Goal: Task Accomplishment & Management: Use online tool/utility

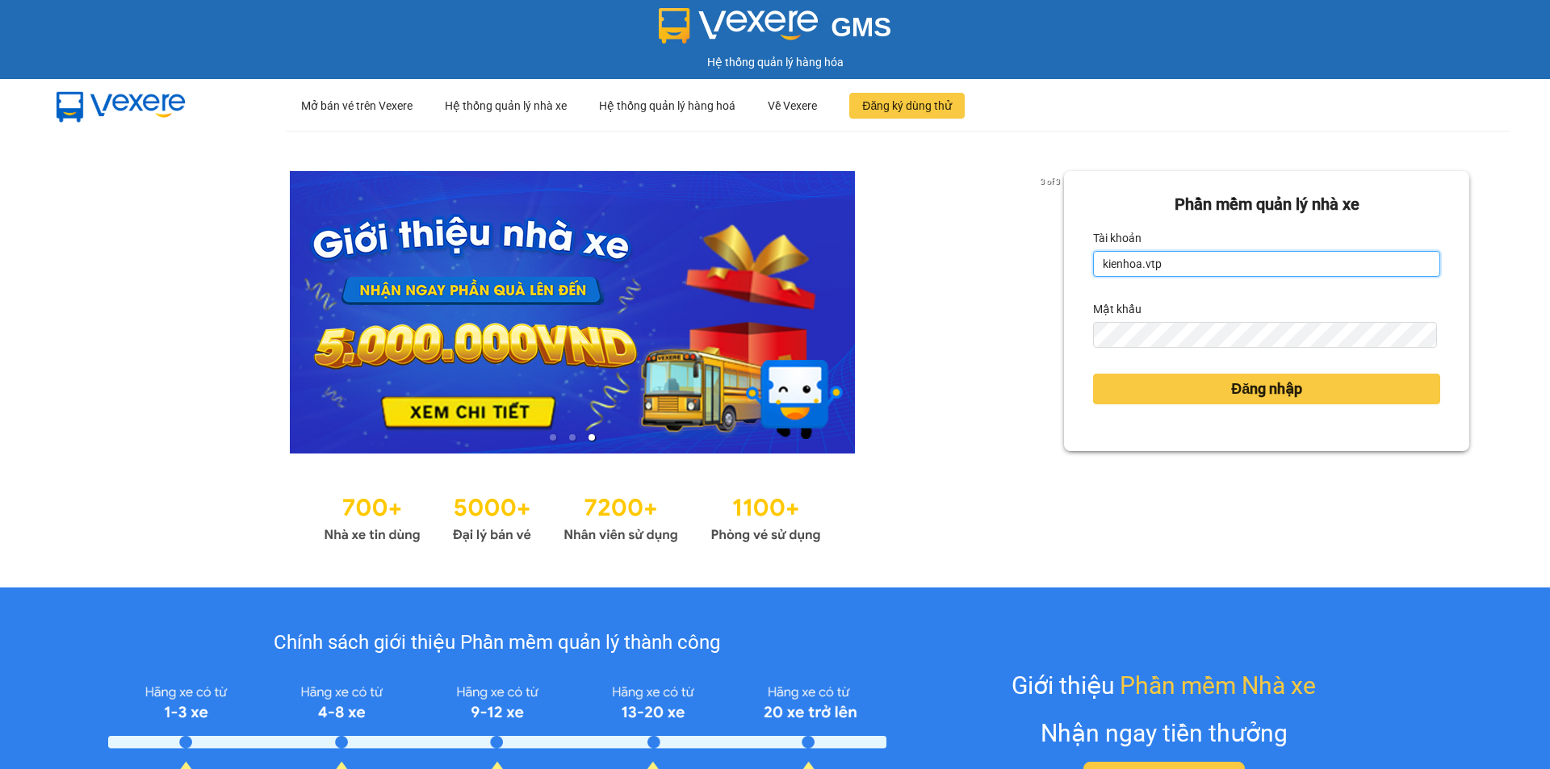
drag, startPoint x: 1232, startPoint y: 268, endPoint x: 1226, endPoint y: 278, distance: 11.2
click at [1232, 268] on input "kienhoa.vtp" at bounding box center [1266, 264] width 347 height 26
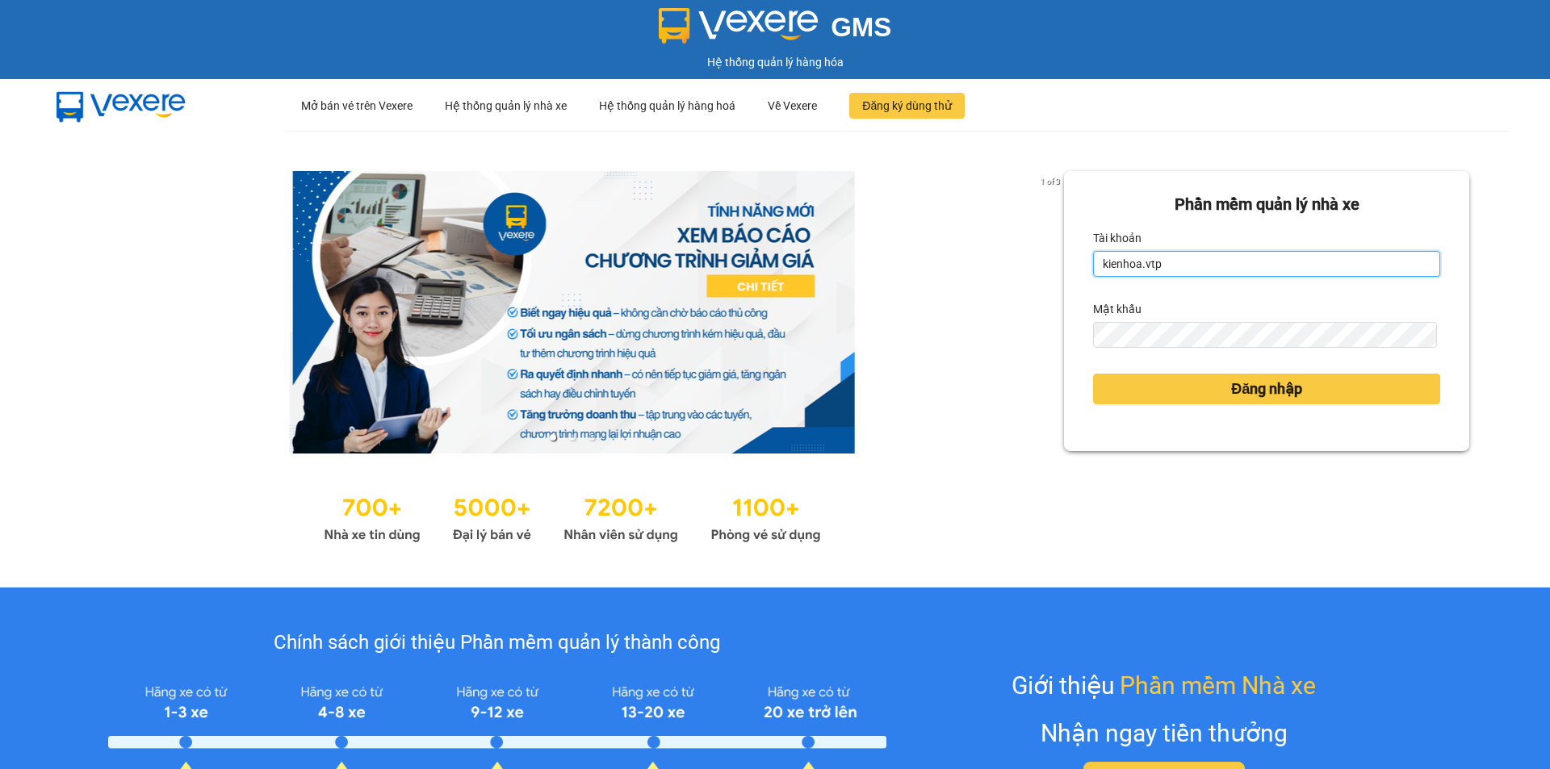
type input "hung.vtp"
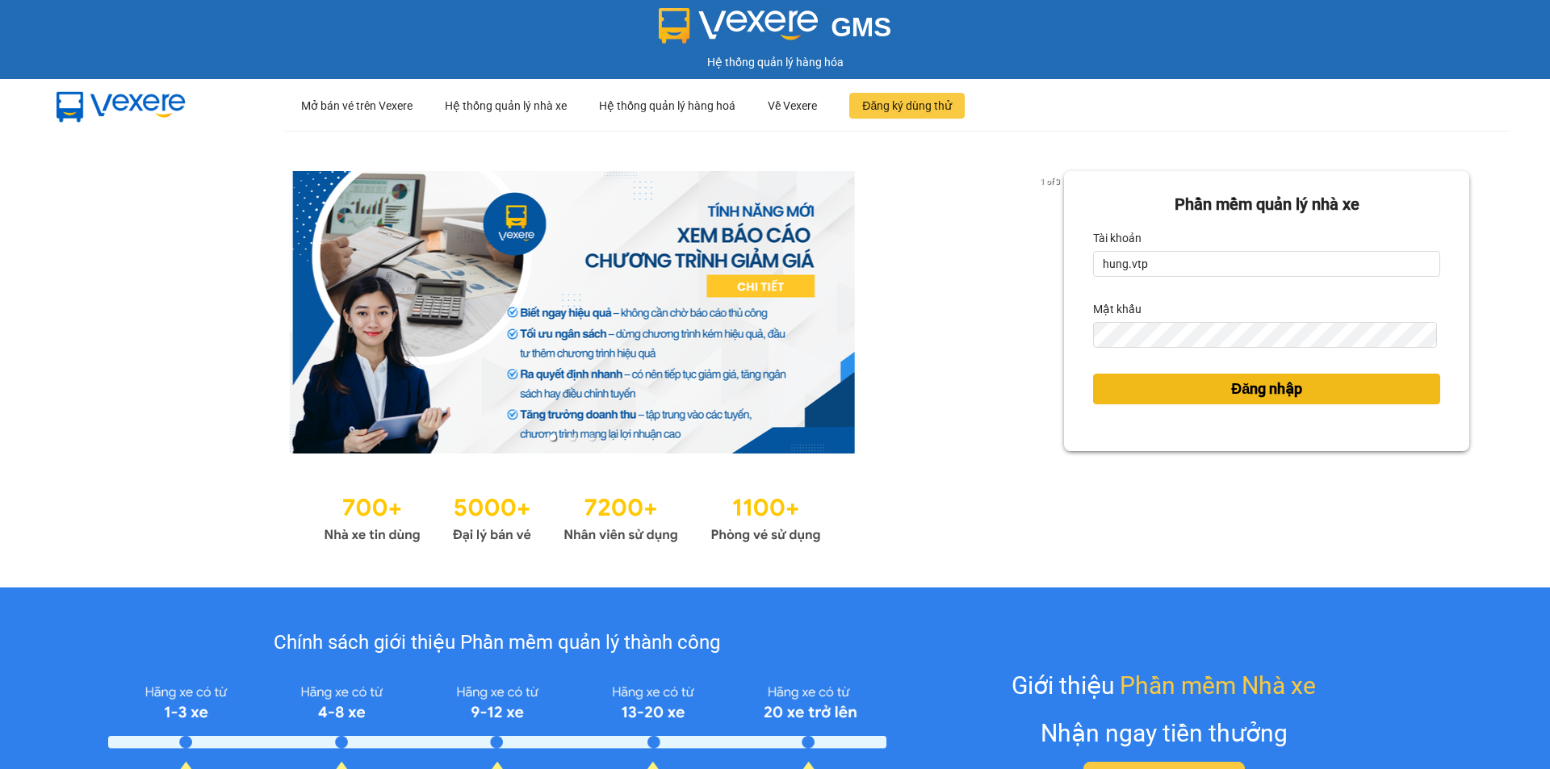
click at [1242, 393] on span "Đăng nhập" at bounding box center [1266, 389] width 71 height 23
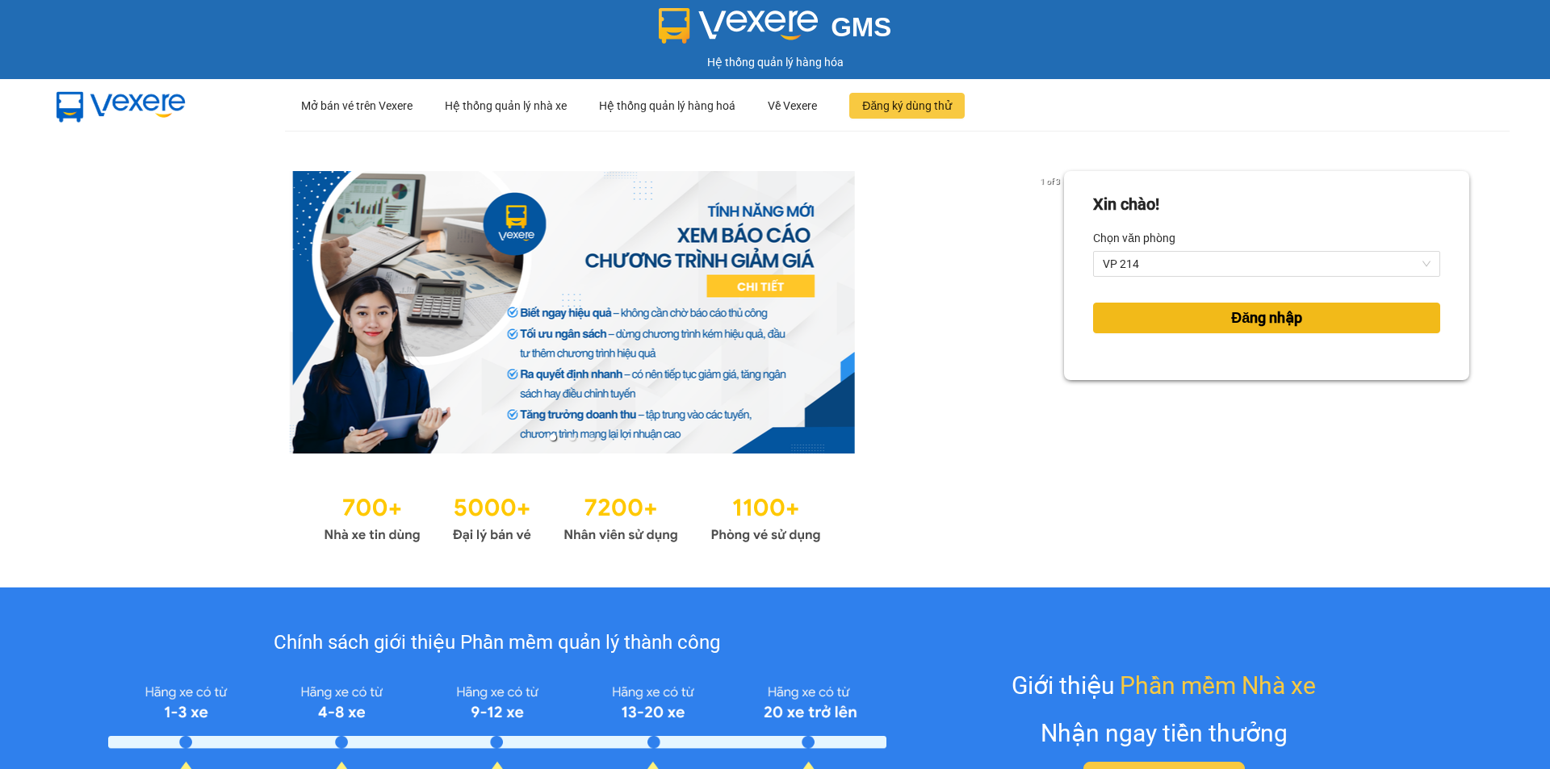
click at [1165, 314] on button "Đăng nhập" at bounding box center [1266, 318] width 347 height 31
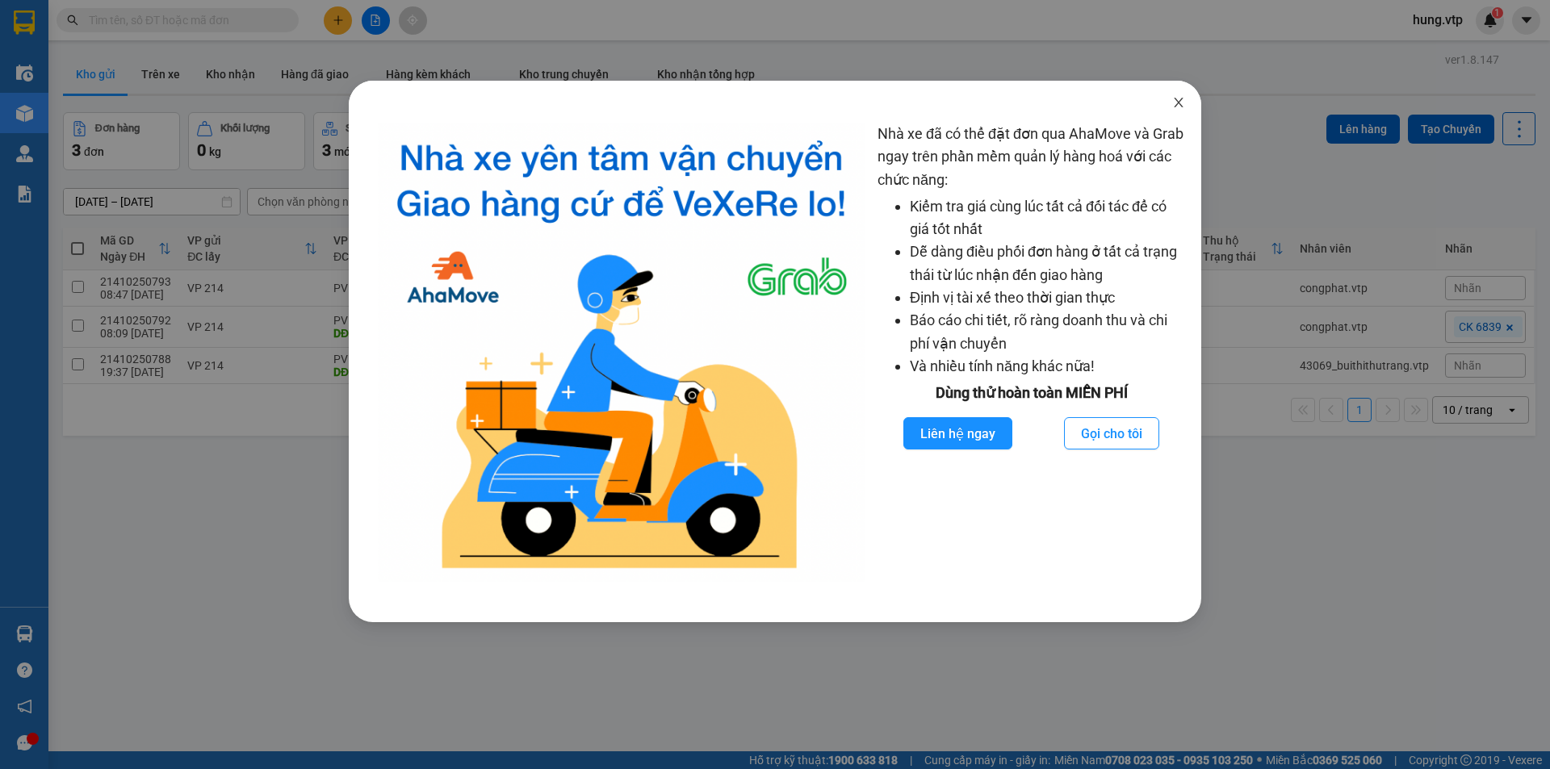
click at [1179, 104] on icon "close" at bounding box center [1178, 103] width 9 height 10
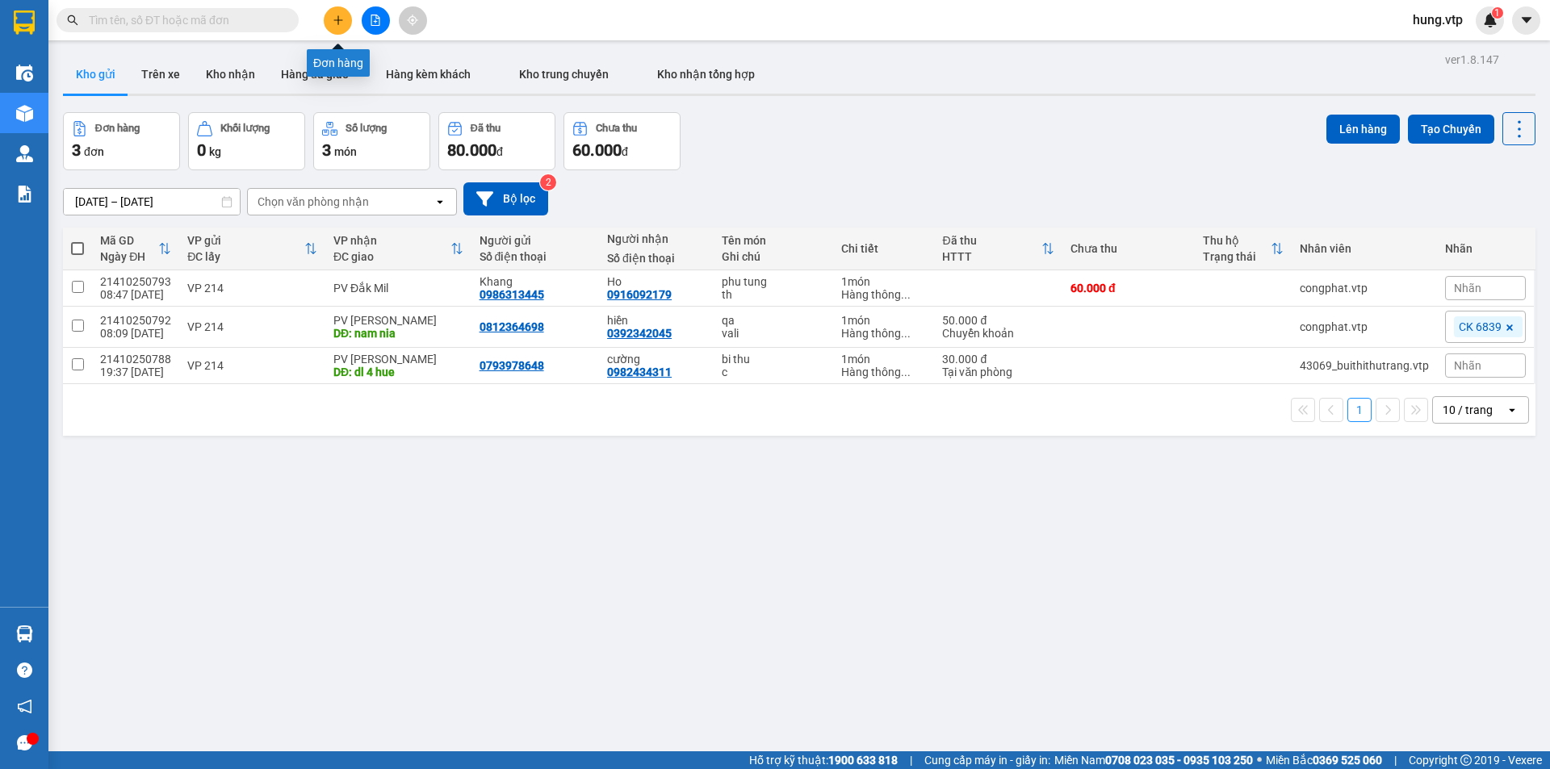
click at [345, 24] on button at bounding box center [338, 20] width 28 height 28
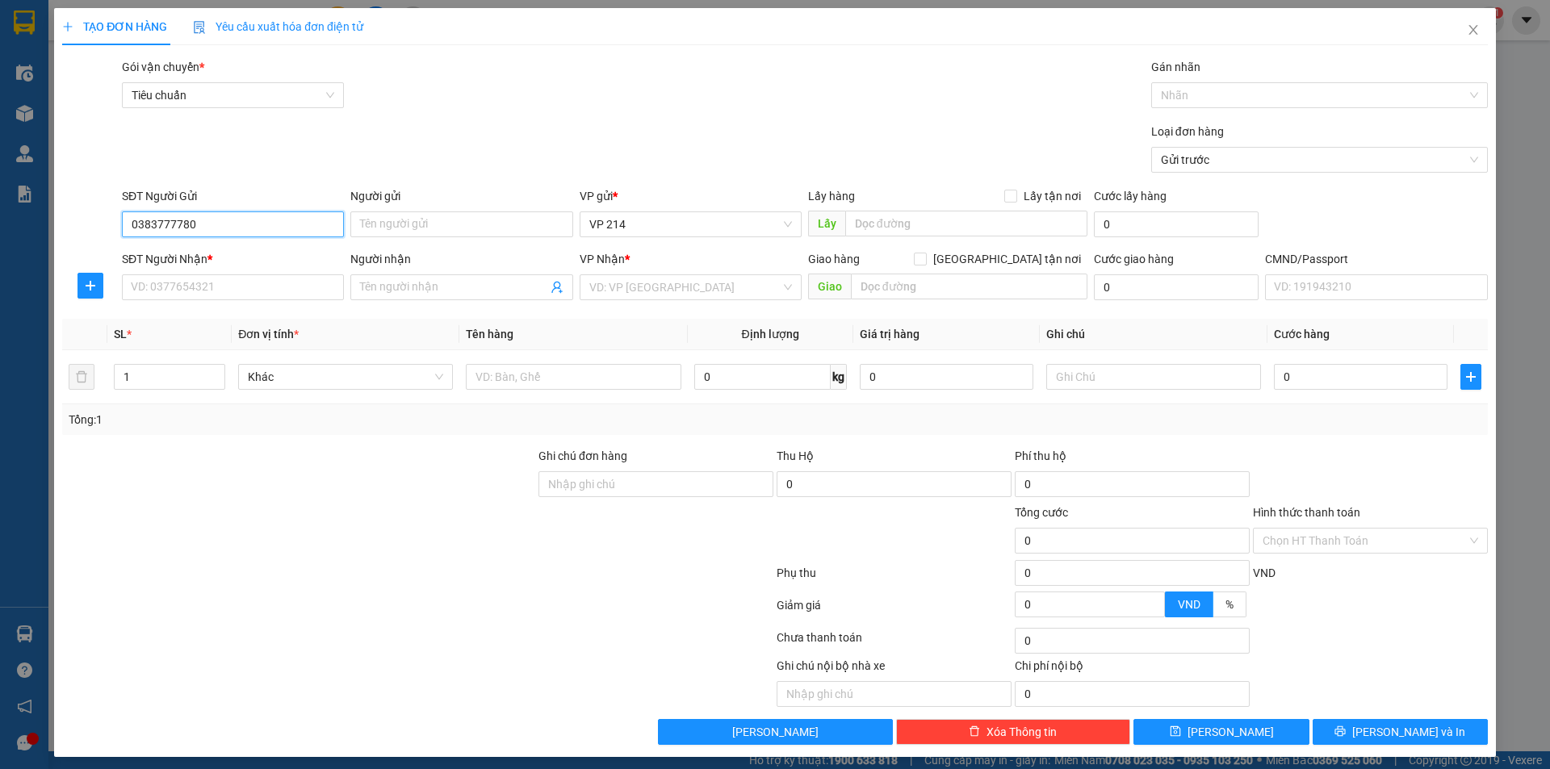
type input "0383777780"
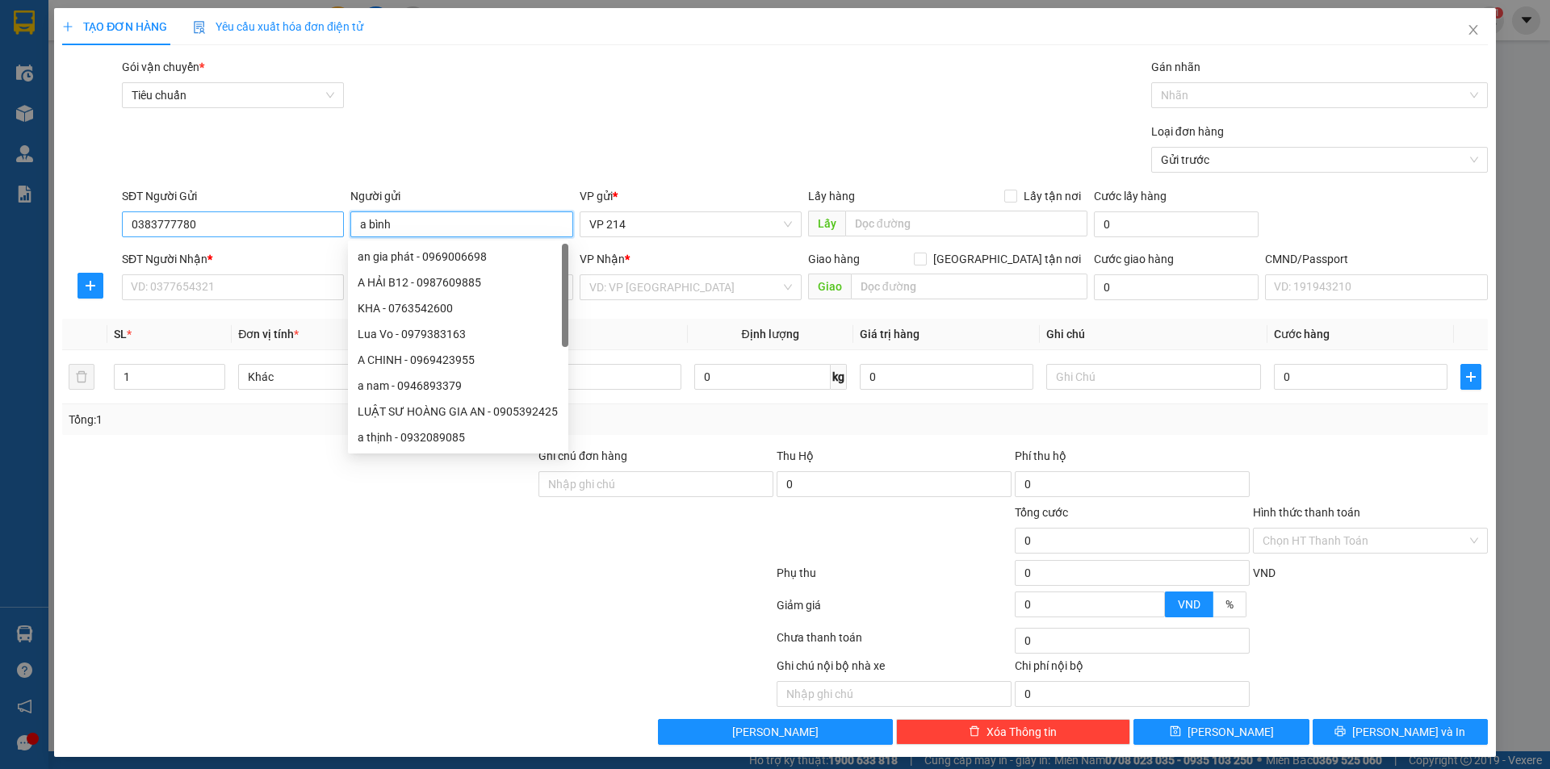
type input "a bình"
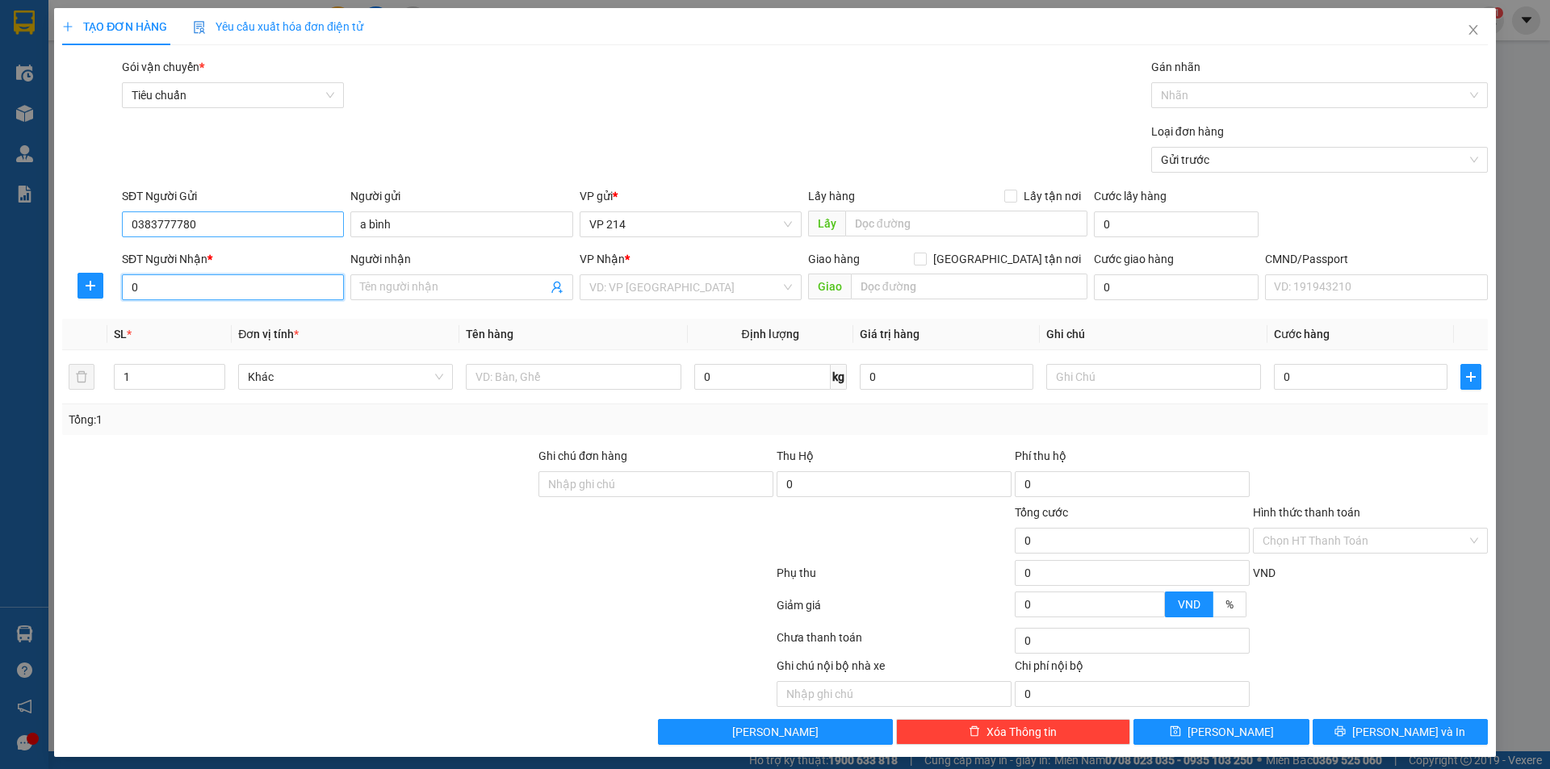
type input "0"
type input "Hán"
type input "0972172905"
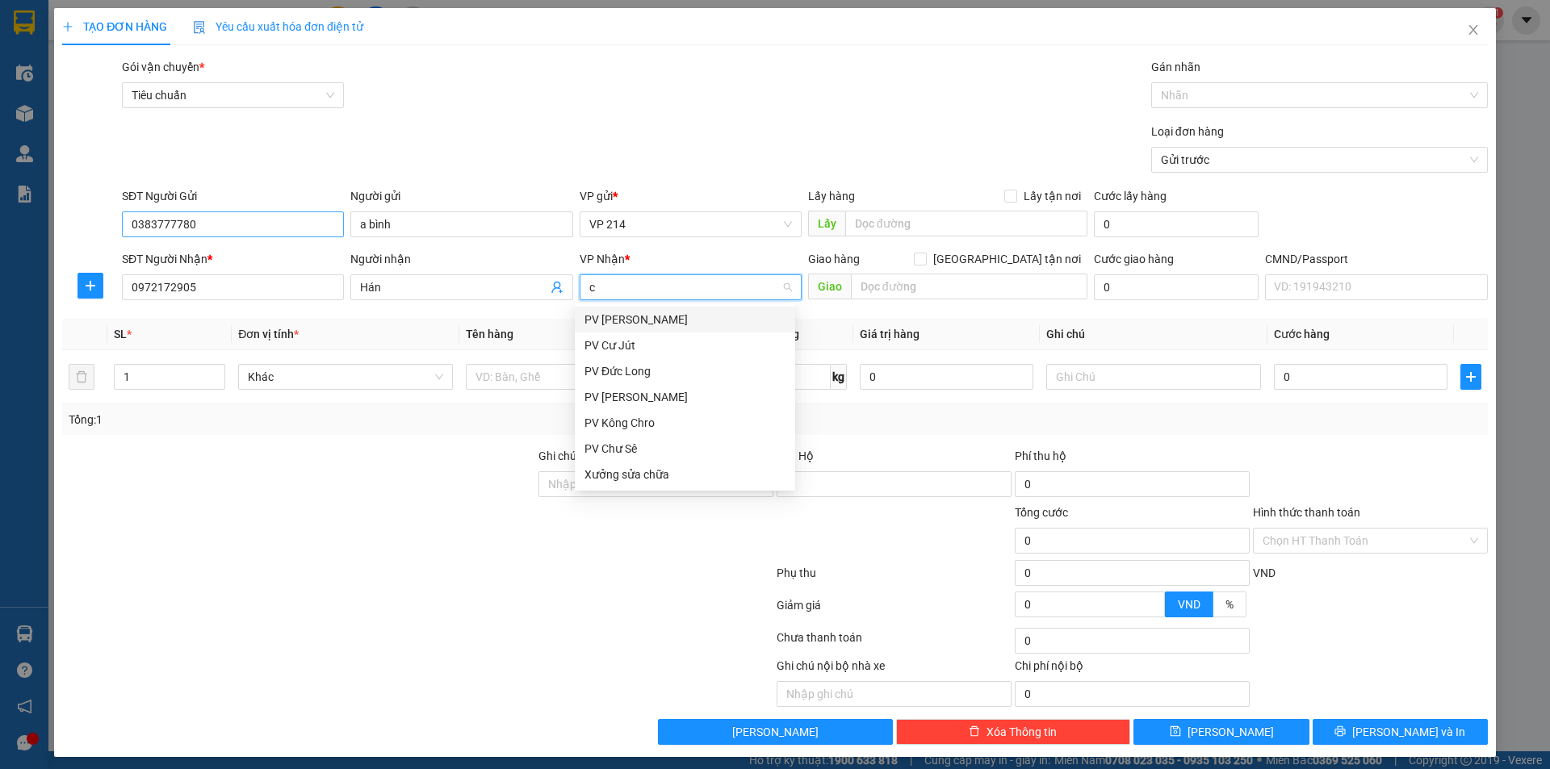
type input "cj"
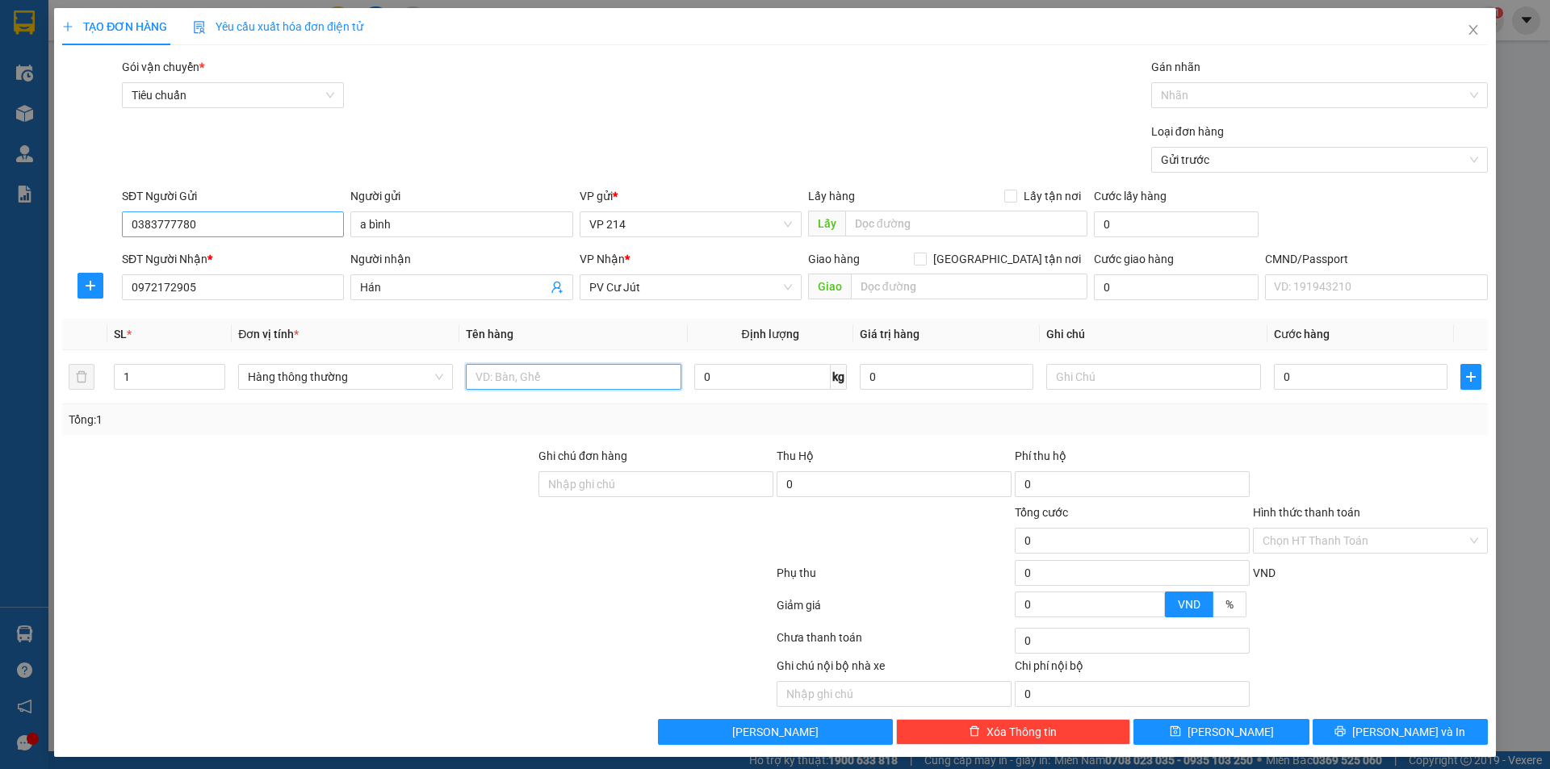
type input "d"
type input "đ"
type input "d"
type input "đồ ăn"
type input "1 cục"
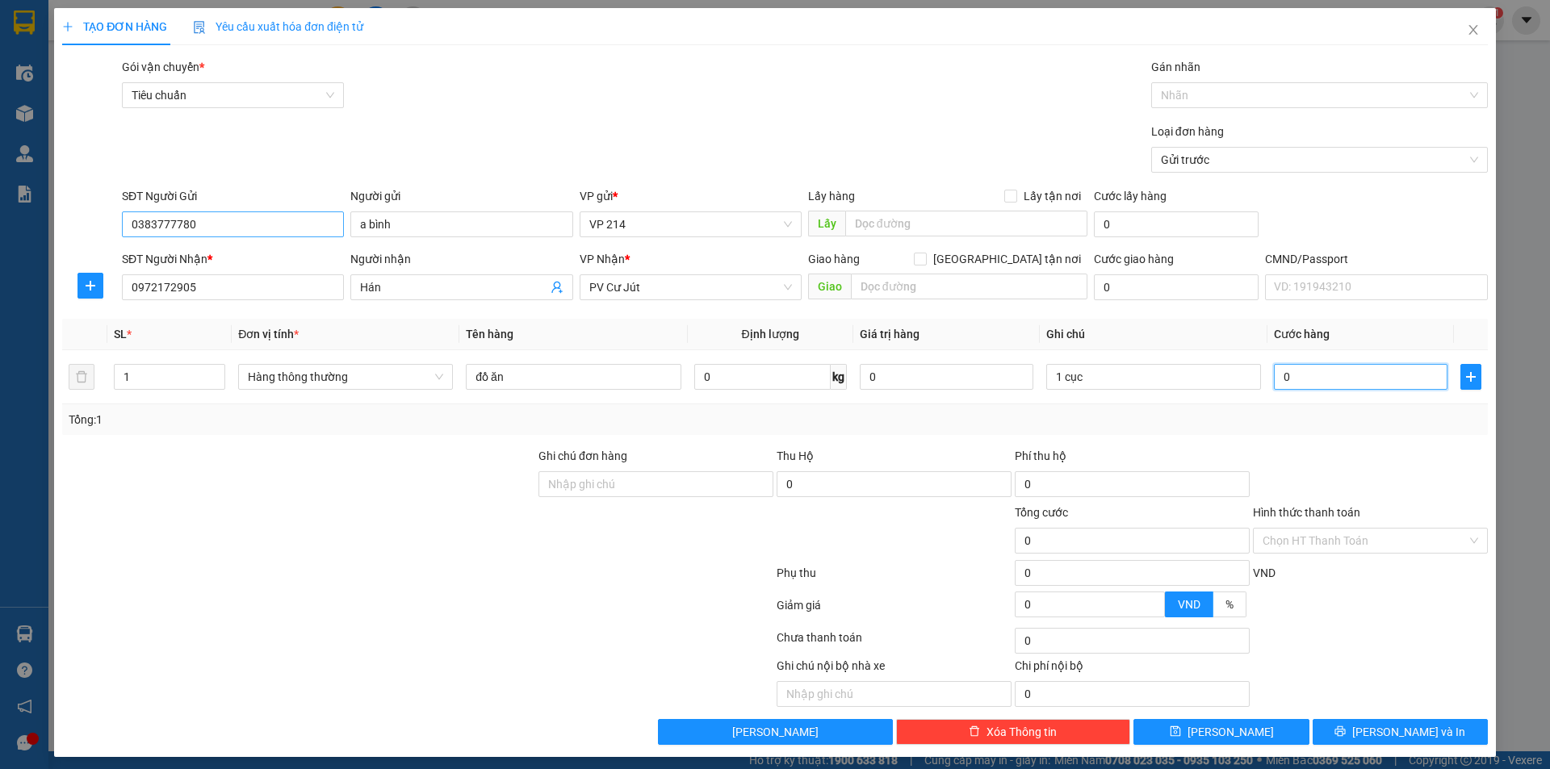
type input "3"
type input "30"
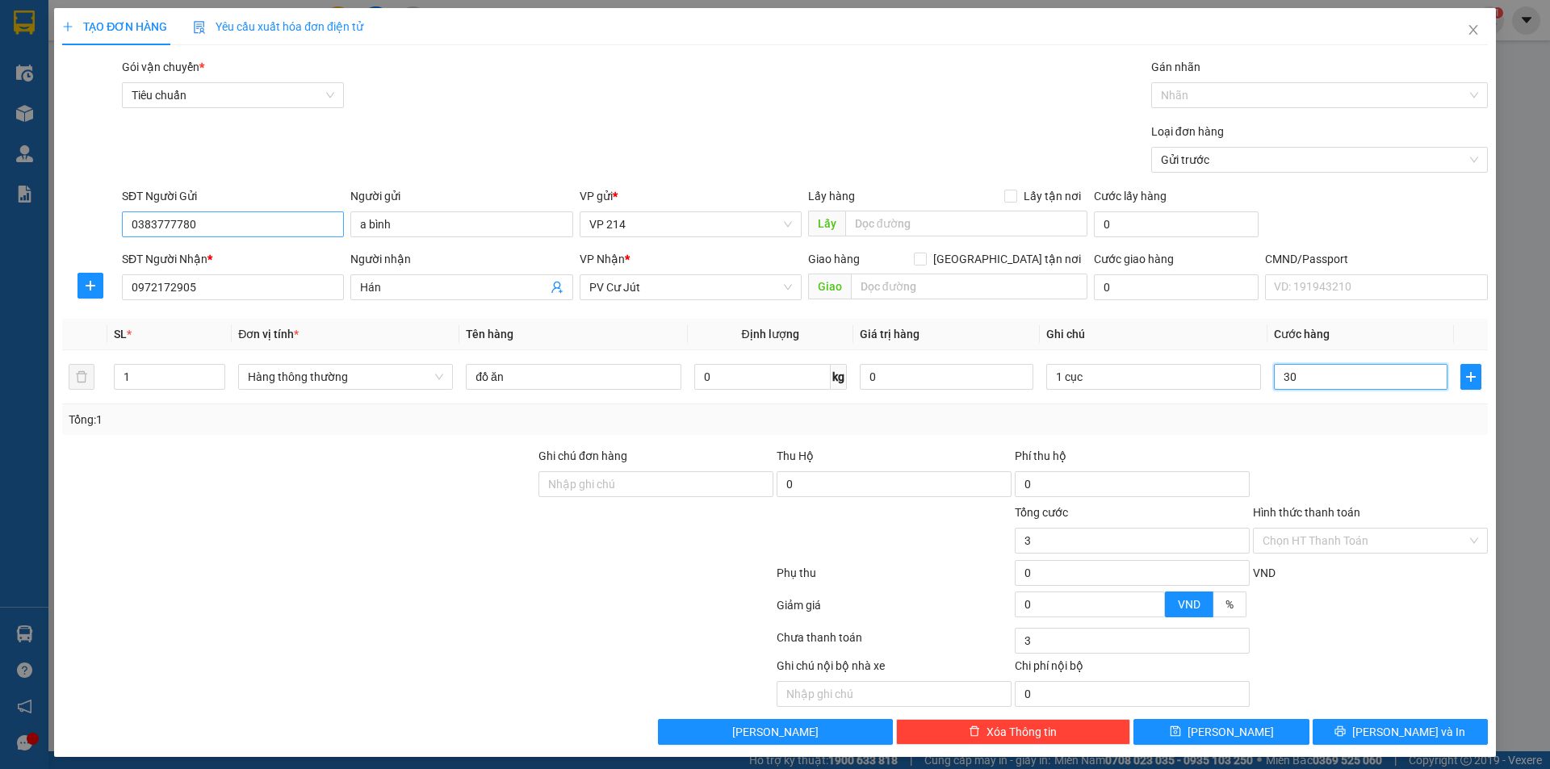
type input "30"
type input "300"
type input "3.000"
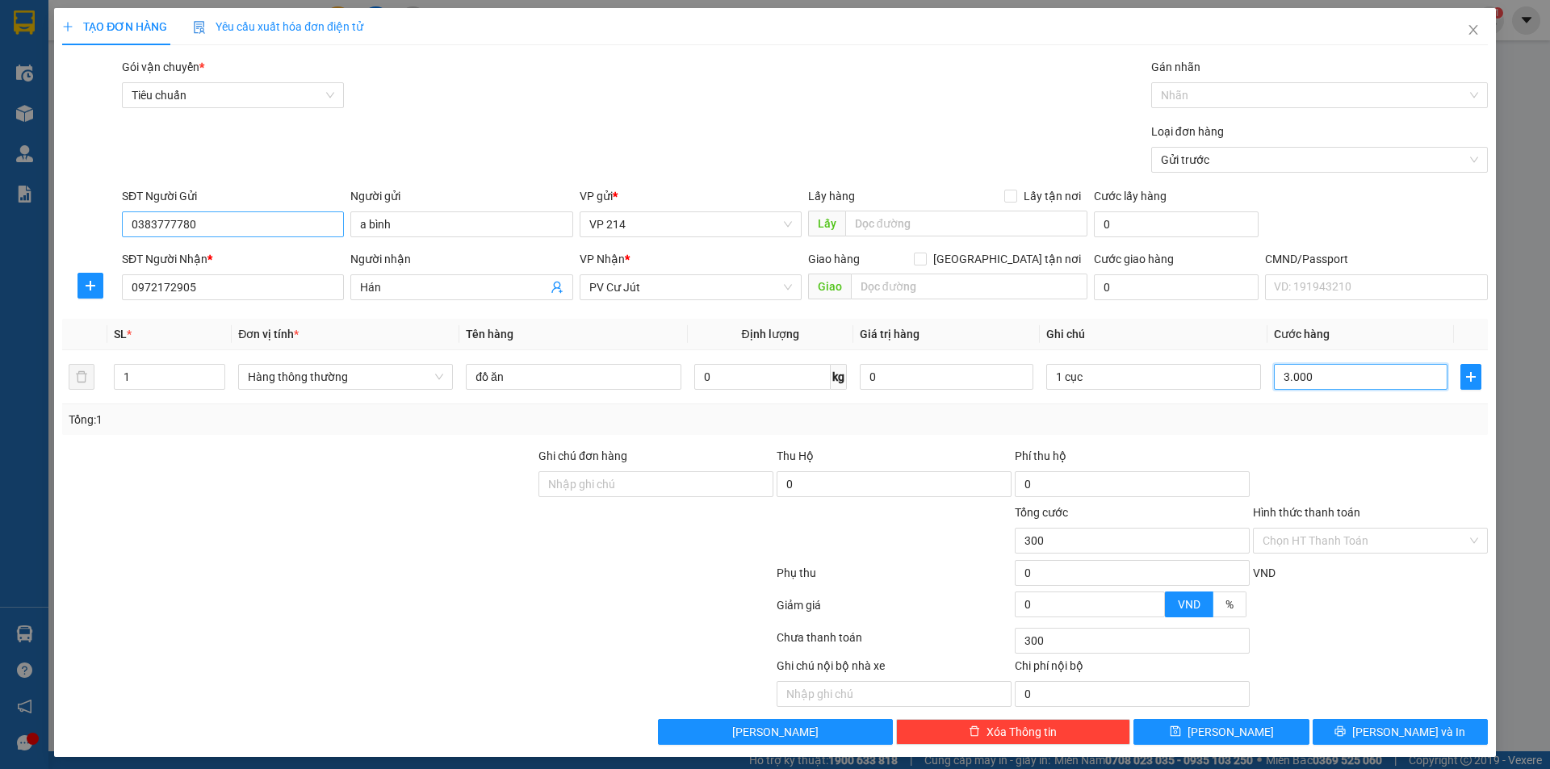
type input "3.000"
type input "30.000"
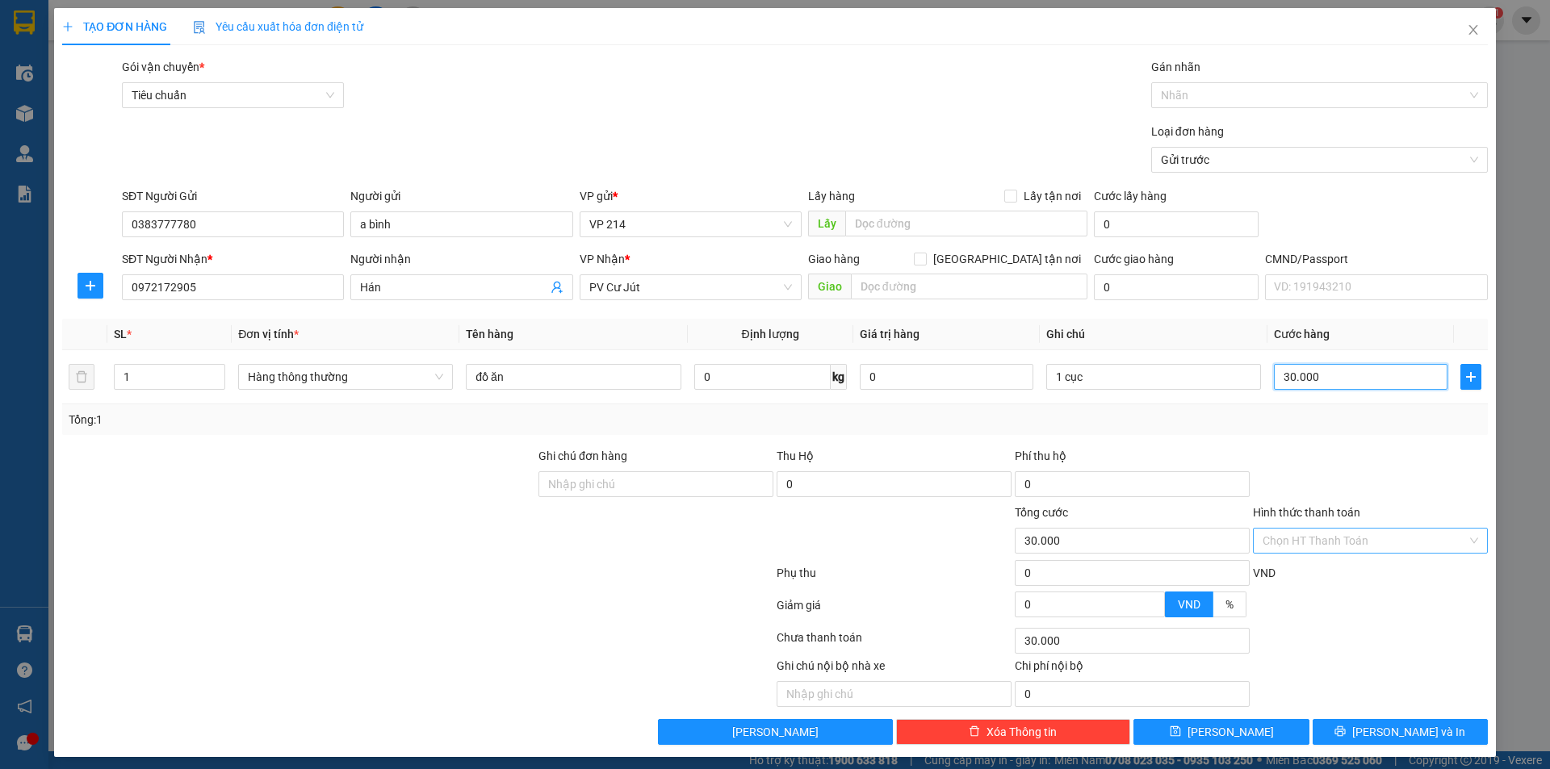
type input "30.000"
click at [1355, 535] on input "Hình thức thanh toán" at bounding box center [1365, 541] width 204 height 24
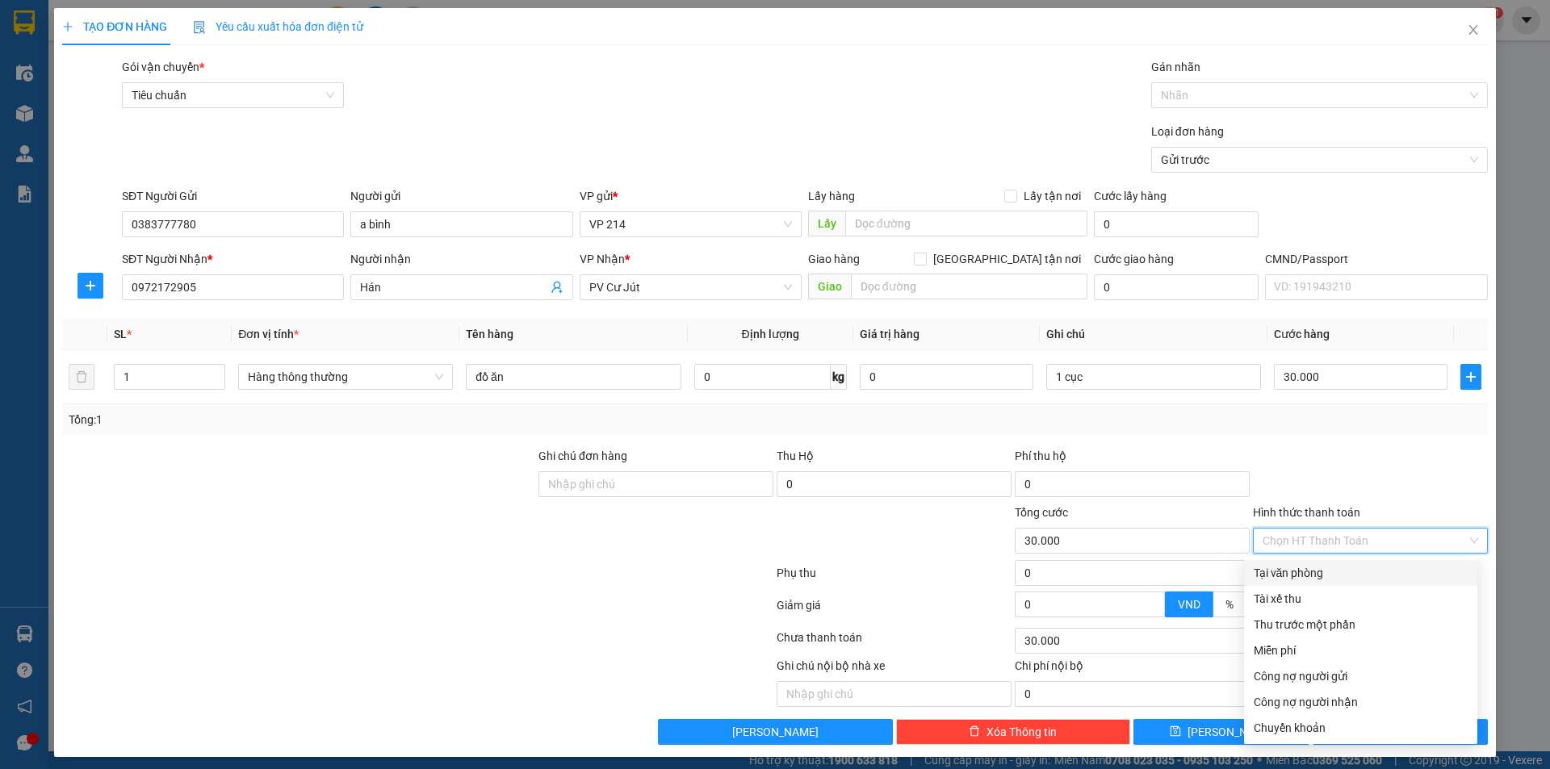
click at [1341, 457] on div at bounding box center [1371, 475] width 238 height 57
click at [1346, 545] on input "Hình thức thanh toán" at bounding box center [1365, 541] width 204 height 24
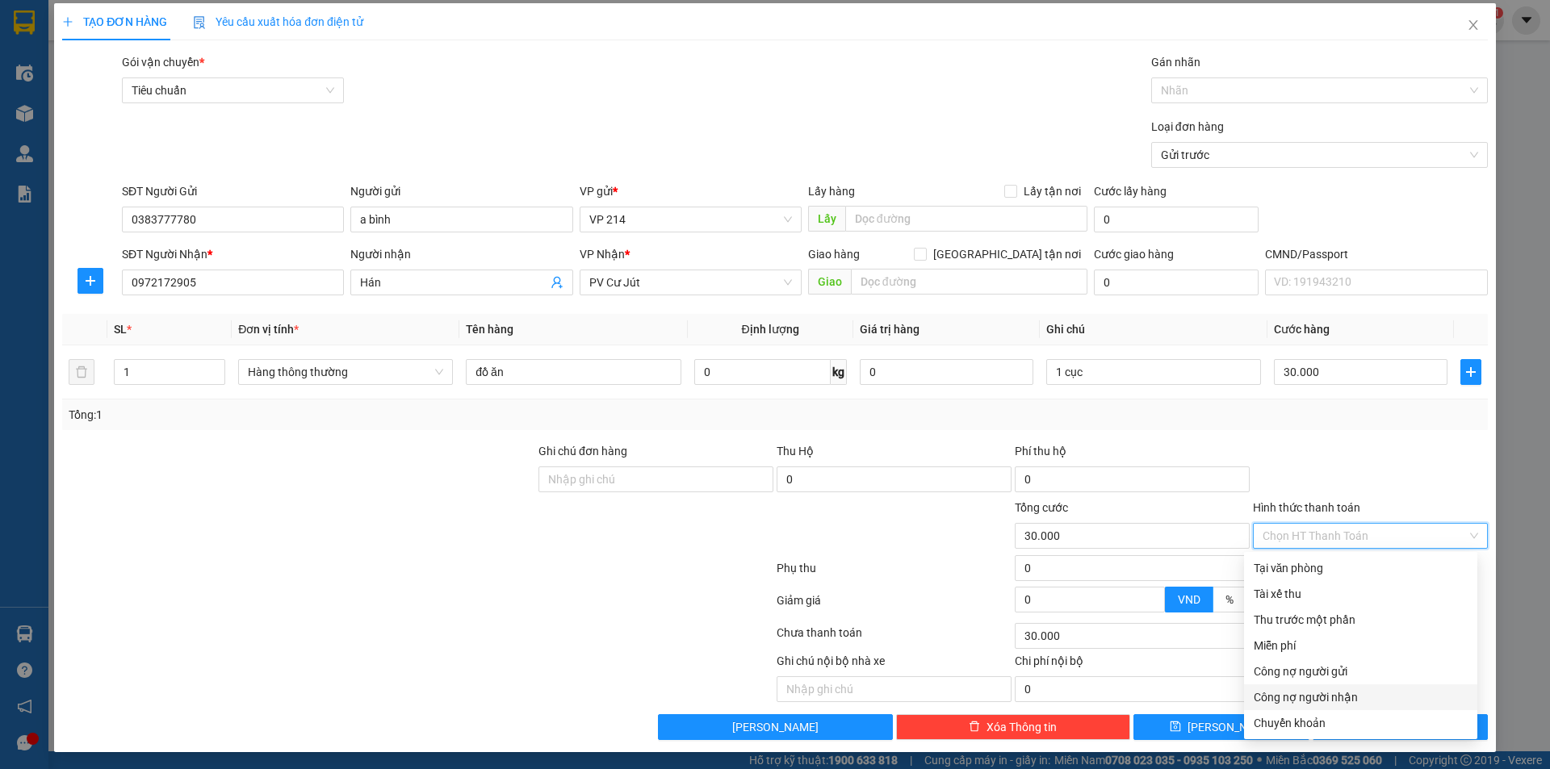
scroll to position [7, 0]
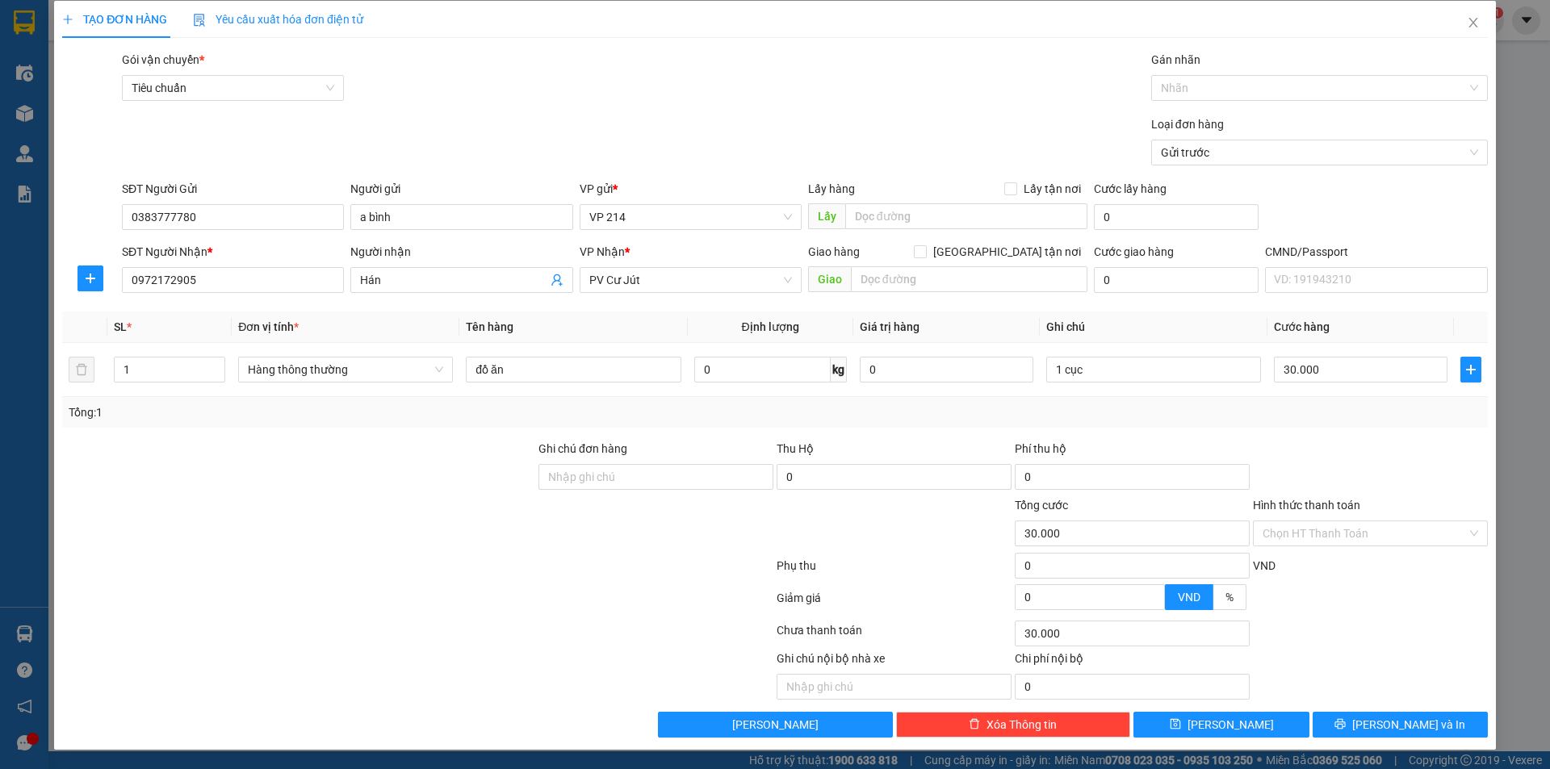
click at [654, 586] on div at bounding box center [418, 601] width 715 height 32
click at [1371, 538] on input "Hình thức thanh toán" at bounding box center [1365, 534] width 204 height 24
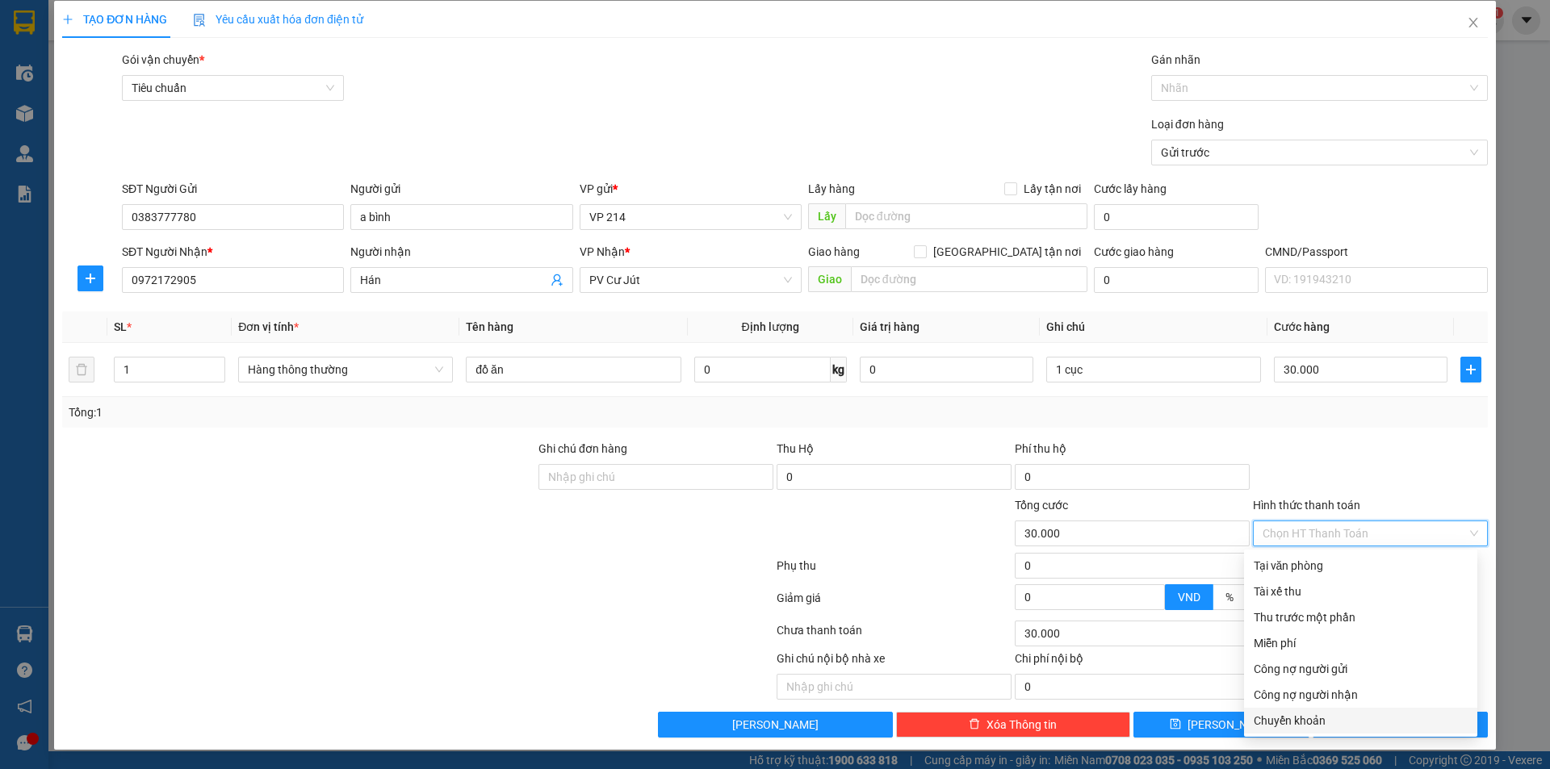
click at [605, 572] on div at bounding box center [418, 569] width 715 height 32
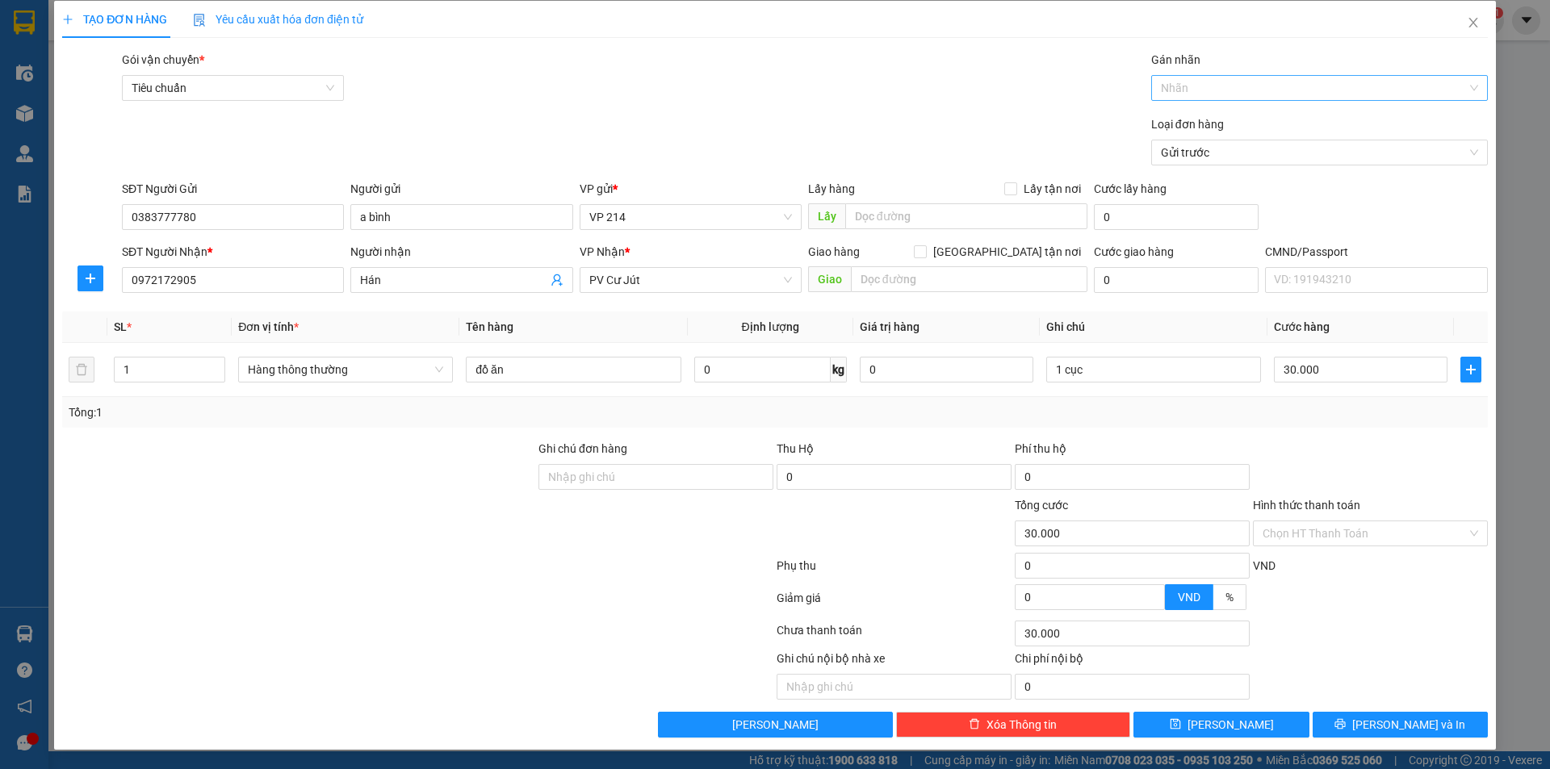
click at [1301, 88] on div at bounding box center [1311, 87] width 312 height 19
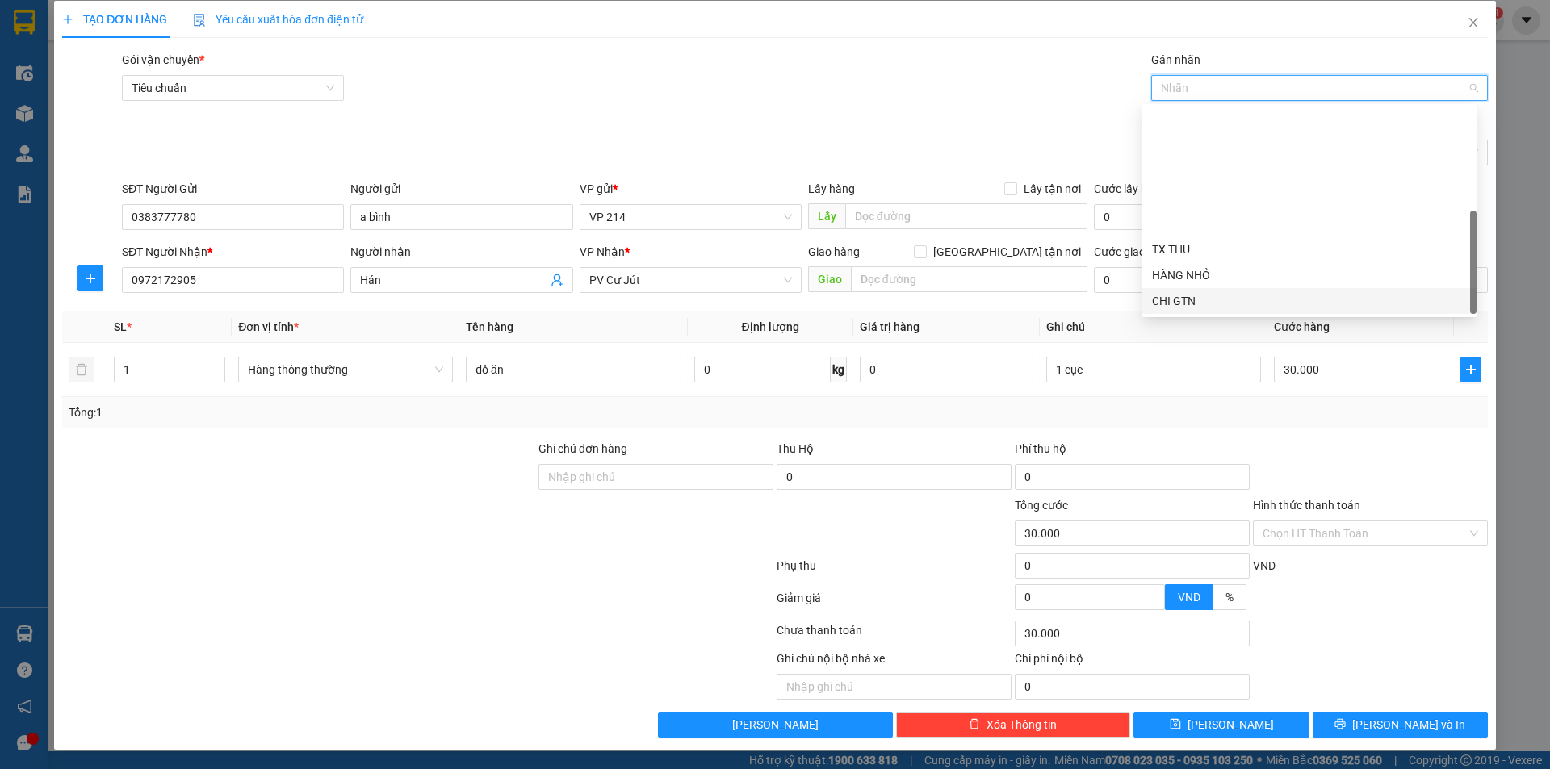
scroll to position [149, 0]
click at [585, 568] on div at bounding box center [418, 569] width 715 height 32
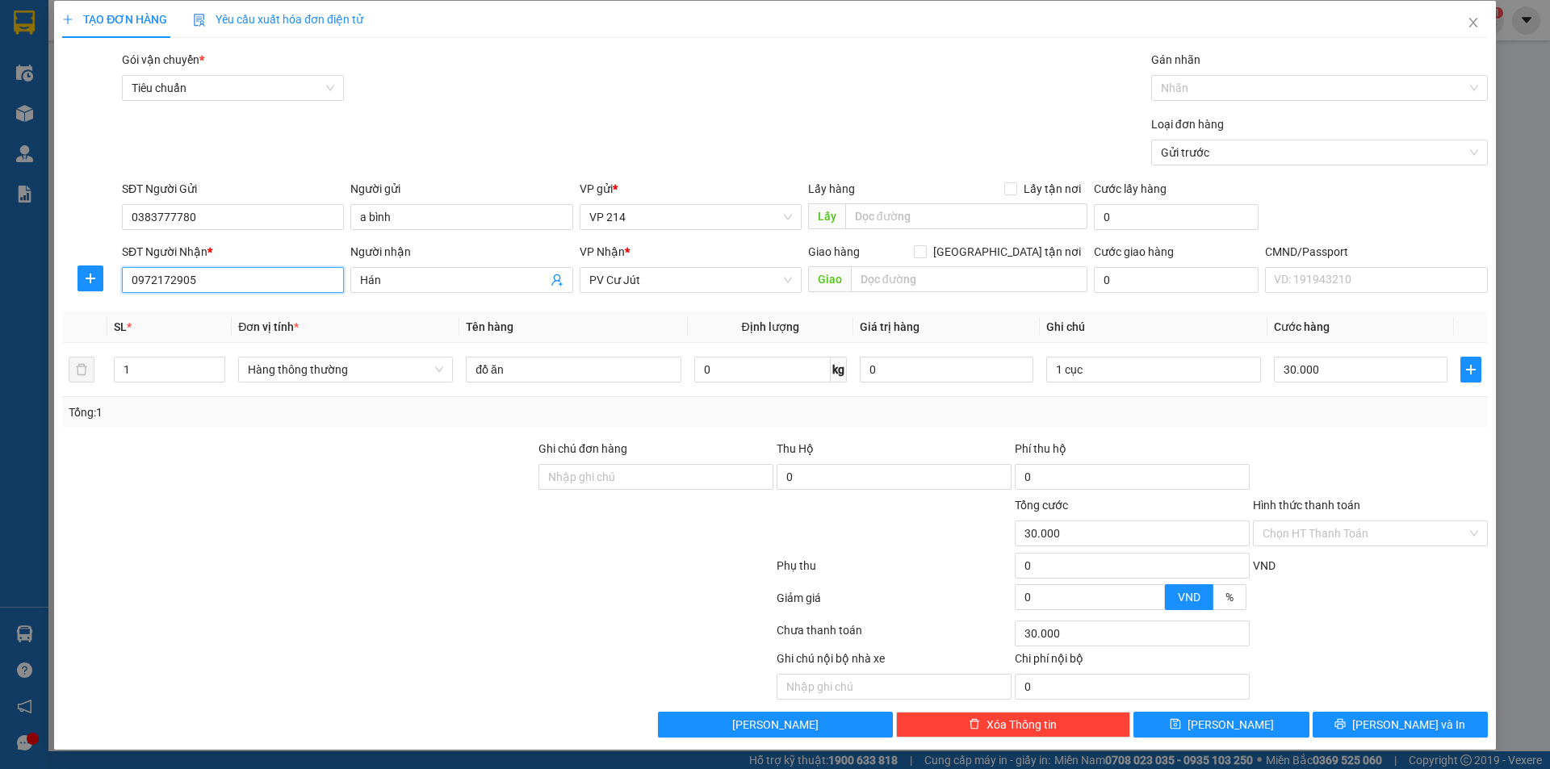
click at [237, 278] on input "0972172905" at bounding box center [233, 280] width 222 height 26
type input "0367577577"
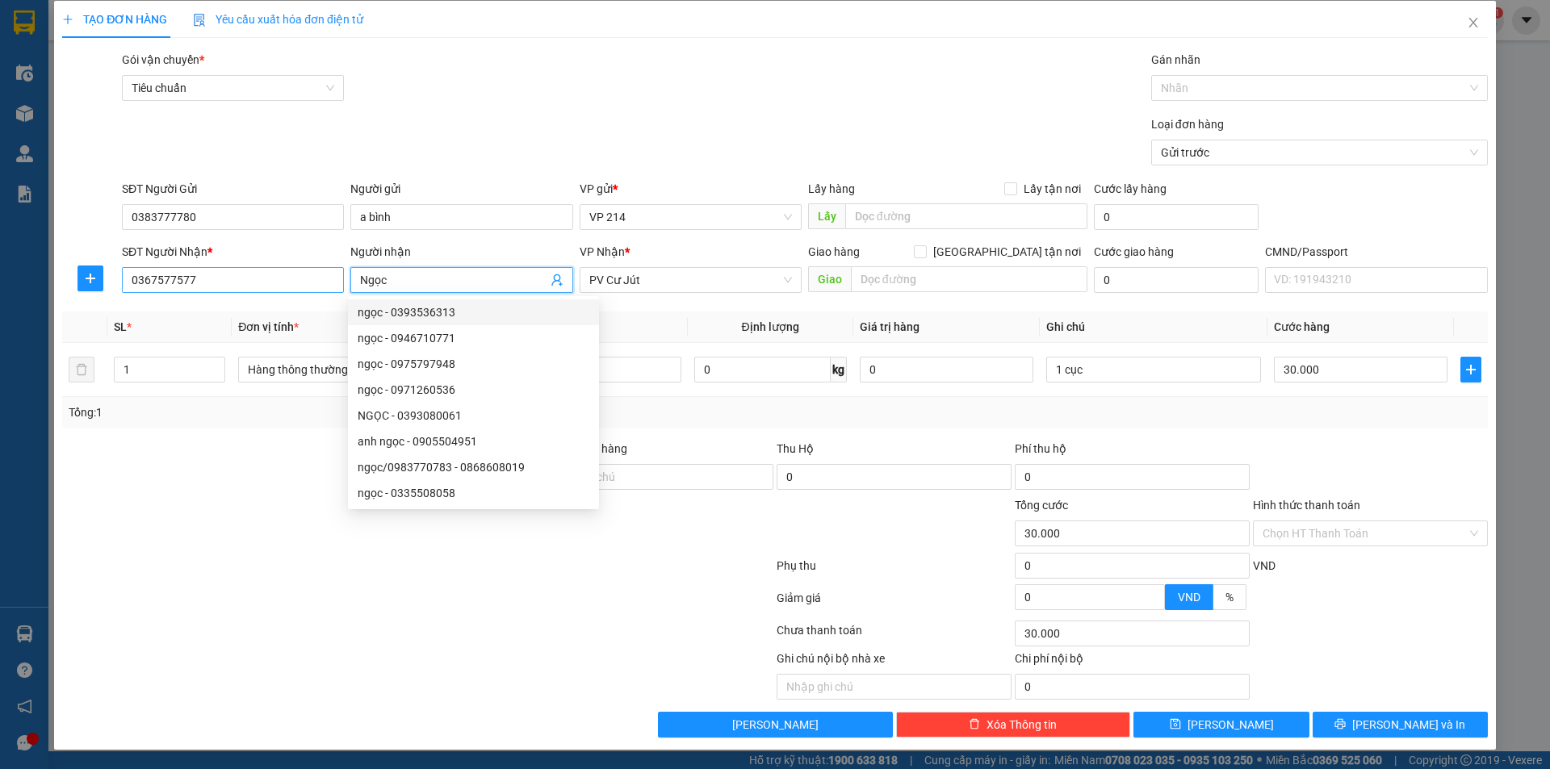
type input "Ngọc"
click at [251, 278] on input "0367577577" at bounding box center [233, 280] width 222 height 26
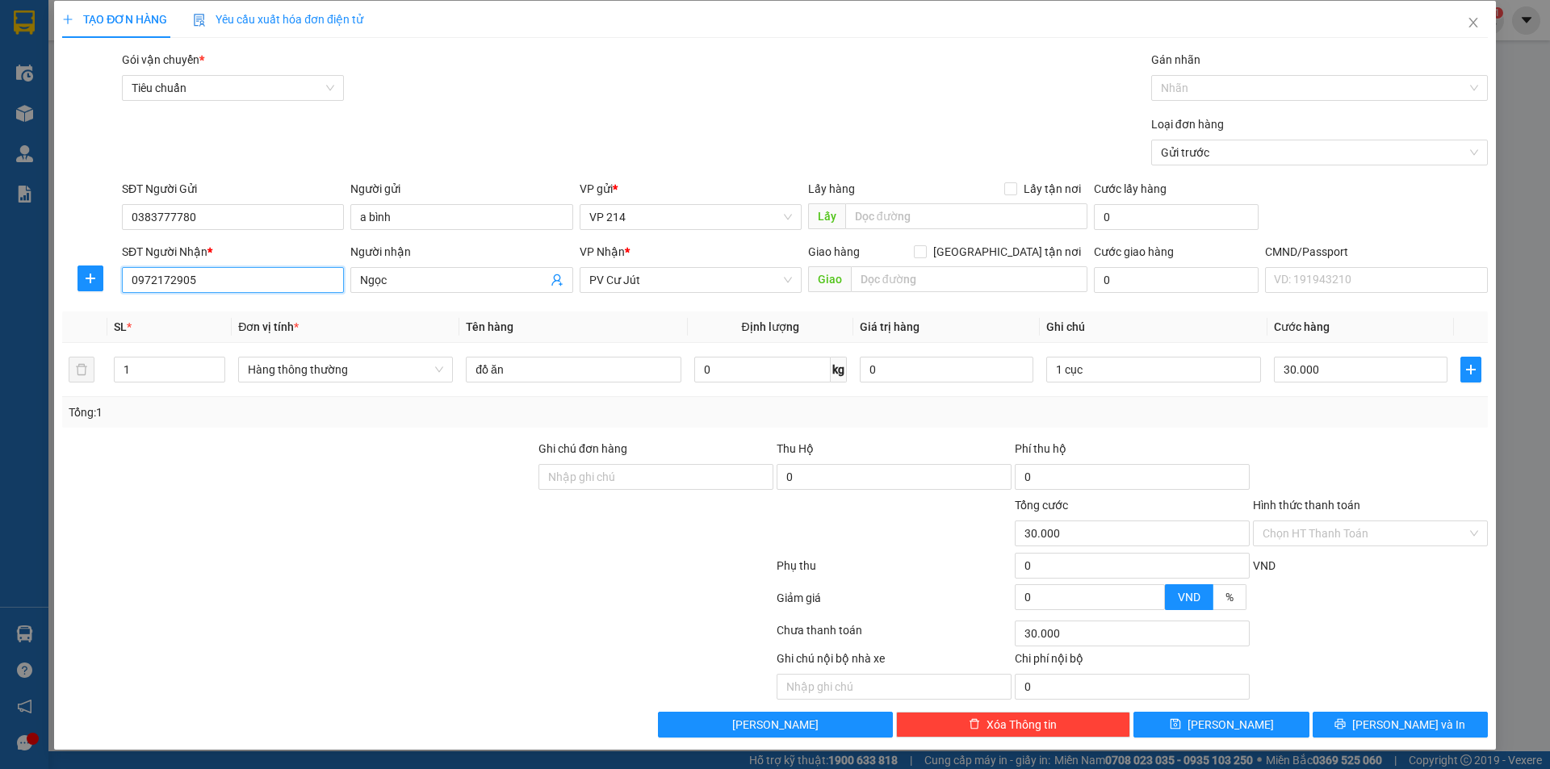
type input "0972172905"
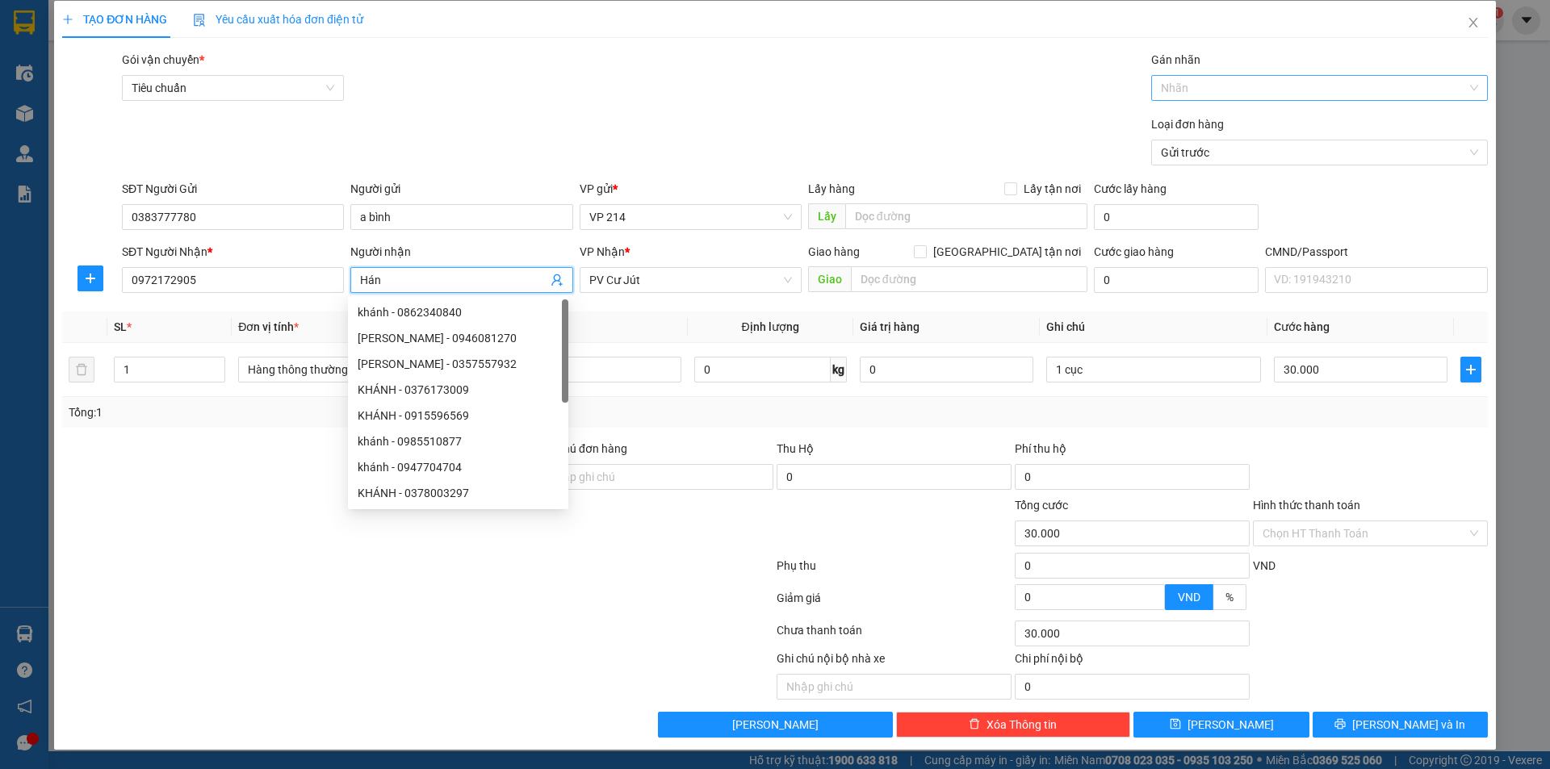
click at [1336, 87] on div at bounding box center [1311, 87] width 312 height 19
type input "Hán"
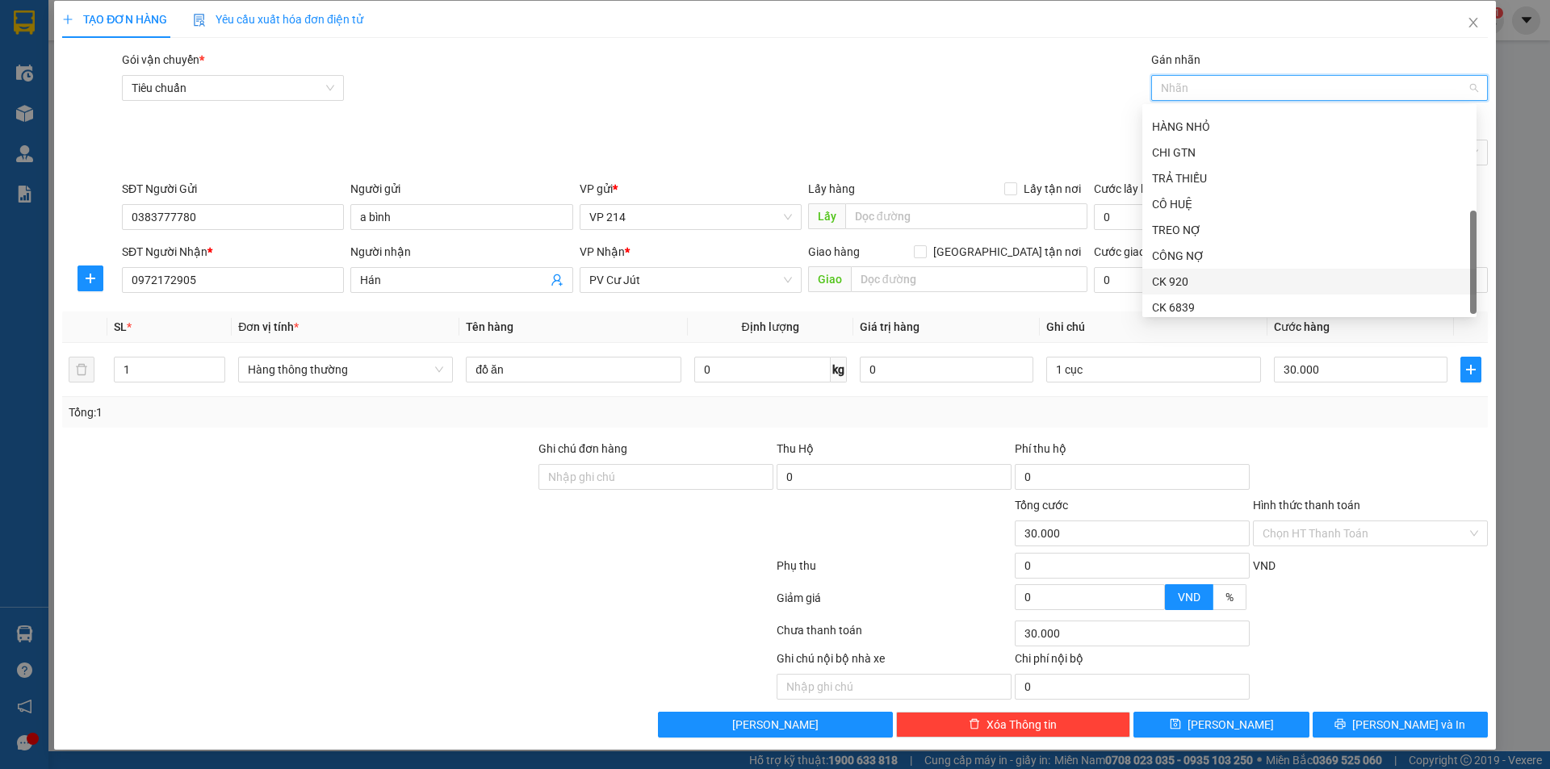
scroll to position [155, 0]
click at [1197, 301] on div "CK 6839" at bounding box center [1309, 301] width 315 height 18
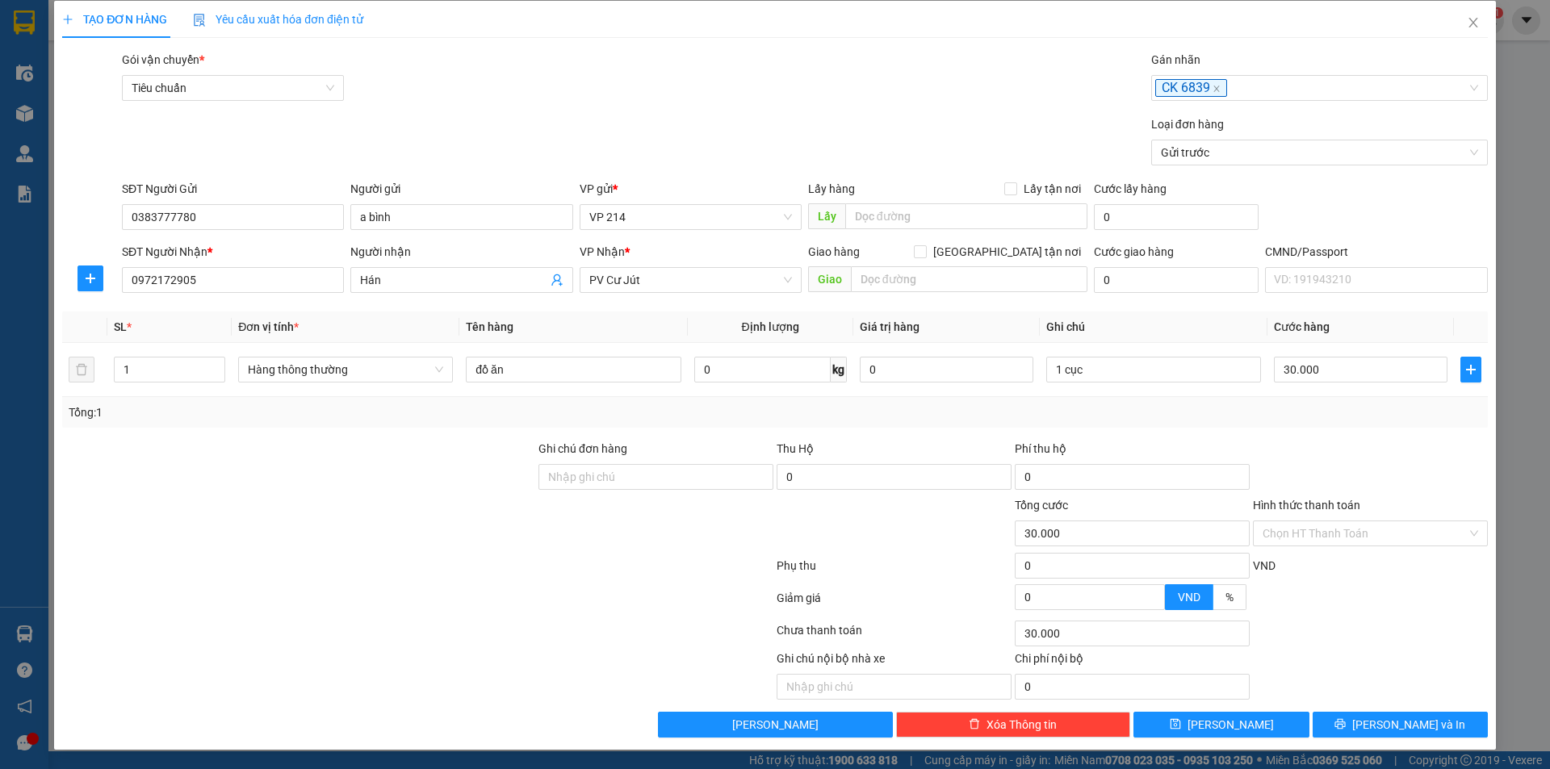
click at [984, 86] on div "Gói vận chuyển * Tiêu chuẩn Gán nhãn CK 6839" at bounding box center [805, 79] width 1373 height 57
click at [1381, 530] on input "Hình thức thanh toán" at bounding box center [1365, 534] width 204 height 24
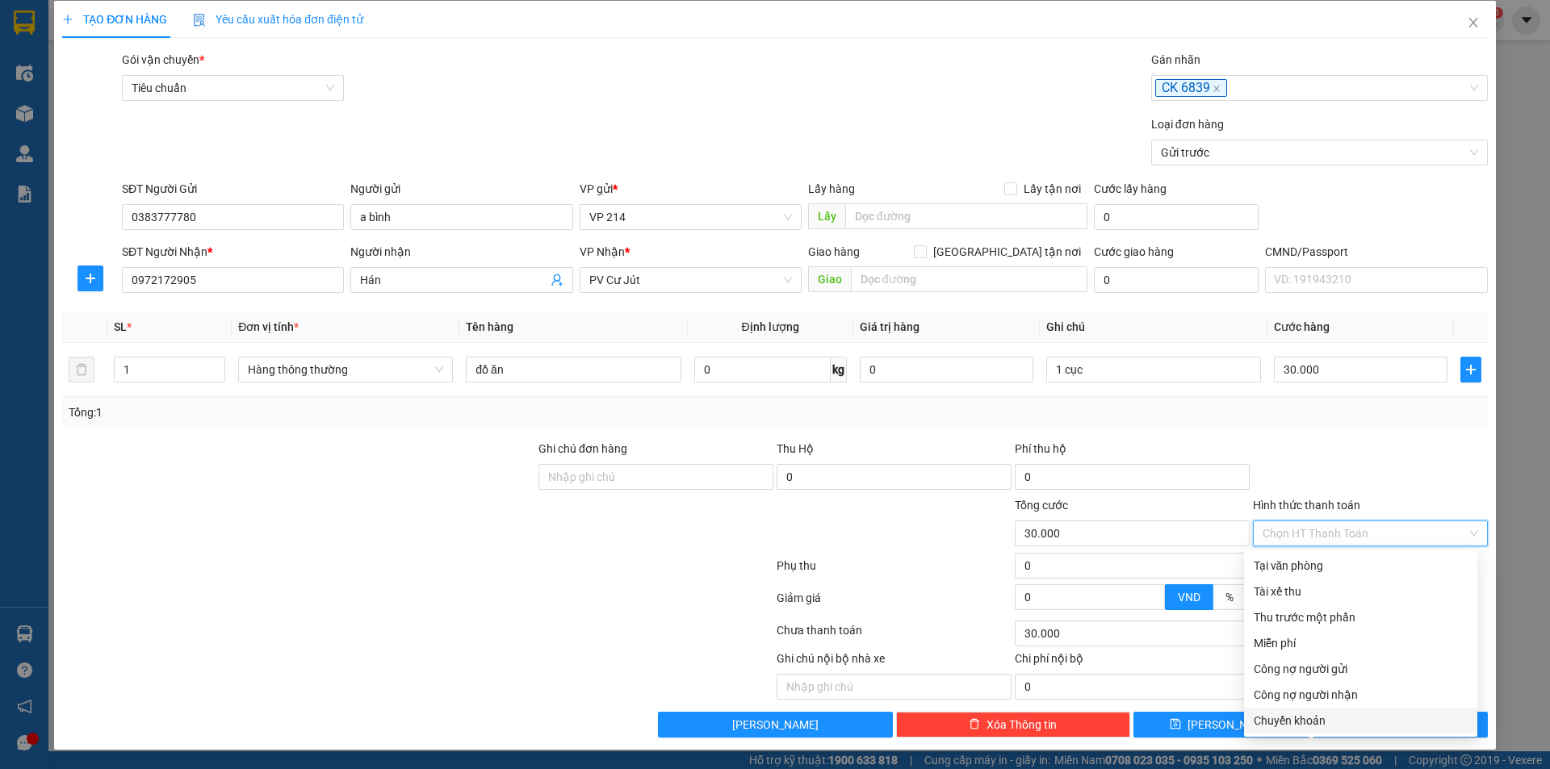
click at [1330, 717] on div "Chuyển khoản" at bounding box center [1361, 721] width 214 height 18
type input "0"
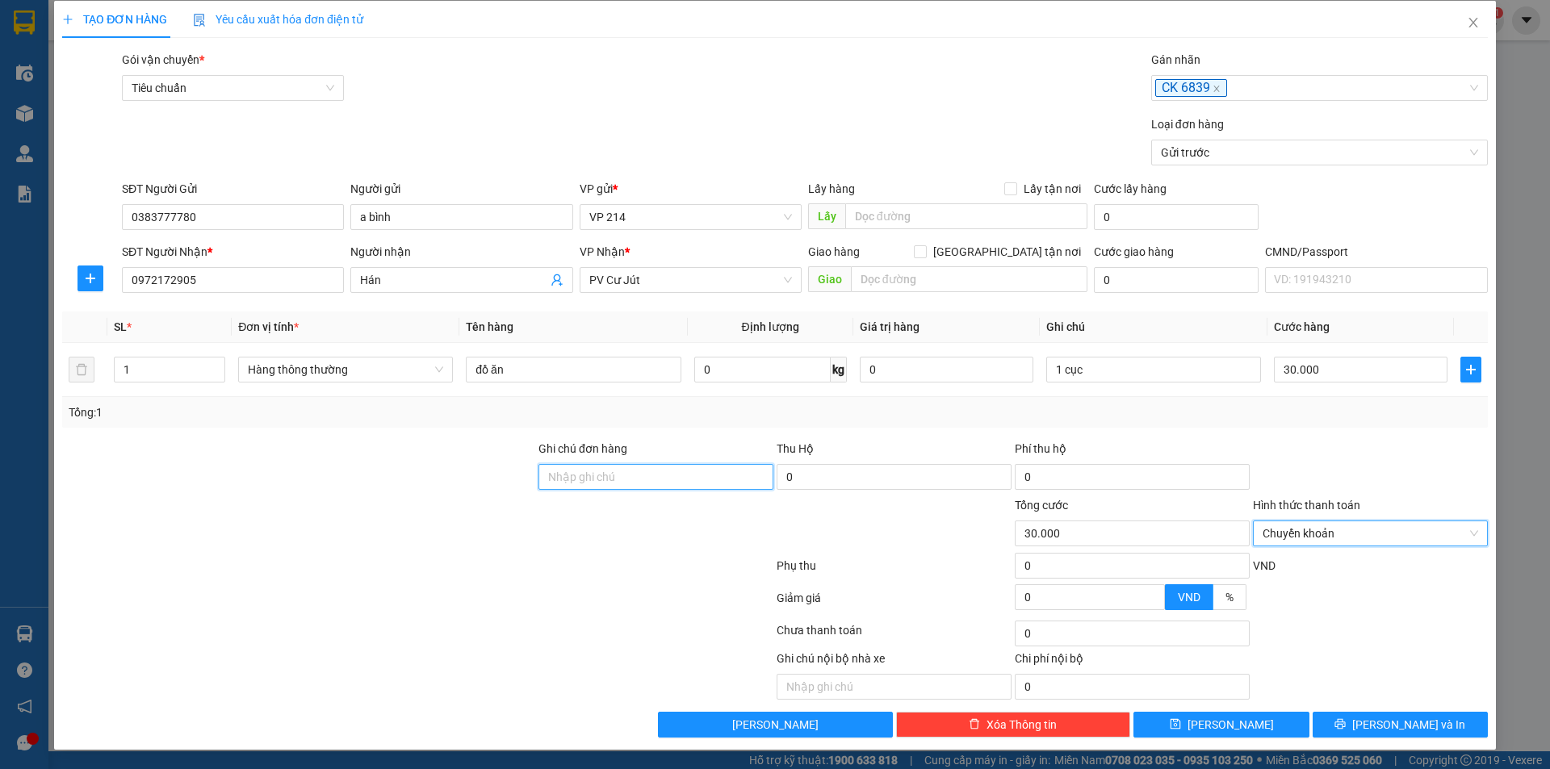
click at [647, 480] on input "Ghi chú đơn hàng" at bounding box center [656, 477] width 235 height 26
type input "d"
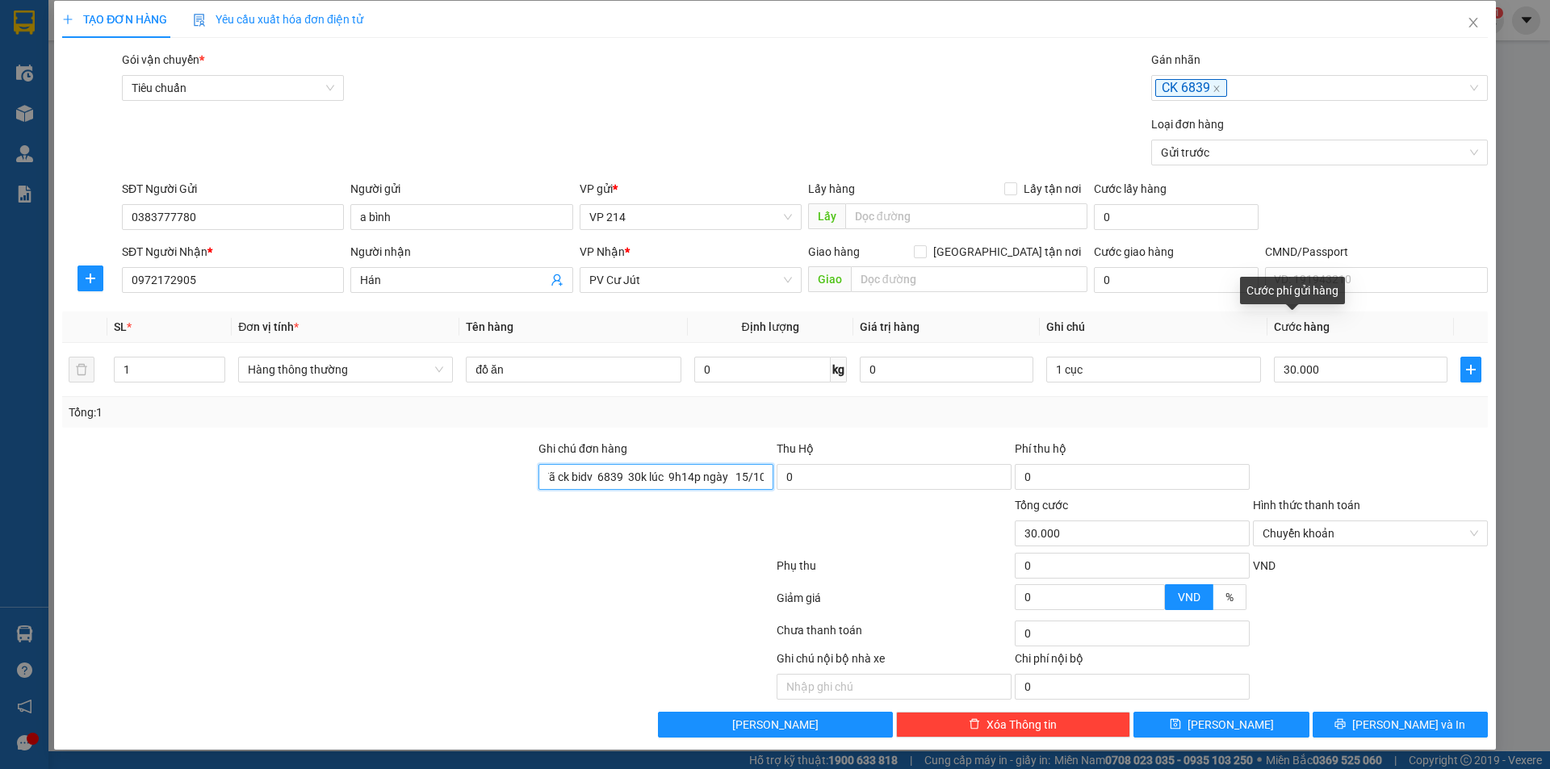
scroll to position [0, 12]
type input "đã ck bidv 6839 30k lúc 9h14p ngày 15/10"
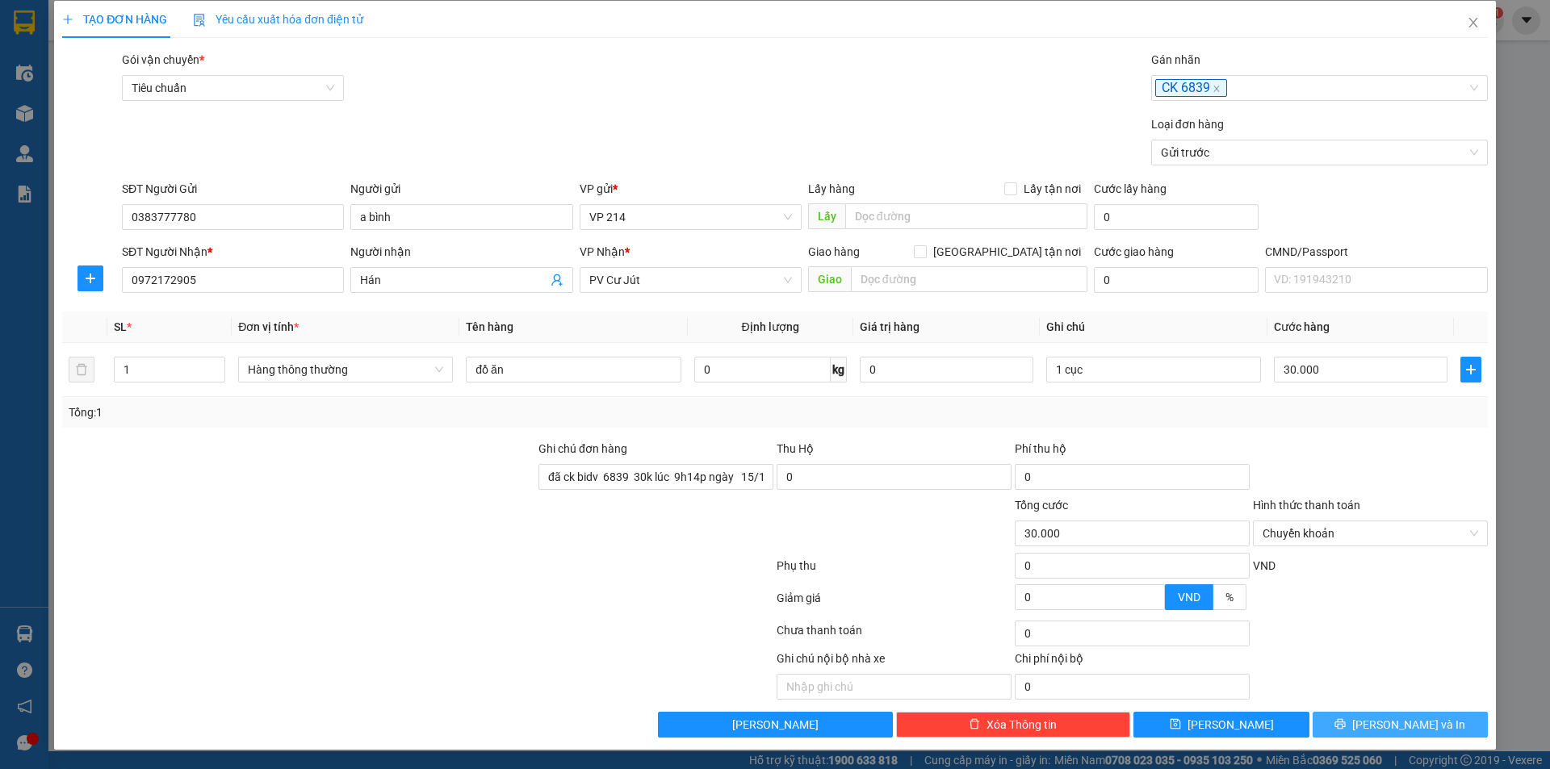
click at [1346, 726] on icon "printer" at bounding box center [1340, 724] width 11 height 11
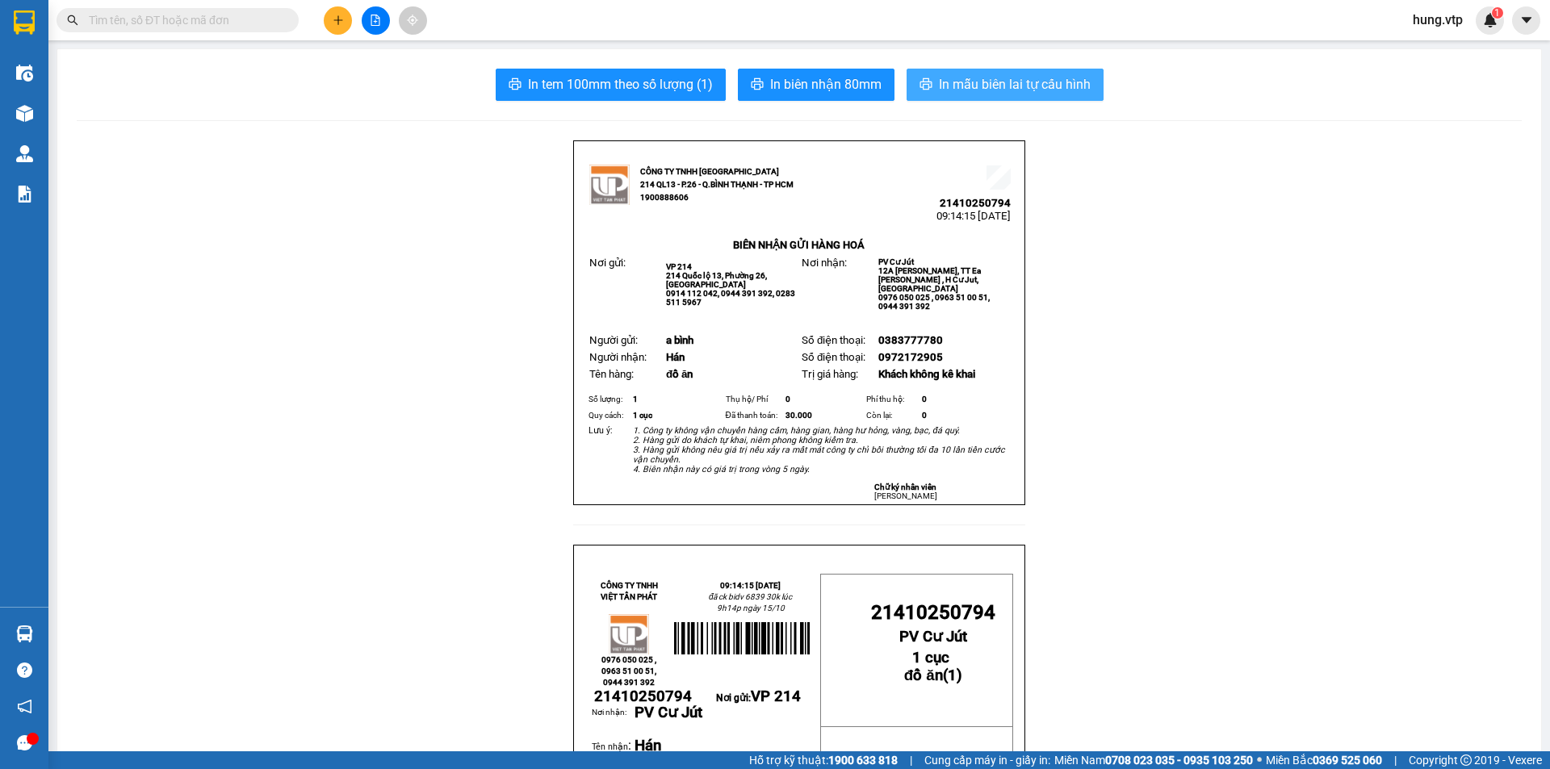
click at [953, 92] on span "In mẫu biên lai tự cấu hình" at bounding box center [1015, 84] width 152 height 20
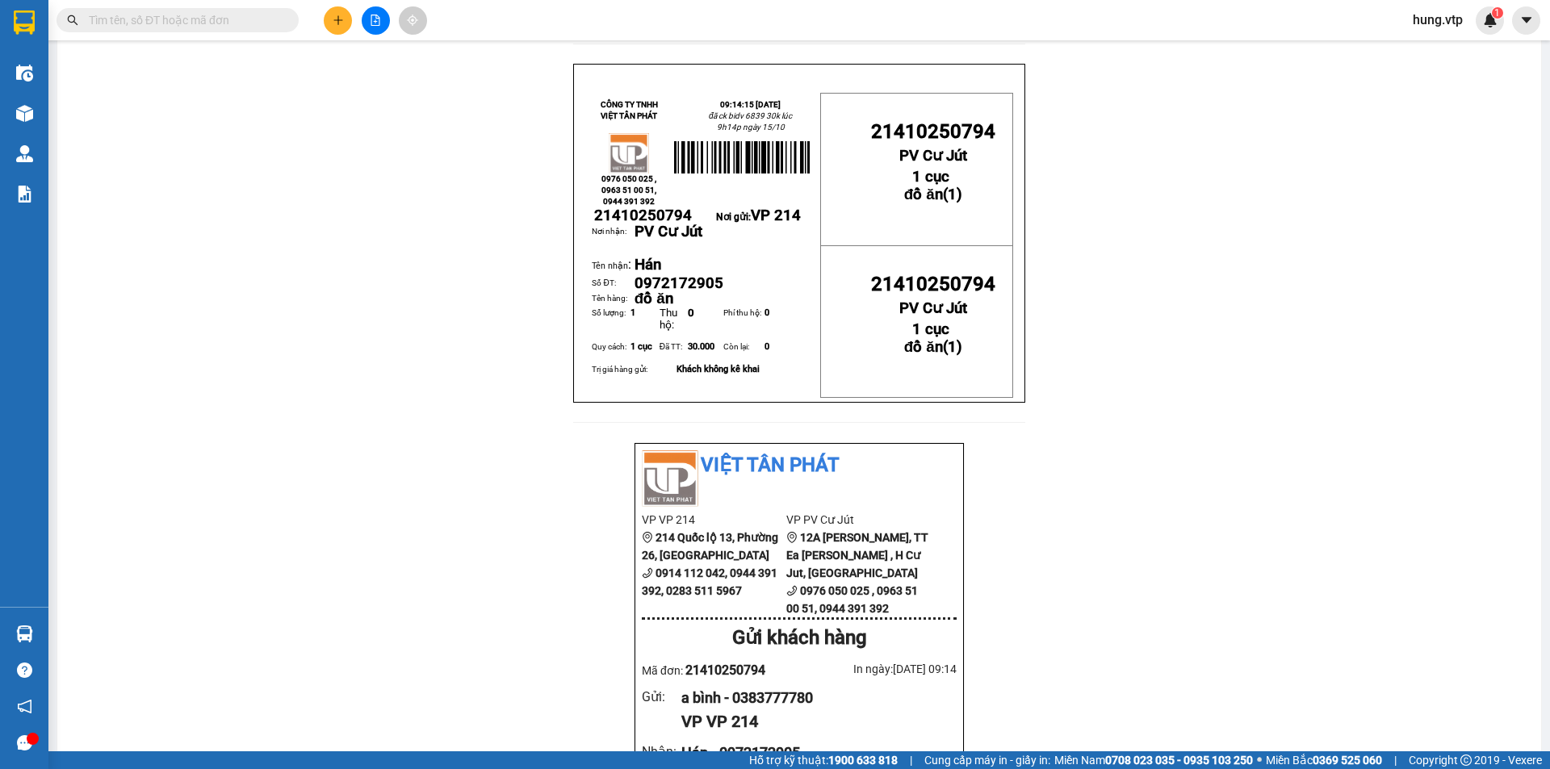
scroll to position [323, 0]
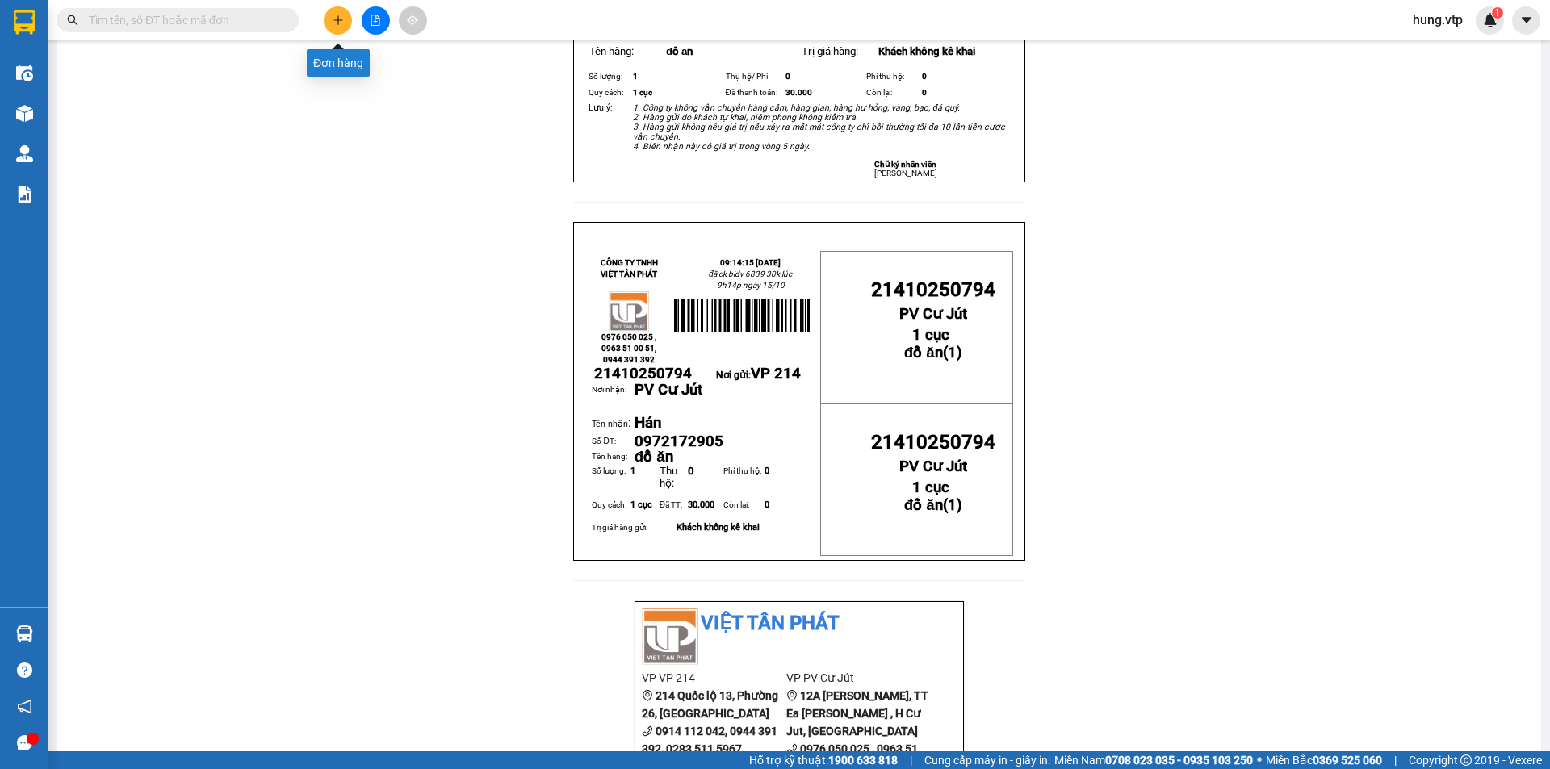
click at [329, 28] on button at bounding box center [338, 20] width 28 height 28
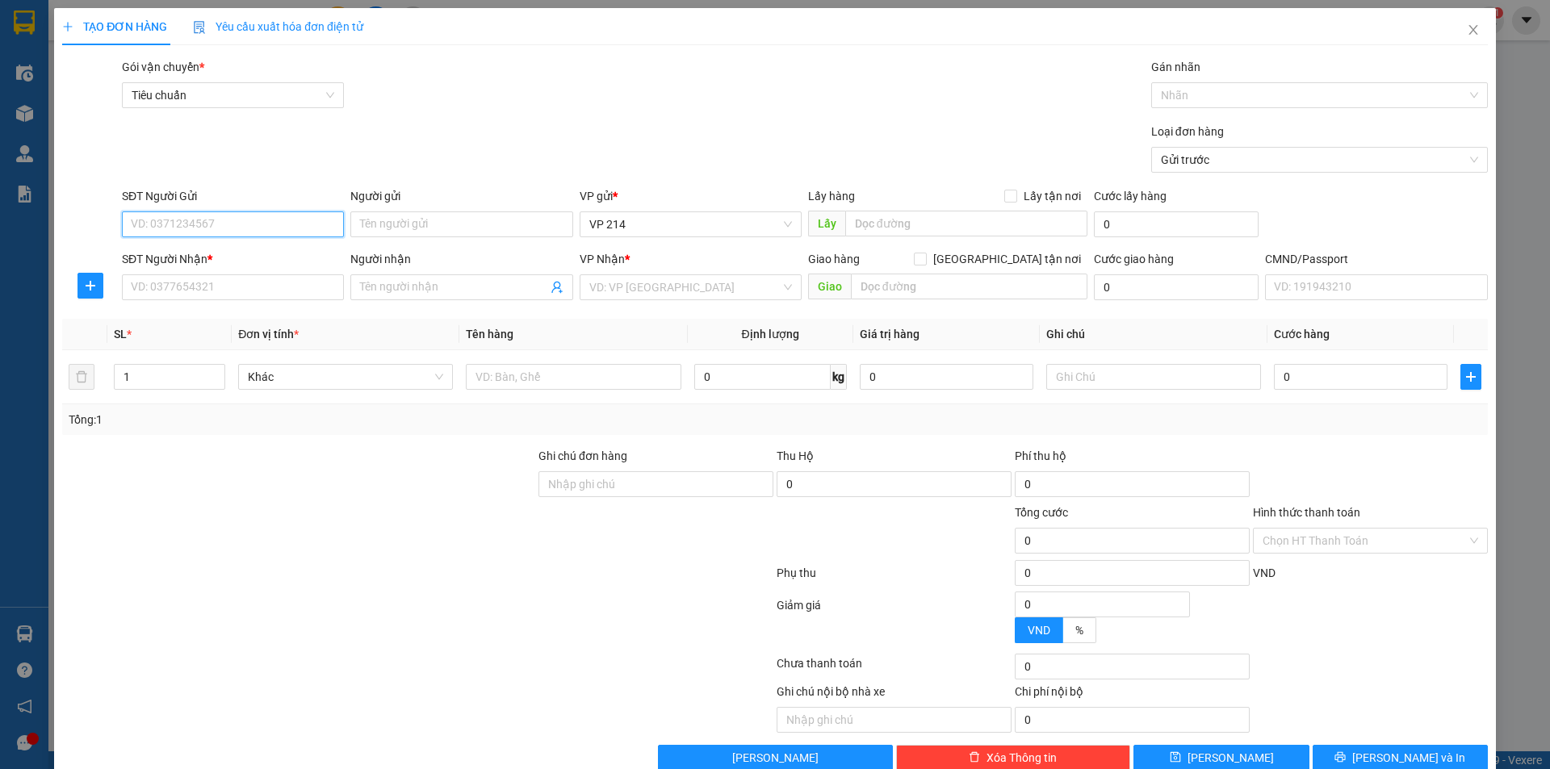
click at [208, 224] on input "SĐT Người Gửi" at bounding box center [233, 225] width 222 height 26
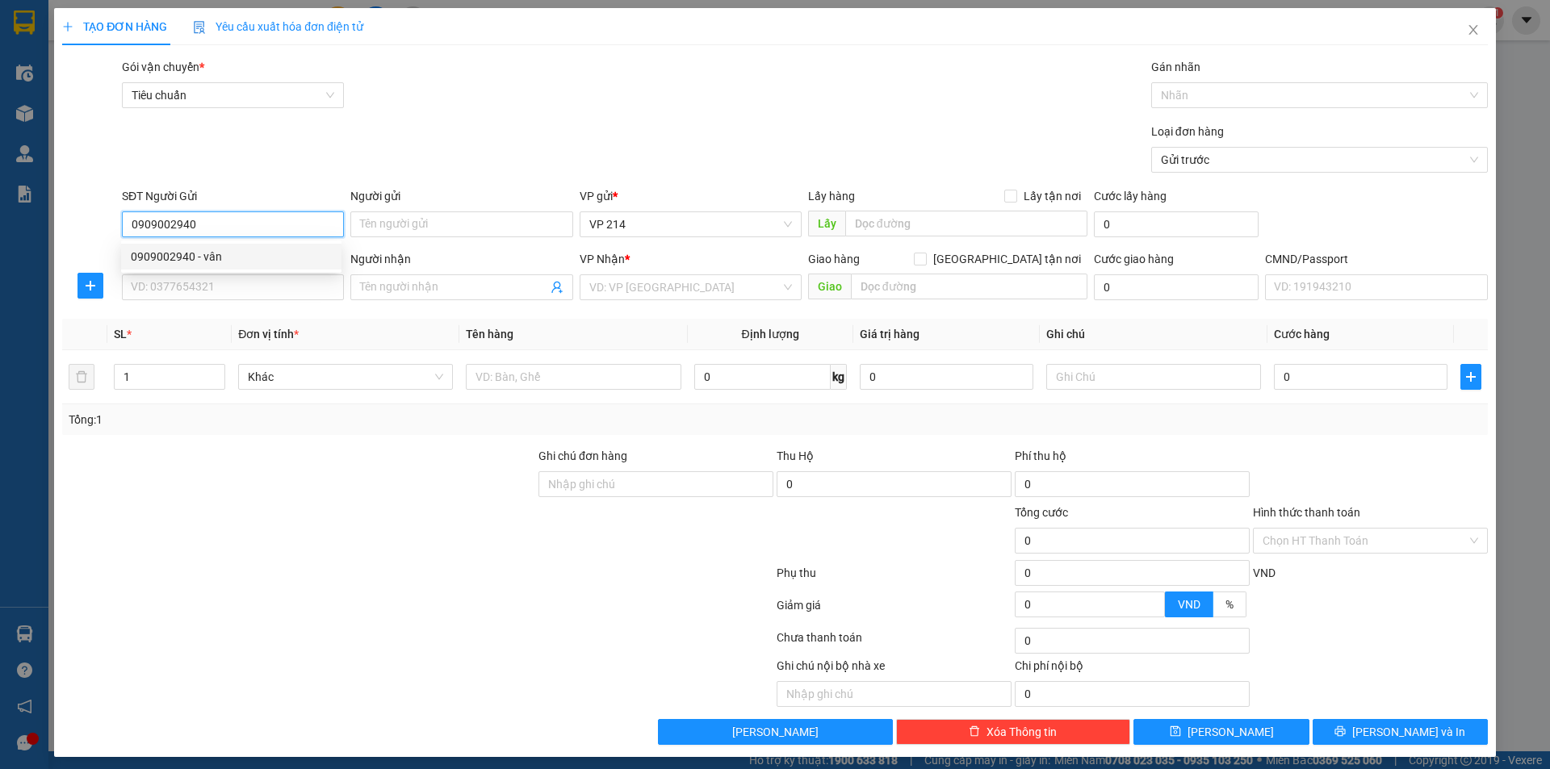
type input "0909002940"
type input "vân"
type input "0985827835"
type input "y khanh"
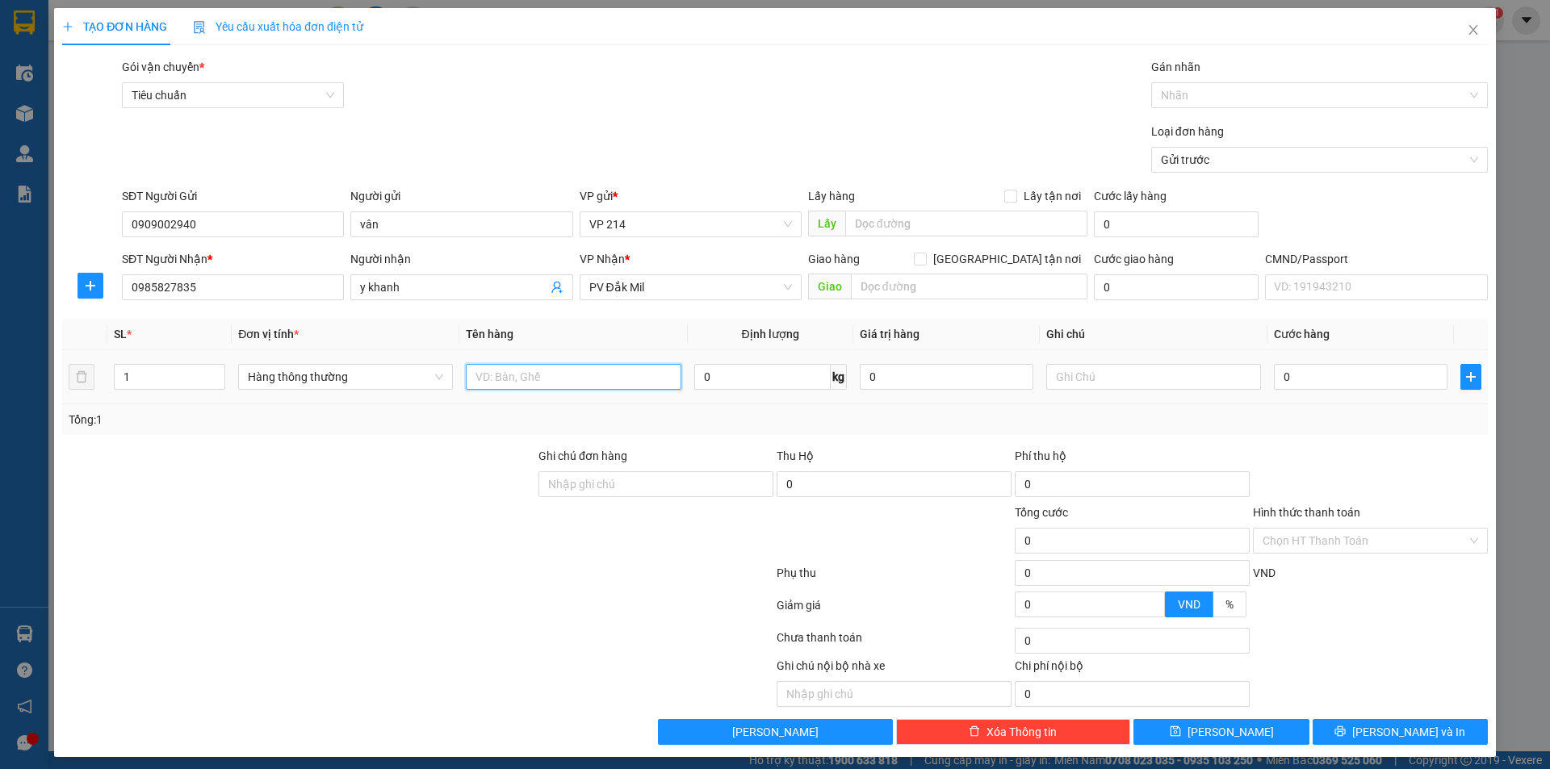
click at [543, 385] on input "text" at bounding box center [573, 377] width 215 height 26
type input "d"
type input "sách"
type input "1t"
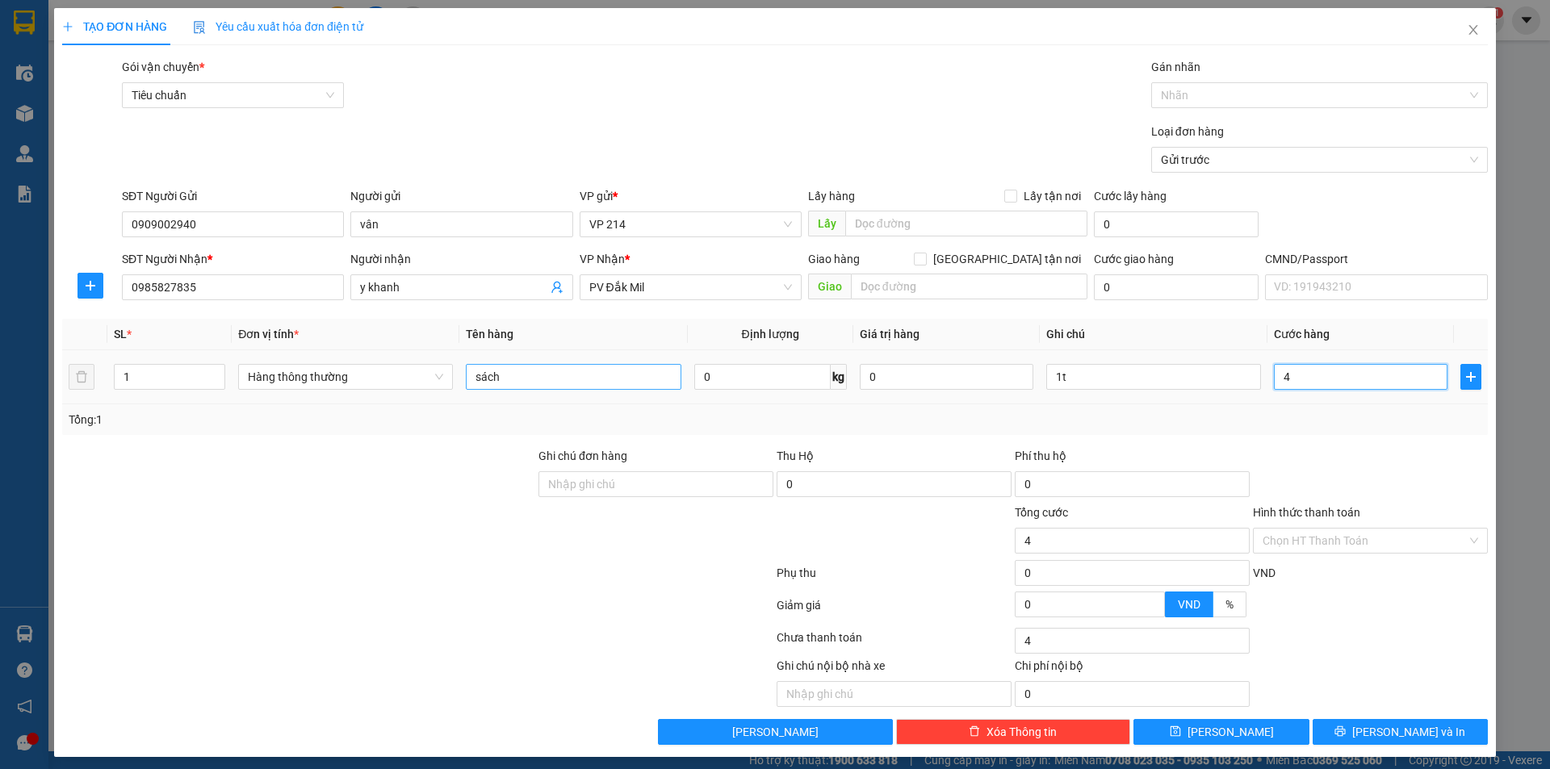
type input "4"
type input "40"
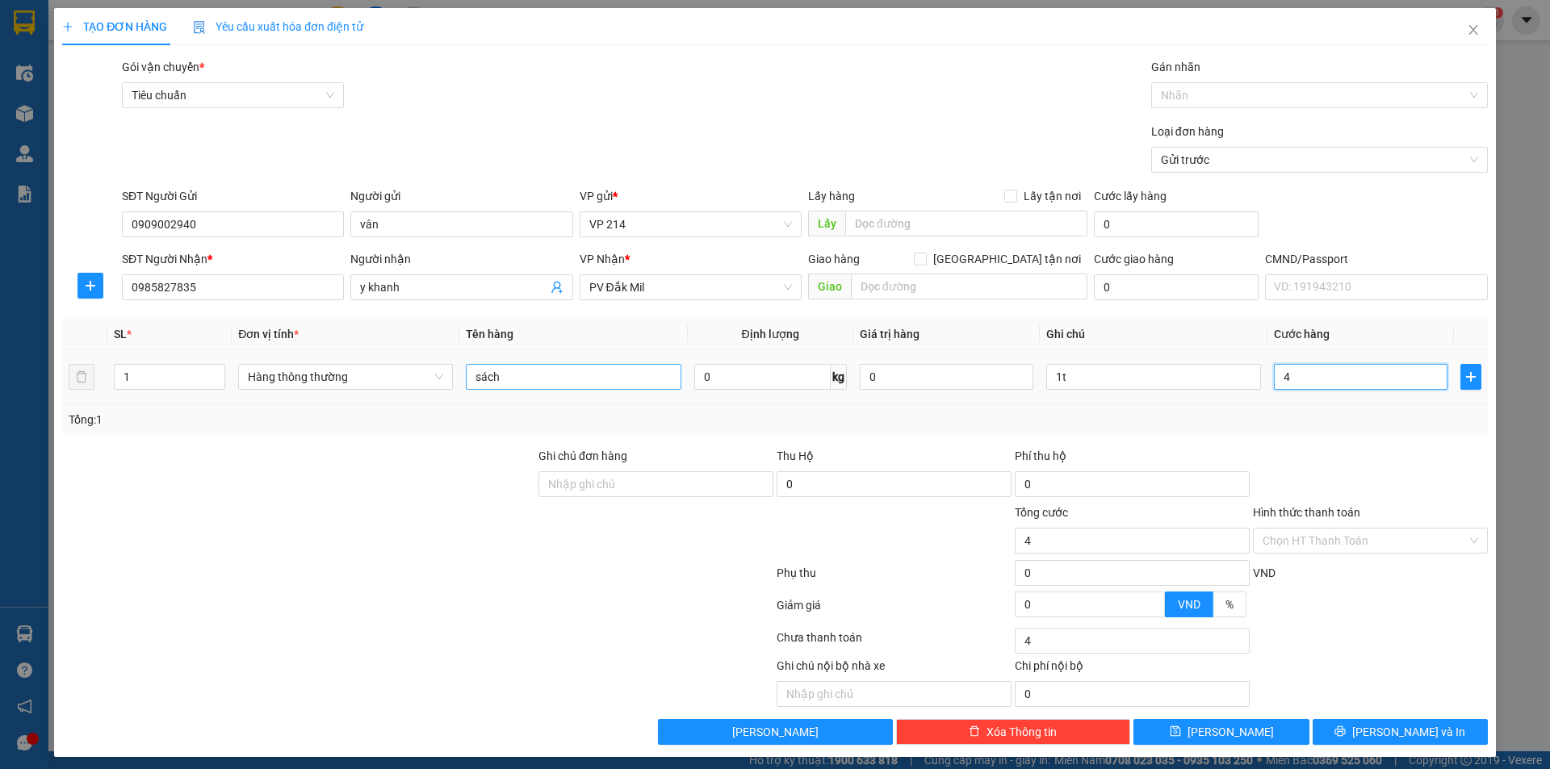
type input "40"
type input "400"
type input "4.000"
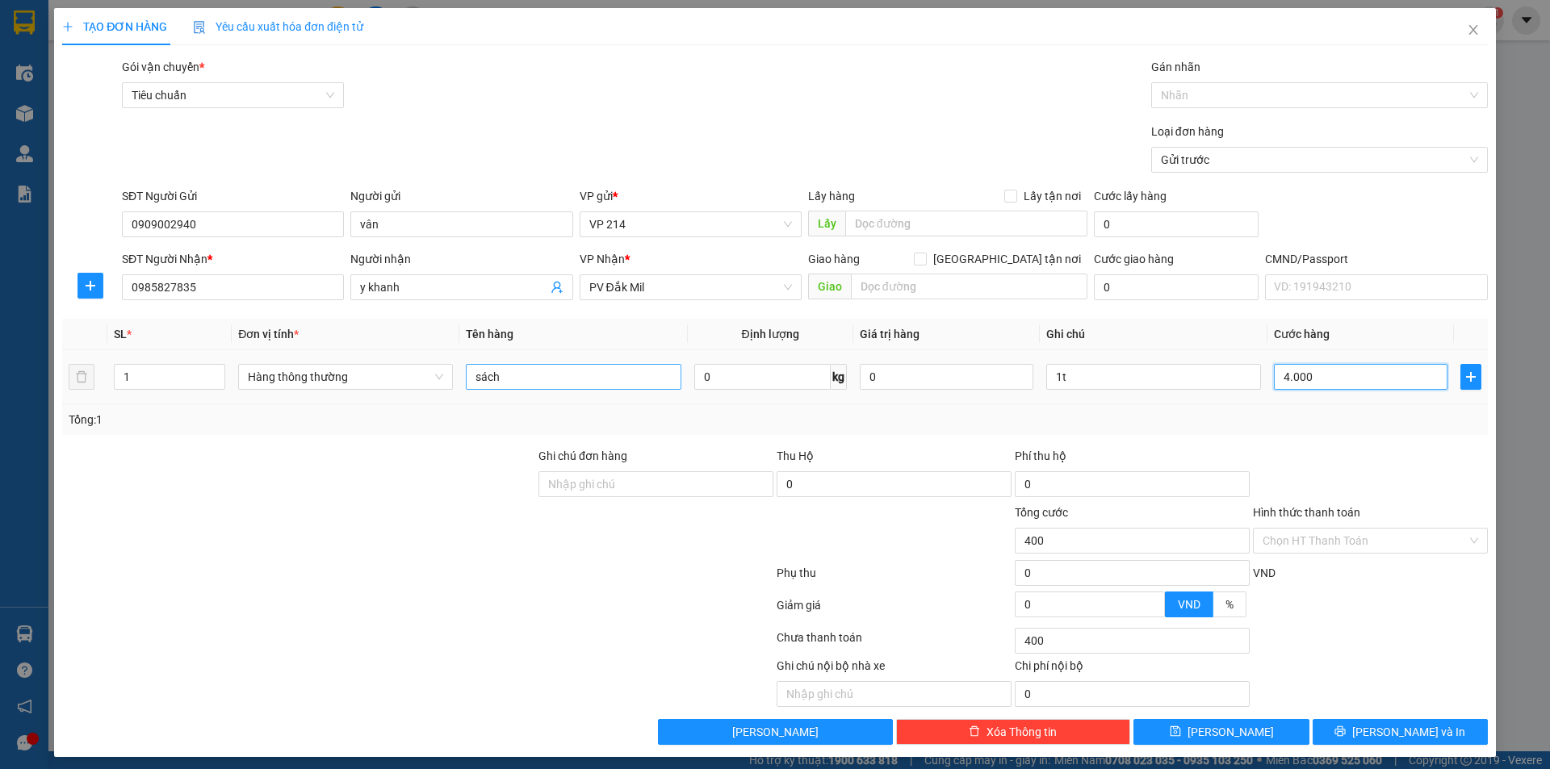
type input "4.000"
type input "40.000"
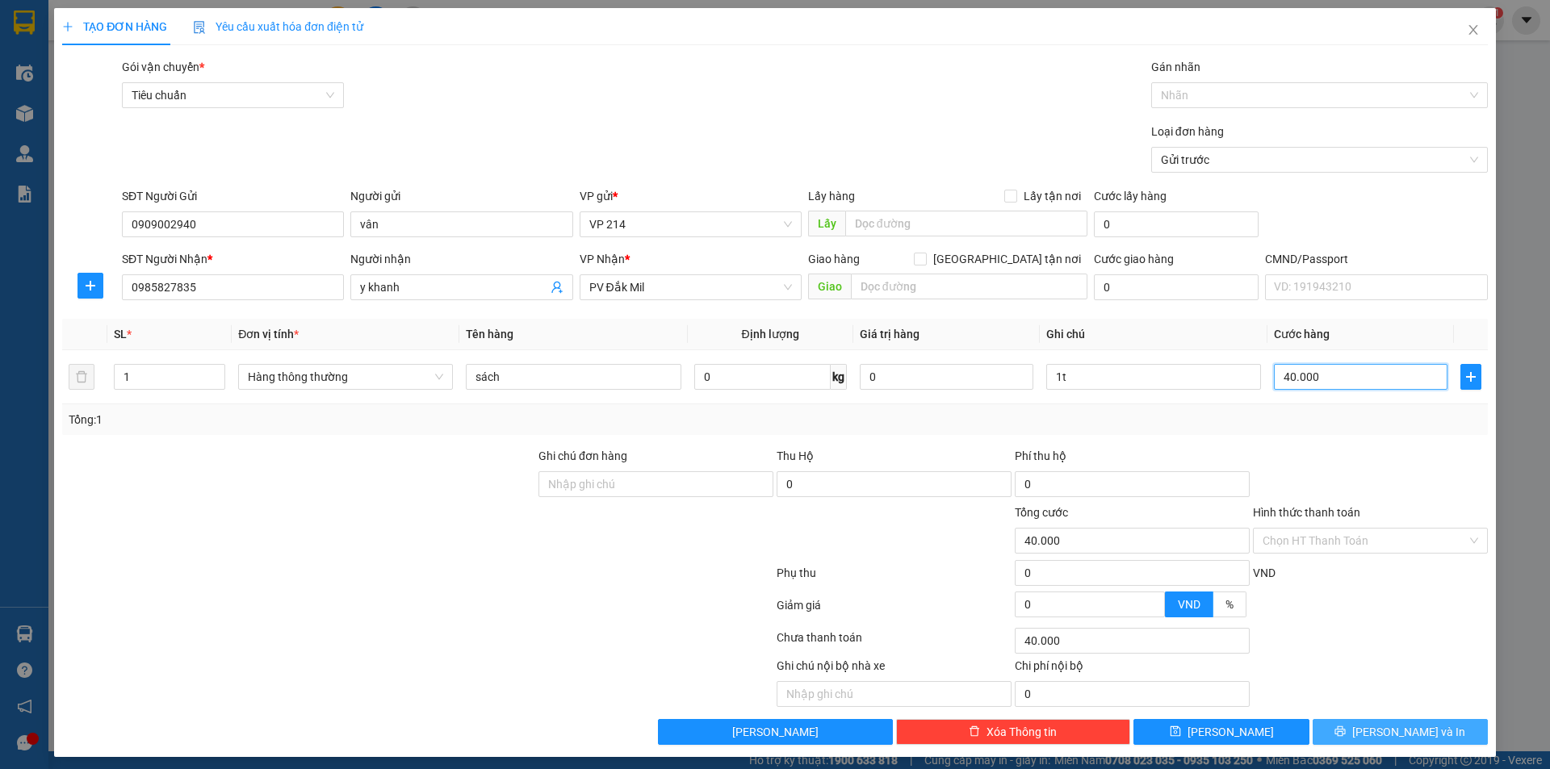
type input "40.000"
click at [1374, 736] on button "[PERSON_NAME] và In" at bounding box center [1400, 732] width 175 height 26
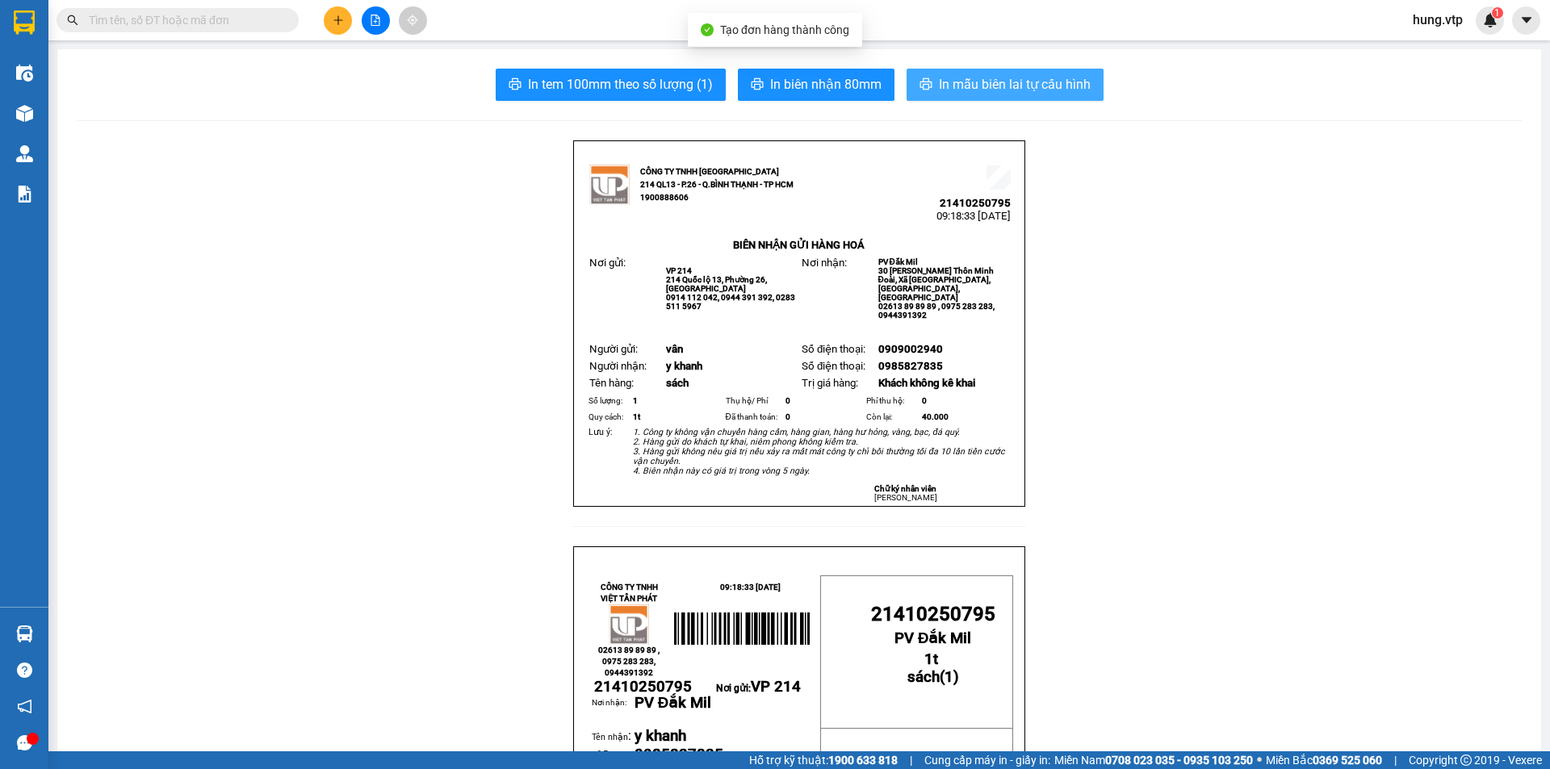
click at [1008, 91] on span "In mẫu biên lai tự cấu hình" at bounding box center [1015, 84] width 152 height 20
drag, startPoint x: 438, startPoint y: 356, endPoint x: 471, endPoint y: 349, distance: 33.9
click at [149, 15] on input "text" at bounding box center [184, 20] width 191 height 18
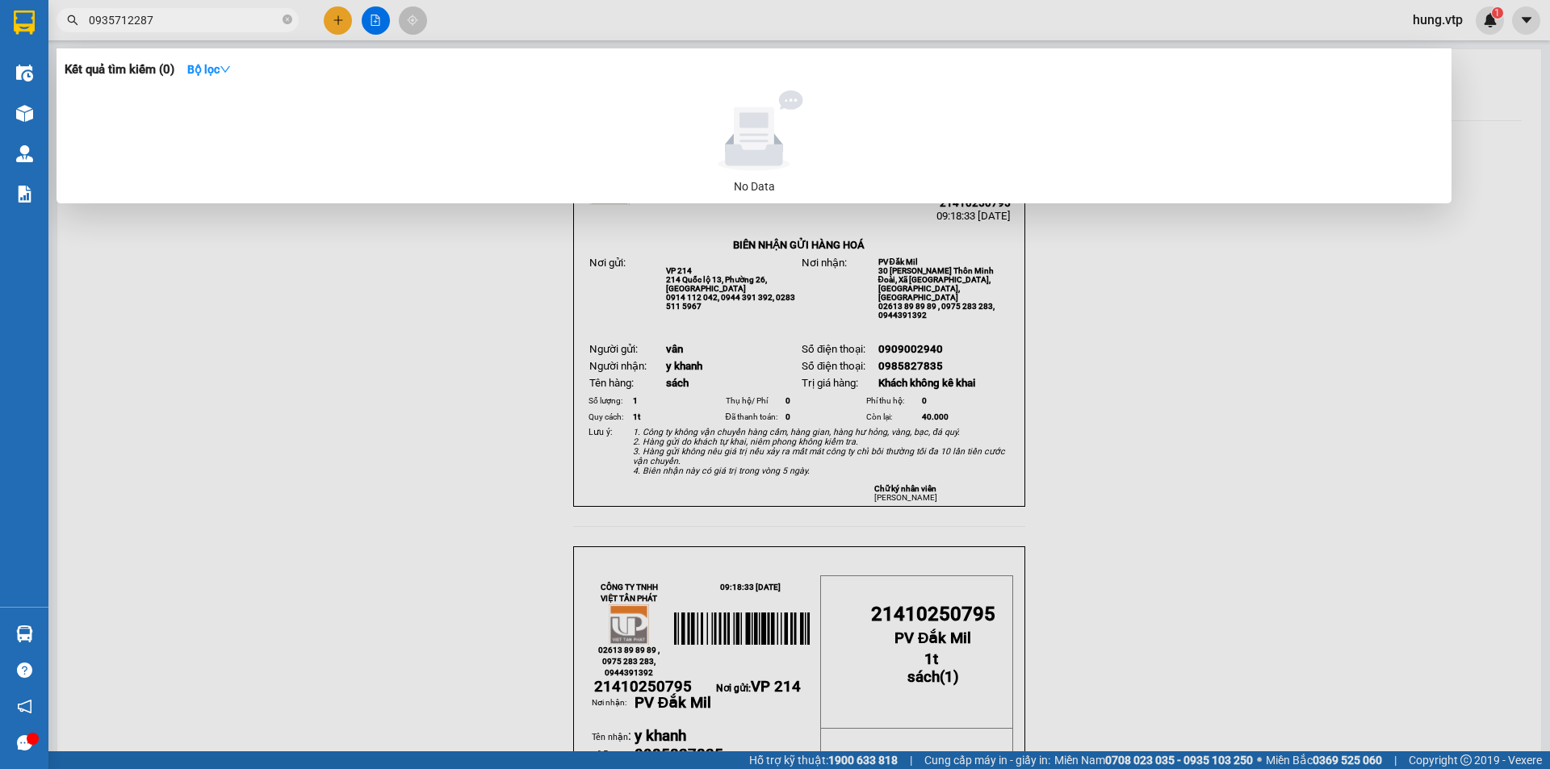
click at [200, 20] on input "0935712287" at bounding box center [184, 20] width 191 height 18
click at [201, 20] on input "0935712287" at bounding box center [184, 20] width 191 height 18
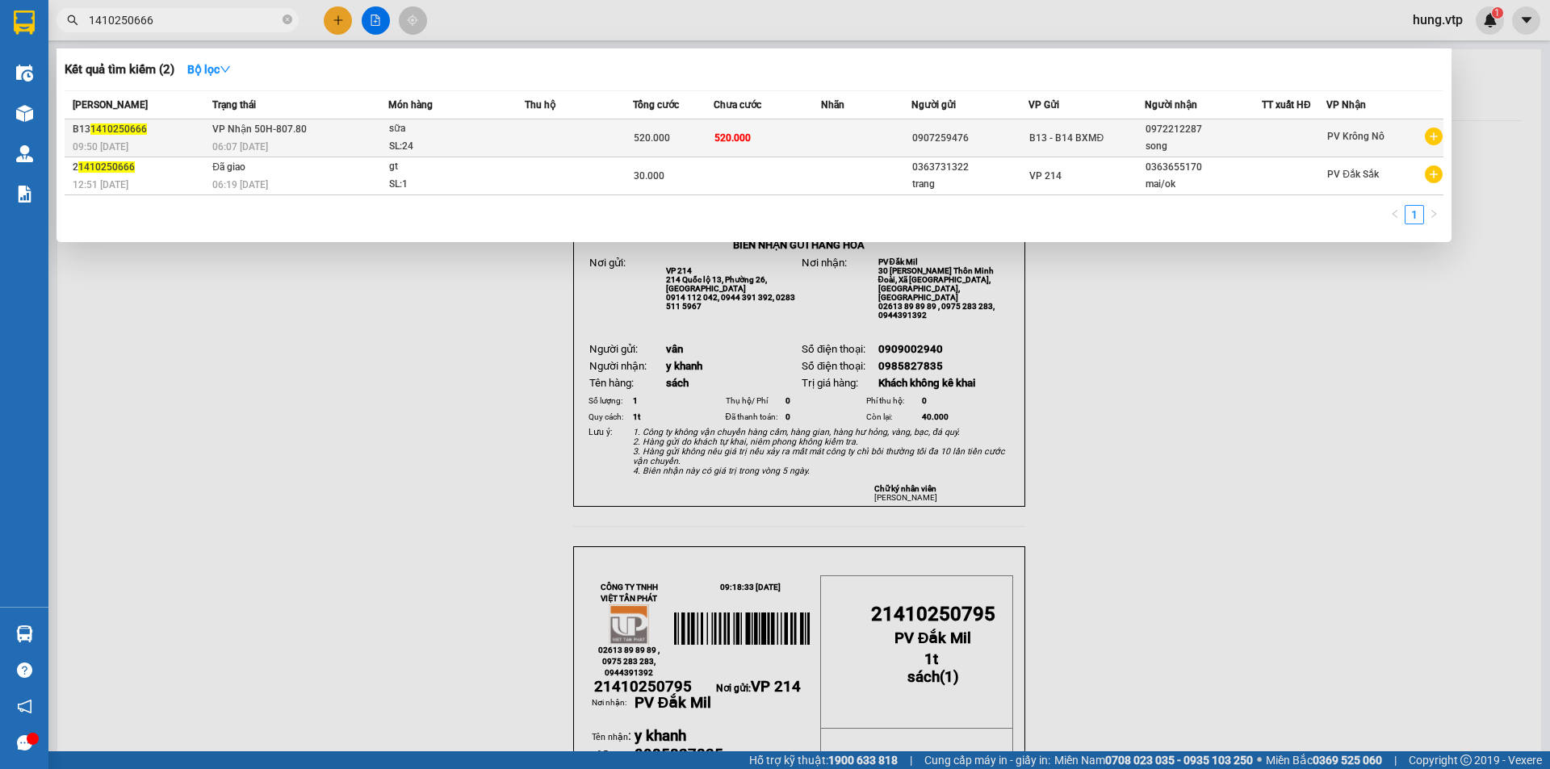
type input "1410250666"
click at [823, 141] on td at bounding box center [866, 139] width 90 height 38
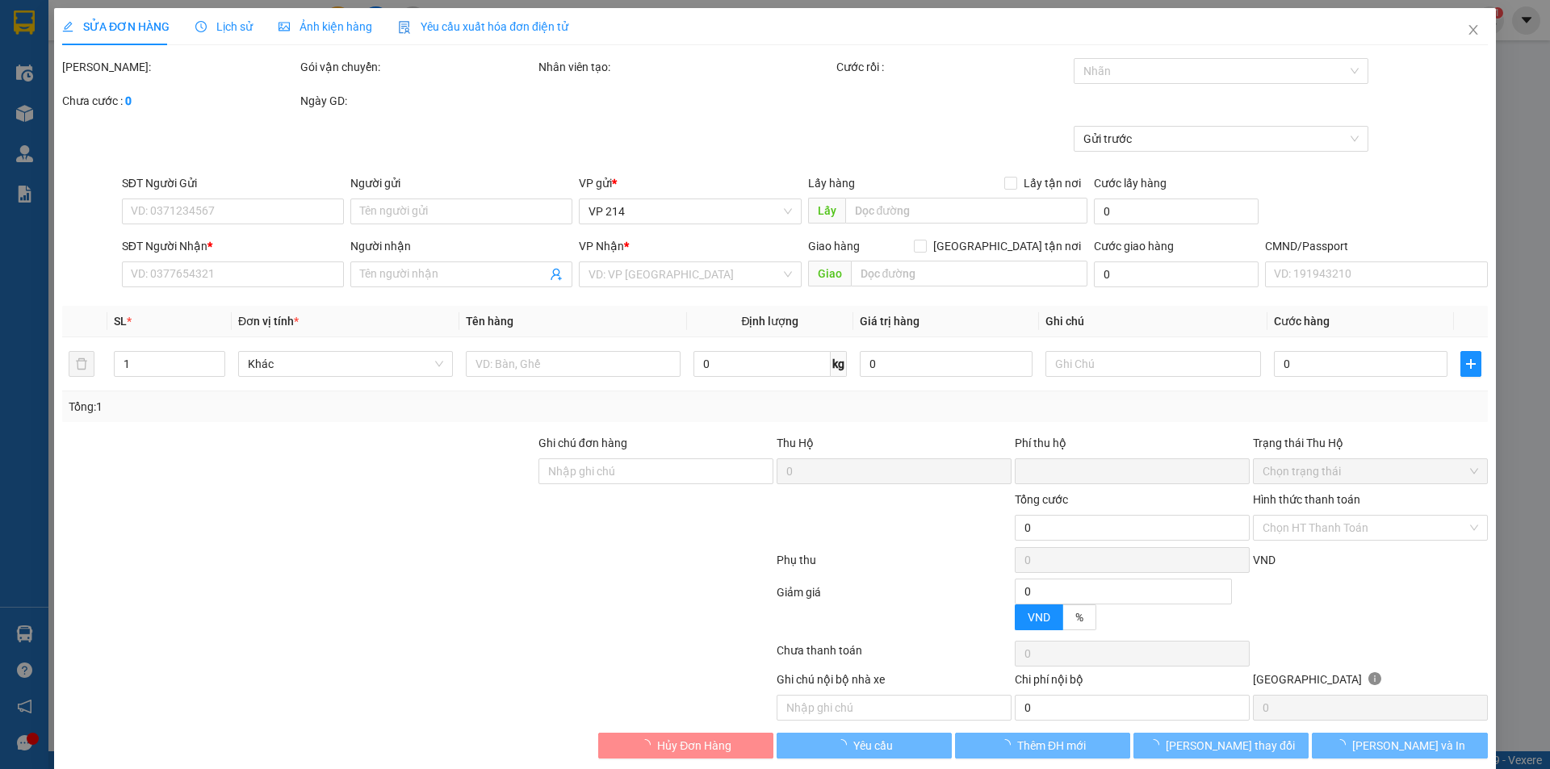
type input "26.000"
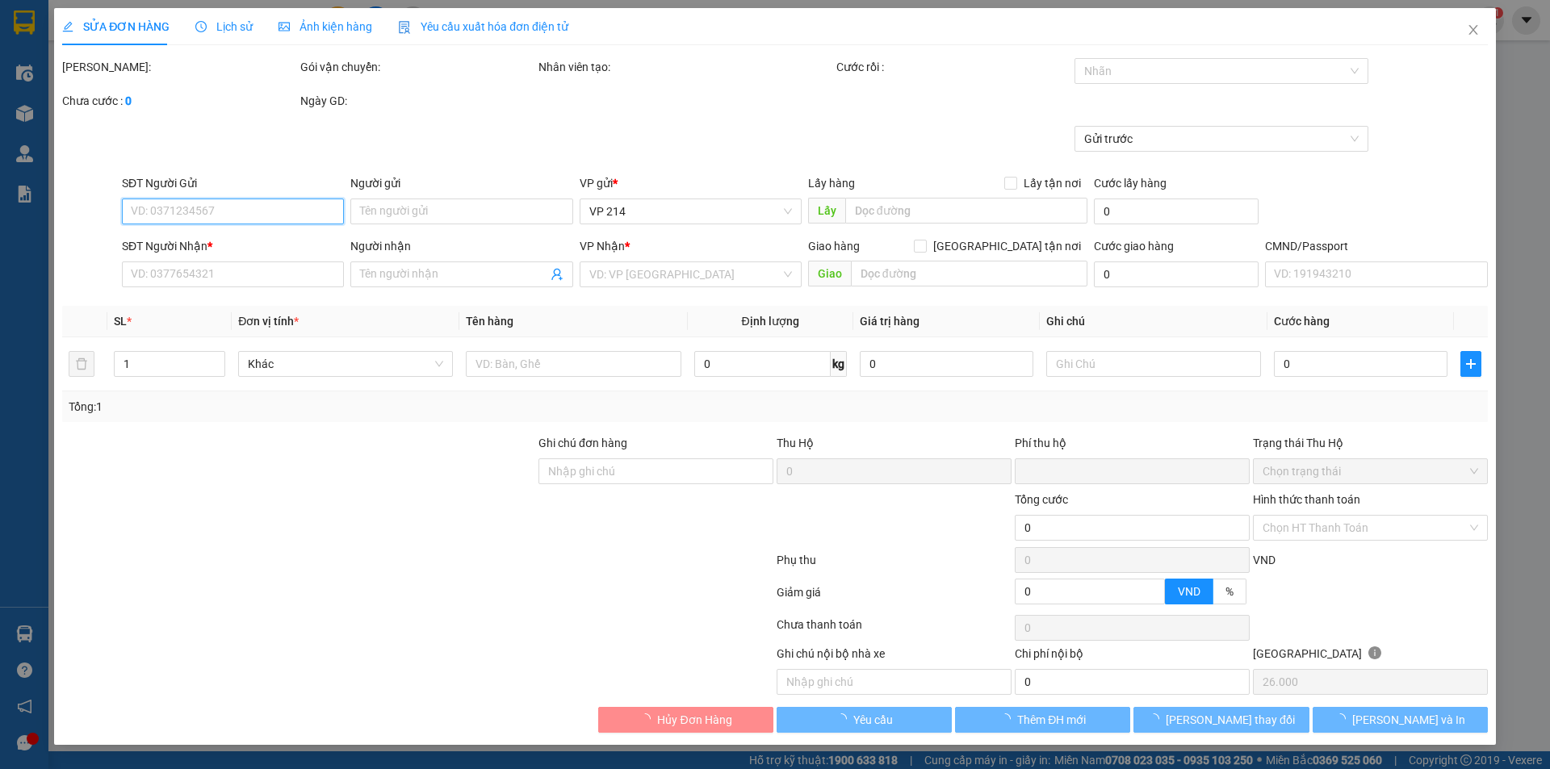
type input "0907259476"
type input "0972212287"
type input "song"
type input "0"
type input "520.000"
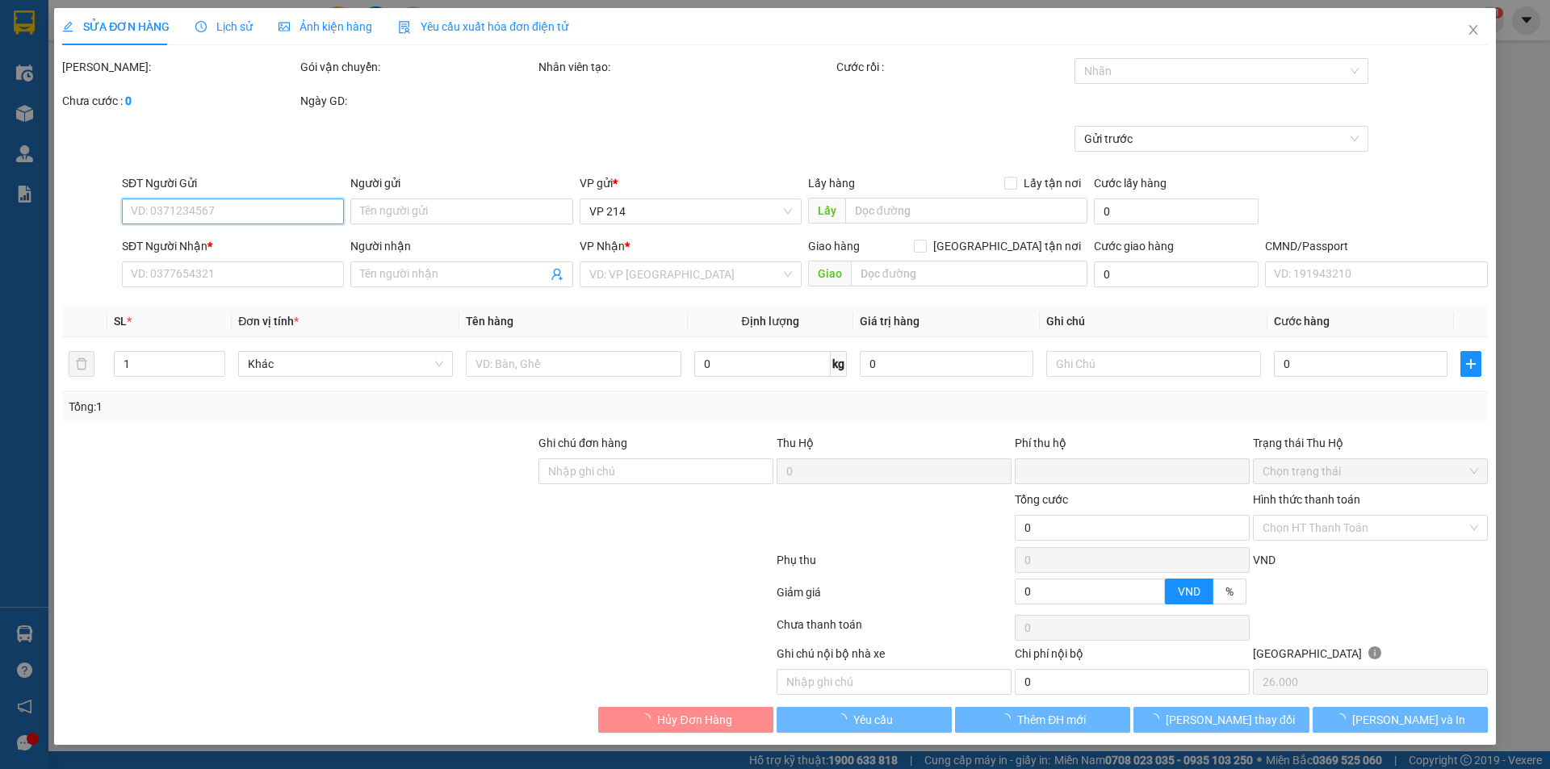
type input "520.000"
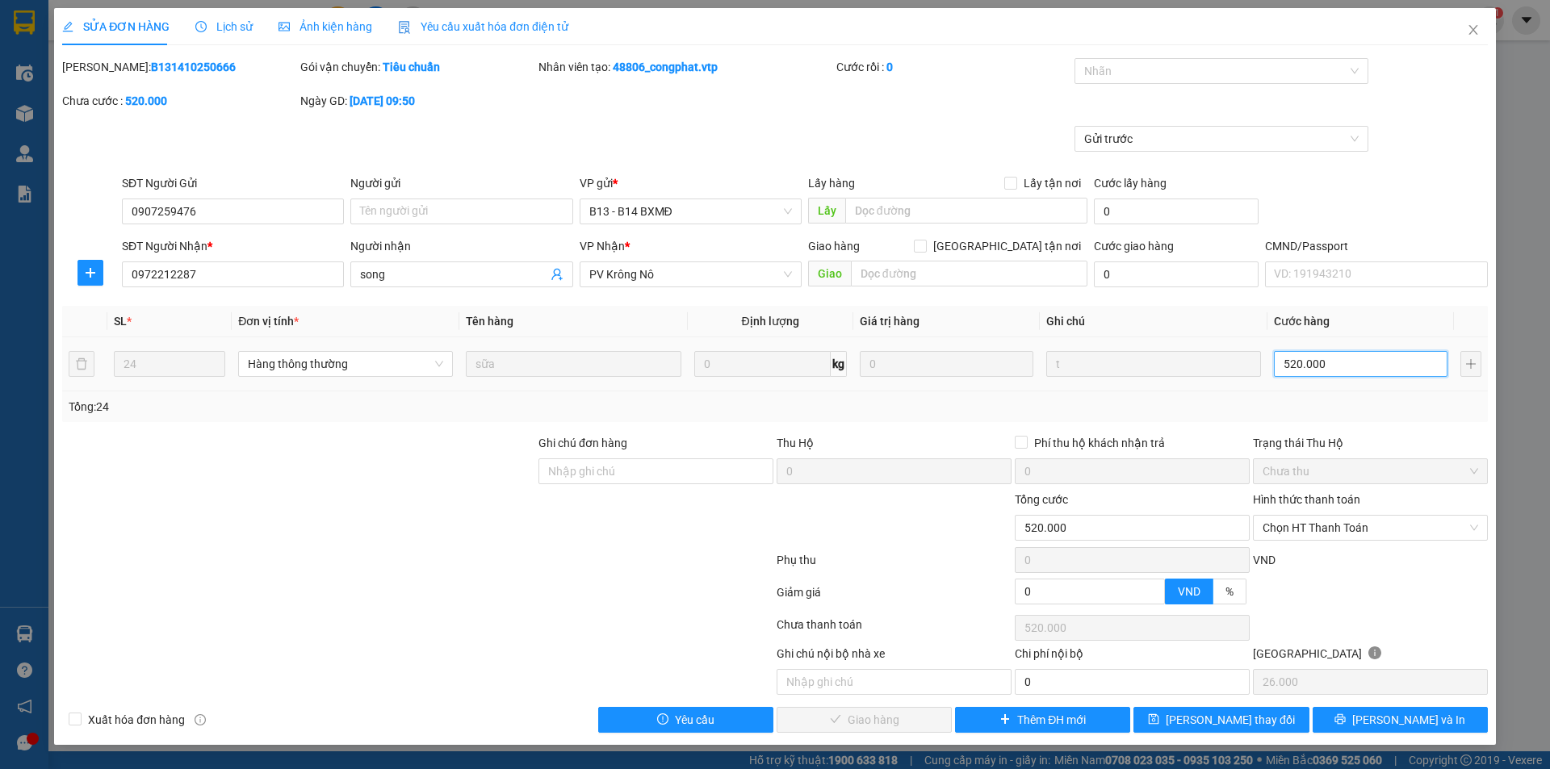
click at [1336, 368] on input "520.000" at bounding box center [1361, 364] width 174 height 26
type input "3"
type input "36"
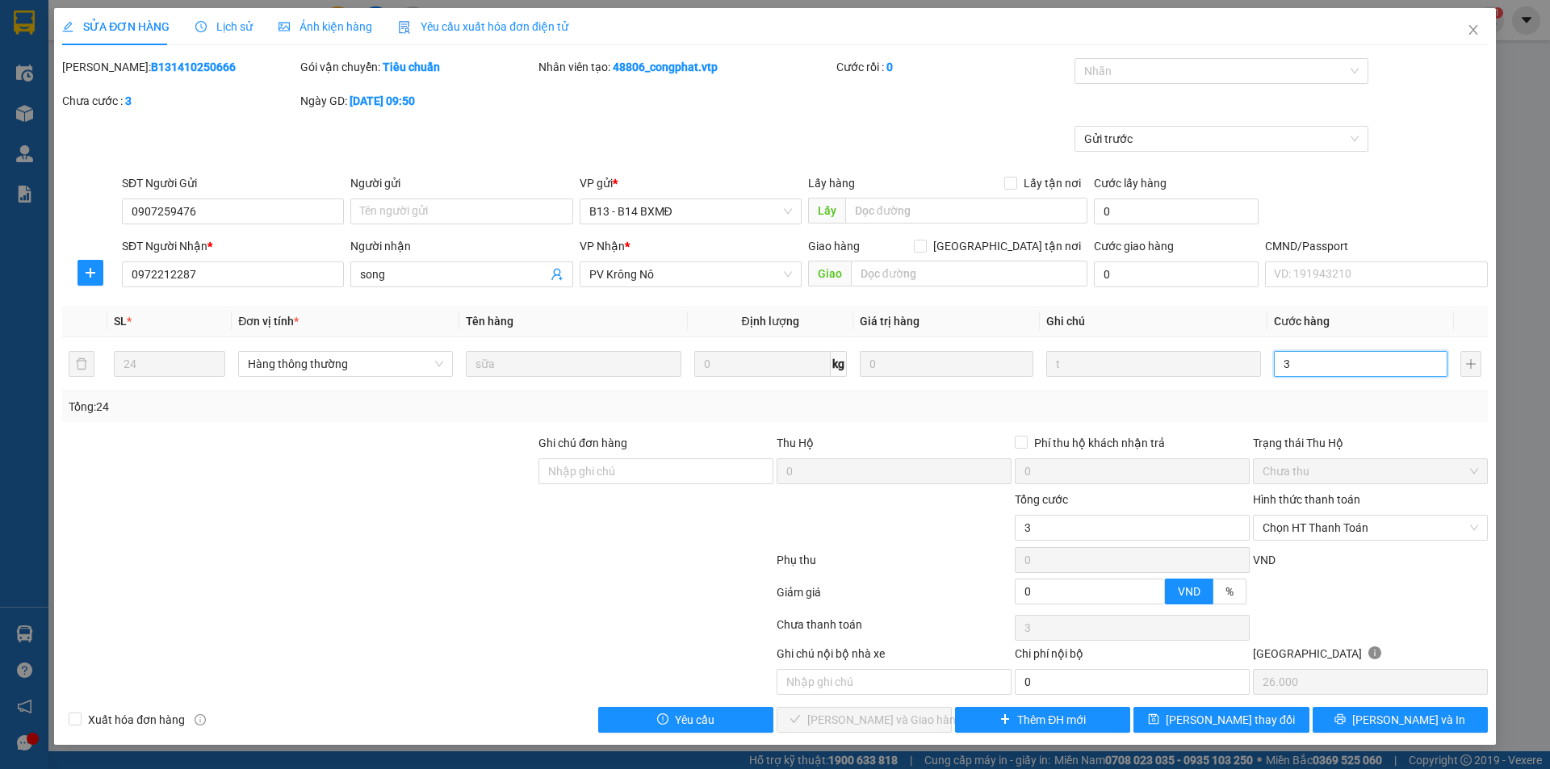
type input "36"
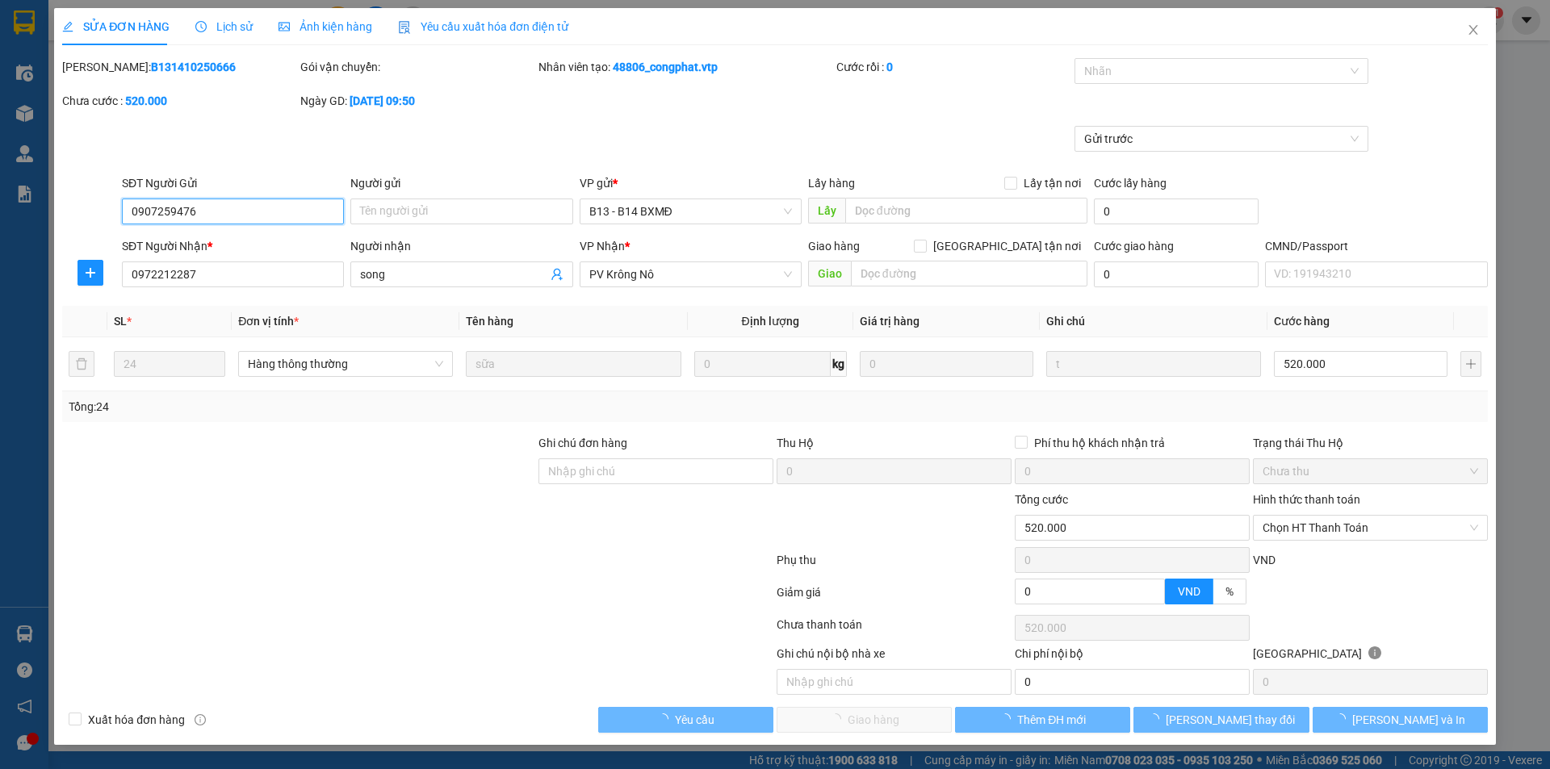
type input "0907259476"
type input "0972212287"
type input "song"
type input "0"
type input "520.000"
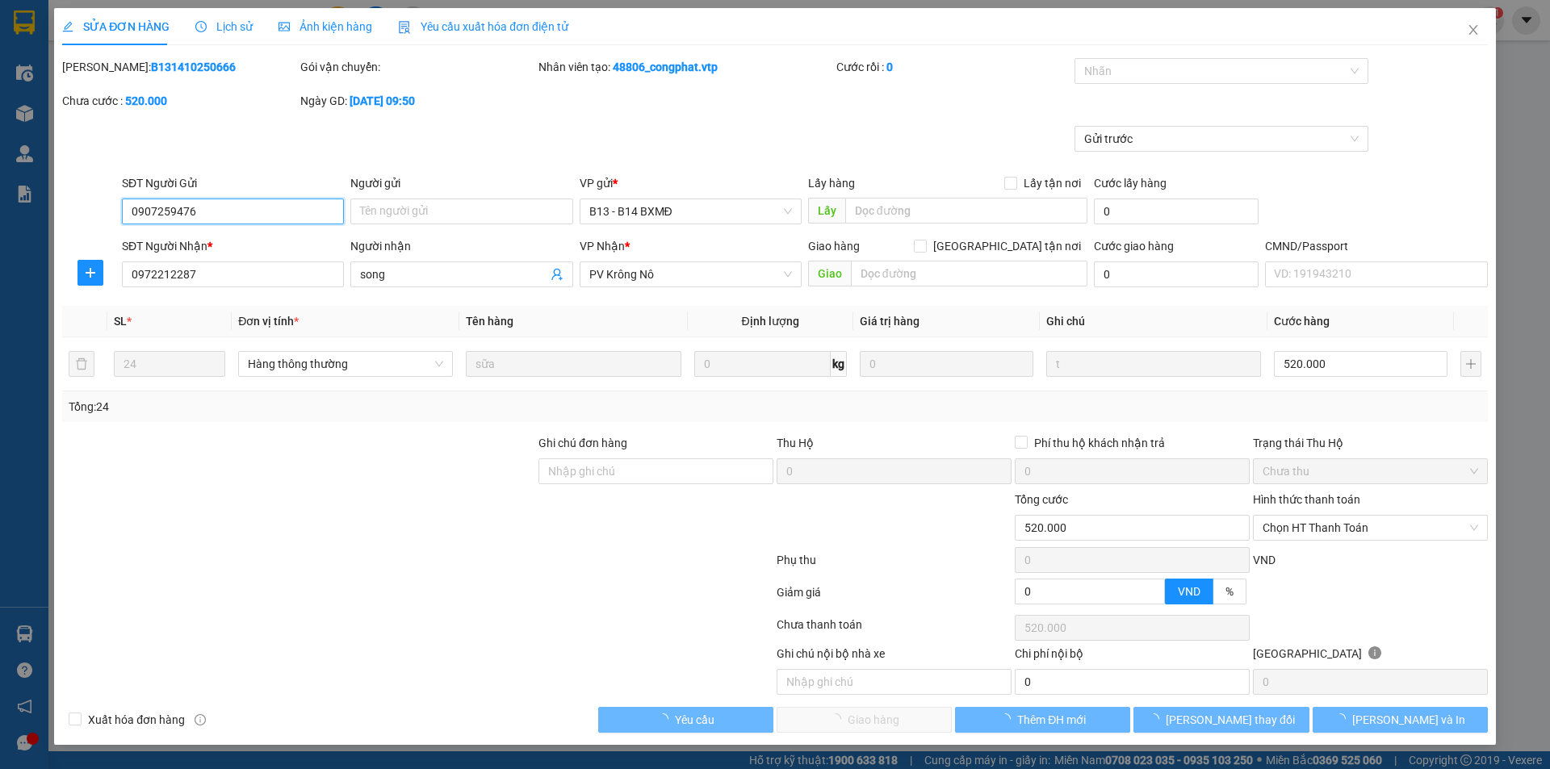
type input "520.000"
type input "26.000"
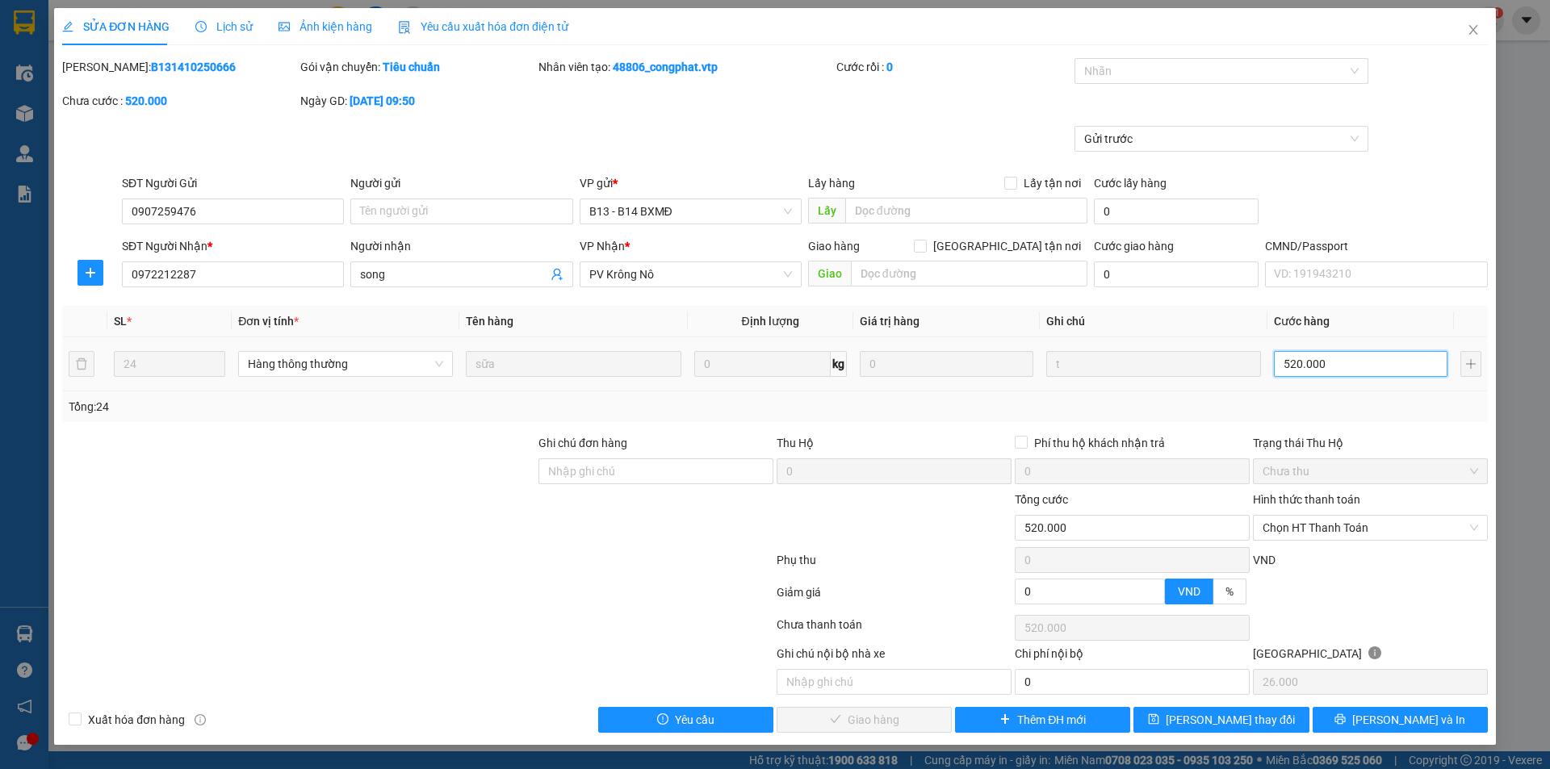
type input "4"
type input "40"
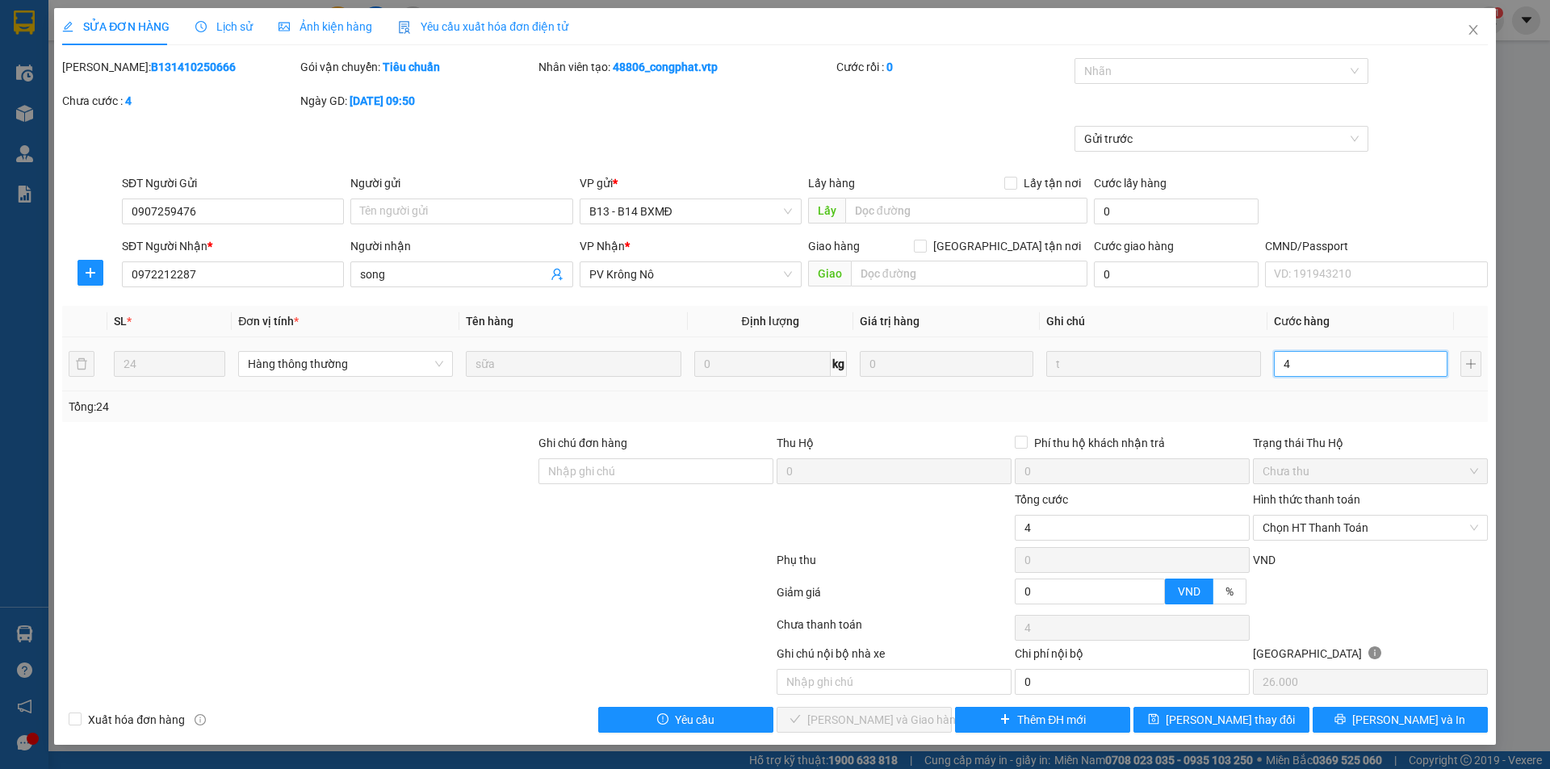
type input "40"
type input "400"
type input "40"
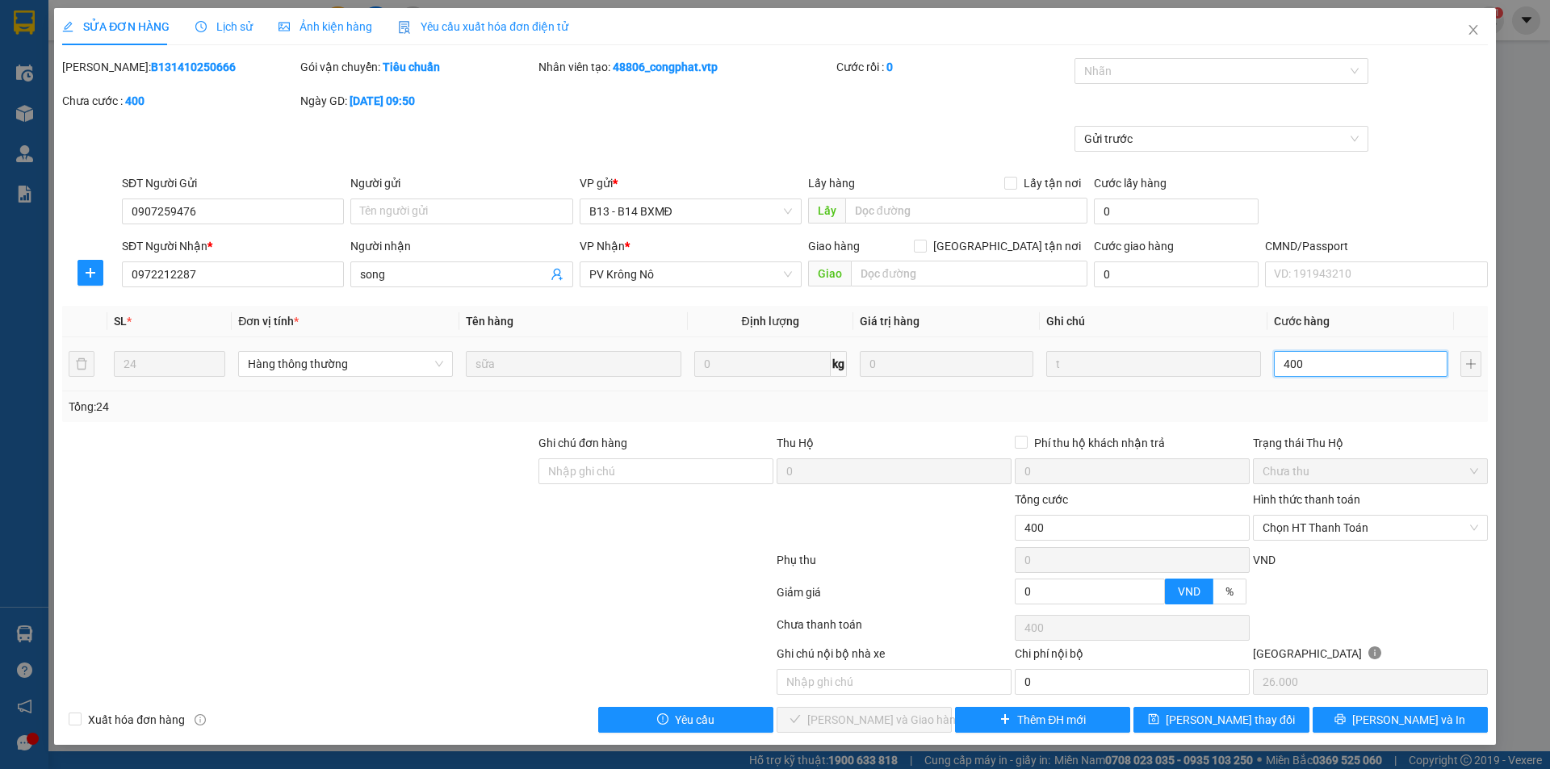
type input "40"
type input "4"
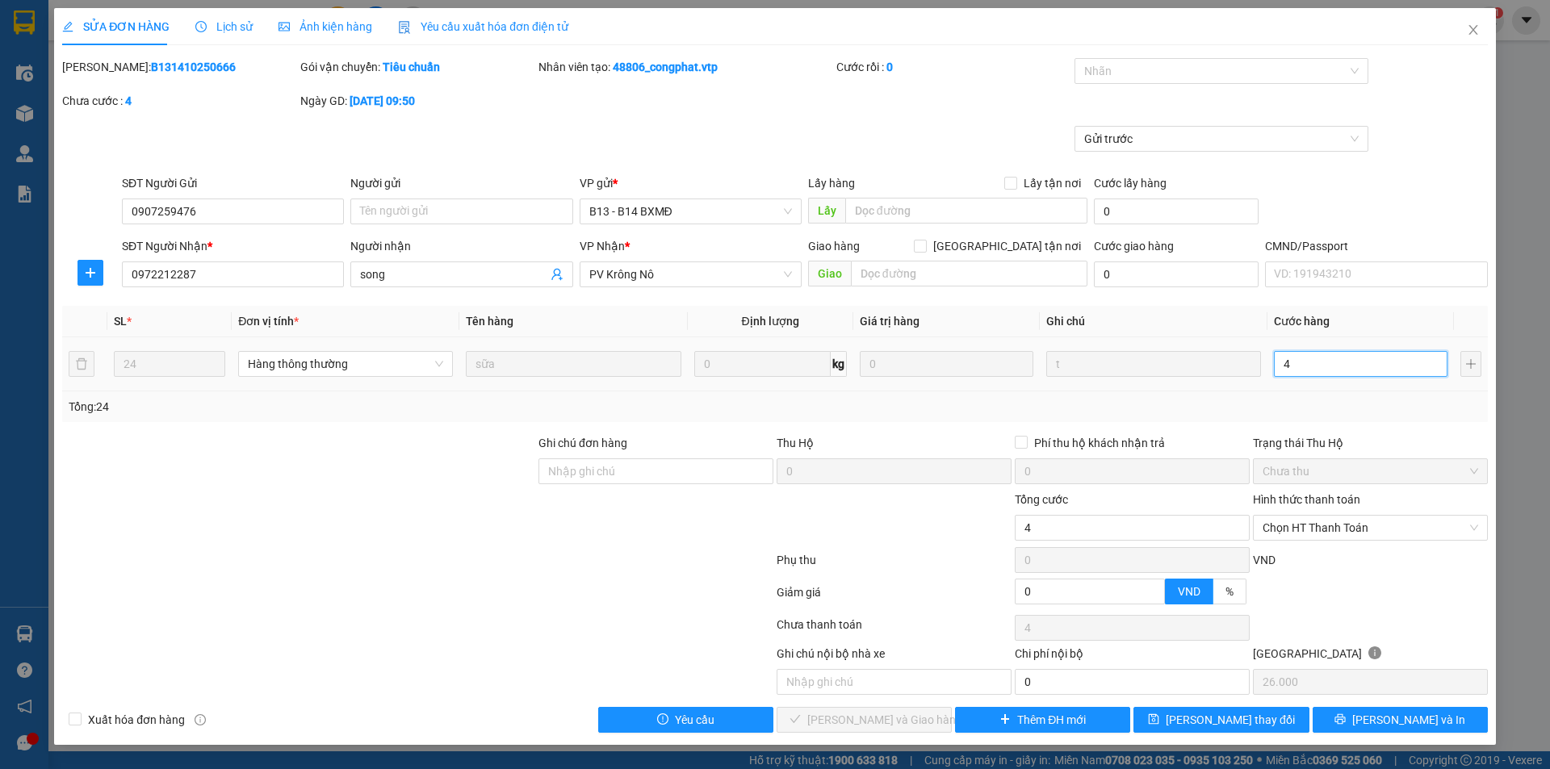
type input "42"
type input "420"
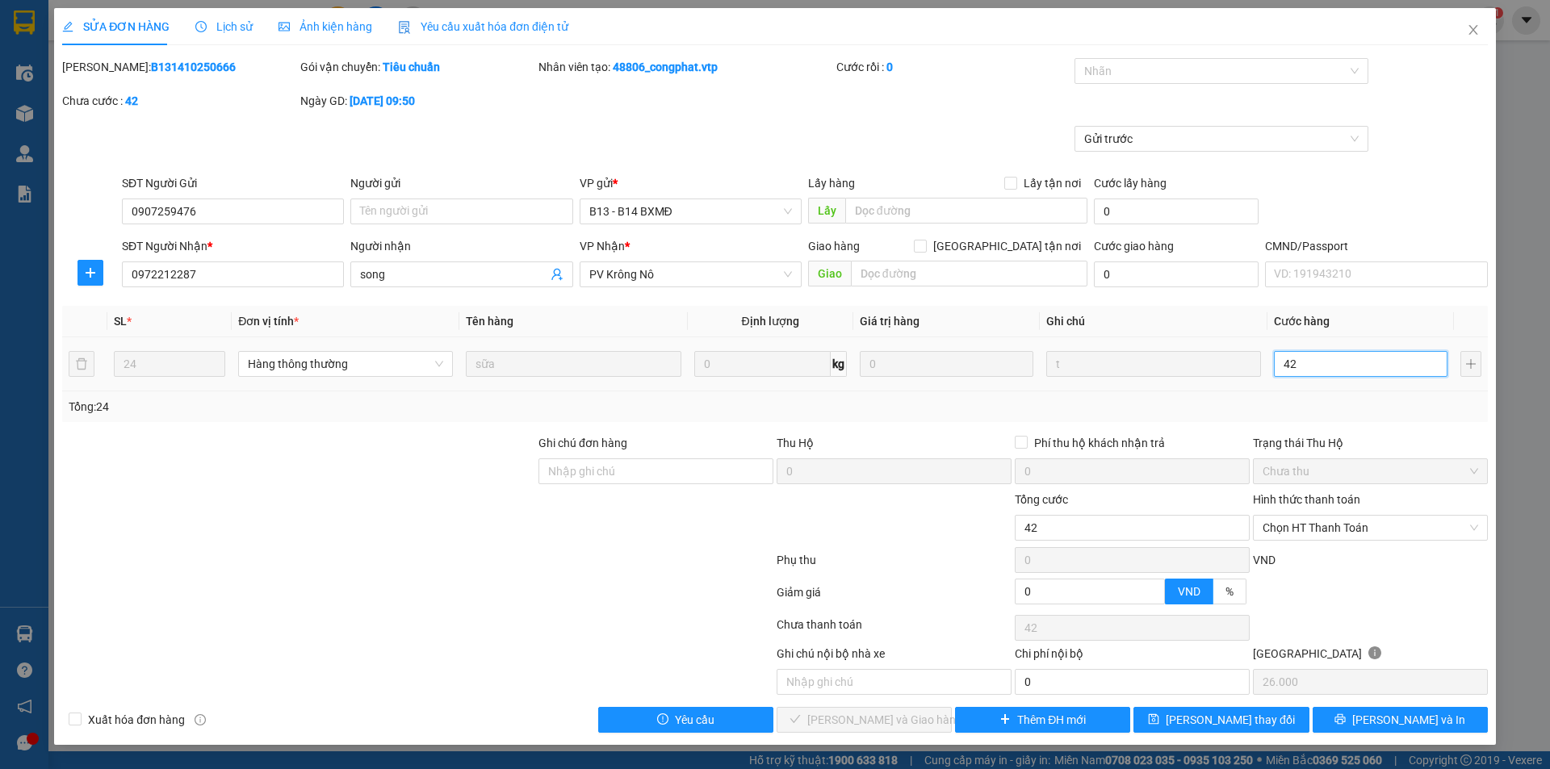
type input "420"
type input "4.200"
type input "42.000"
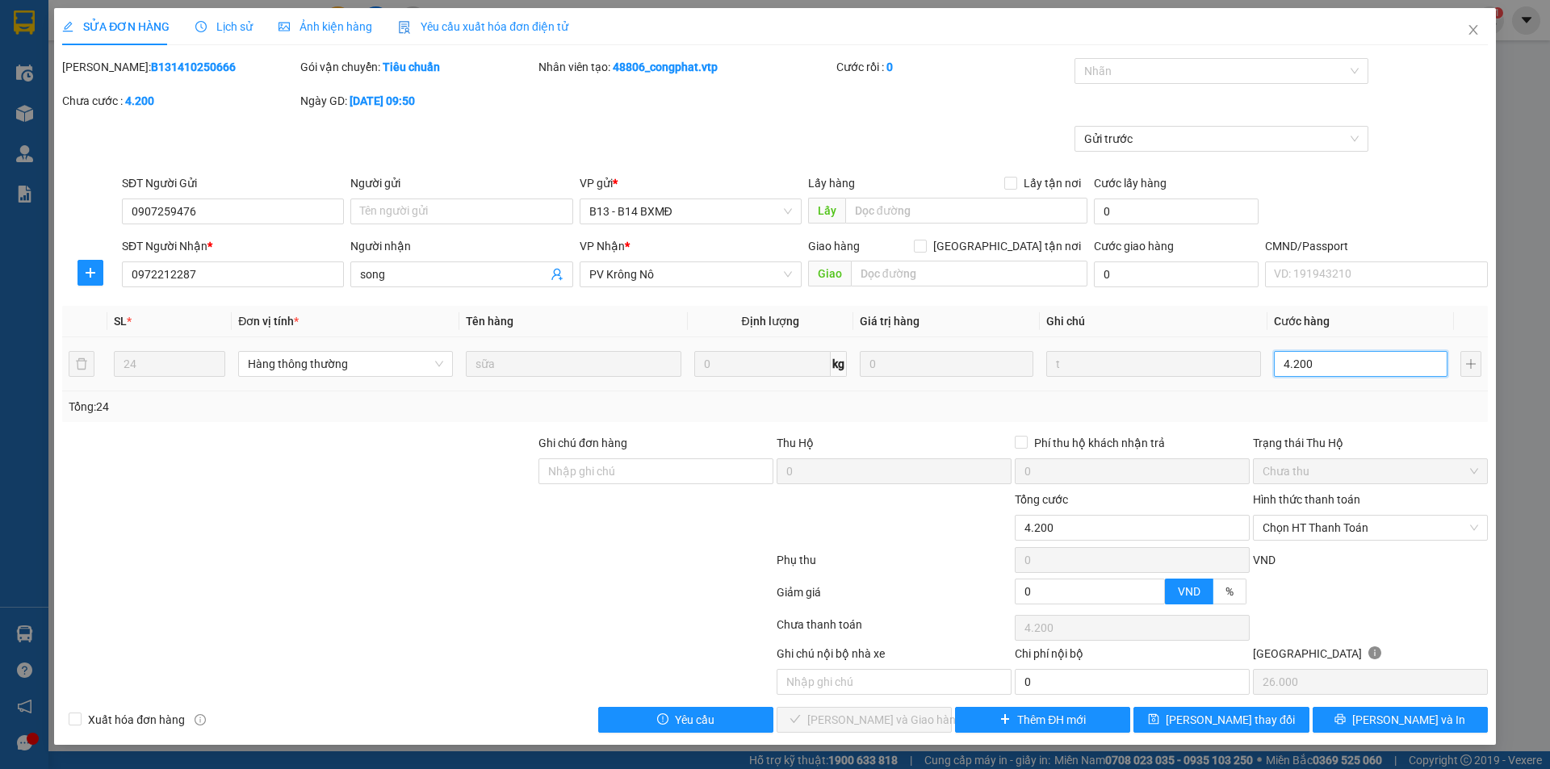
type input "42.000"
type input "420.000"
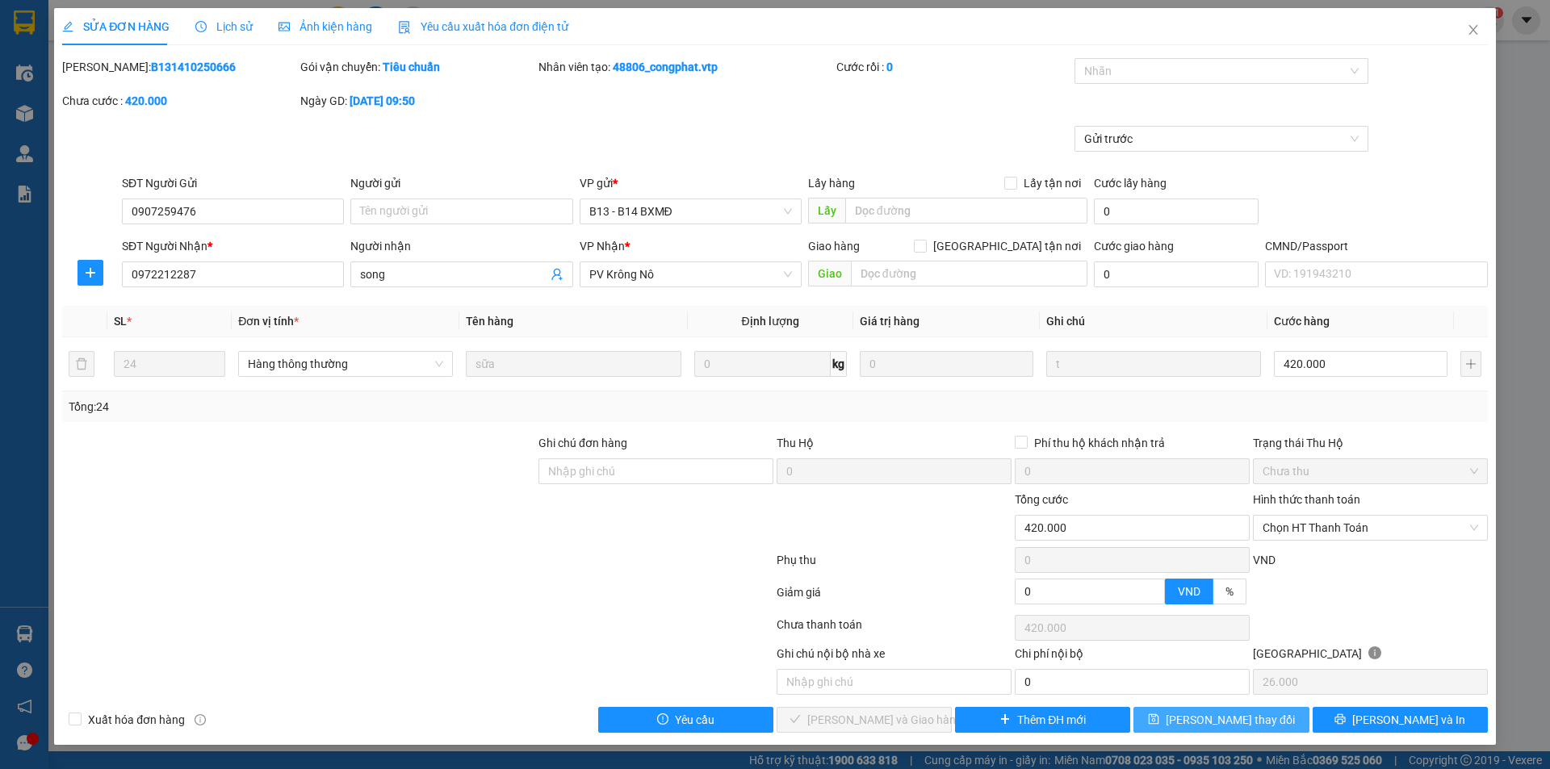
click at [1231, 725] on span "Lưu thay đổi" at bounding box center [1230, 720] width 129 height 18
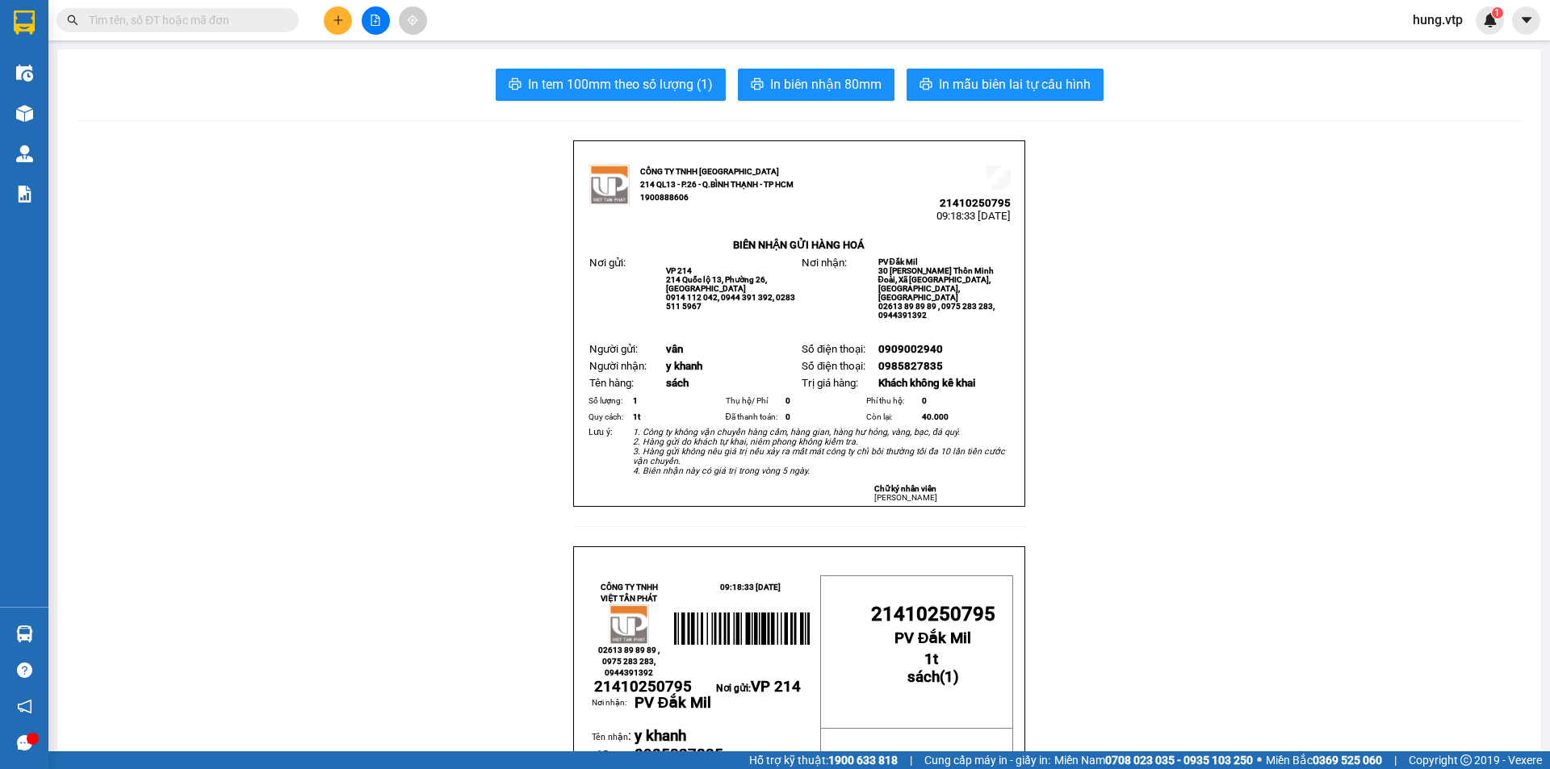
click at [199, 18] on input "text" at bounding box center [184, 20] width 191 height 18
click at [195, 24] on input "text" at bounding box center [184, 20] width 191 height 18
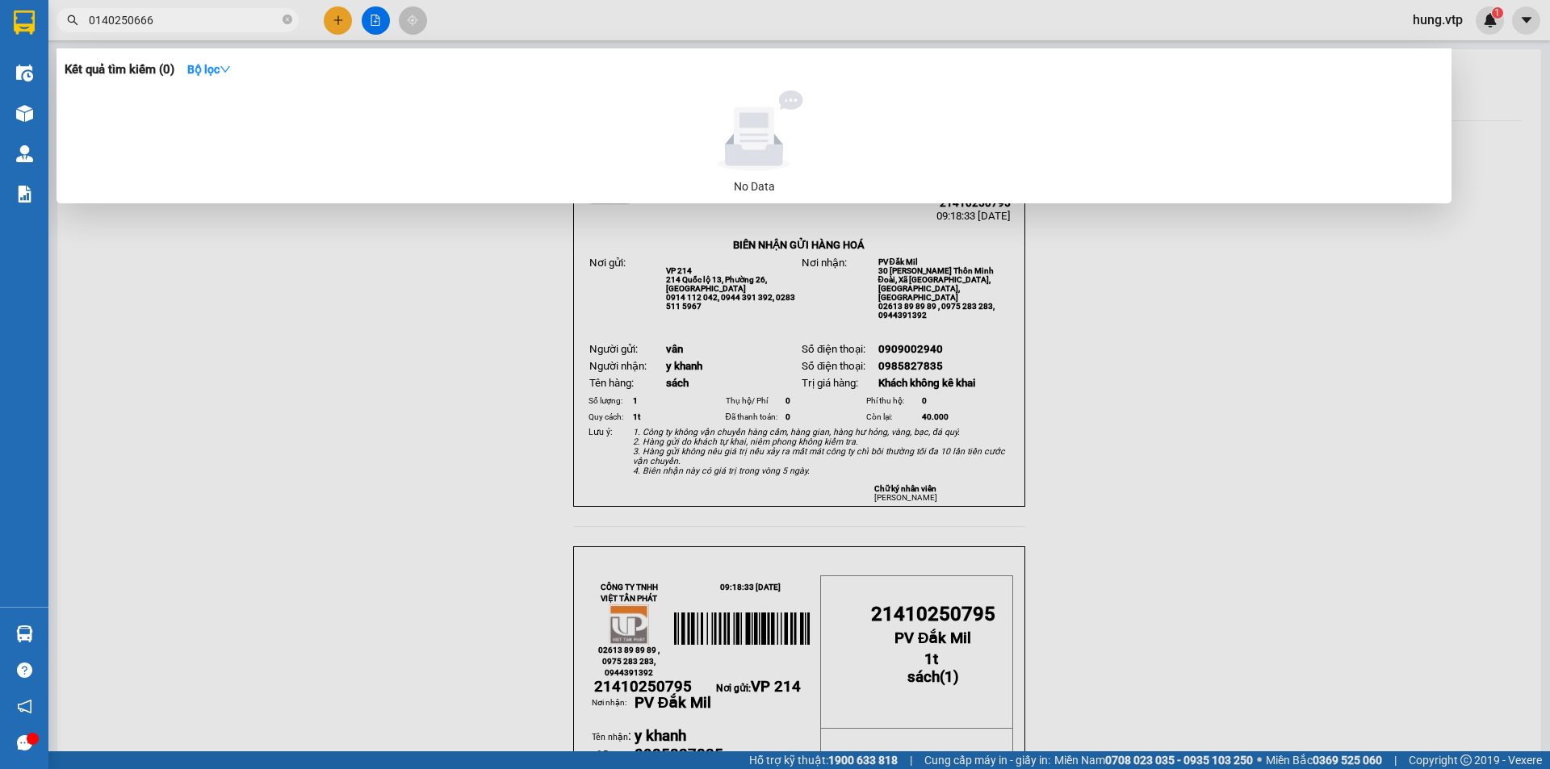
click at [109, 17] on input "0140250666" at bounding box center [184, 20] width 191 height 18
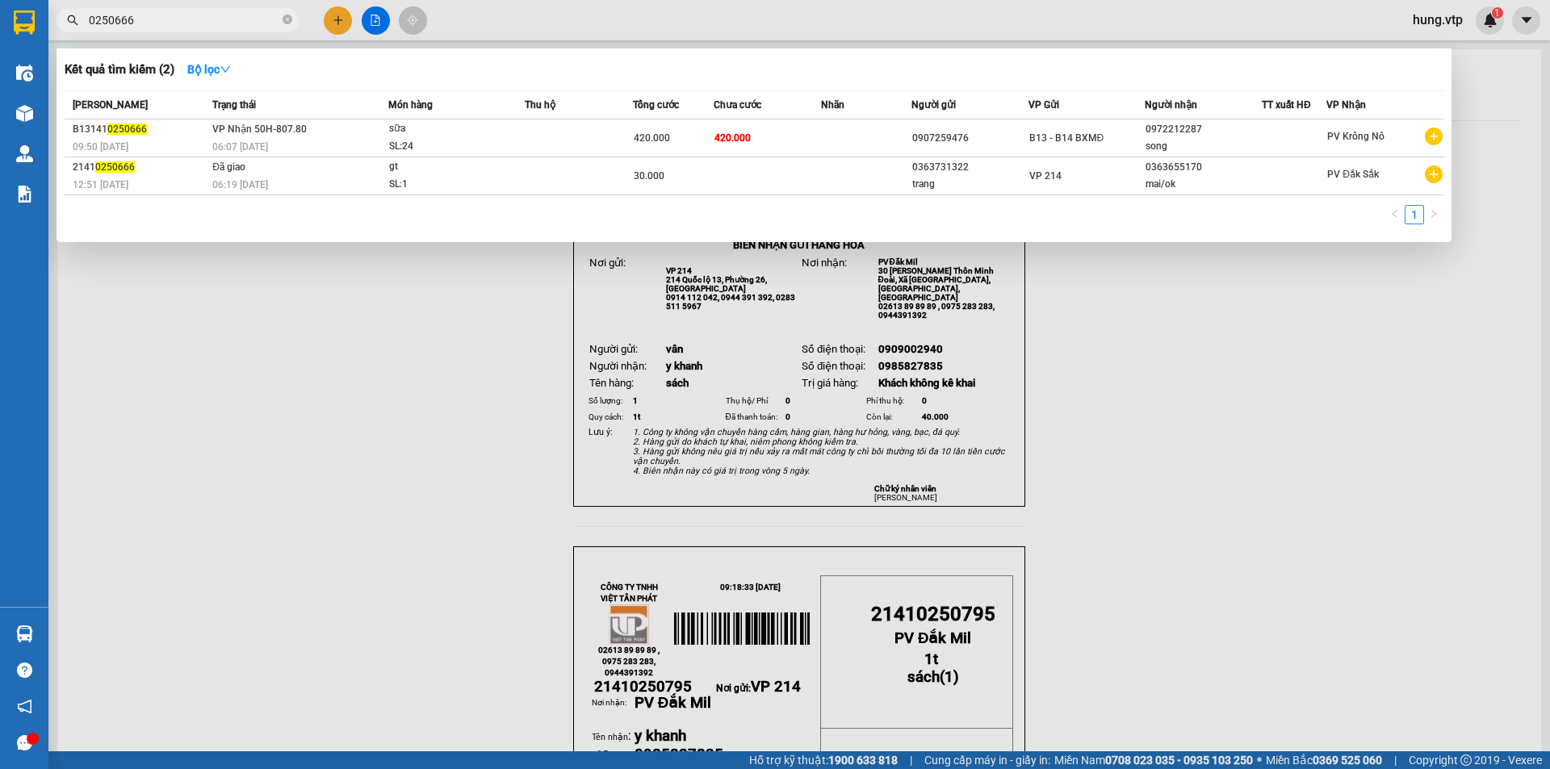
click at [1133, 384] on div at bounding box center [775, 384] width 1550 height 769
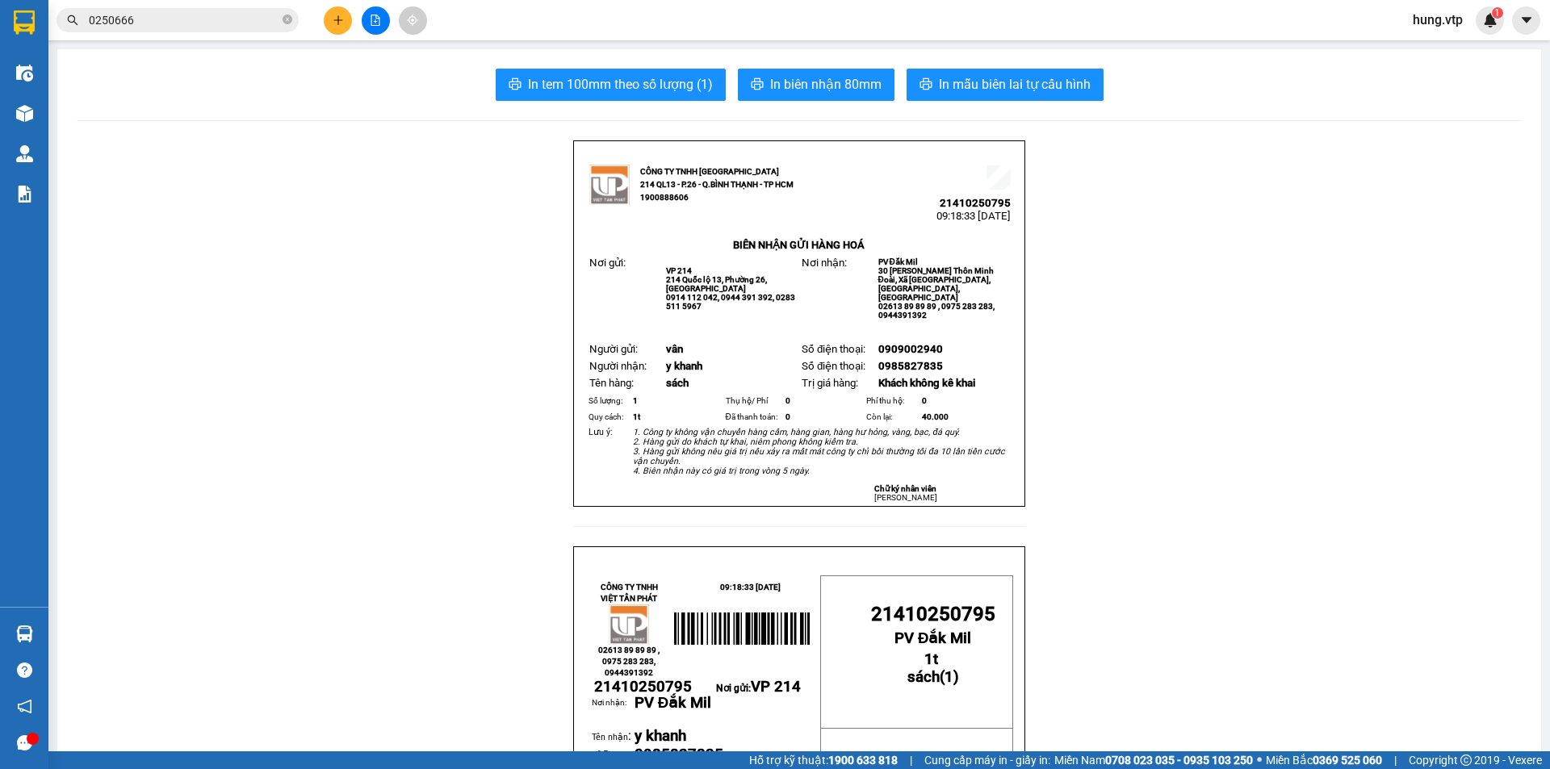
click at [1450, 19] on span "hung.vtp" at bounding box center [1438, 20] width 76 height 20
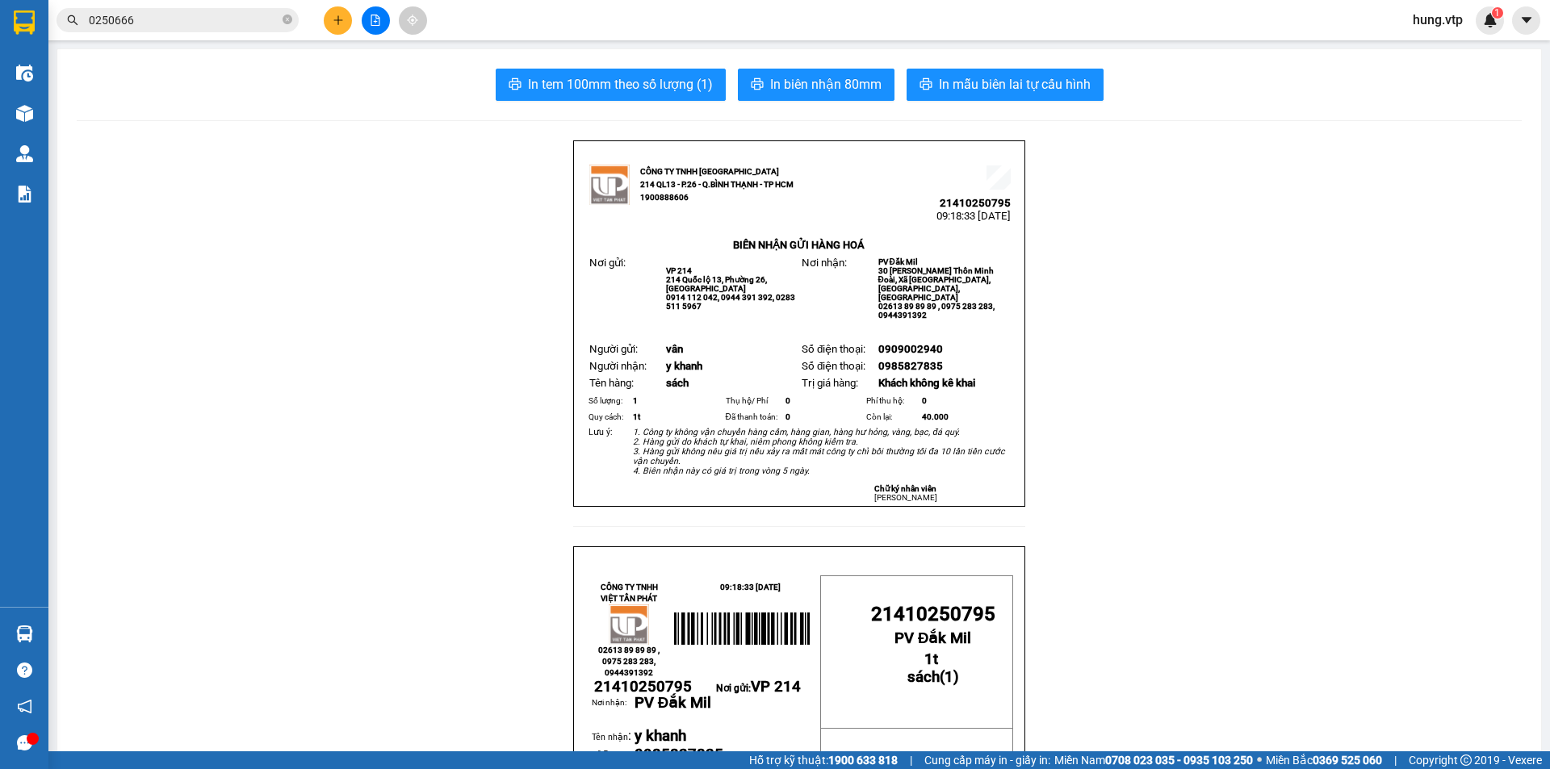
click at [158, 27] on input "0250666" at bounding box center [184, 20] width 191 height 18
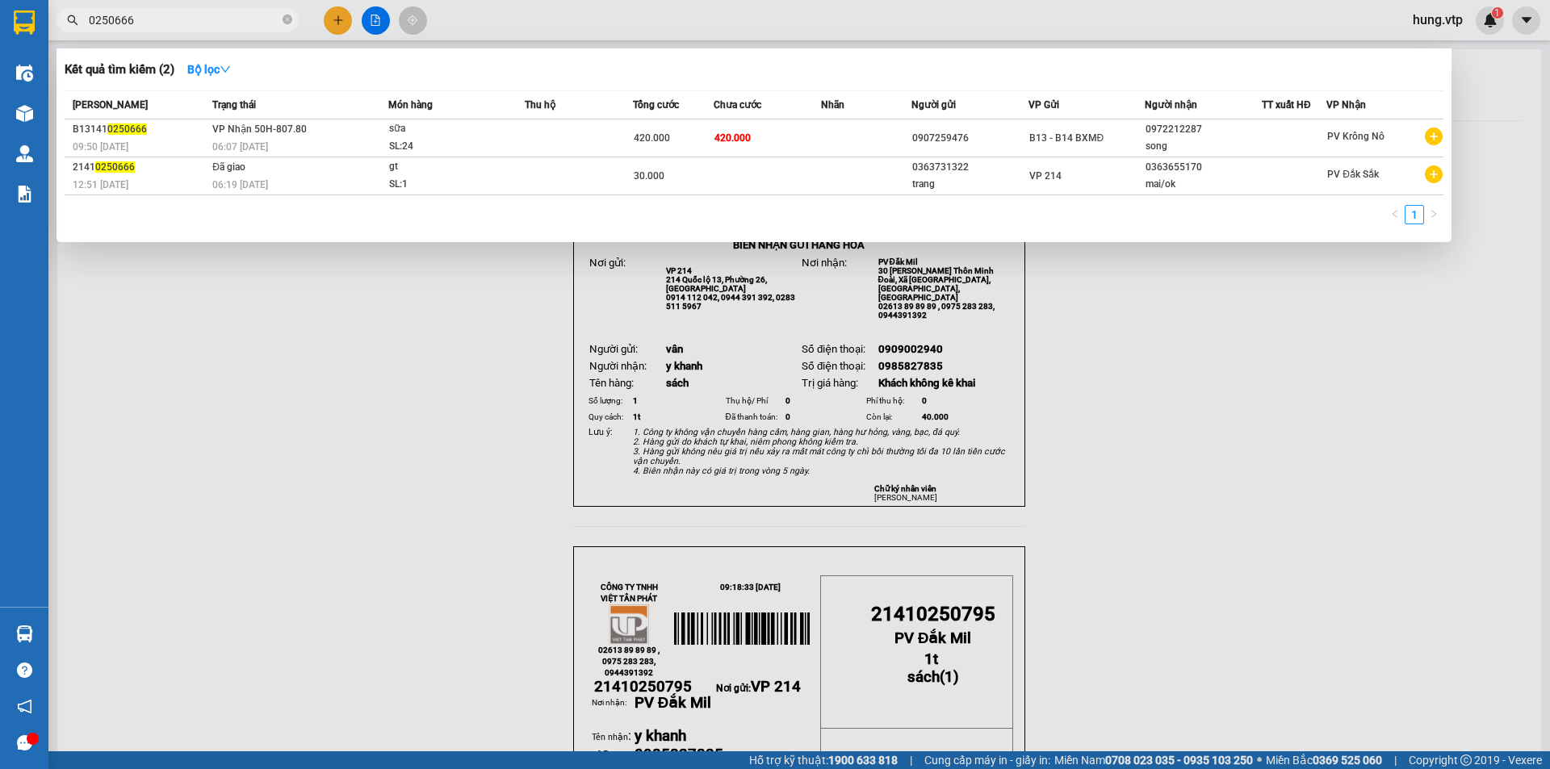
click at [158, 27] on input "0250666" at bounding box center [184, 20] width 191 height 18
type input "0346577268"
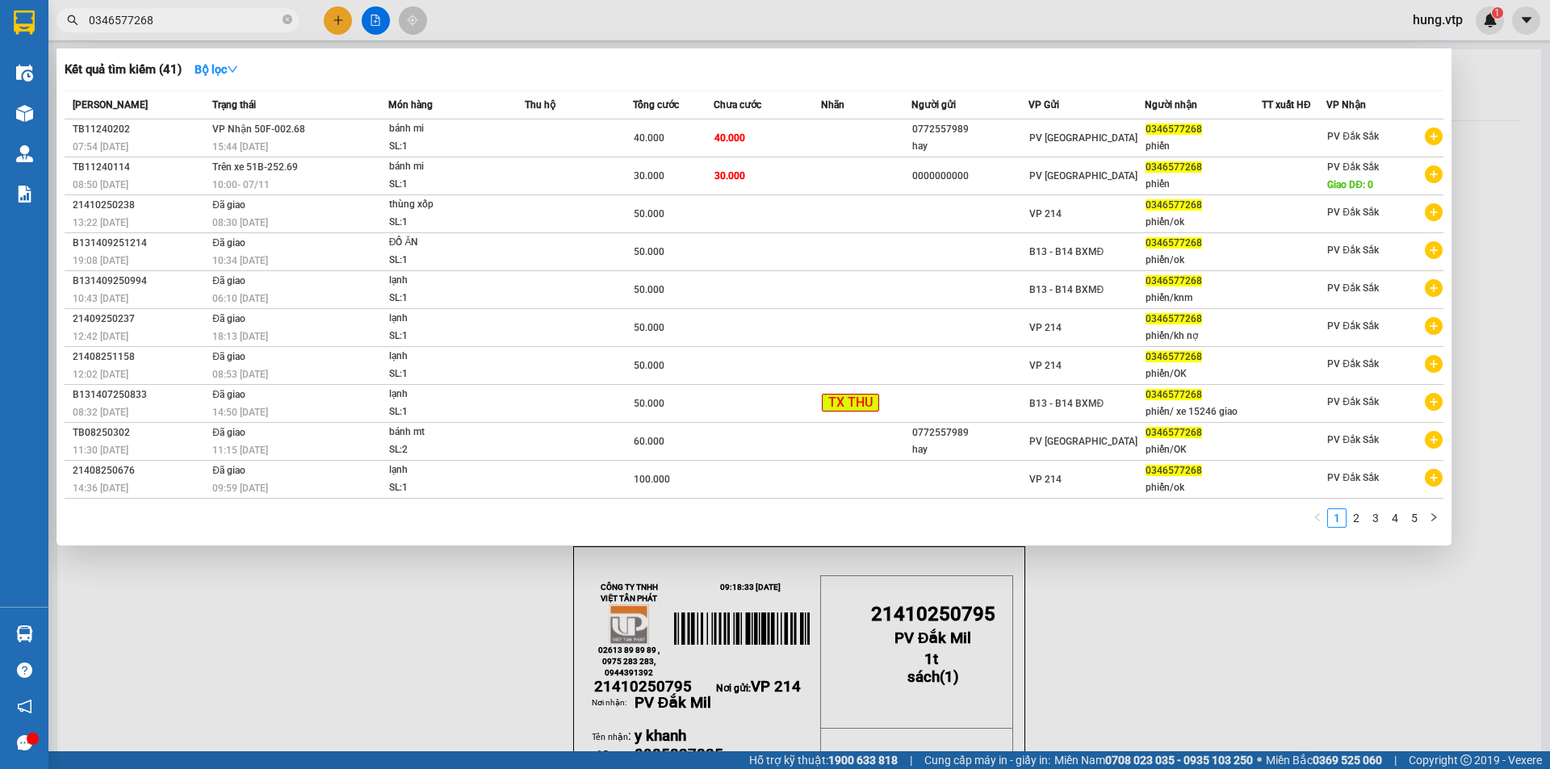
click at [1135, 69] on div "Kết quả tìm kiếm ( 41 ) Bộ lọc" at bounding box center [754, 70] width 1379 height 26
click at [430, 695] on div at bounding box center [775, 384] width 1550 height 769
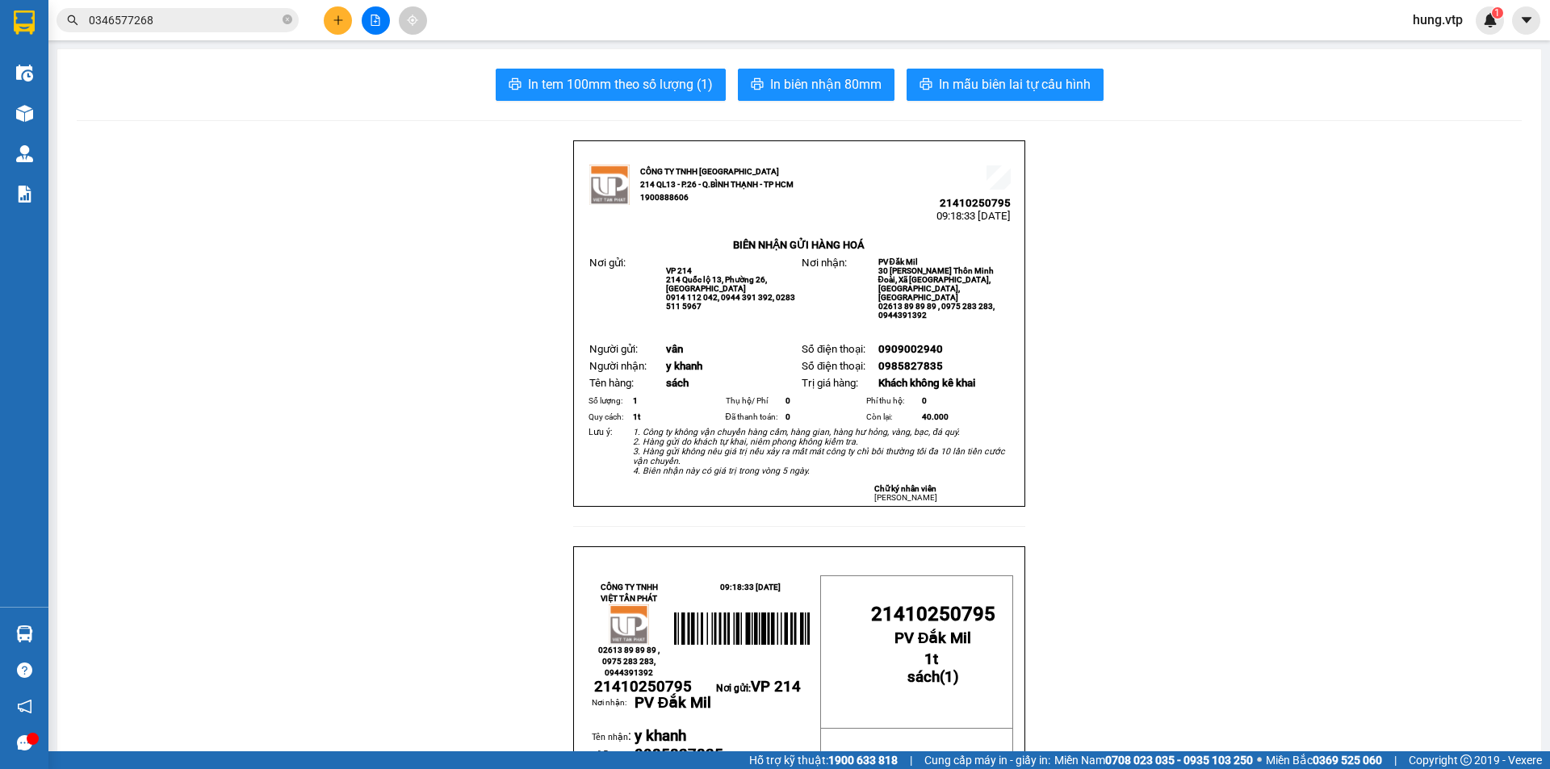
drag, startPoint x: 316, startPoint y: 591, endPoint x: 337, endPoint y: 518, distance: 76.4
click at [344, 22] on button at bounding box center [338, 20] width 28 height 28
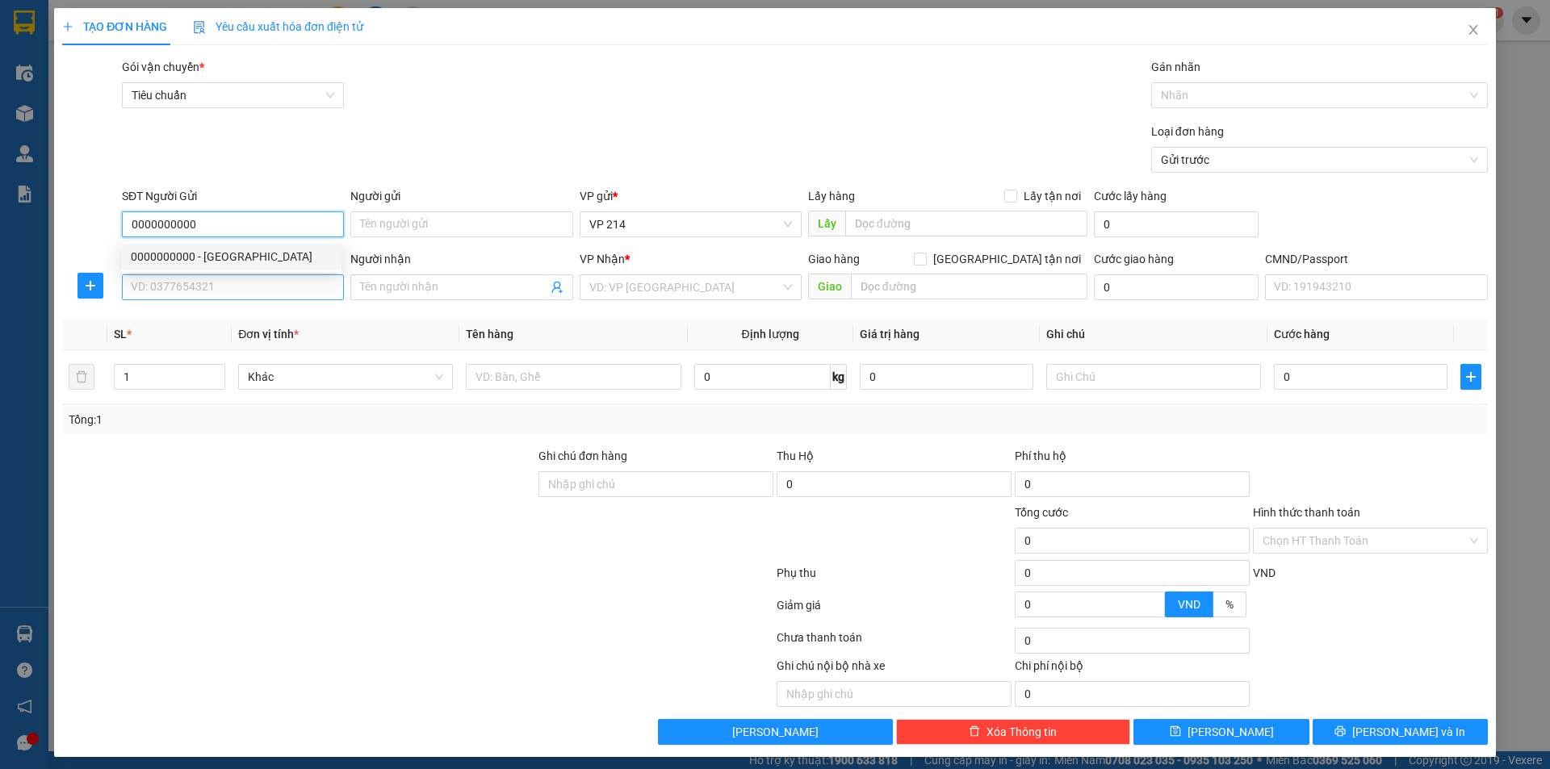
type input "0000000000"
click at [157, 288] on input "SĐT Người Nhận *" at bounding box center [233, 288] width 222 height 26
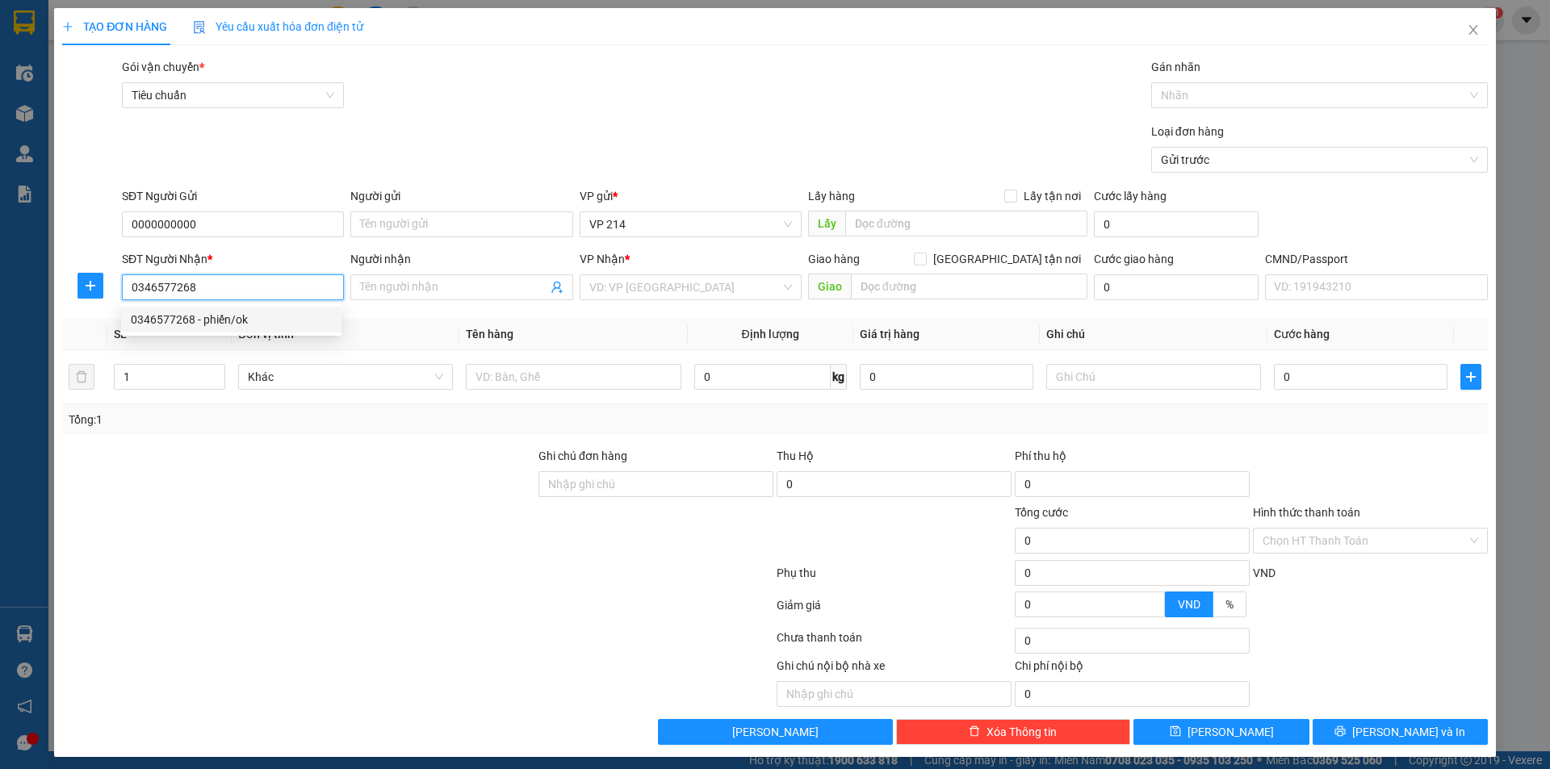
type input "0346711062"
type input "Phiến"
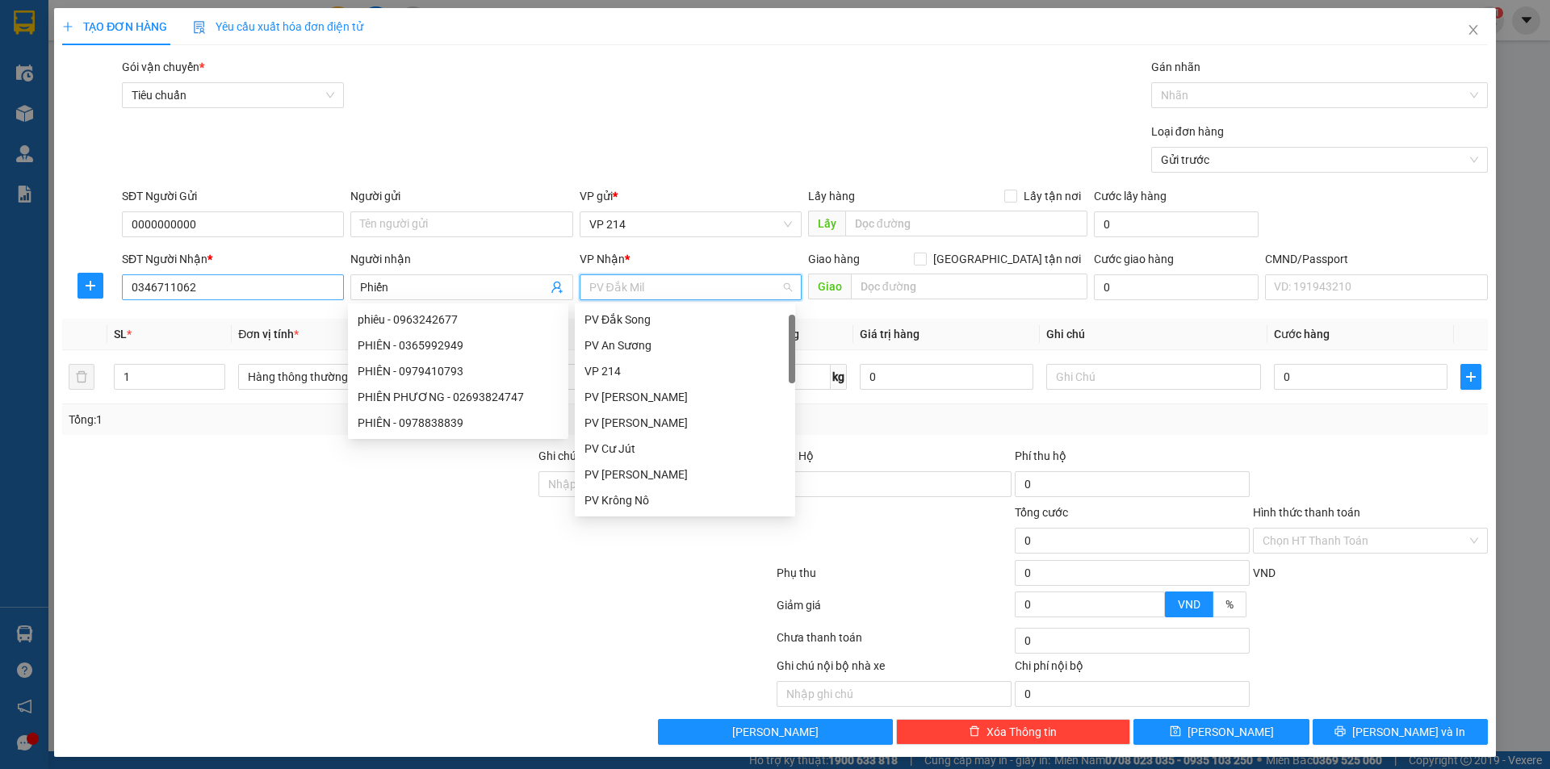
scroll to position [26, 0]
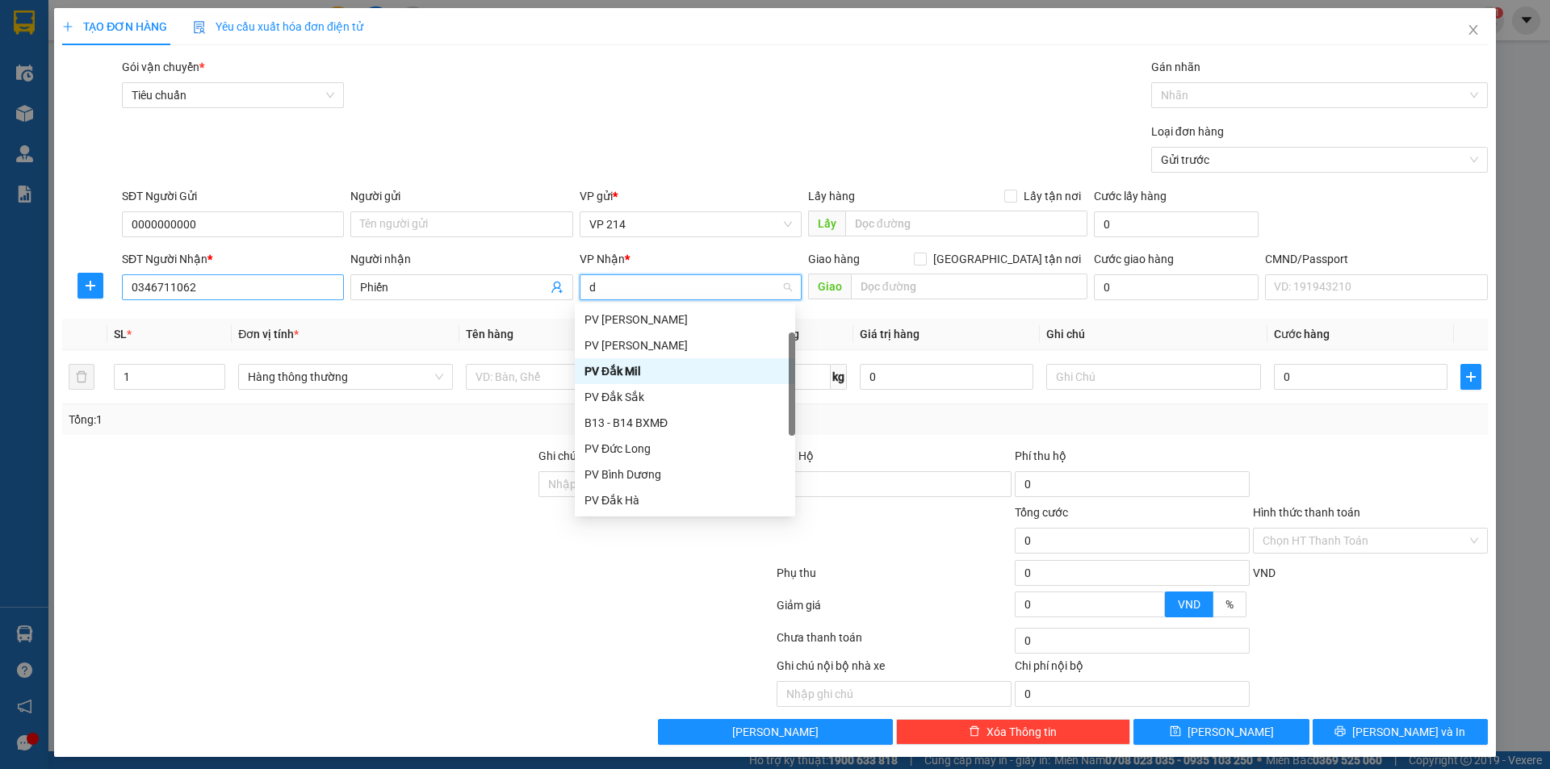
type input "ds"
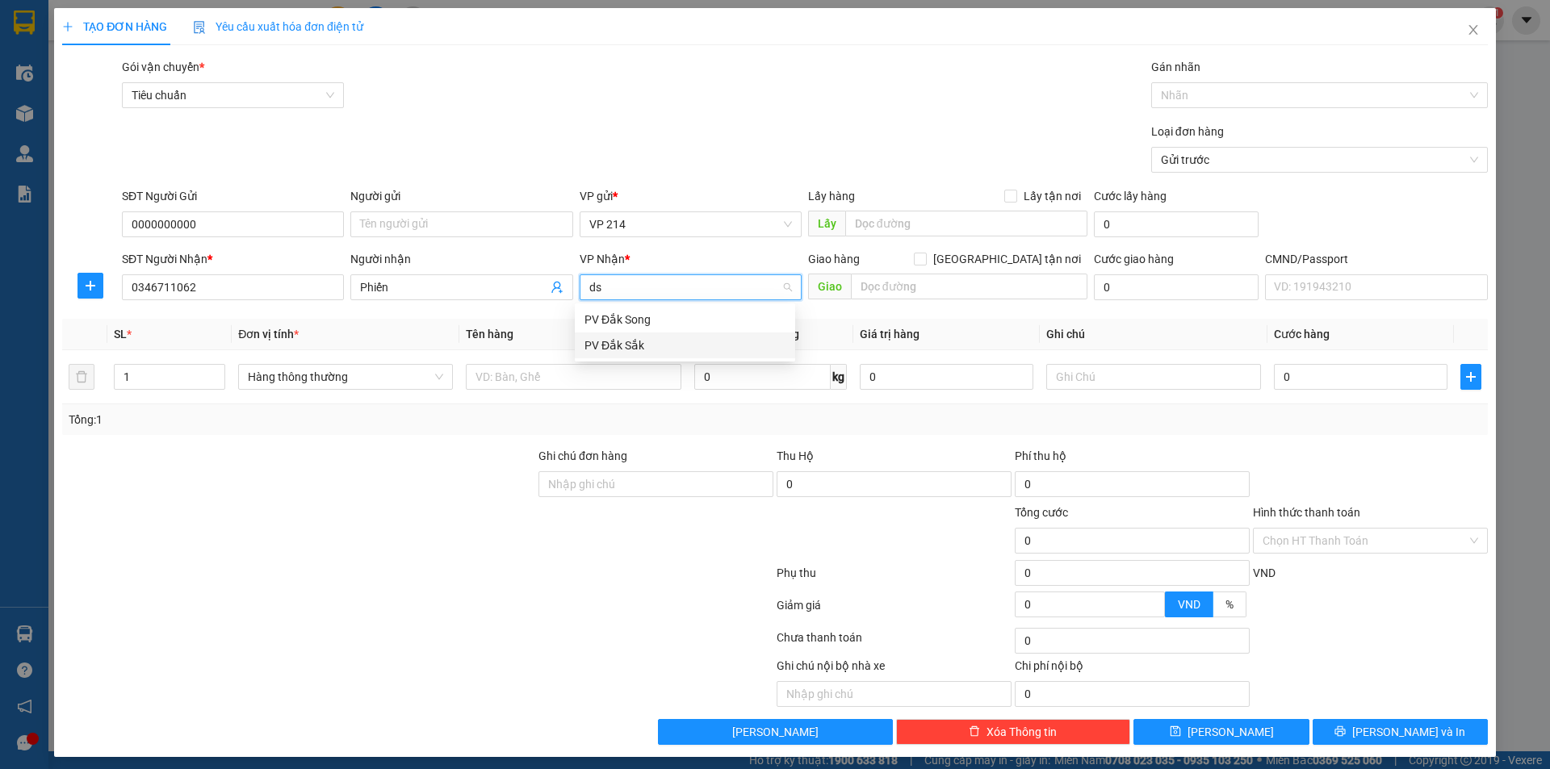
click at [625, 347] on div "PV Đắk Sắk" at bounding box center [685, 346] width 201 height 18
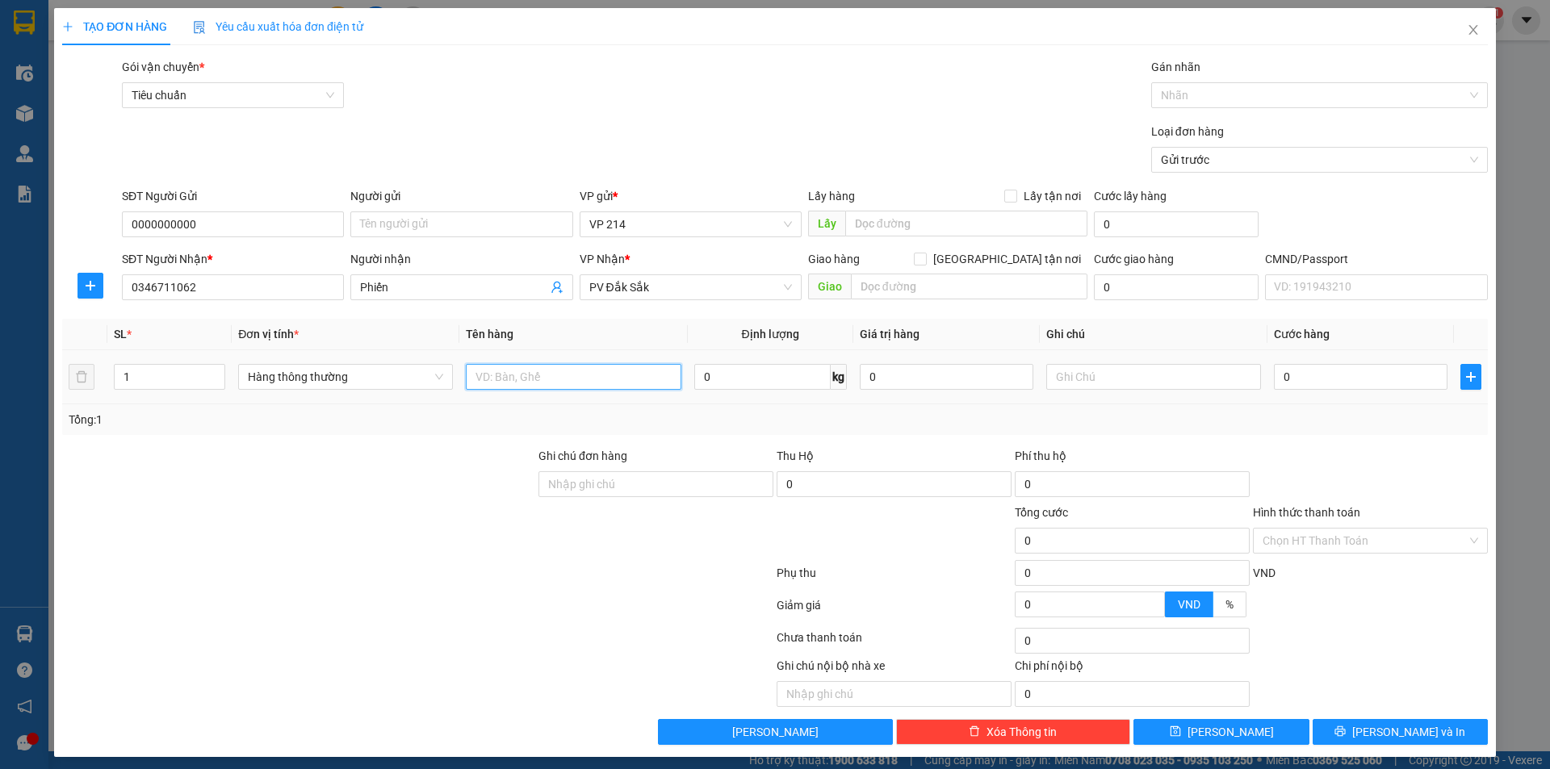
click at [531, 371] on input "text" at bounding box center [573, 377] width 215 height 26
click at [531, 371] on input "1 tx" at bounding box center [573, 377] width 215 height 26
type input "lạnh"
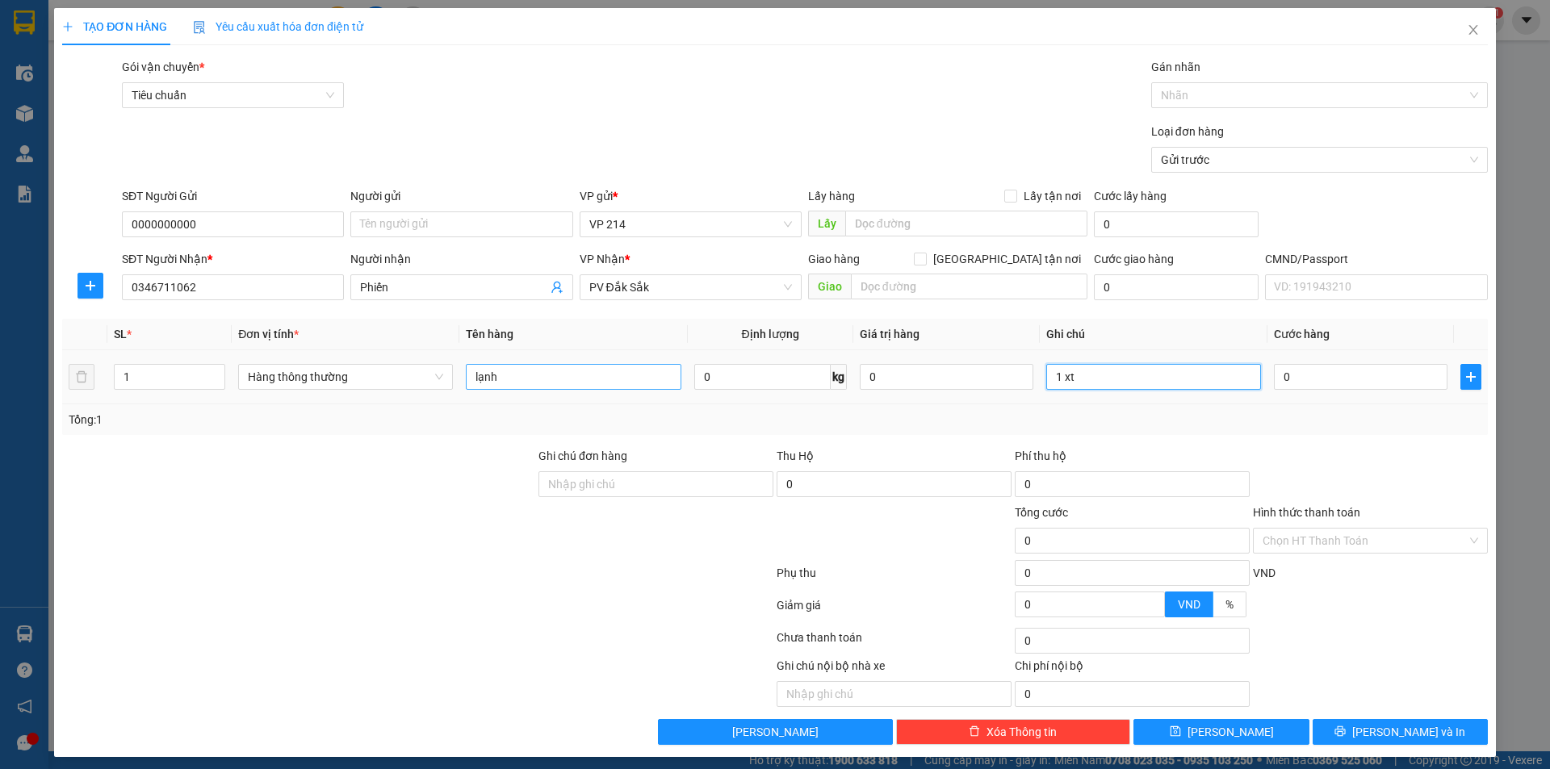
type input "1 xt"
type input "5"
type input "50"
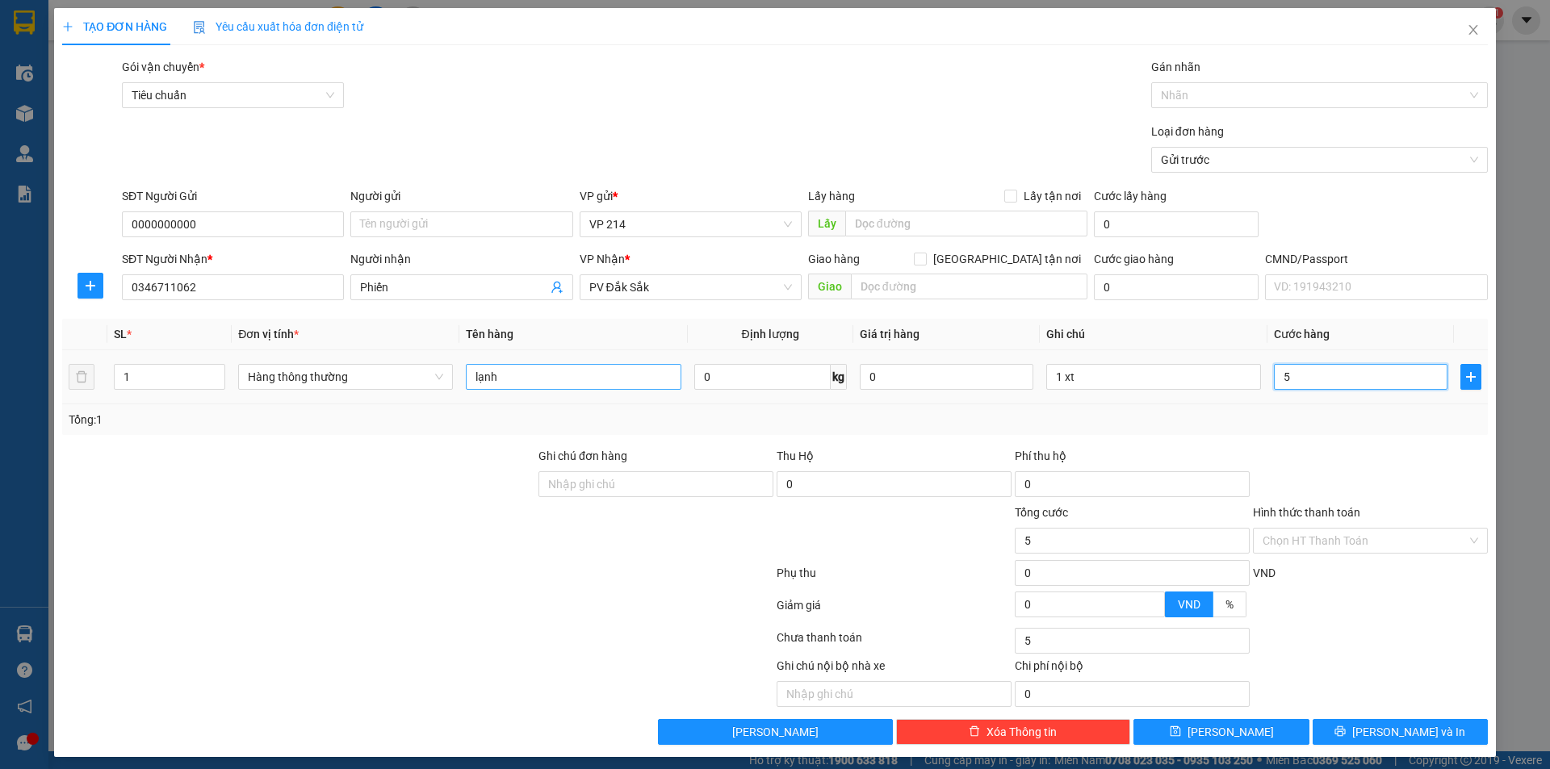
type input "50"
type input "500"
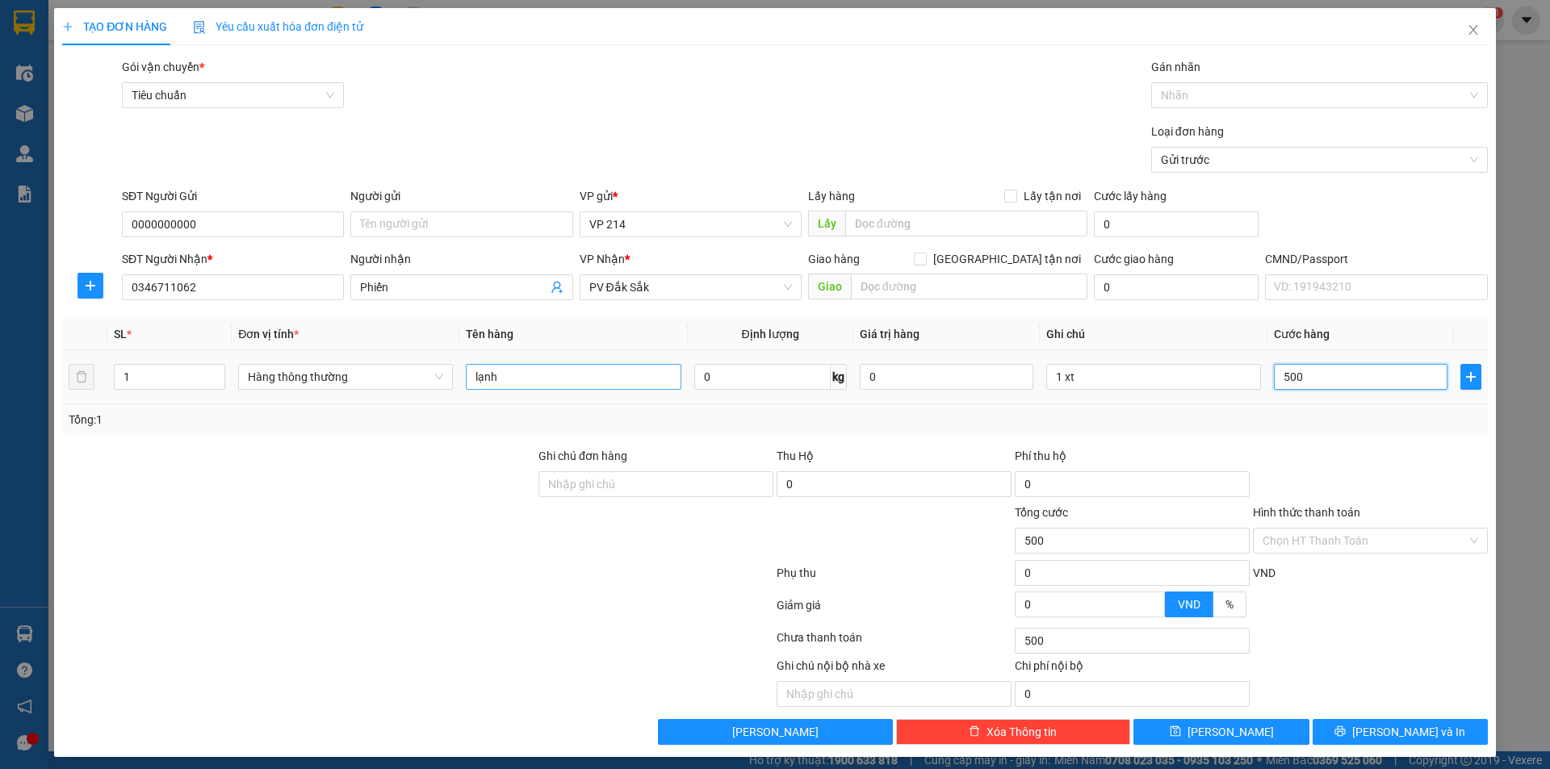
type input "5.000"
type input "50.000"
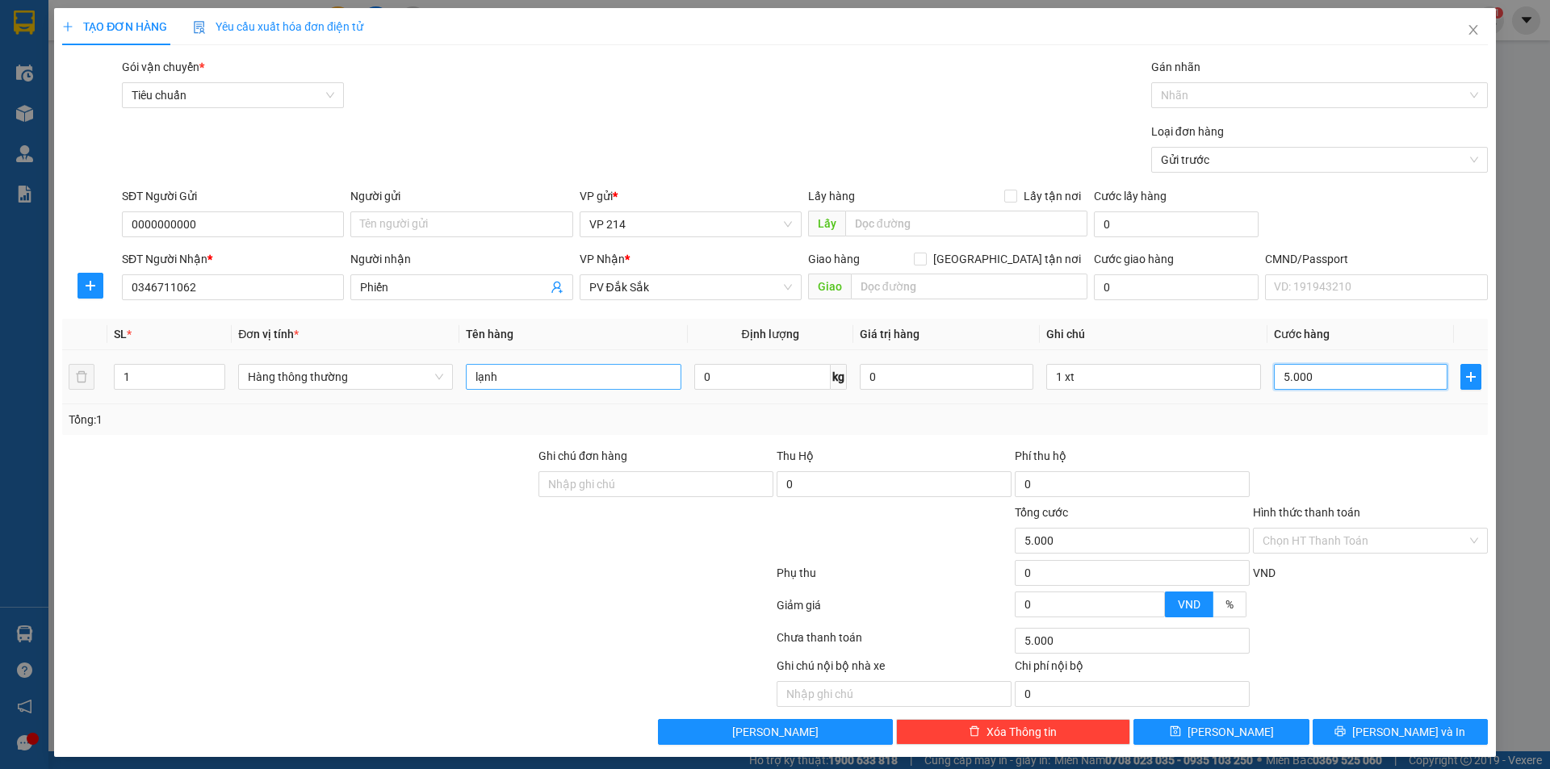
type input "50.000"
type input "1 tx"
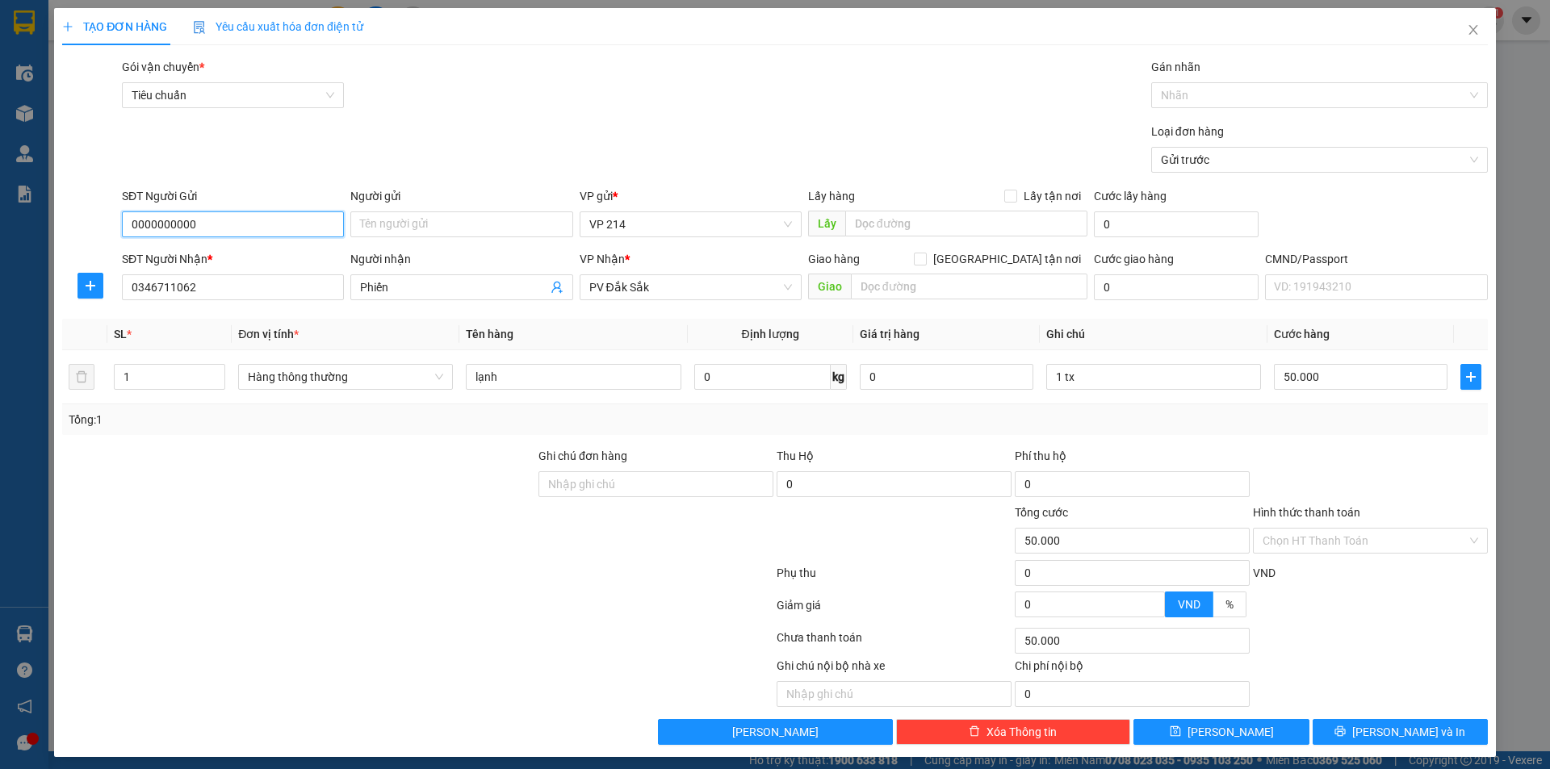
click at [252, 229] on input "0000000000" at bounding box center [233, 225] width 222 height 26
type input "0931496649"
type input "hùng"
click at [1398, 736] on span "[PERSON_NAME] và In" at bounding box center [1408, 732] width 113 height 18
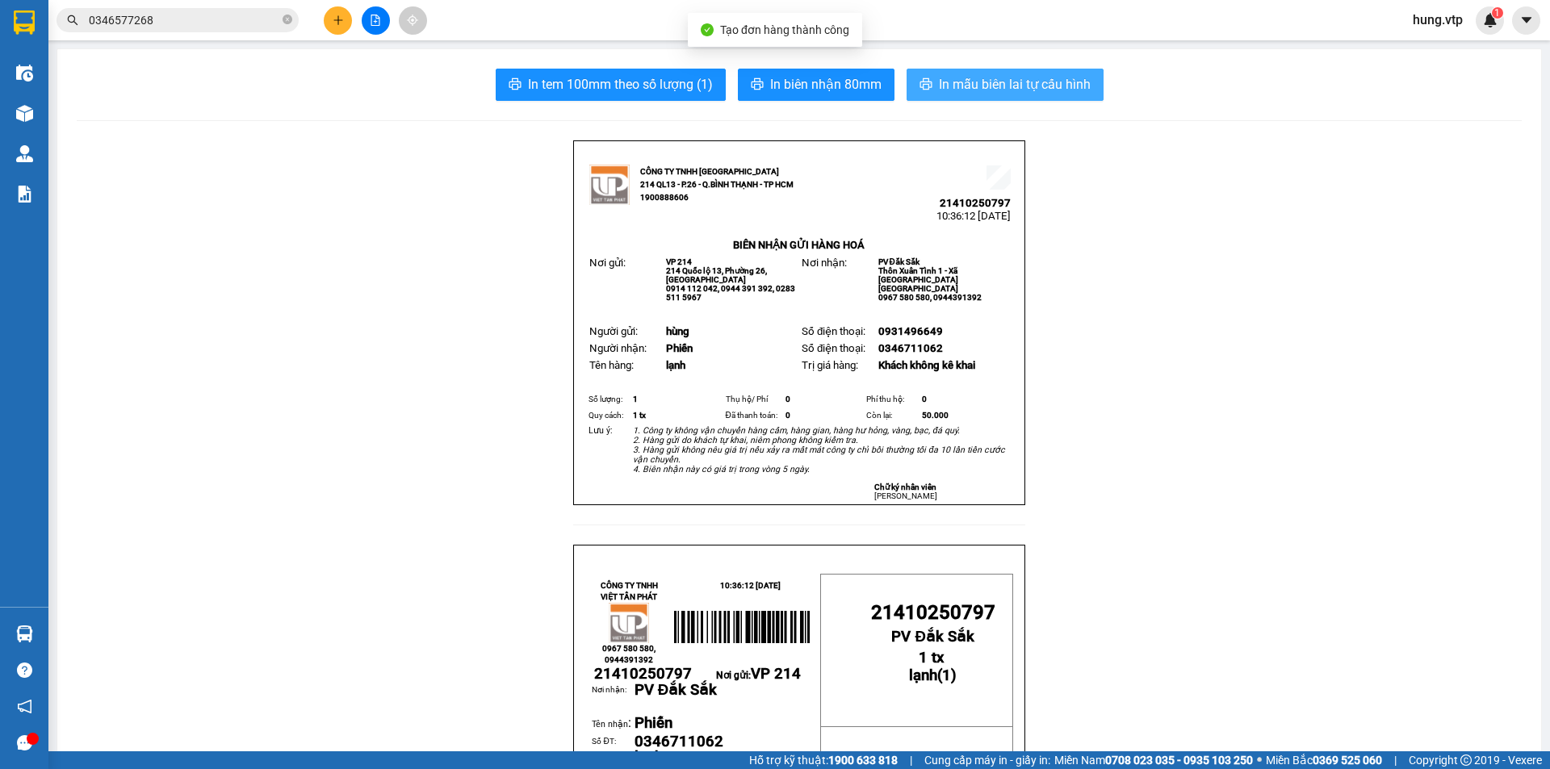
click at [998, 83] on span "In mẫu biên lai tự cấu hình" at bounding box center [1015, 84] width 152 height 20
drag, startPoint x: 1233, startPoint y: 326, endPoint x: 606, endPoint y: 235, distance: 633.2
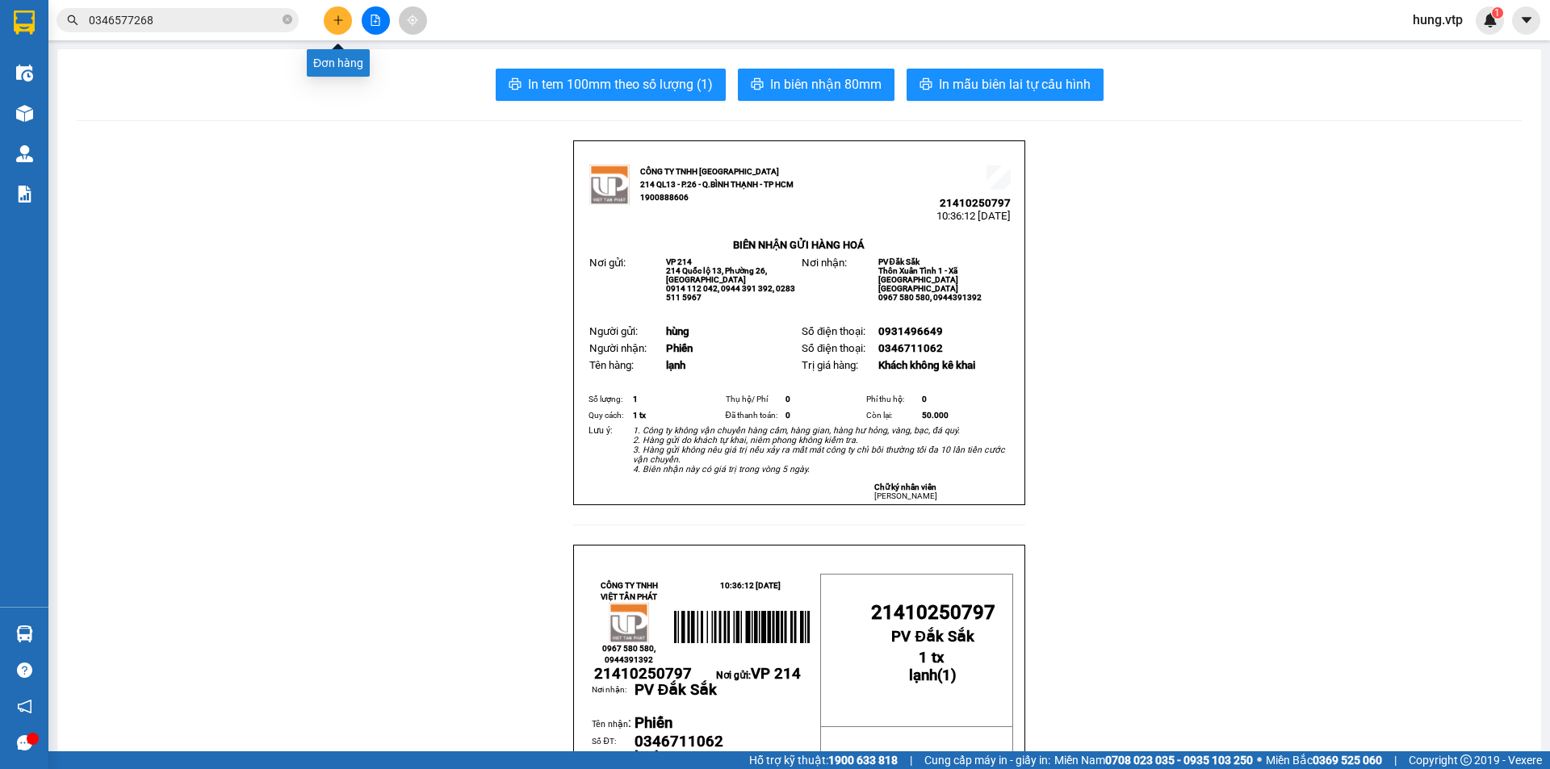
click at [345, 21] on button at bounding box center [338, 20] width 28 height 28
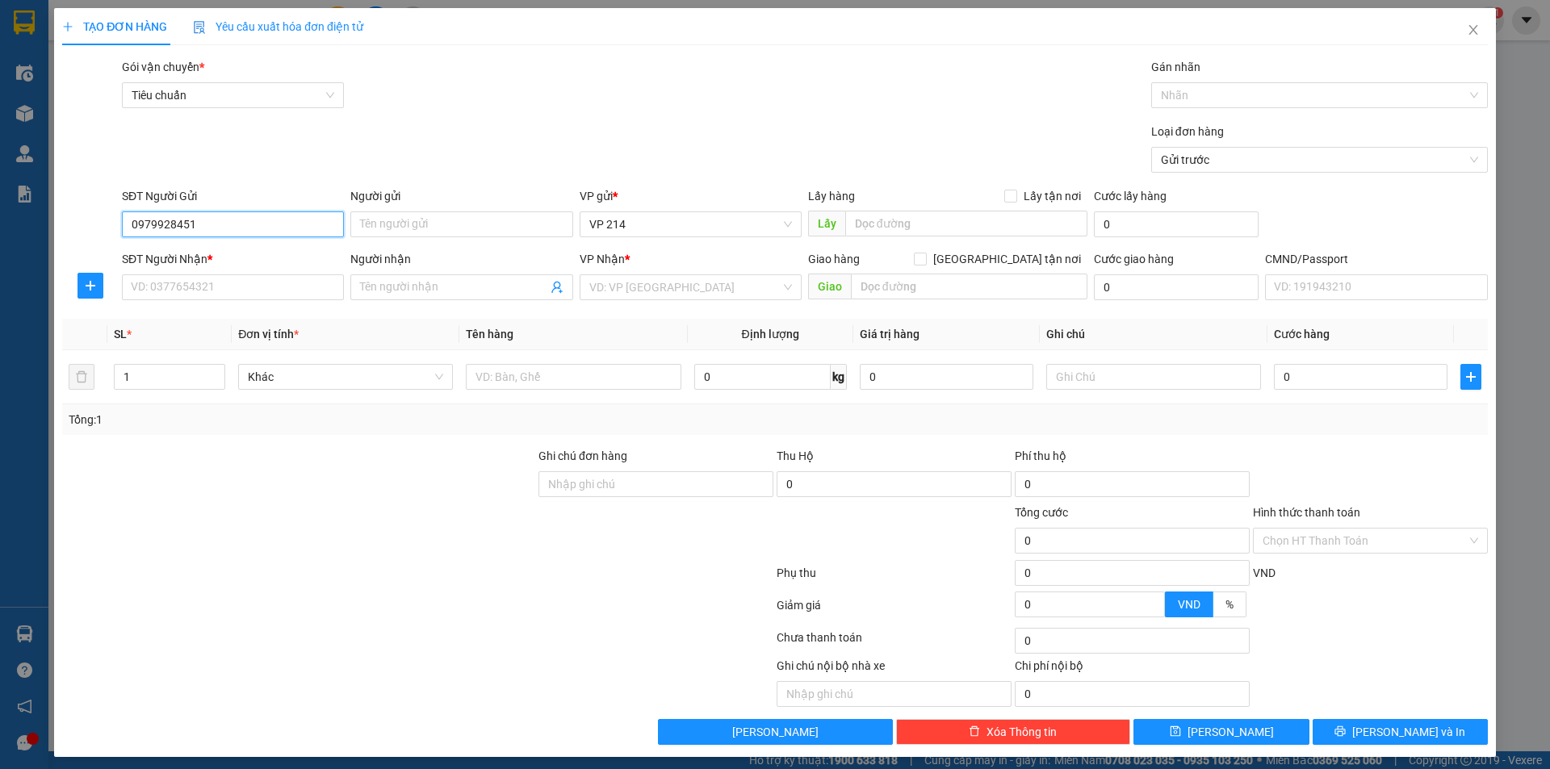
type input "0919566504"
type input "0819943438"
type input "gara"
type input "thu hộ 1.430.000"
click at [255, 233] on input "0919566504" at bounding box center [233, 225] width 222 height 26
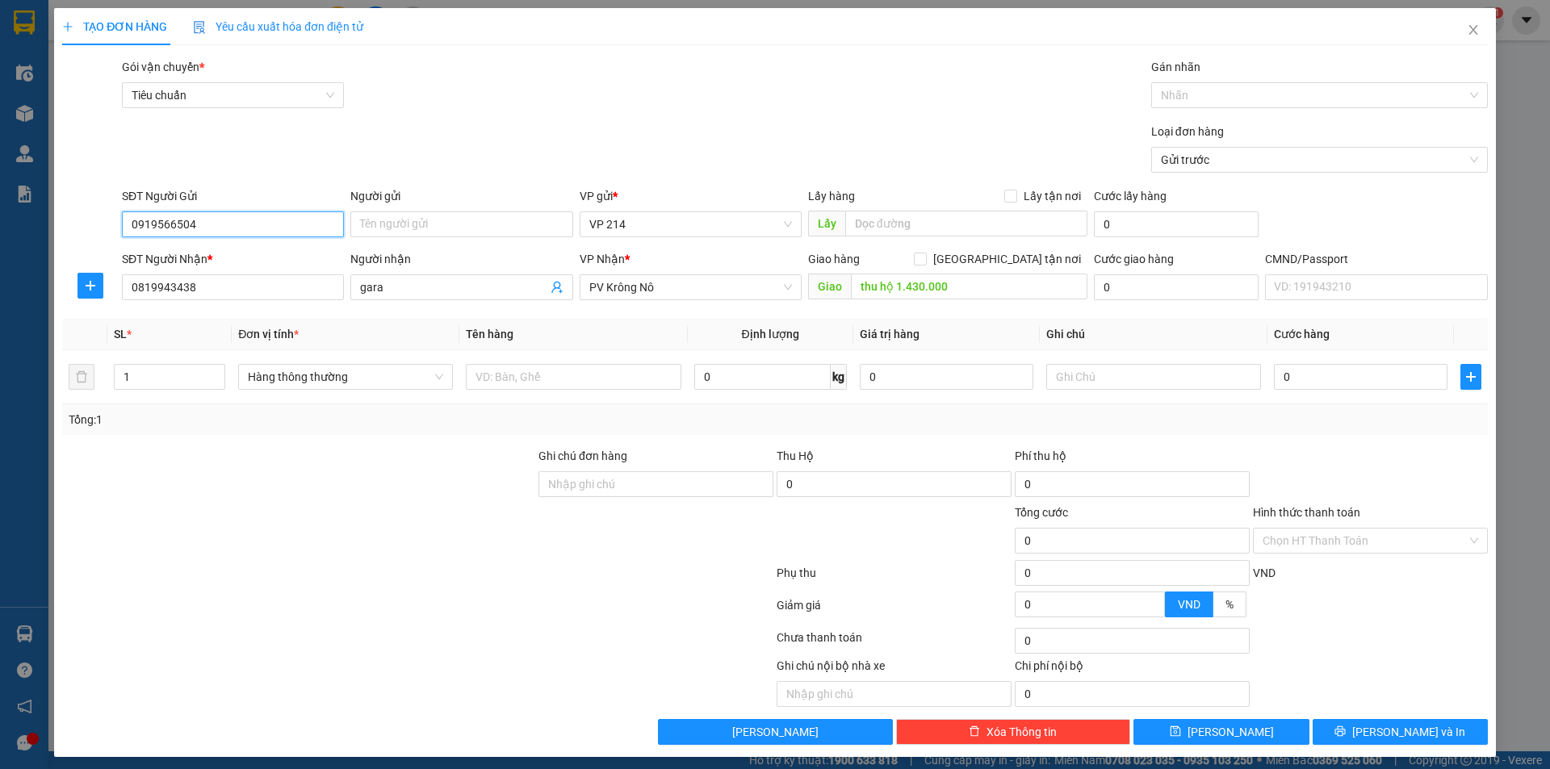
click at [255, 233] on input "0919566504" at bounding box center [233, 225] width 222 height 26
type input "0979928451"
type input "THUẬN KT"
type input "cx anh tuấn"
click at [236, 283] on input "0819943438" at bounding box center [233, 288] width 222 height 26
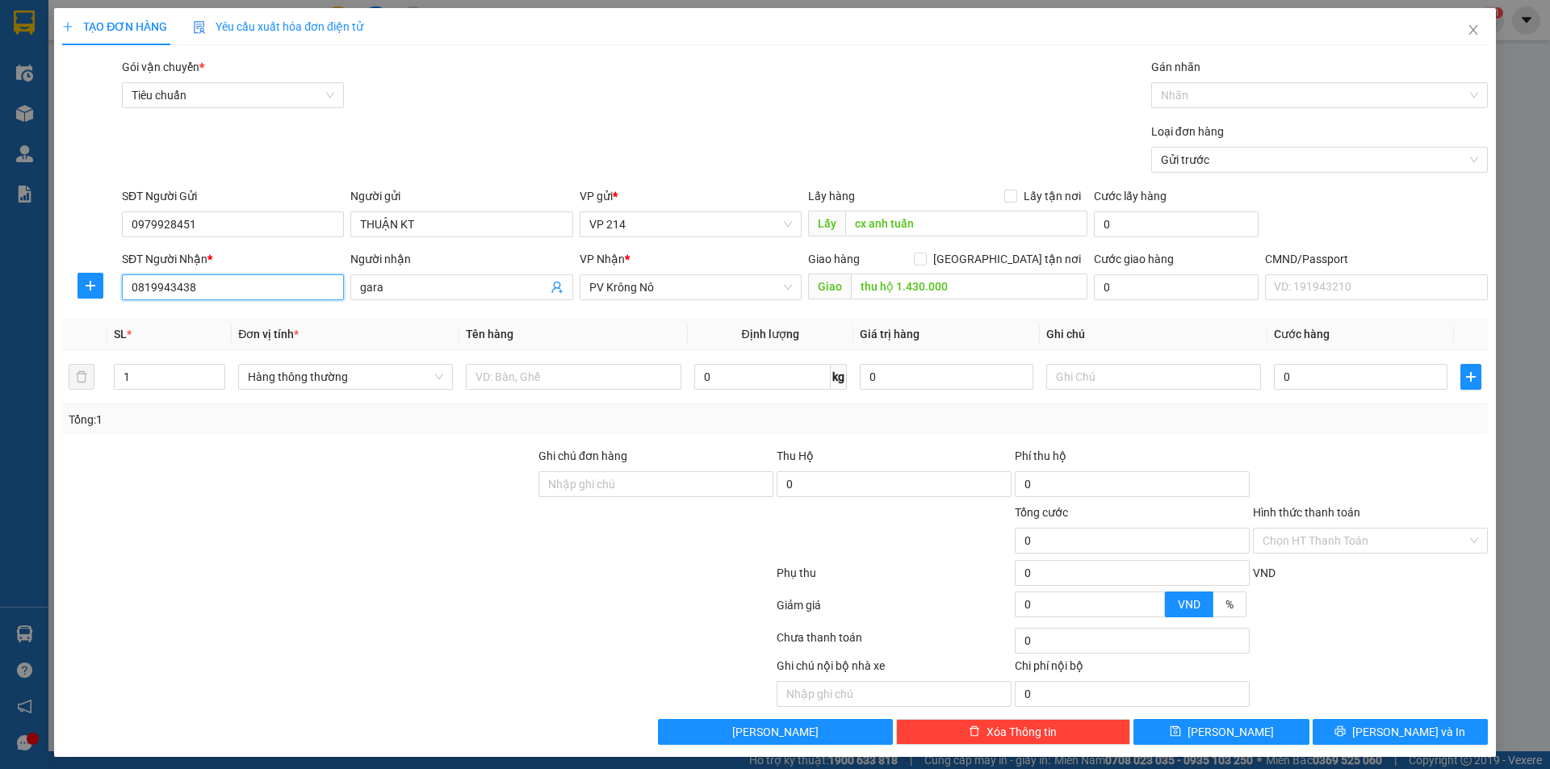
click at [236, 283] on input "0819943438" at bounding box center [233, 288] width 222 height 26
type input "0000000000"
type input "d"
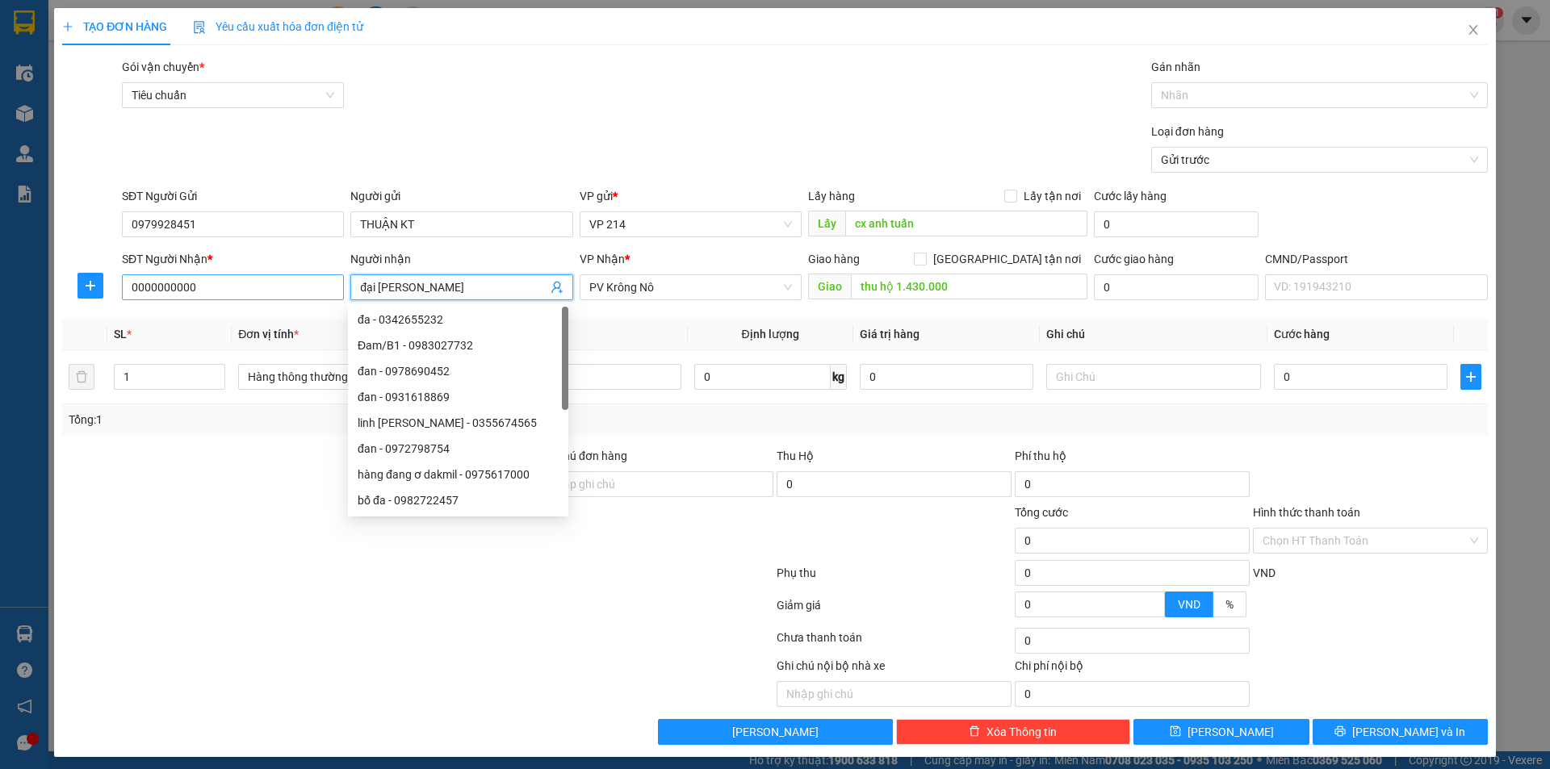
type input "đại [PERSON_NAME]"
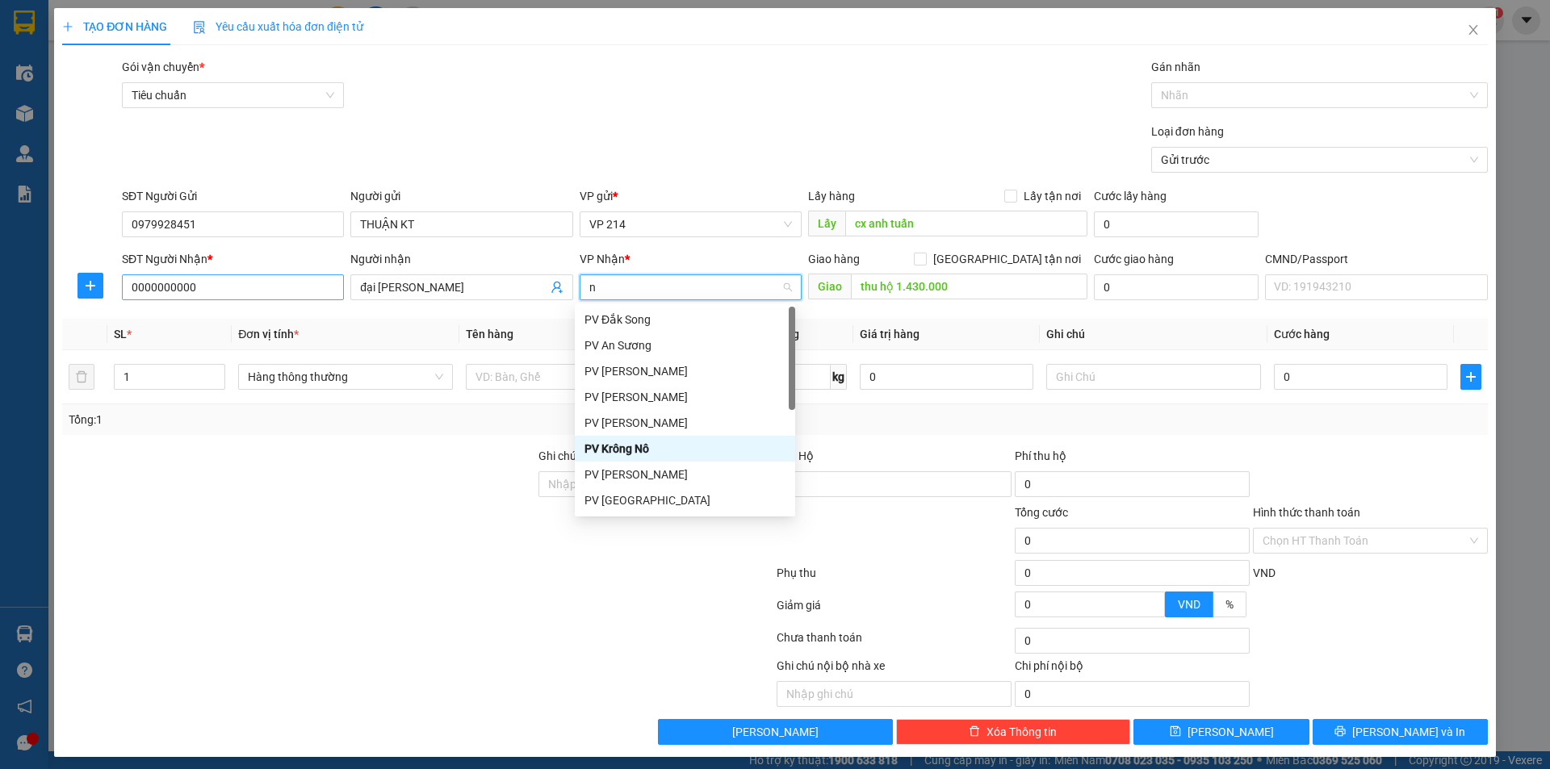
type input "nd"
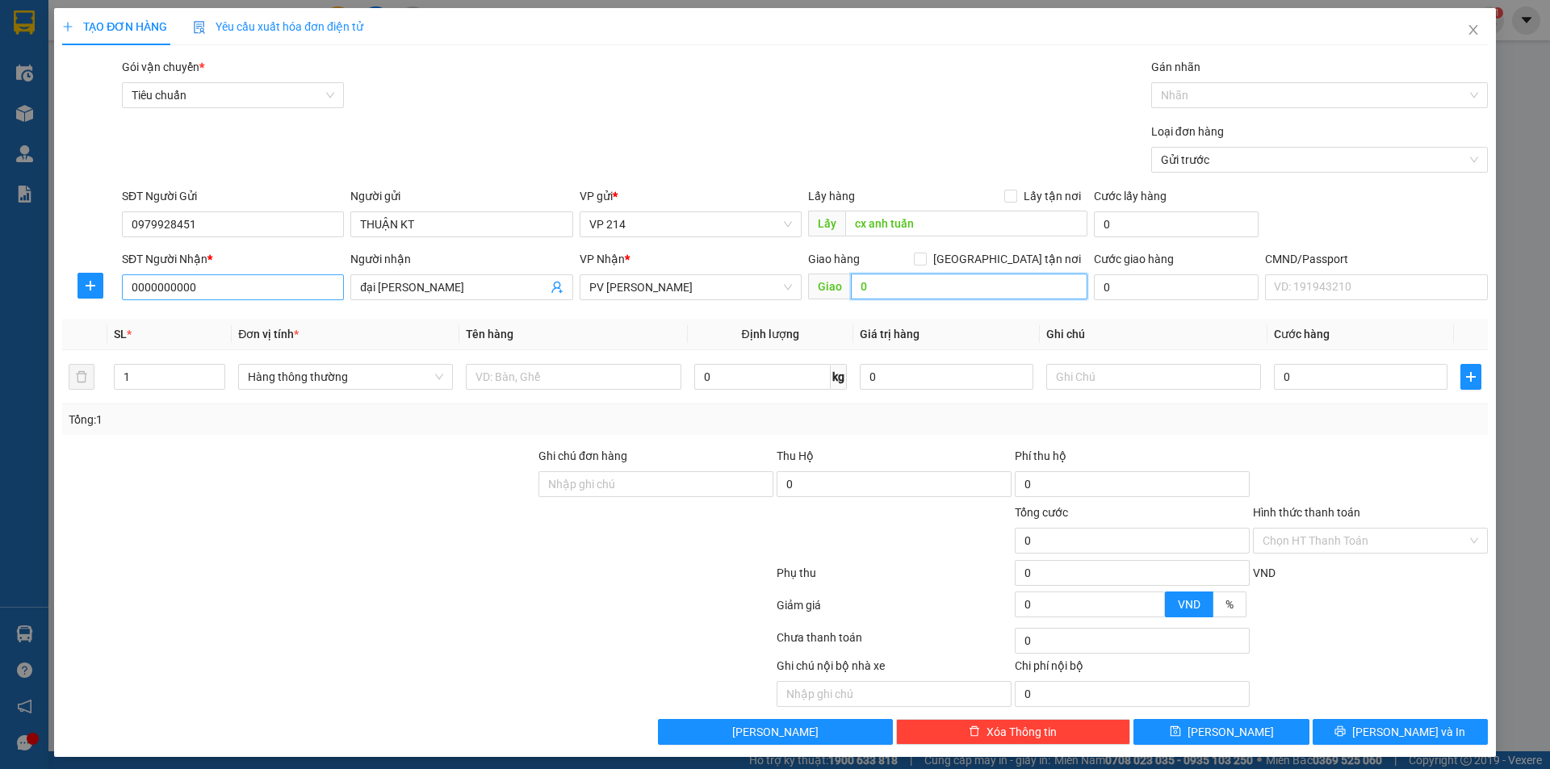
type input "0"
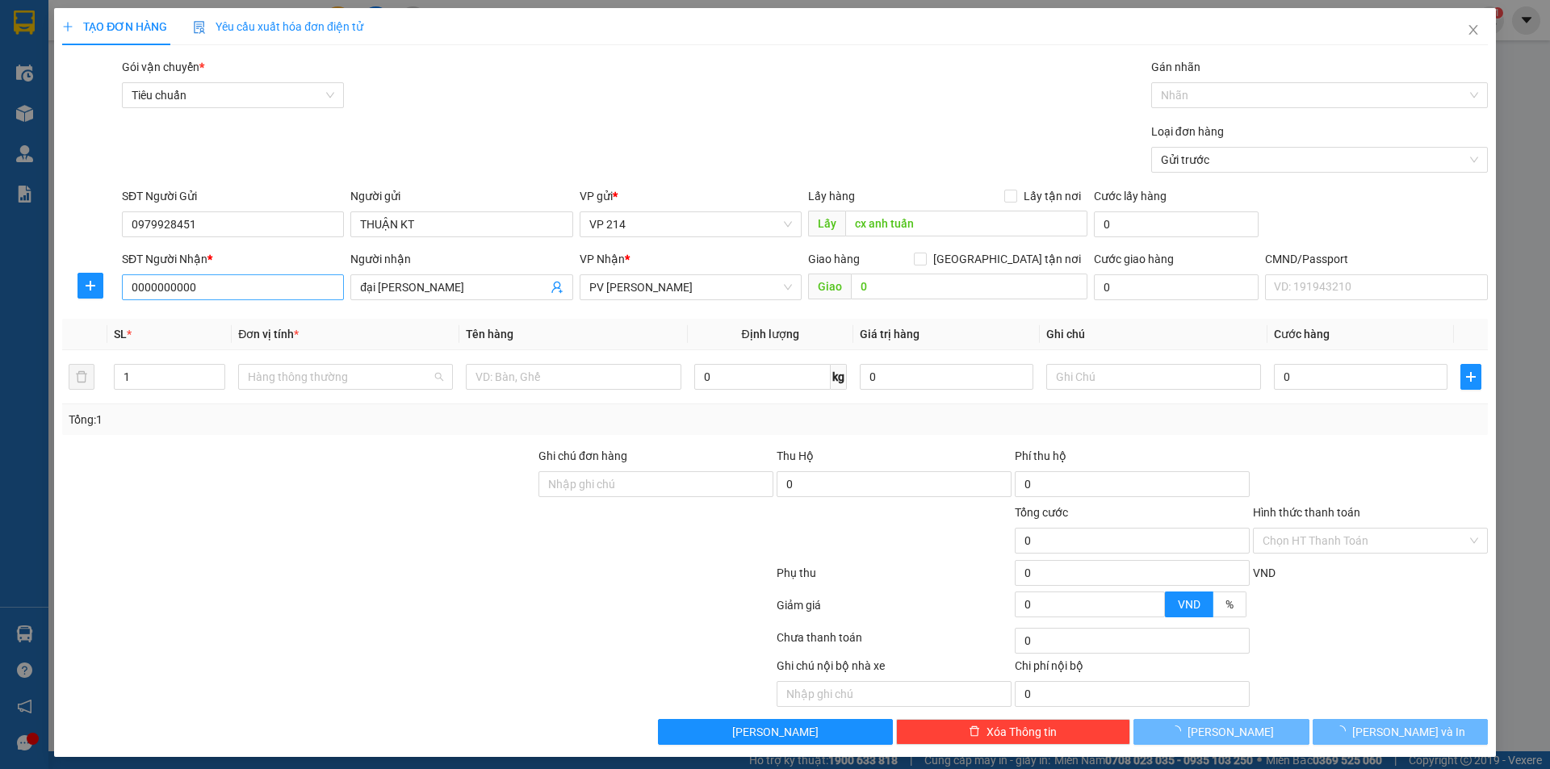
scroll to position [336, 0]
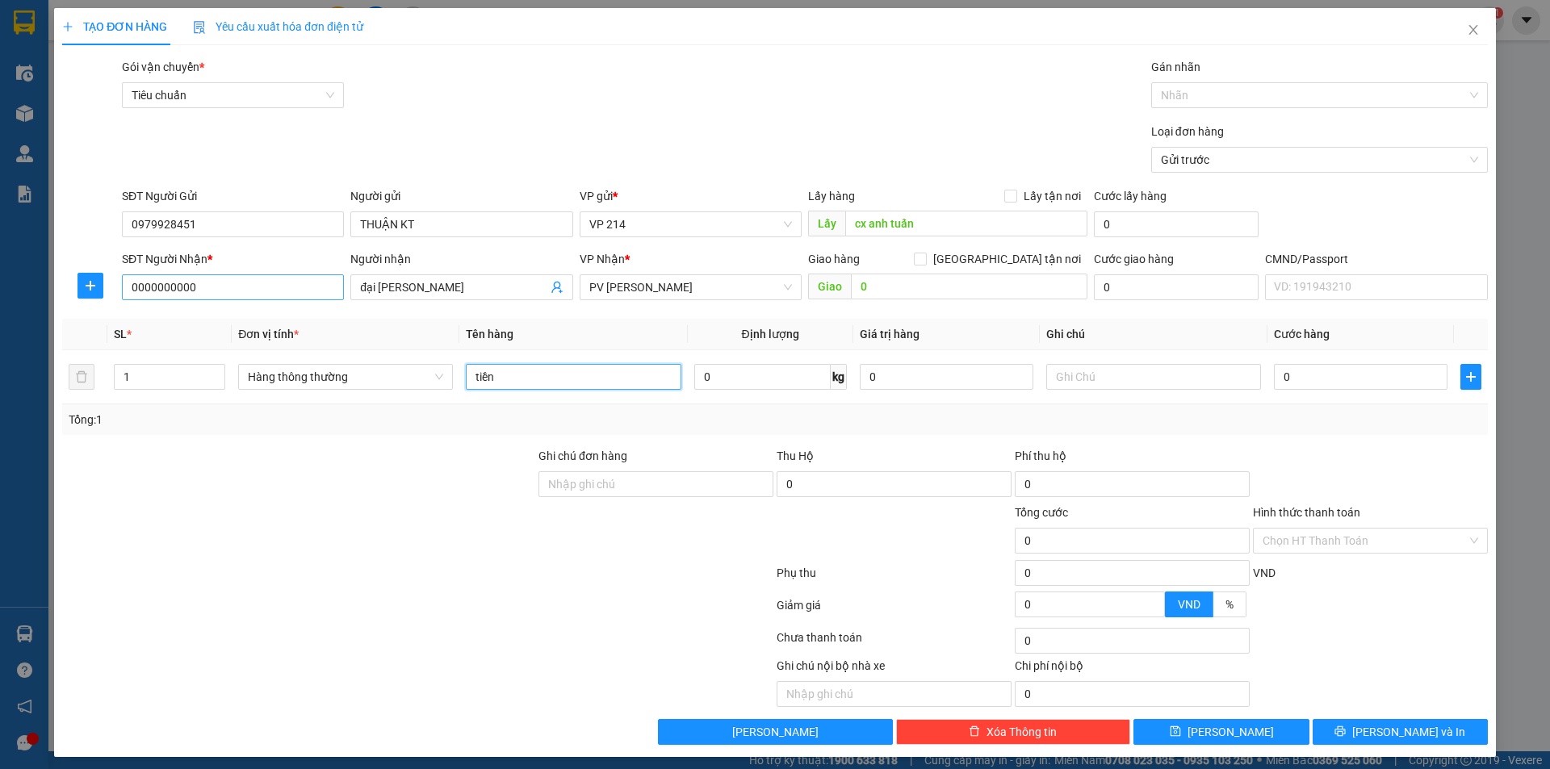
type input "tiền"
type input "1 bì"
click at [1305, 538] on input "Hình thức thanh toán" at bounding box center [1365, 541] width 204 height 24
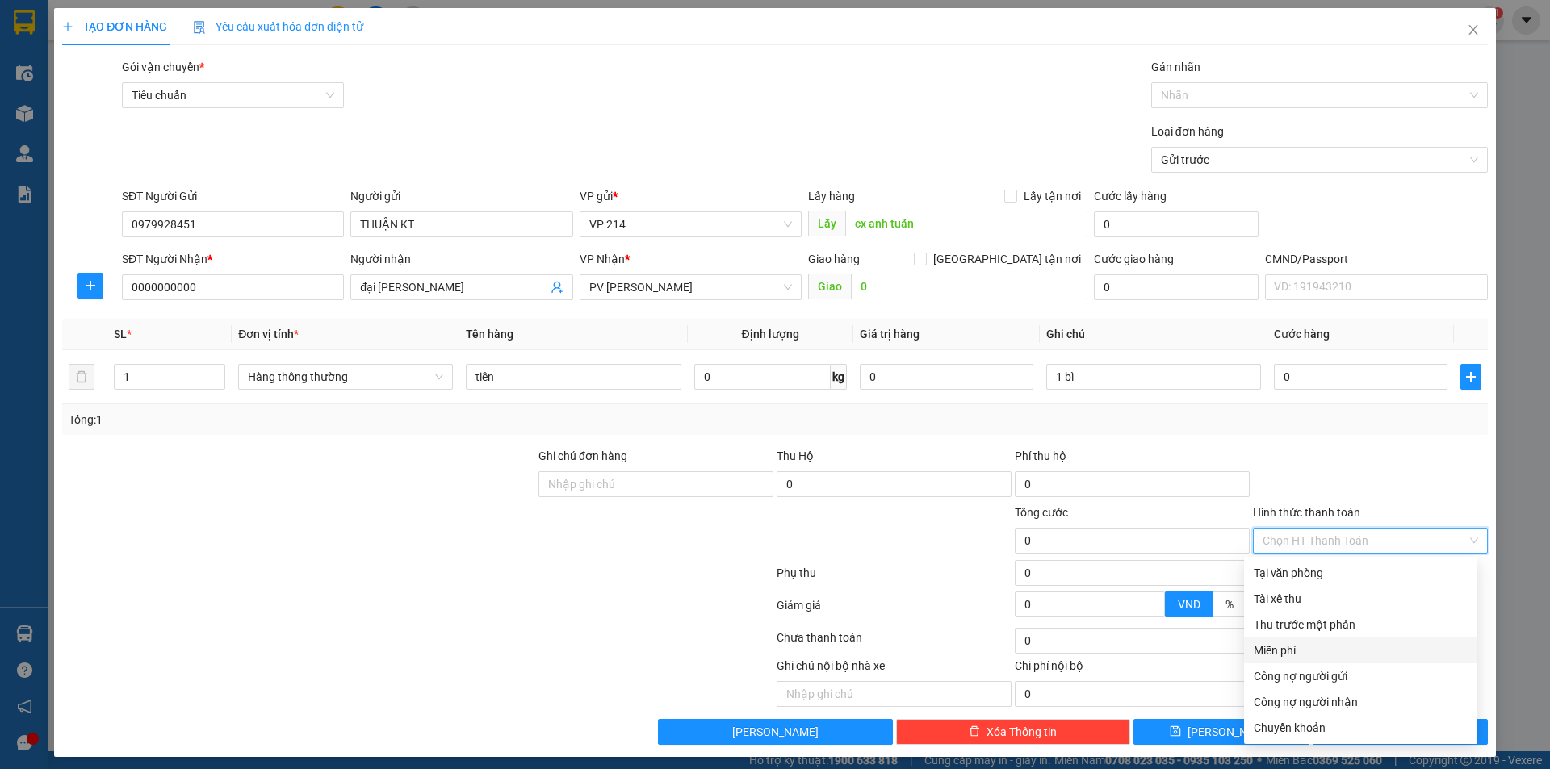
click at [1298, 656] on div "Miễn phí" at bounding box center [1361, 651] width 214 height 18
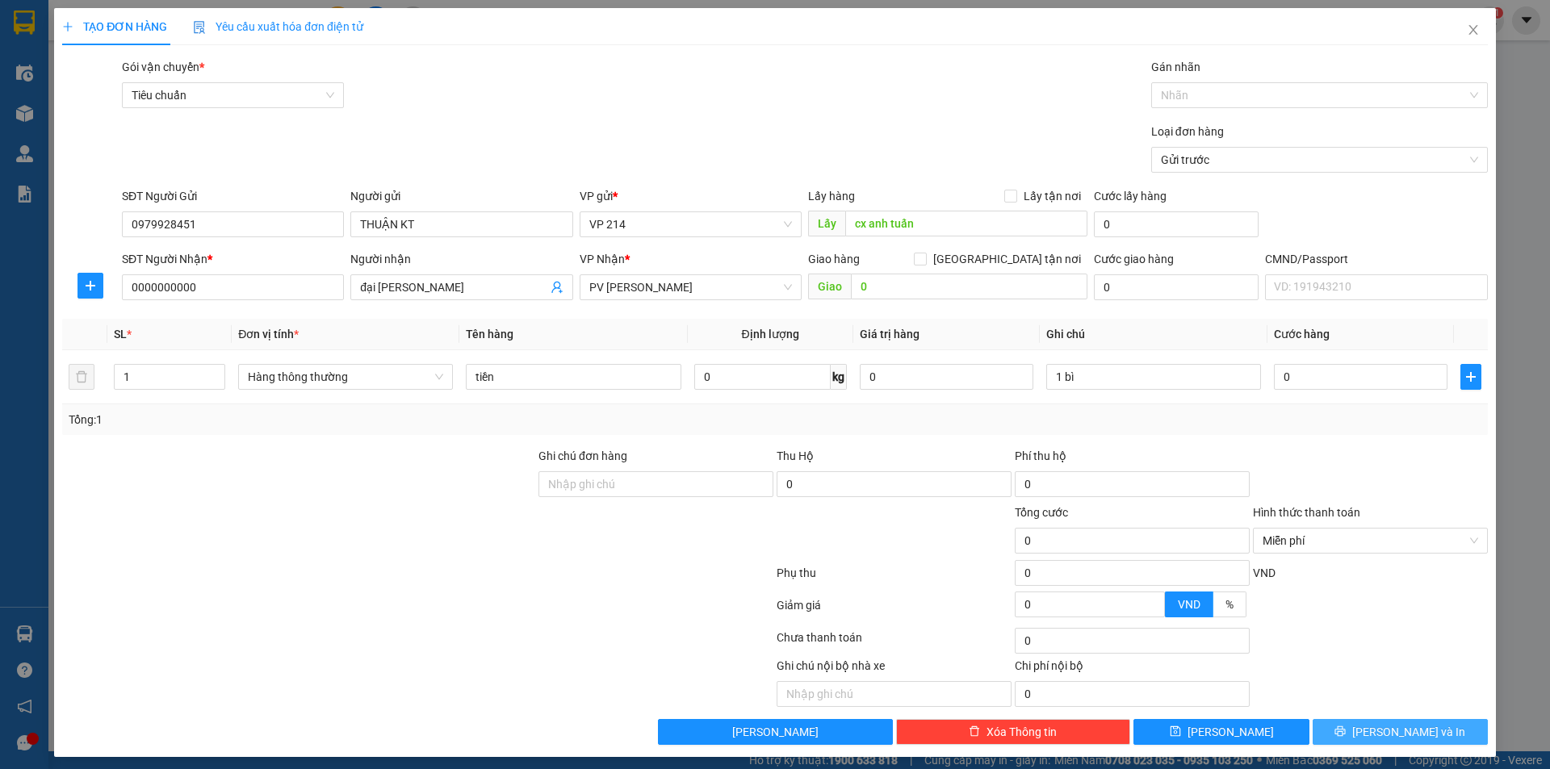
click at [1346, 733] on icon "printer" at bounding box center [1341, 732] width 10 height 10
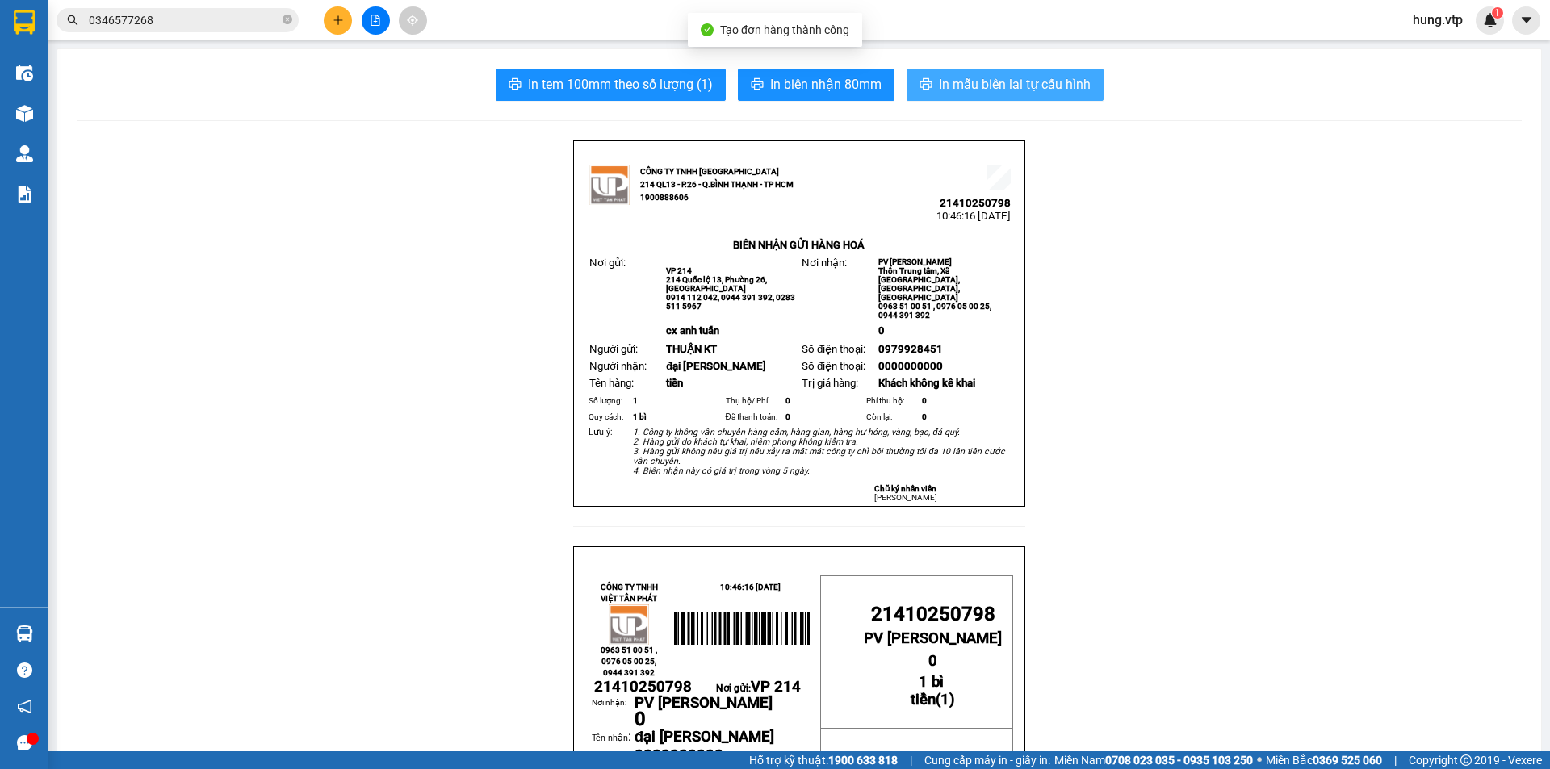
click at [980, 82] on span "In mẫu biên lai tự cấu hình" at bounding box center [1015, 84] width 152 height 20
drag, startPoint x: 1231, startPoint y: 128, endPoint x: 1191, endPoint y: 281, distance: 157.7
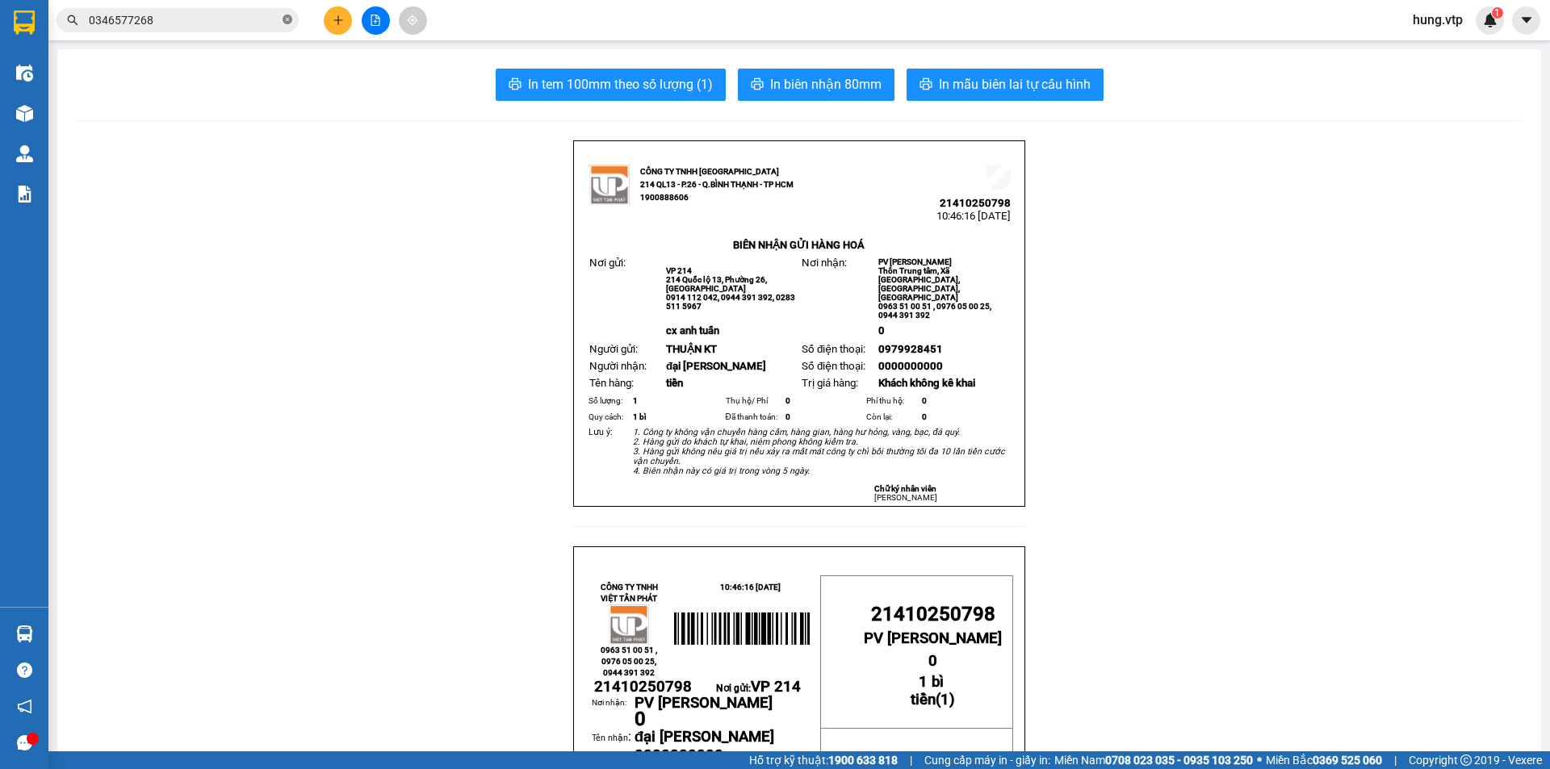
click at [287, 23] on icon "close-circle" at bounding box center [288, 20] width 10 height 10
click at [485, 15] on div "Kết quả tìm kiếm ( 41 ) Bộ lọc Mã ĐH Trạng thái Món hàng Thu hộ Tổng cước Chưa …" at bounding box center [775, 20] width 1550 height 40
click at [474, 19] on div "Kết quả tìm kiếm ( 41 ) Bộ lọc Mã ĐH Trạng thái Món hàng Thu hộ Tổng cước Chưa …" at bounding box center [775, 20] width 1550 height 40
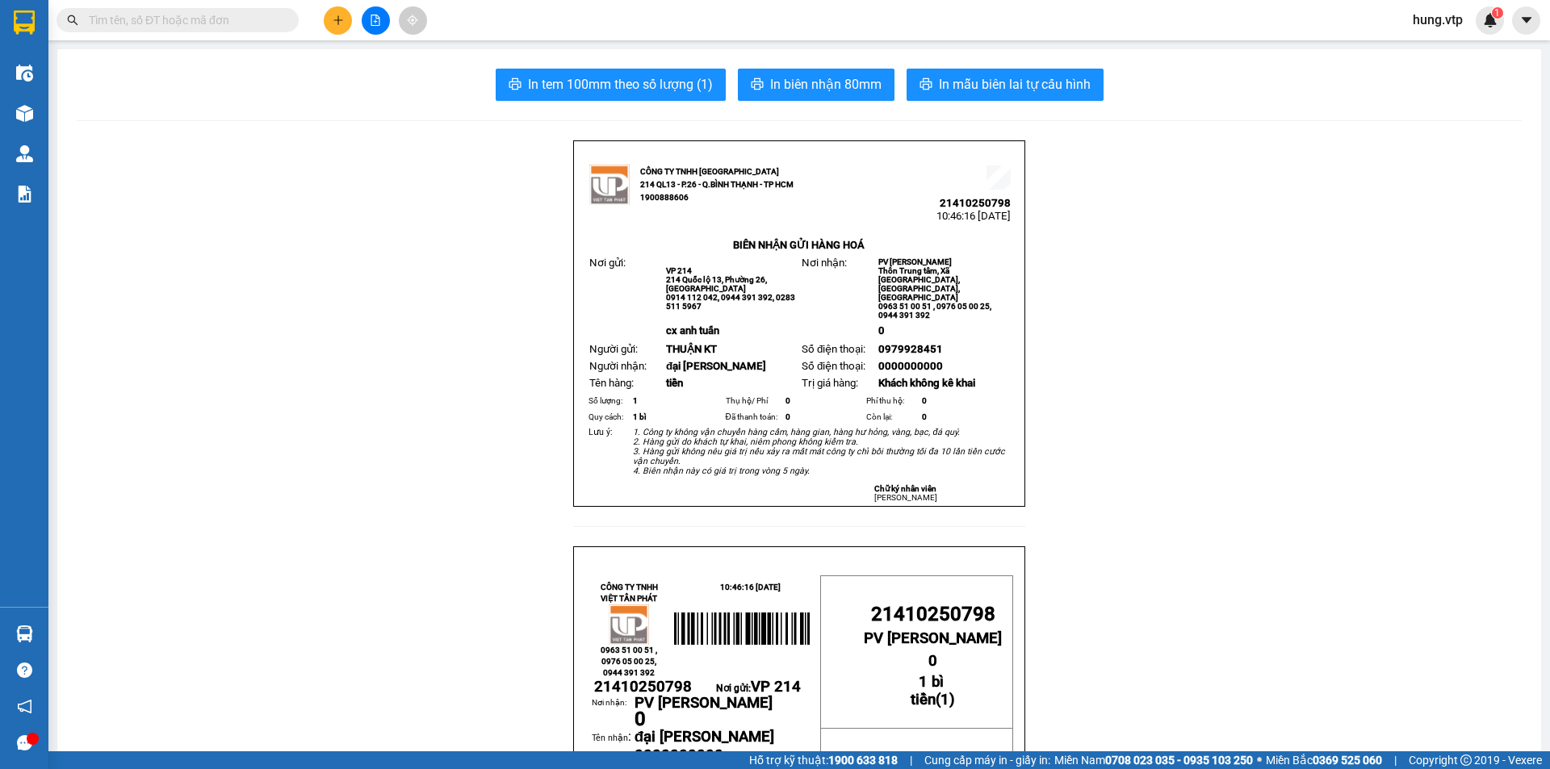
click at [486, 21] on div "Kết quả tìm kiếm ( 41 ) Bộ lọc Mã ĐH Trạng thái Món hàng Thu hộ Tổng cước Chưa …" at bounding box center [775, 20] width 1550 height 40
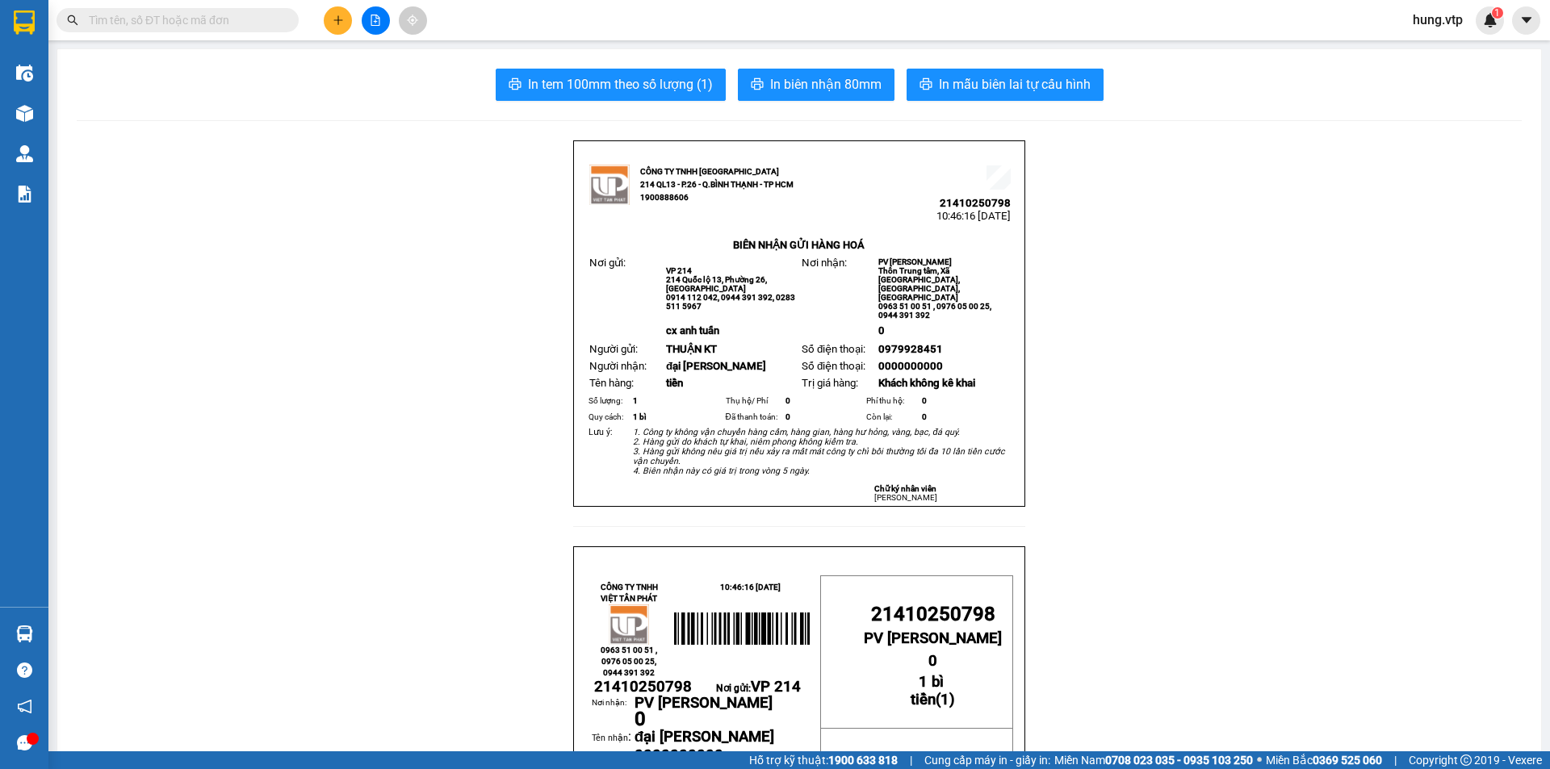
click at [714, 325] on span "cx anh tuấn" at bounding box center [692, 331] width 53 height 12
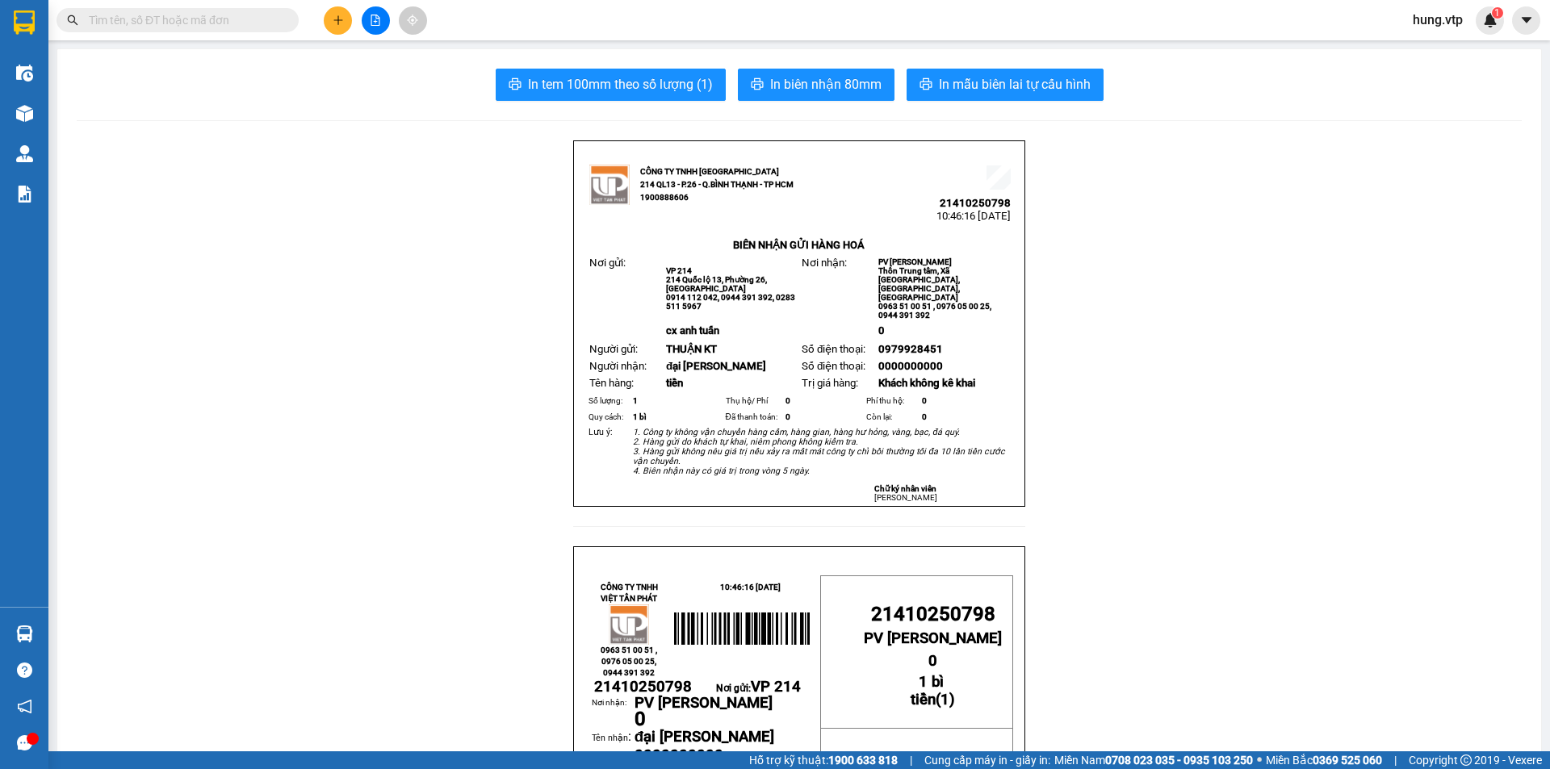
click at [261, 21] on input "text" at bounding box center [184, 20] width 191 height 18
click at [338, 27] on button at bounding box center [338, 20] width 28 height 28
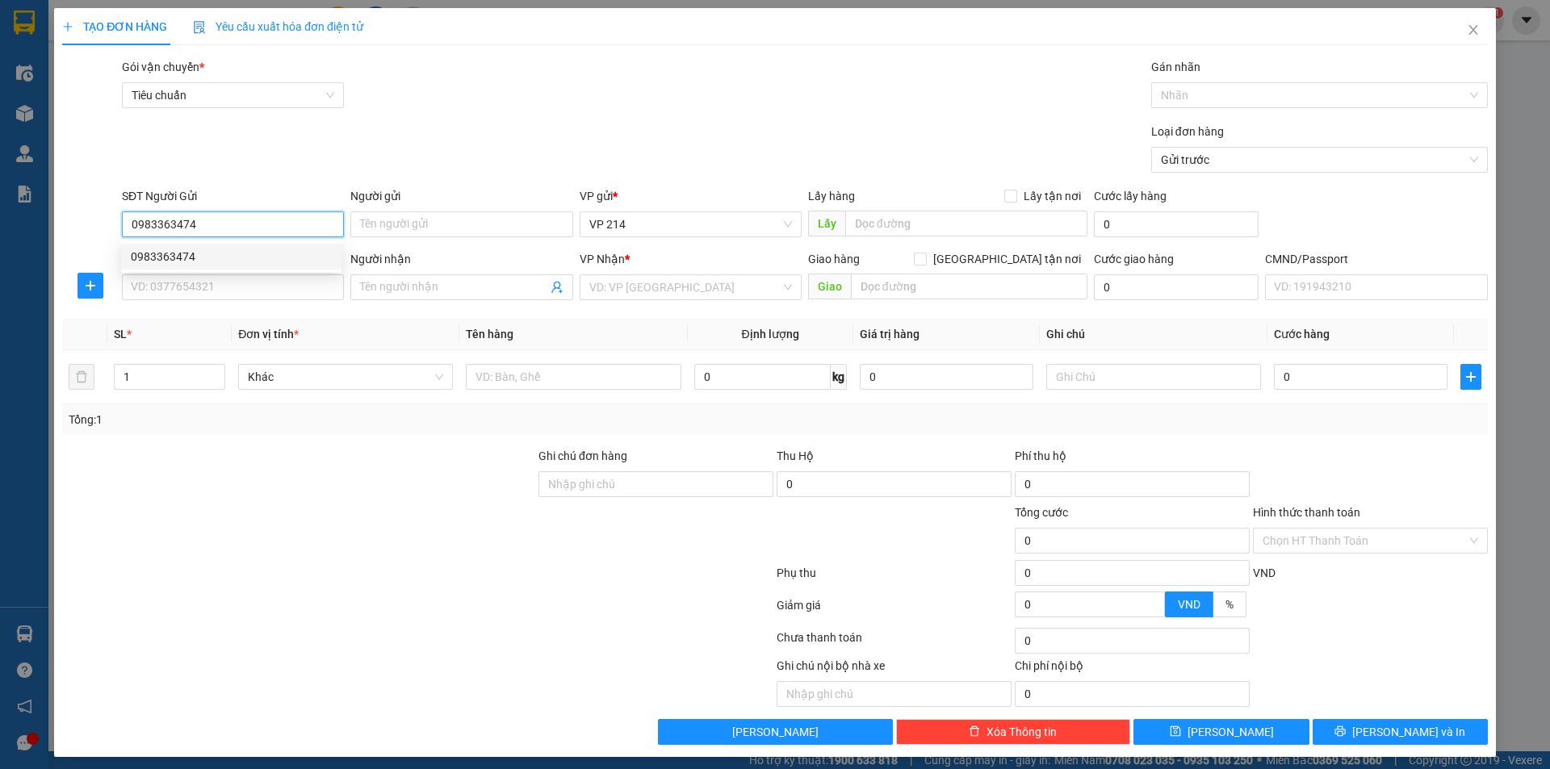
type input "0983363474"
type input "0964336727"
type input "bảo"
type input "quảng phú"
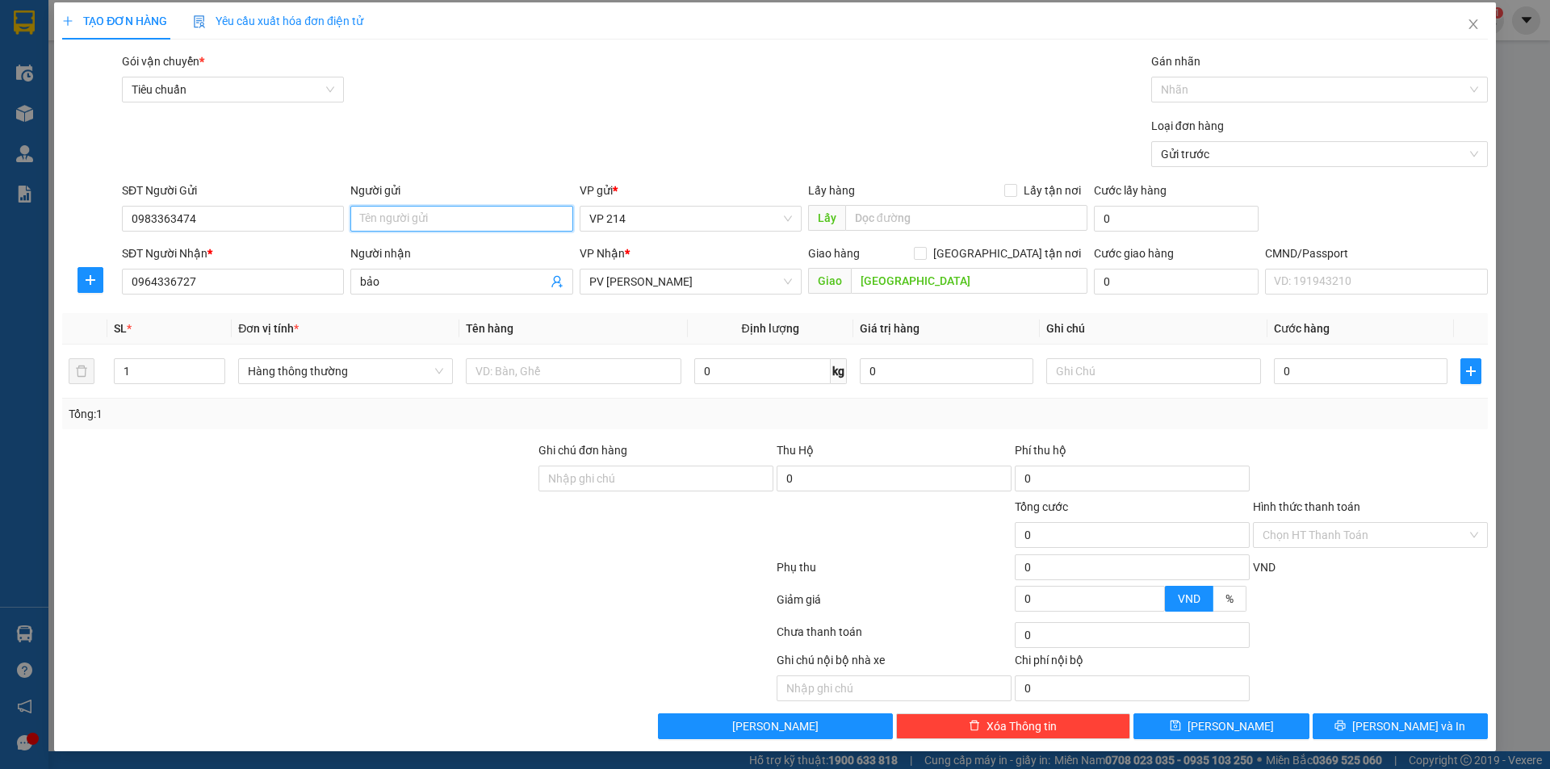
scroll to position [7, 0]
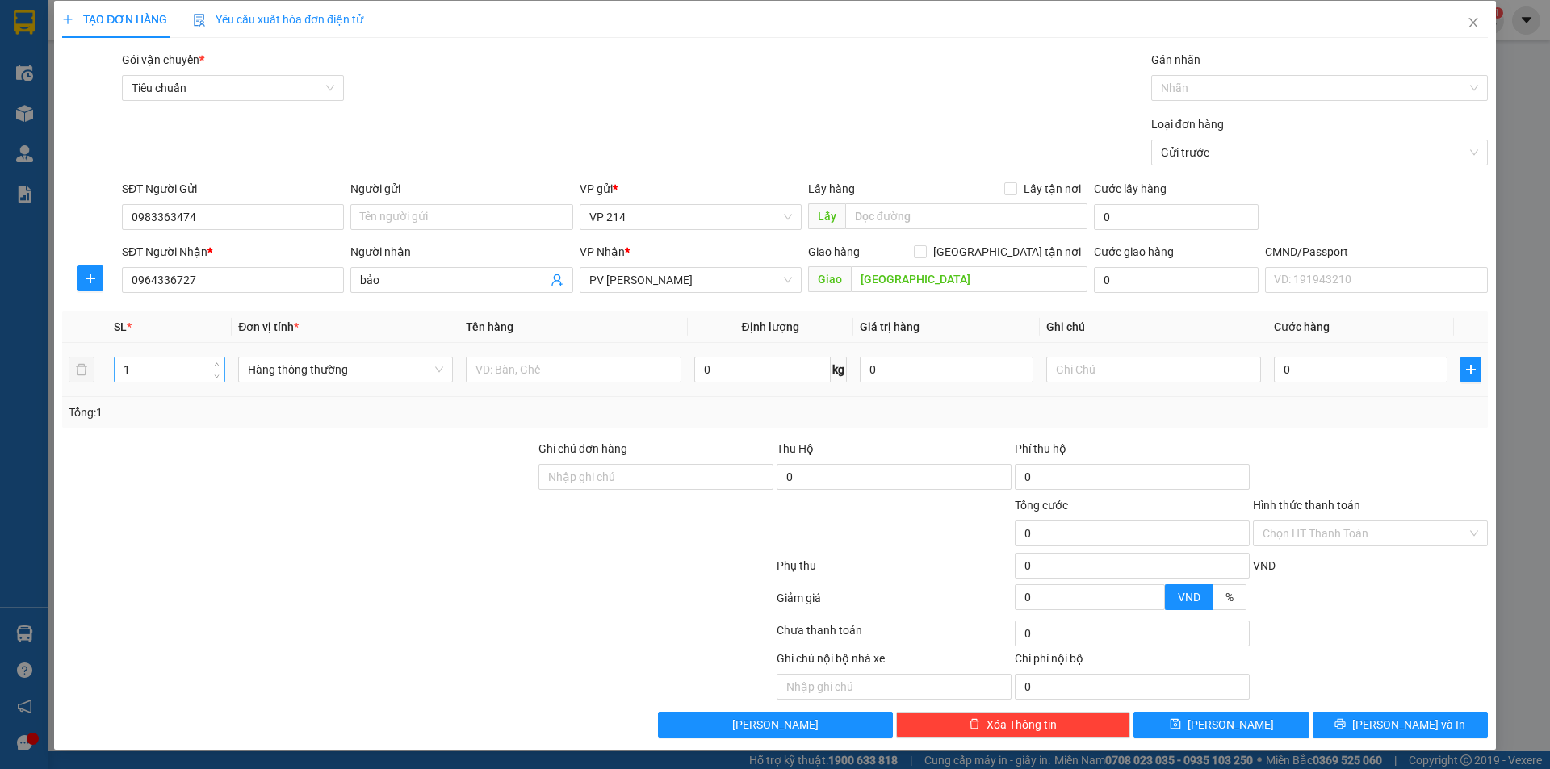
click at [172, 380] on input "1" at bounding box center [170, 370] width 110 height 24
click at [172, 379] on input "1" at bounding box center [170, 370] width 110 height 24
type input "2"
type input "d"
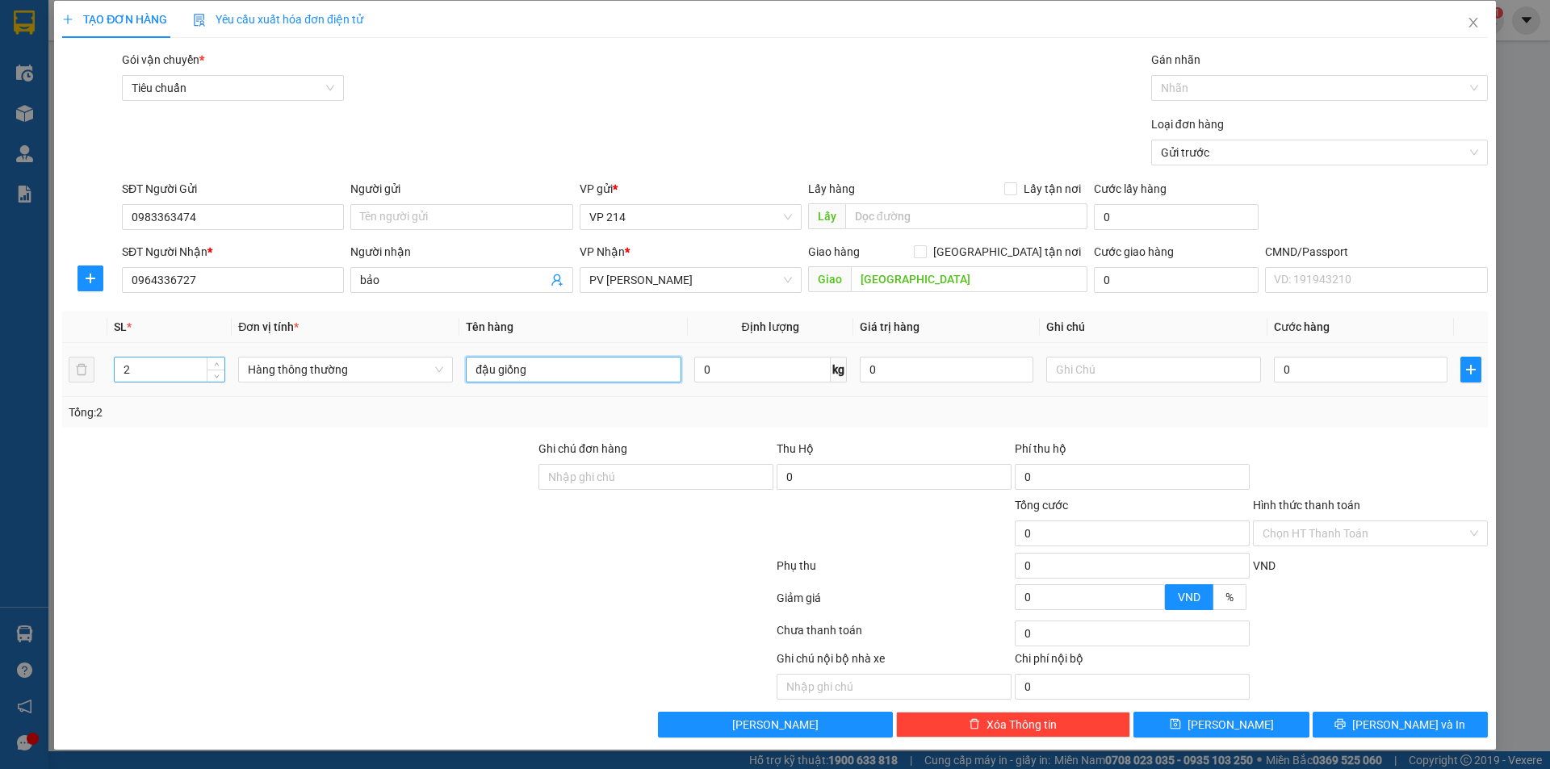
type input "đậu giống"
type input "2 bao"
type input "1"
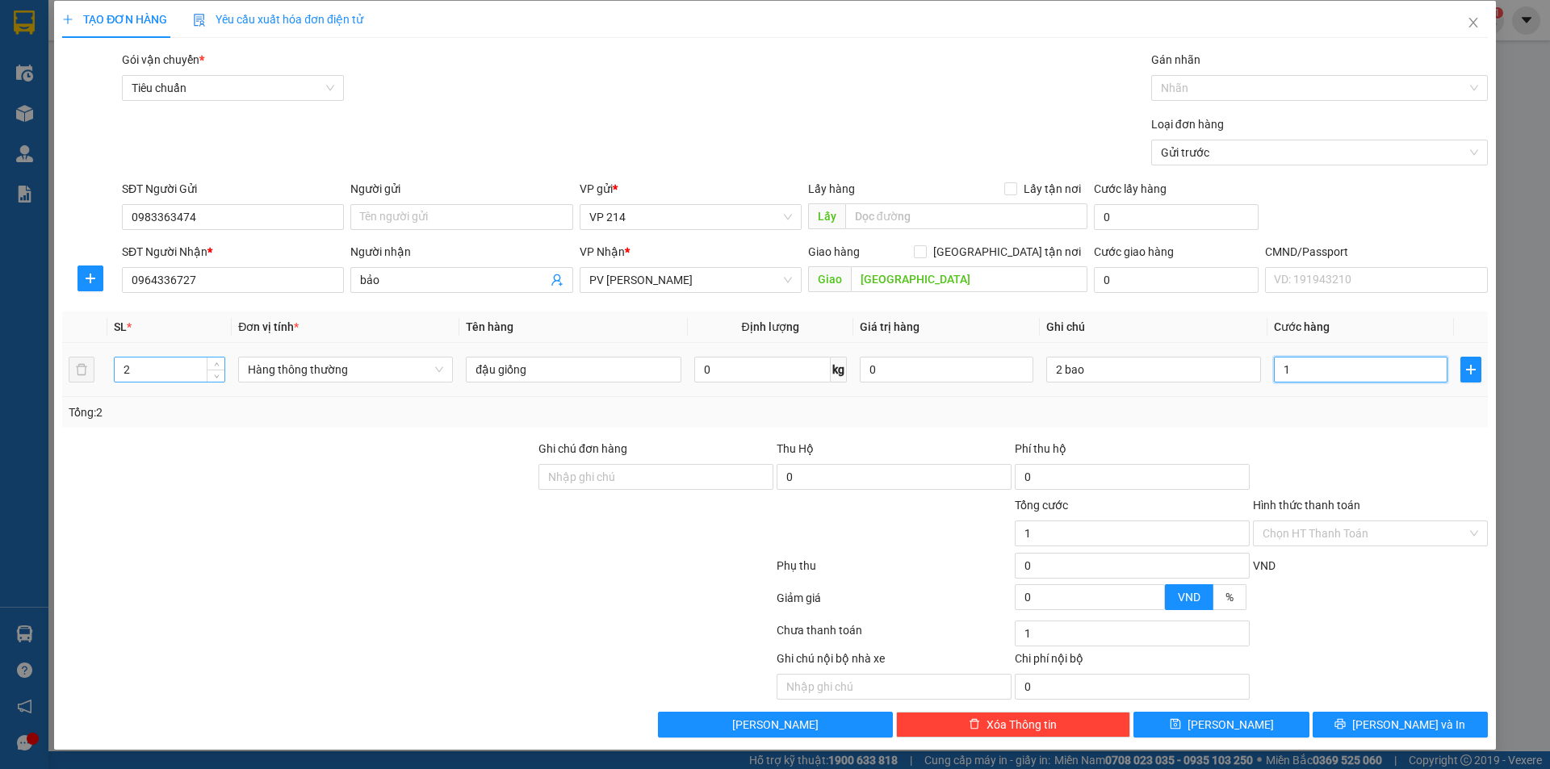
type input "10"
type input "100"
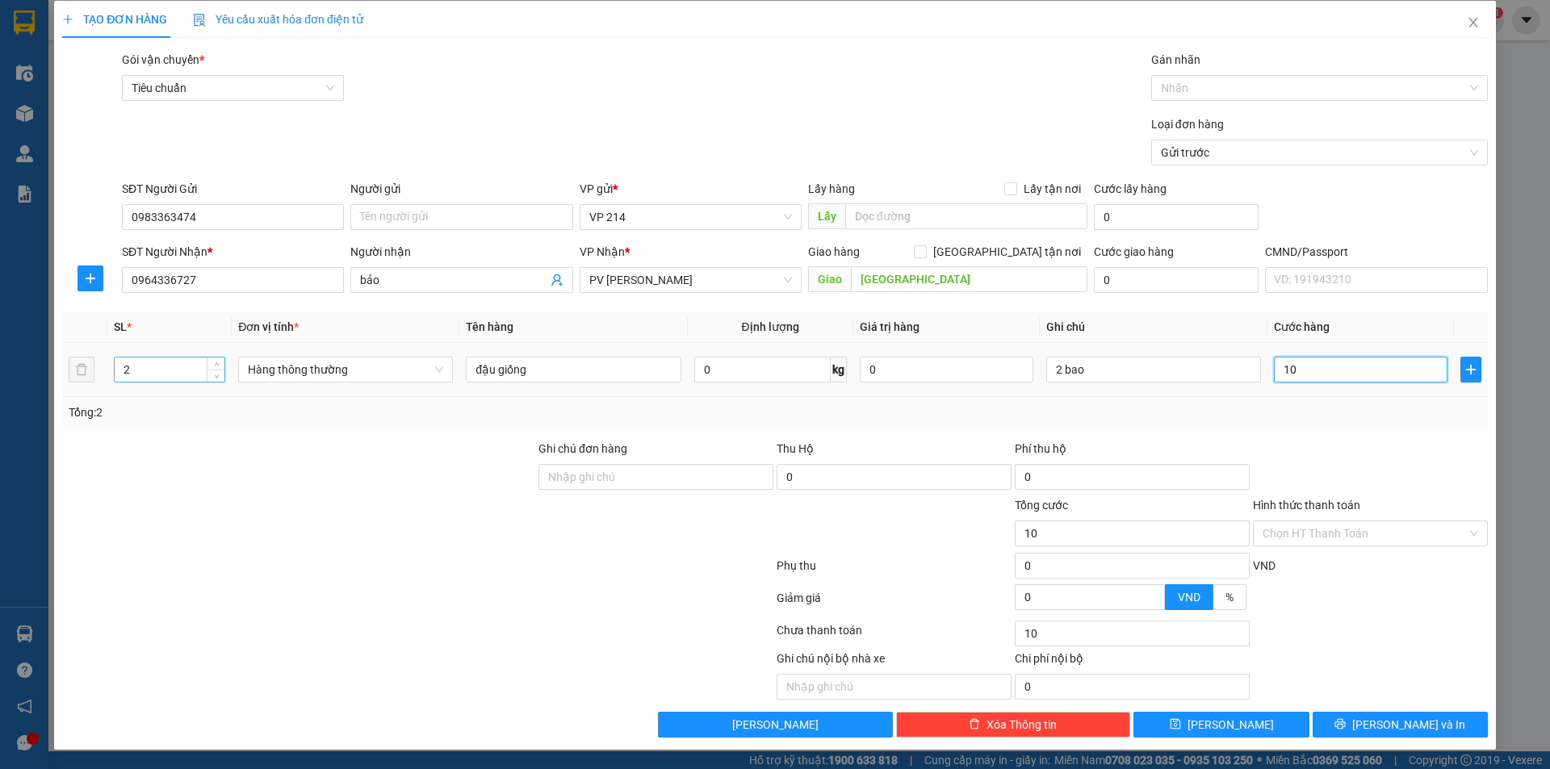
type input "100"
type input "1.000"
type input "10.000"
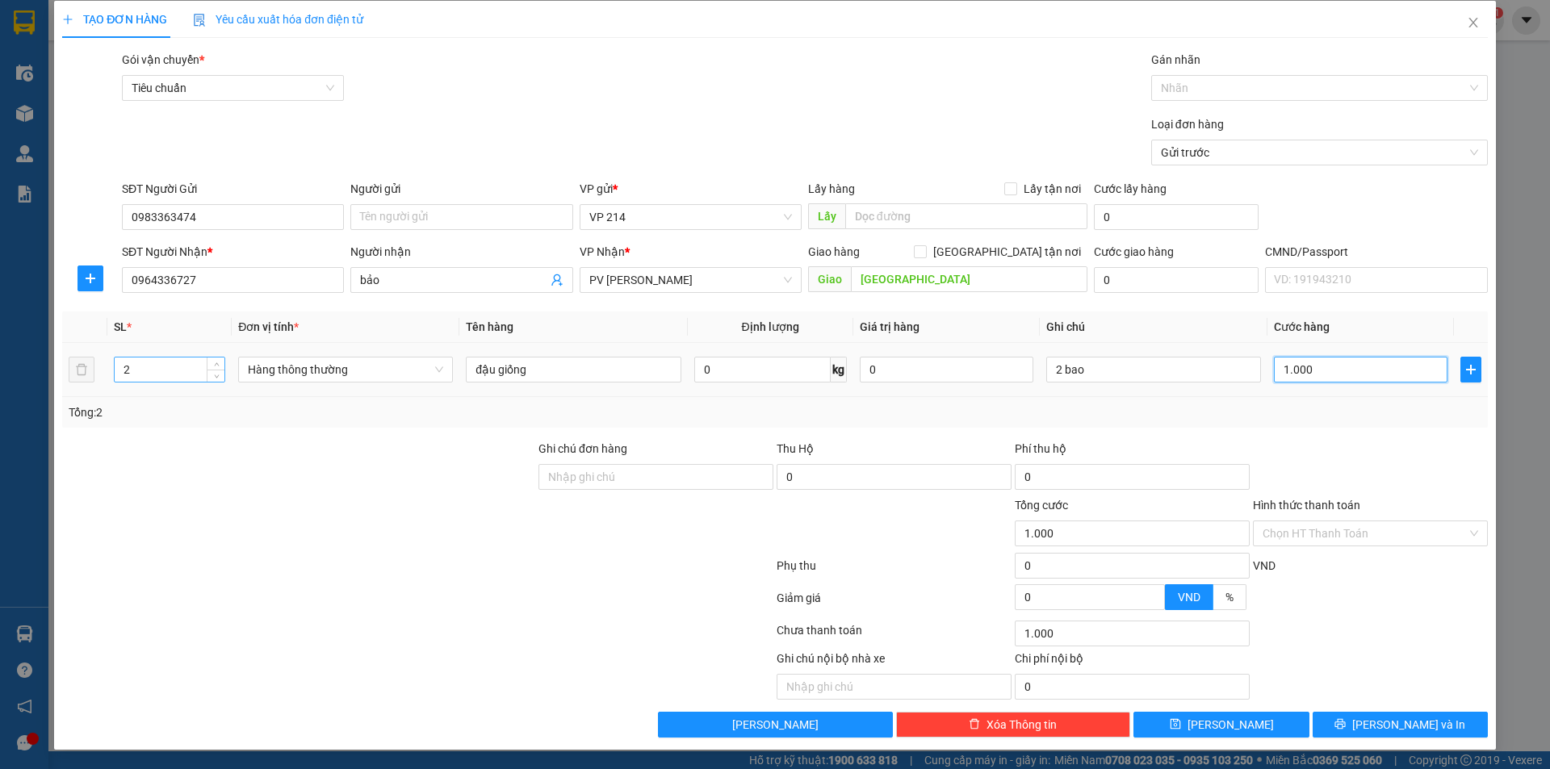
type input "10.000"
type input "100.000"
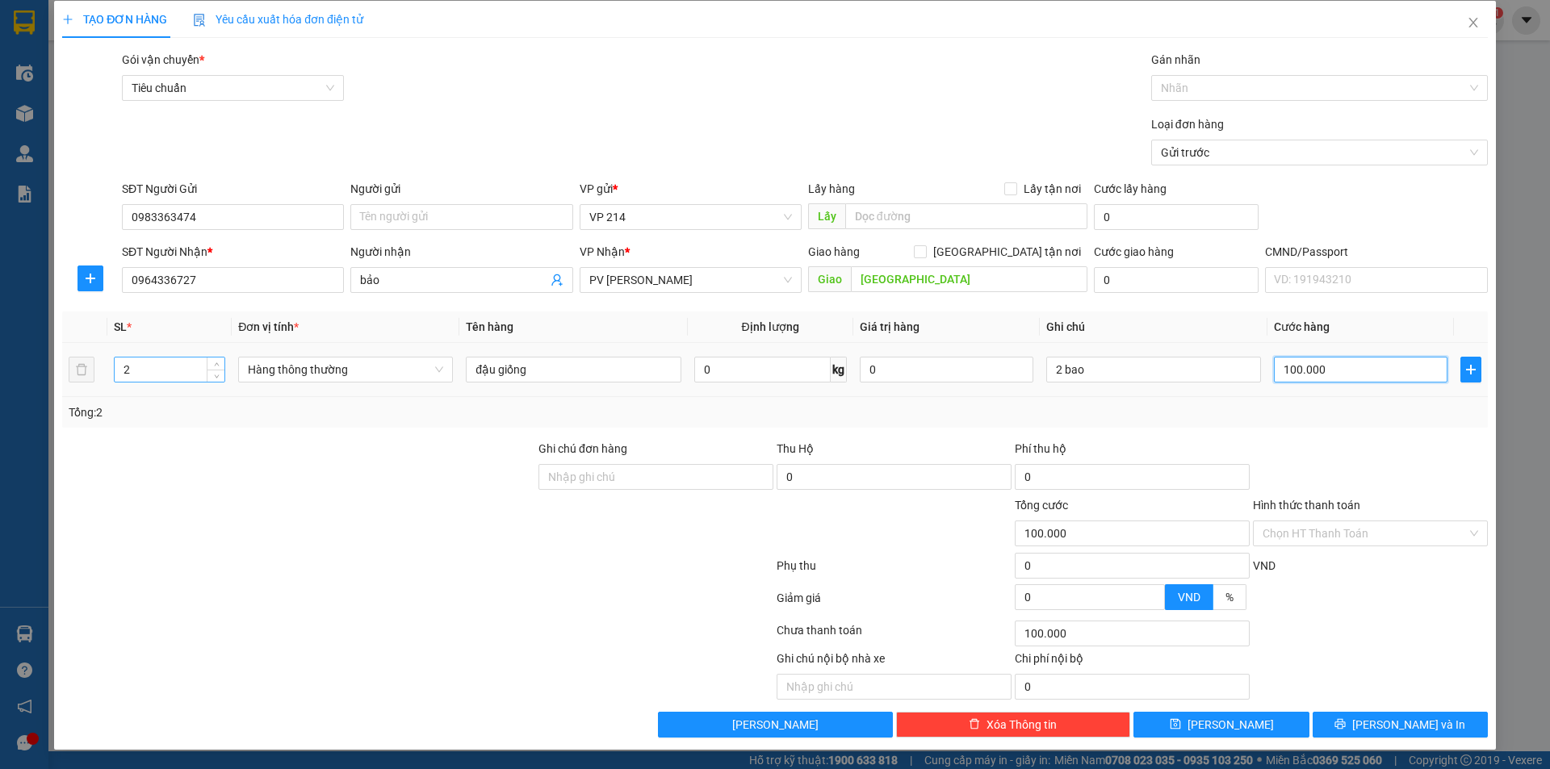
type input "100.000"
click at [1314, 532] on input "Hình thức thanh toán" at bounding box center [1365, 534] width 204 height 24
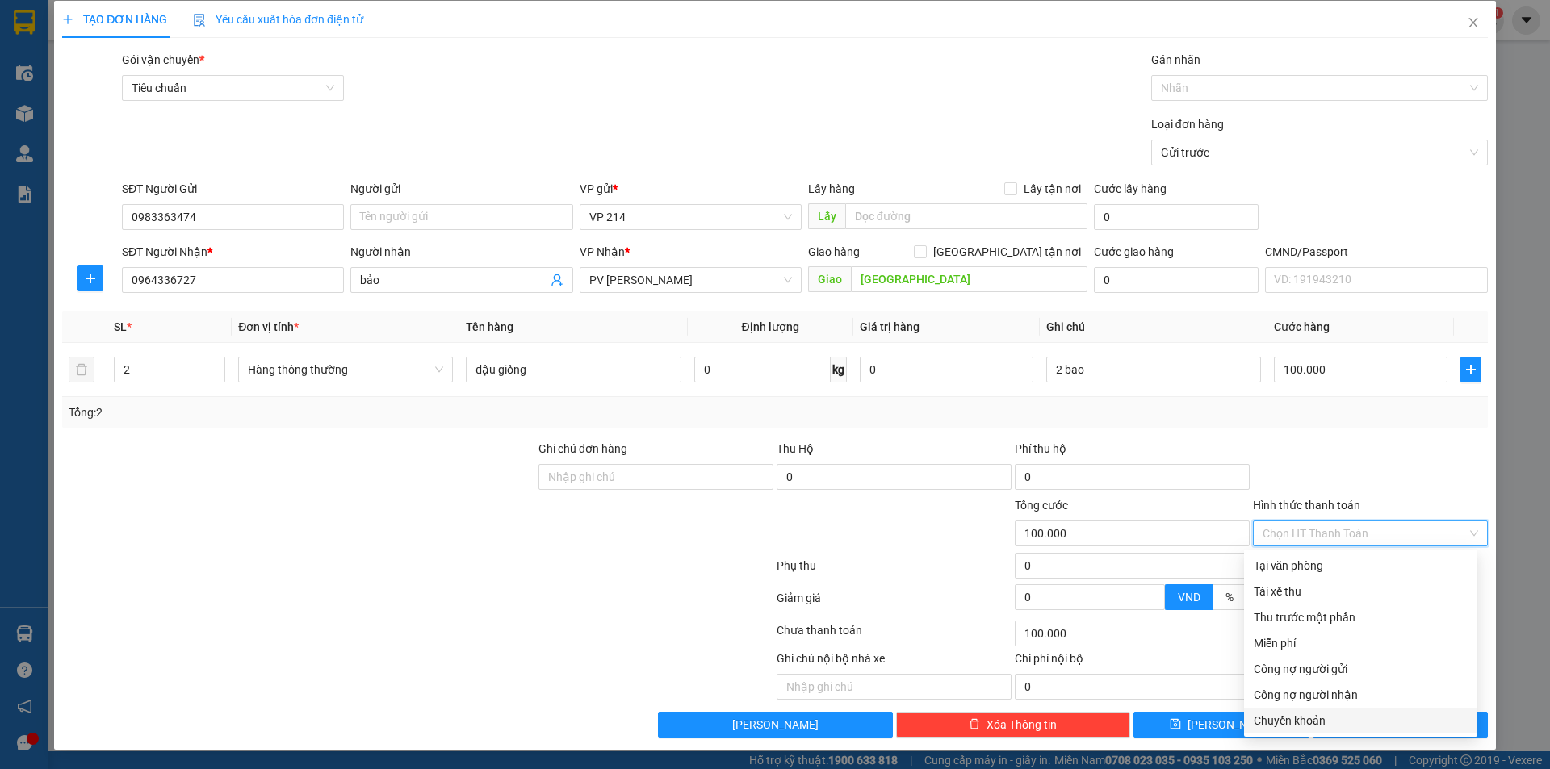
click at [1322, 721] on div "Chuyển khoản" at bounding box center [1361, 721] width 214 height 18
type input "0"
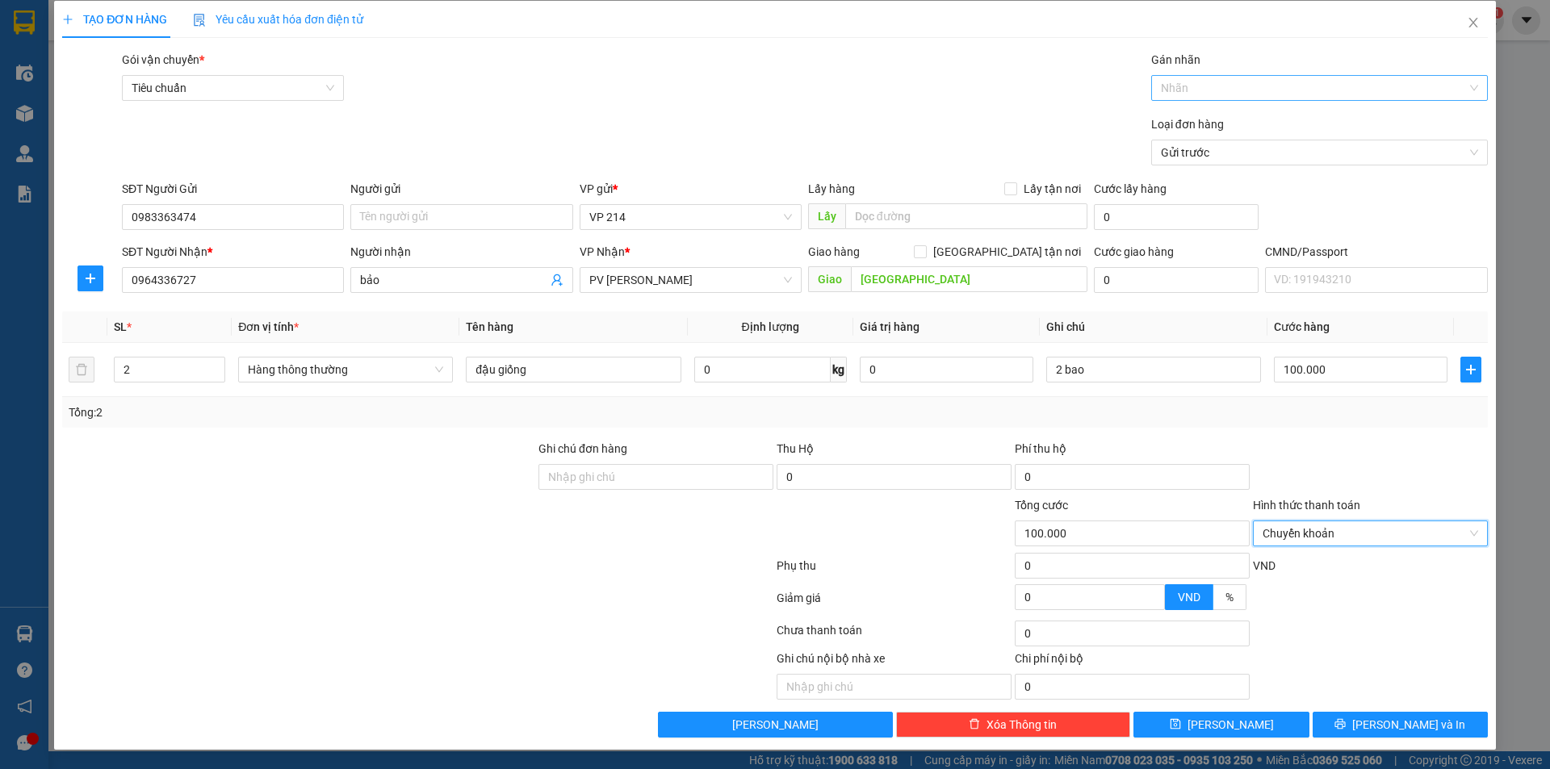
click at [1259, 94] on div at bounding box center [1311, 87] width 312 height 19
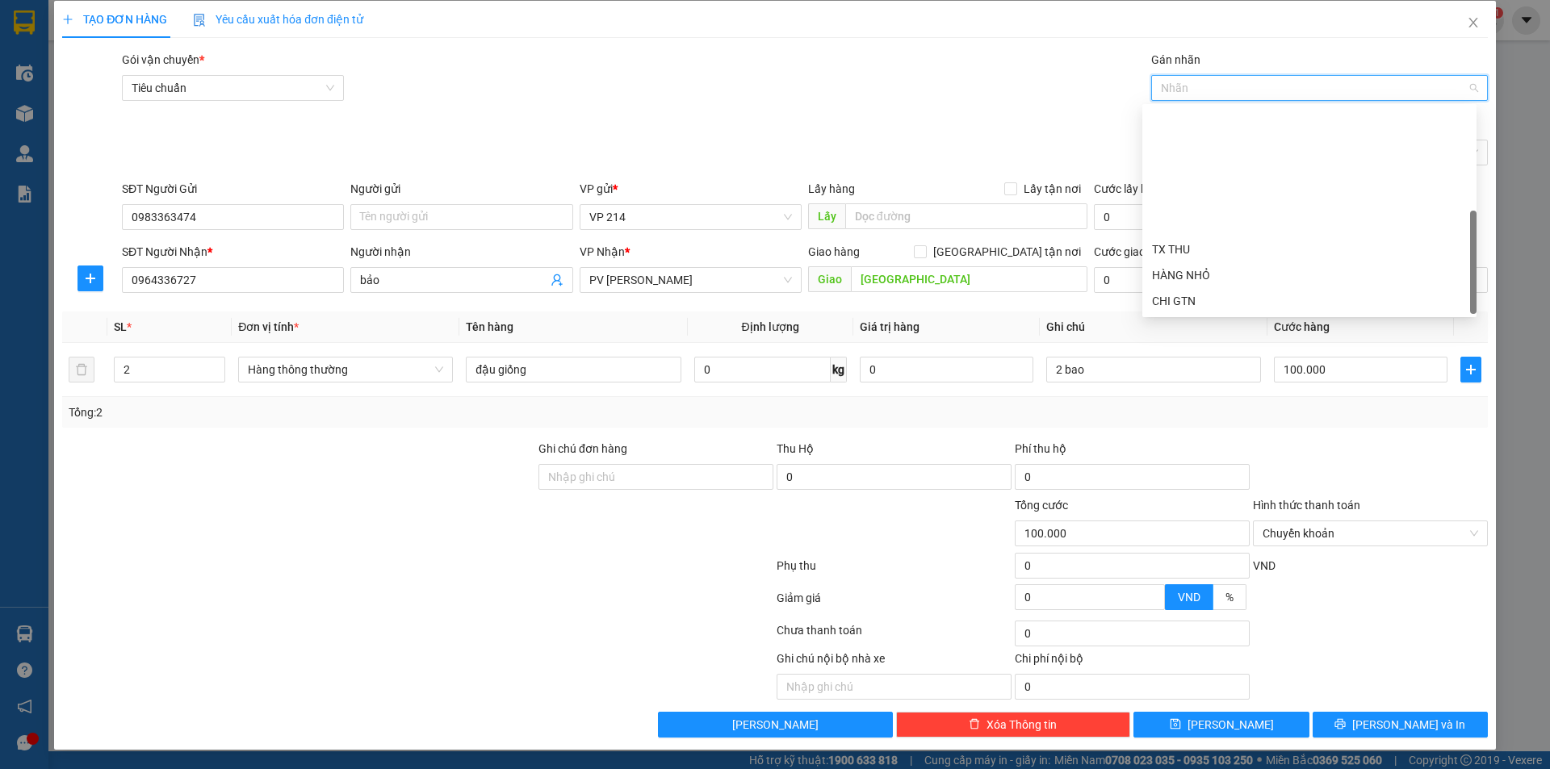
scroll to position [149, 0]
click at [1204, 303] on div "CK 6839" at bounding box center [1309, 308] width 315 height 18
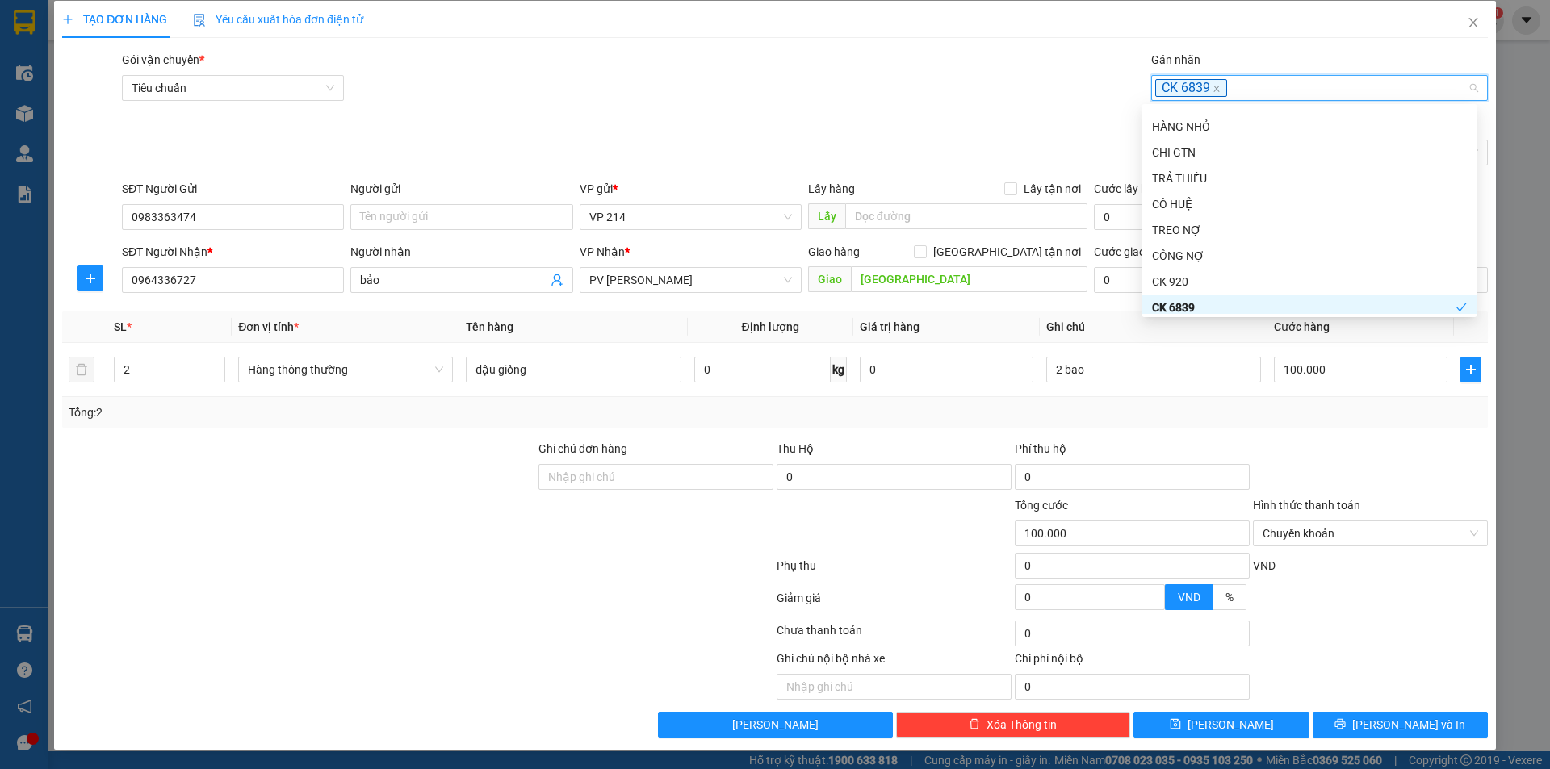
click at [610, 623] on div at bounding box center [418, 634] width 715 height 32
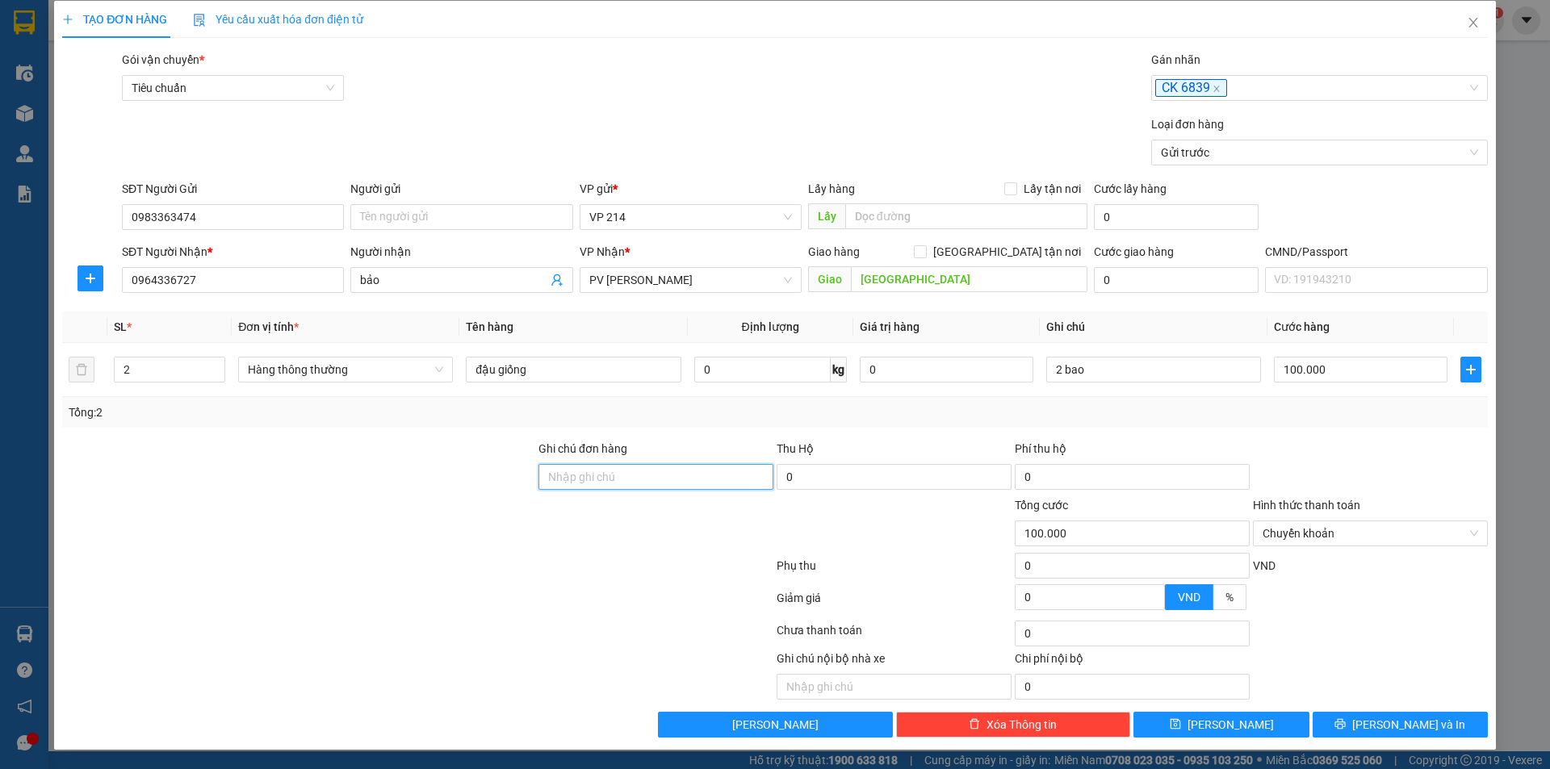
click at [598, 478] on input "Ghi chú đơn hàng" at bounding box center [656, 477] width 235 height 26
type input "d"
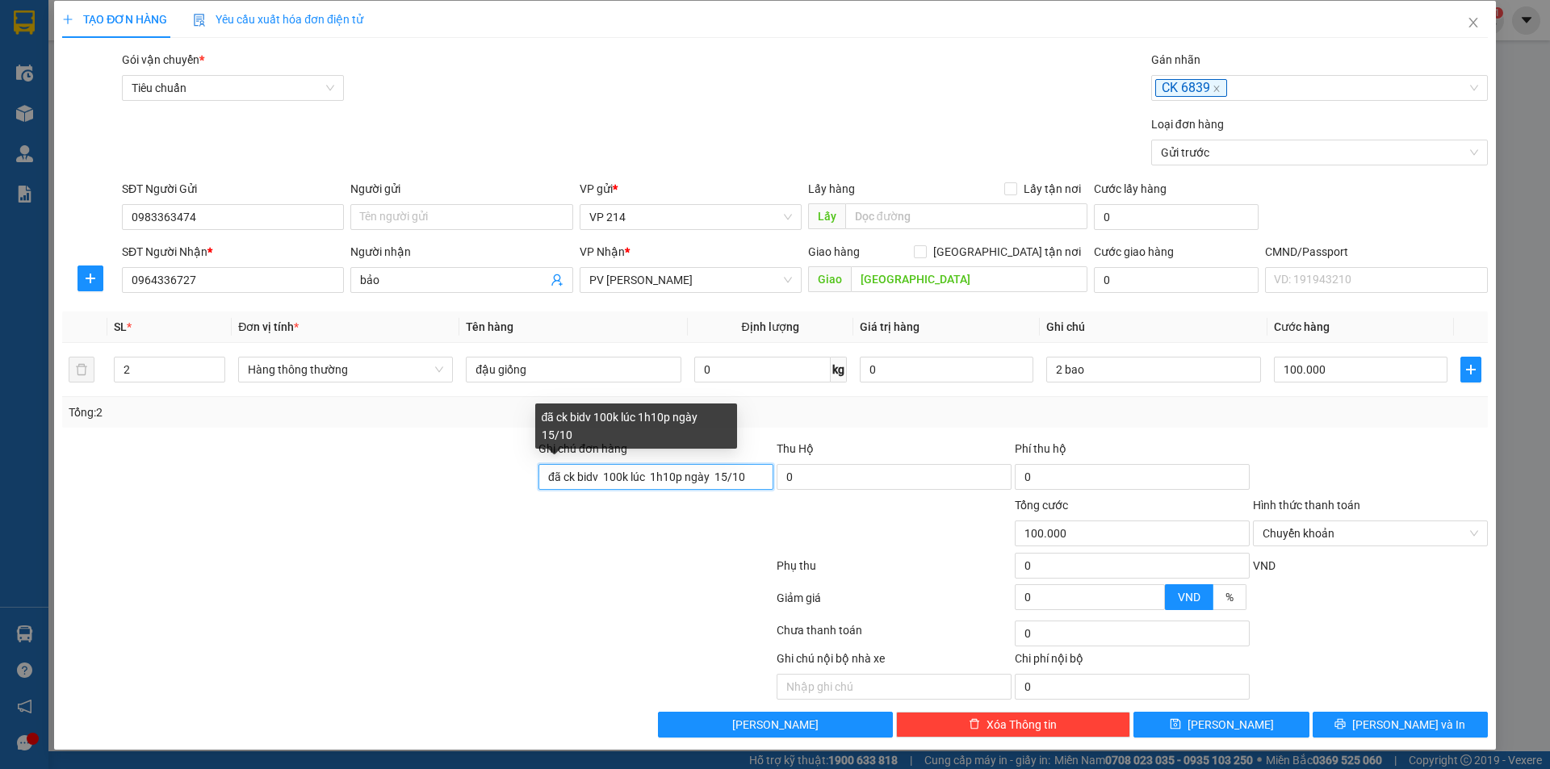
click at [654, 470] on input "đã ck bidv 100k lúc 1h10p ngày 15/10" at bounding box center [656, 477] width 235 height 26
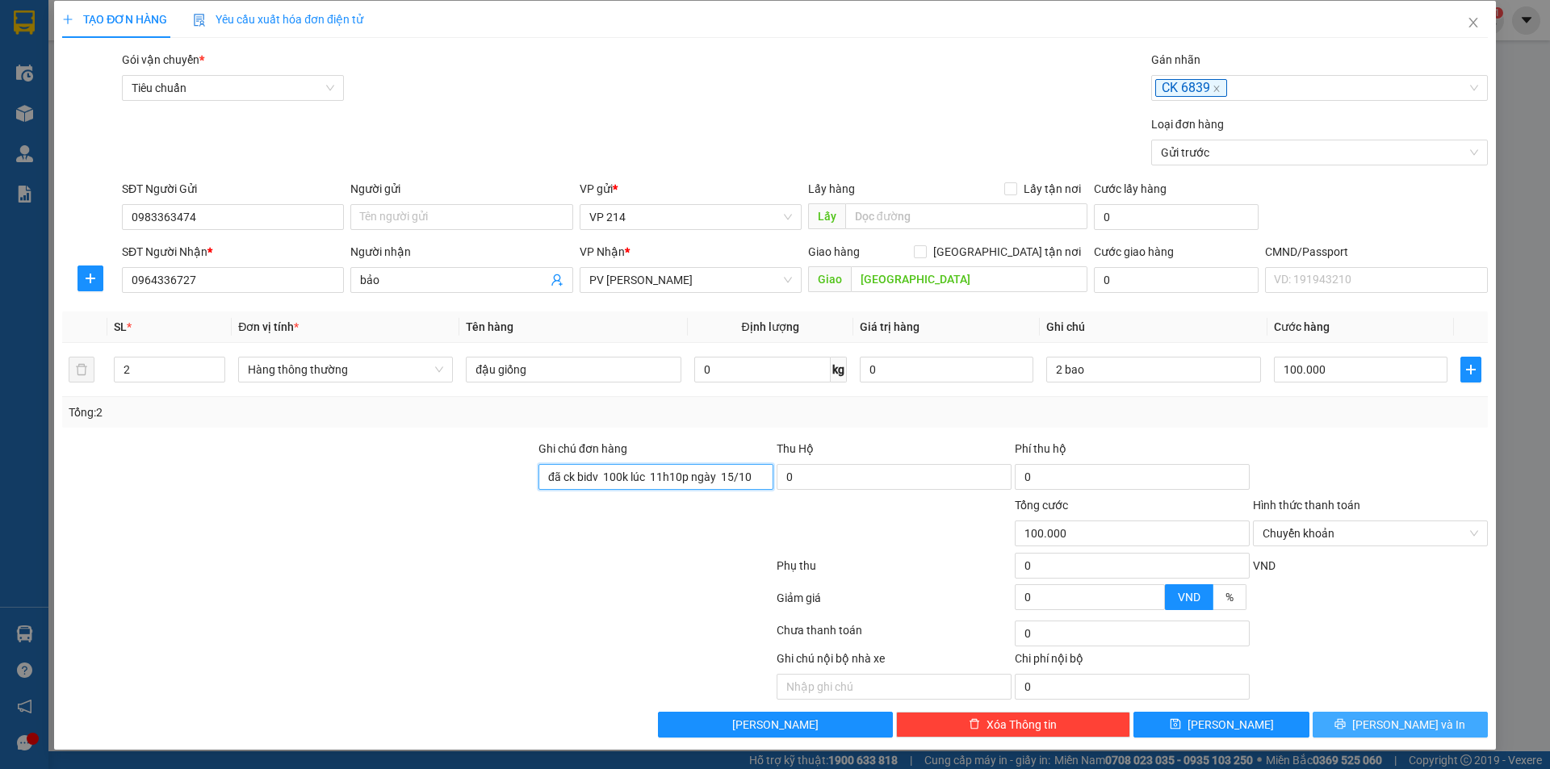
type input "đã ck bidv 100k lúc 11h10p ngày 15/10"
click at [1383, 717] on span "[PERSON_NAME] và In" at bounding box center [1408, 725] width 113 height 18
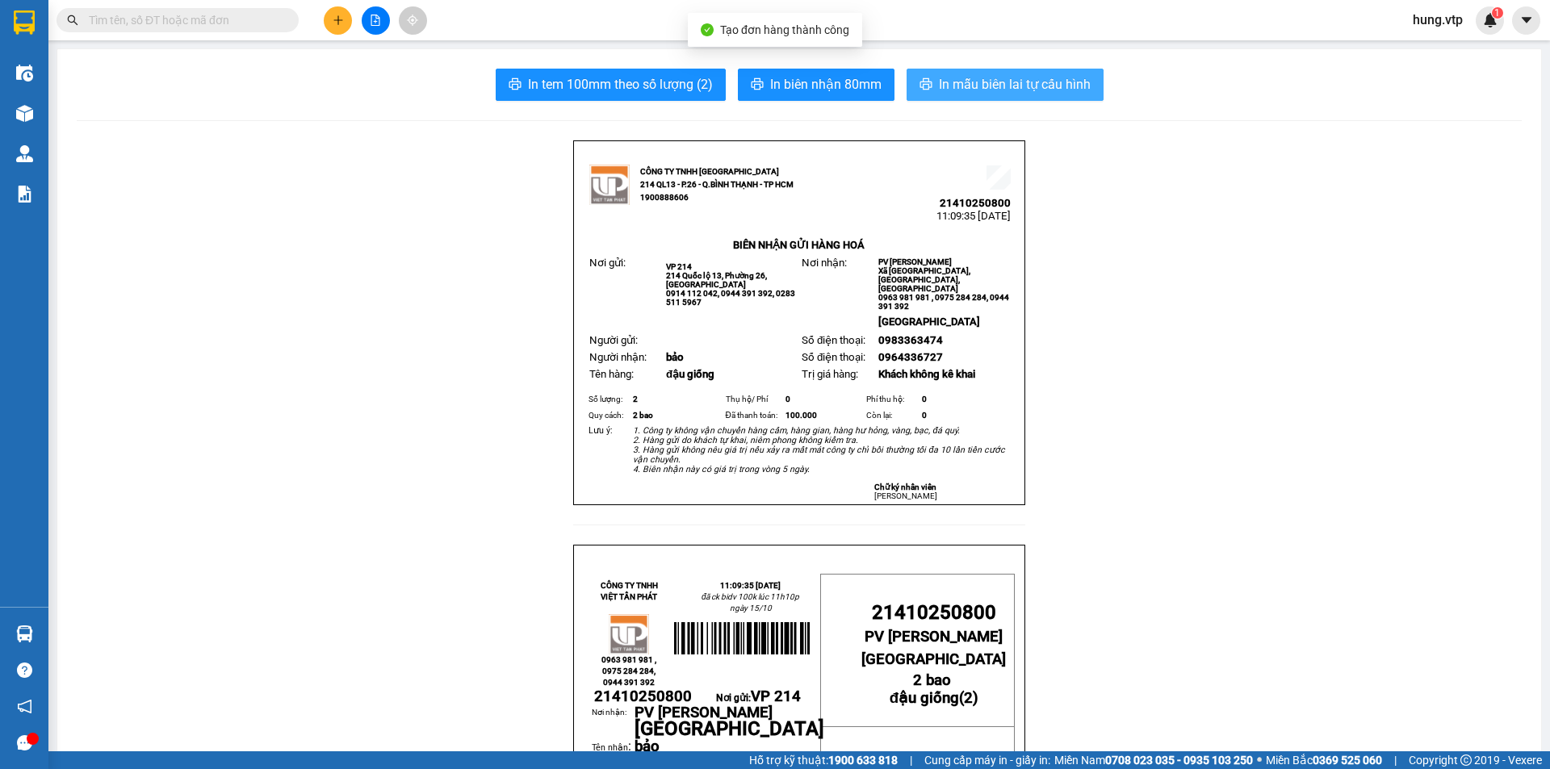
click at [939, 82] on span "In mẫu biên lai tự cấu hình" at bounding box center [1015, 84] width 152 height 20
drag, startPoint x: 370, startPoint y: 359, endPoint x: 371, endPoint y: 325, distance: 33.9
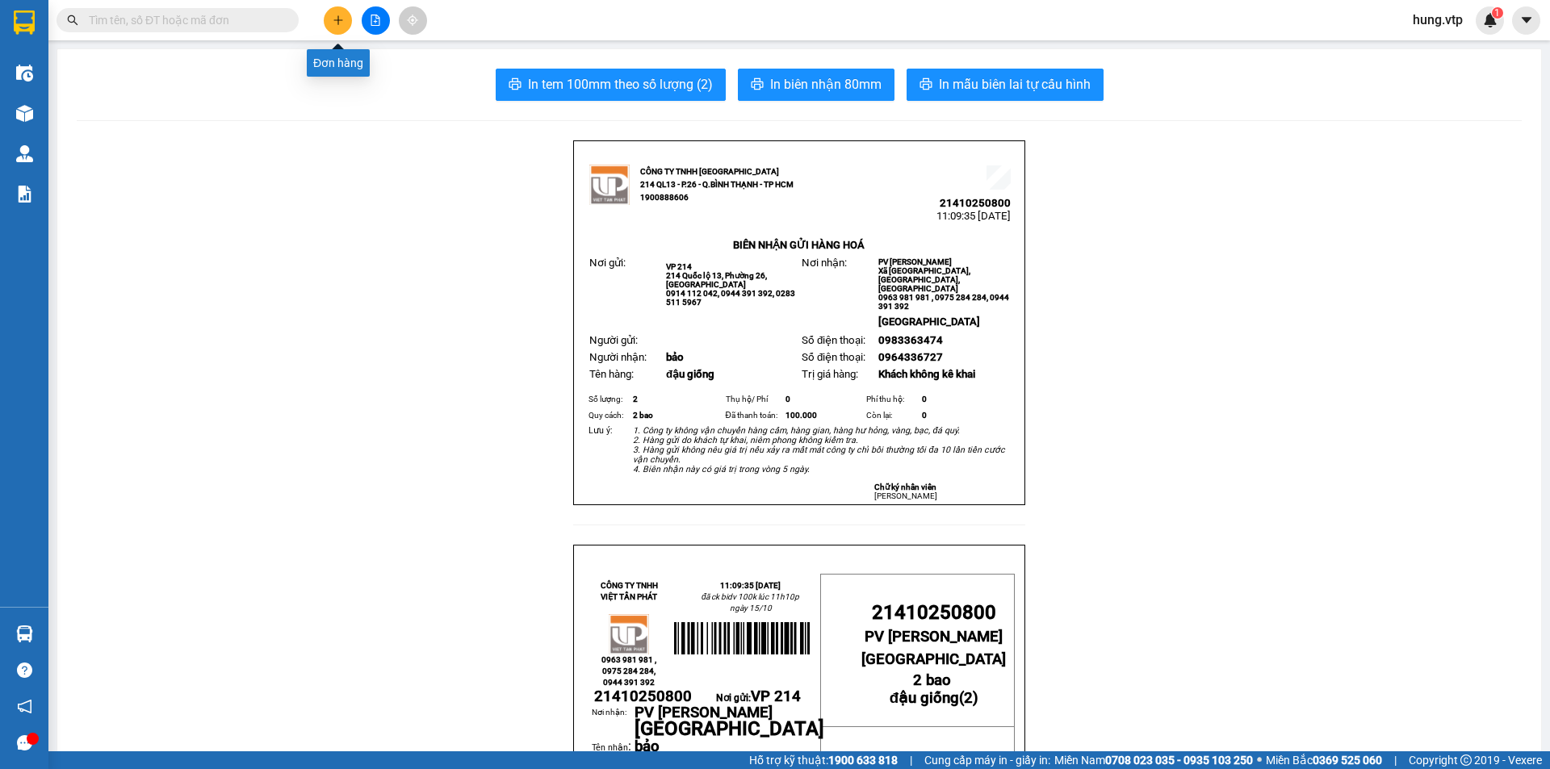
click at [334, 22] on icon "plus" at bounding box center [338, 20] width 11 height 11
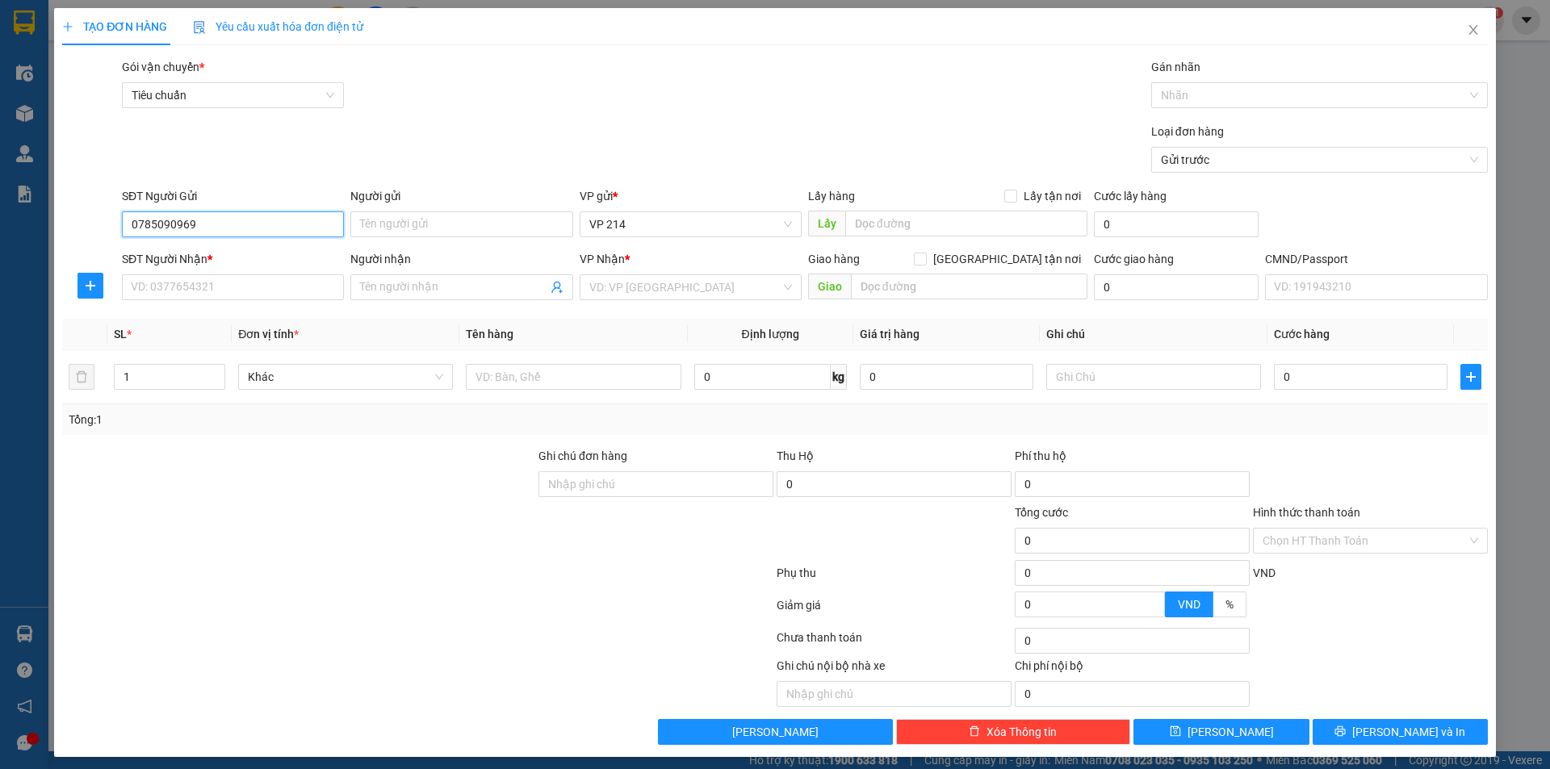
type input "0785090969"
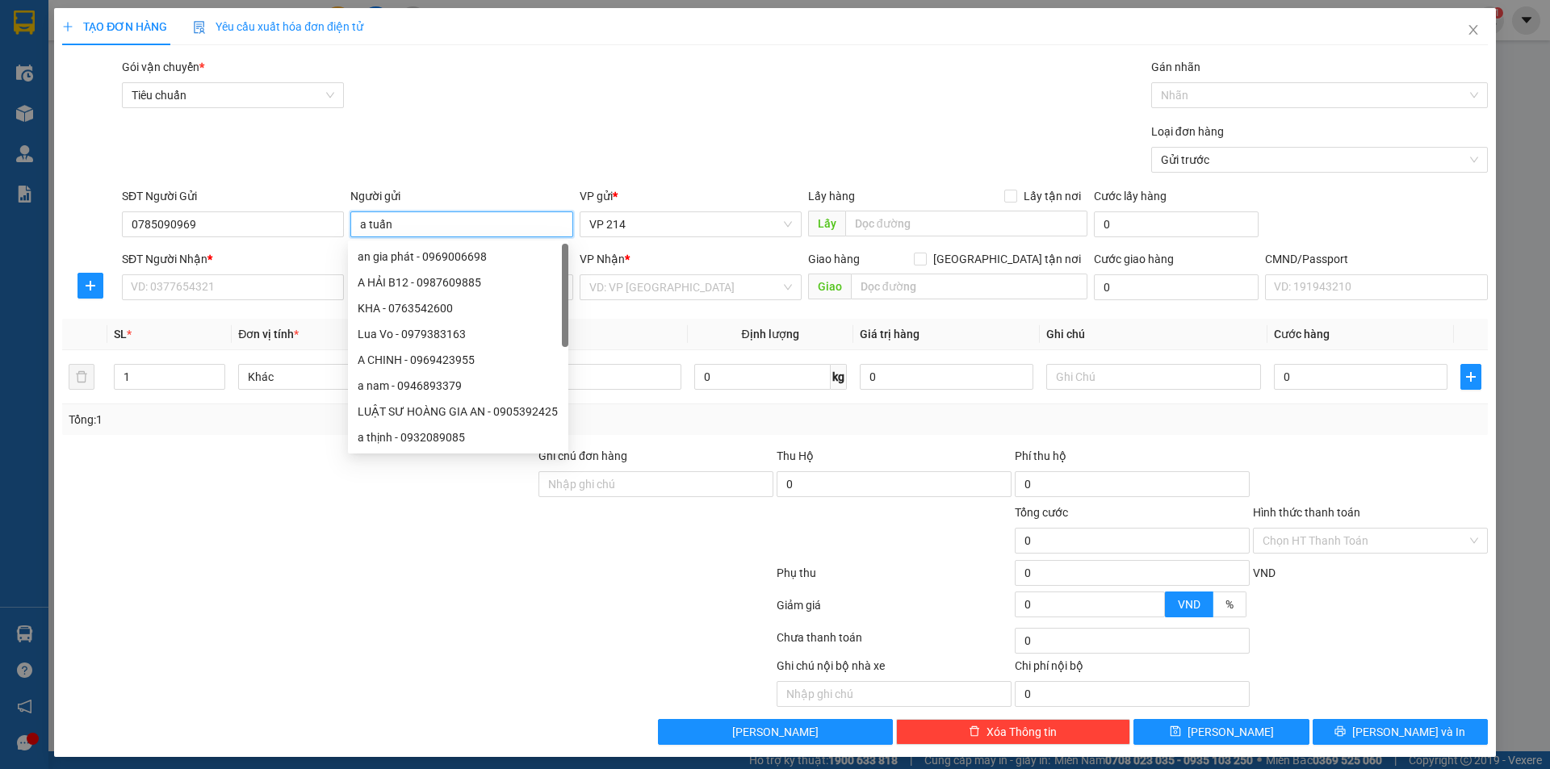
type input "a tuấn"
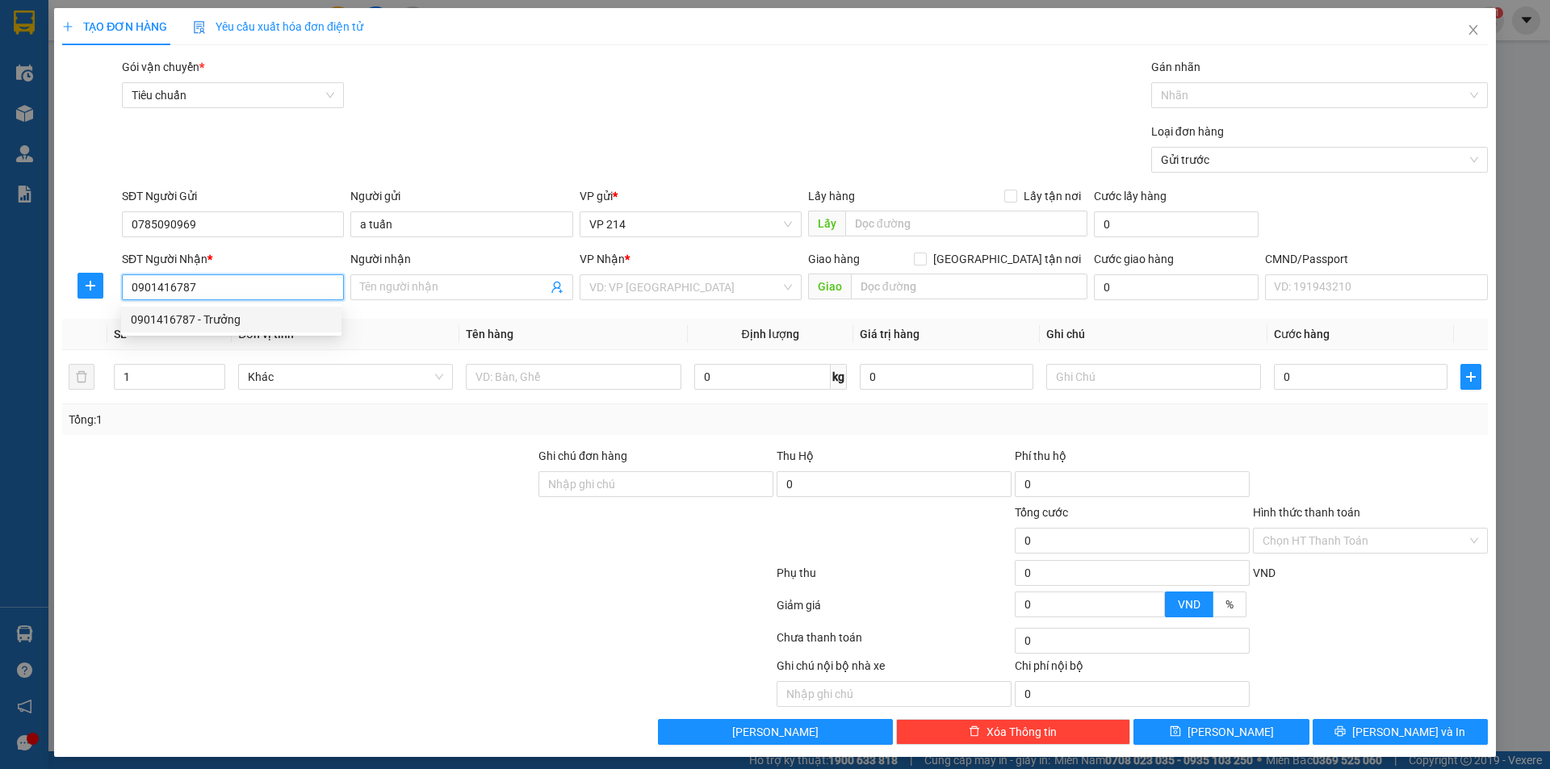
type input "0901416787"
type input "Trưởng"
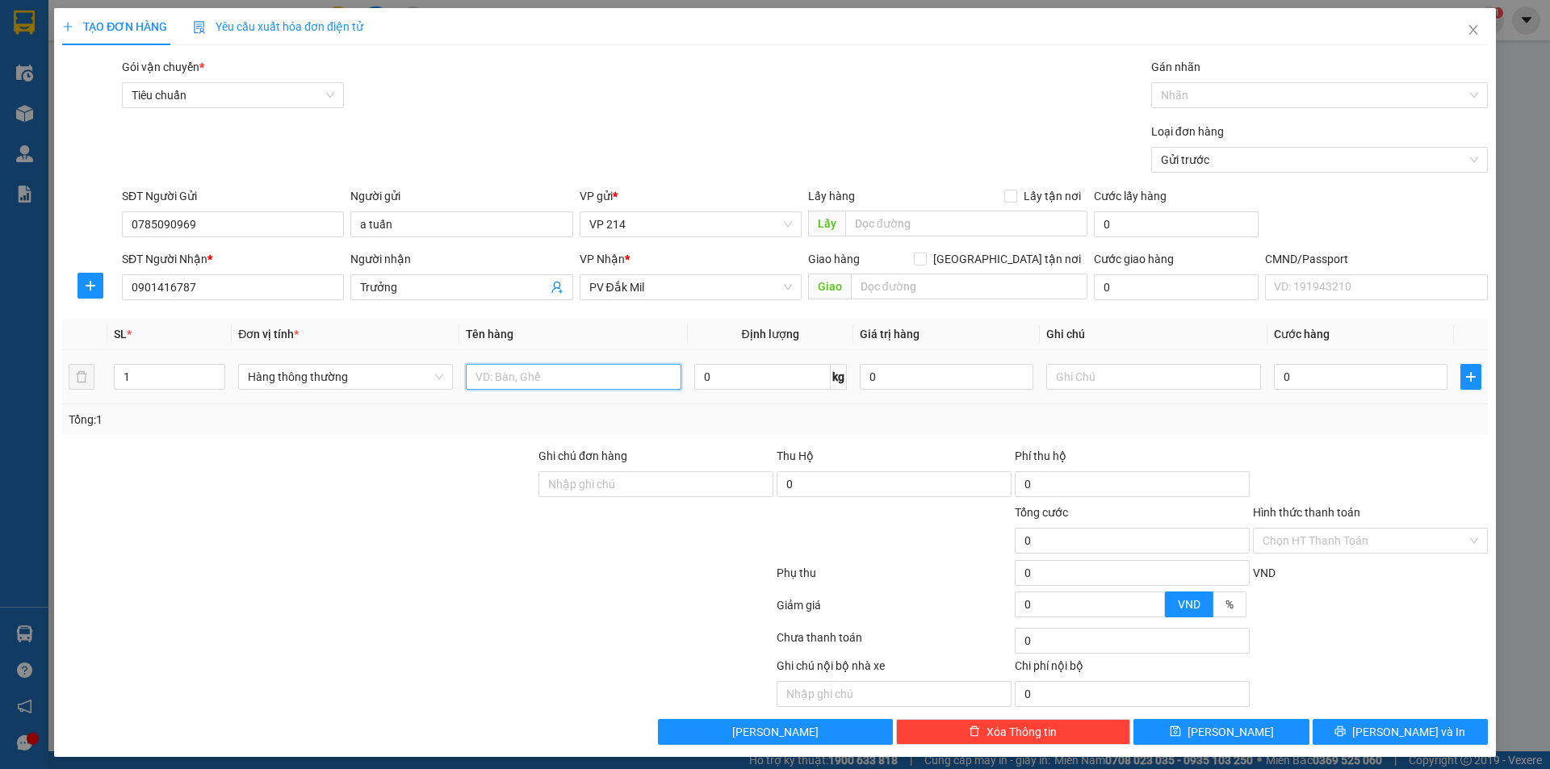
click at [551, 380] on input "text" at bounding box center [573, 377] width 215 height 26
type input "pt xe"
type input "1t"
type input "4"
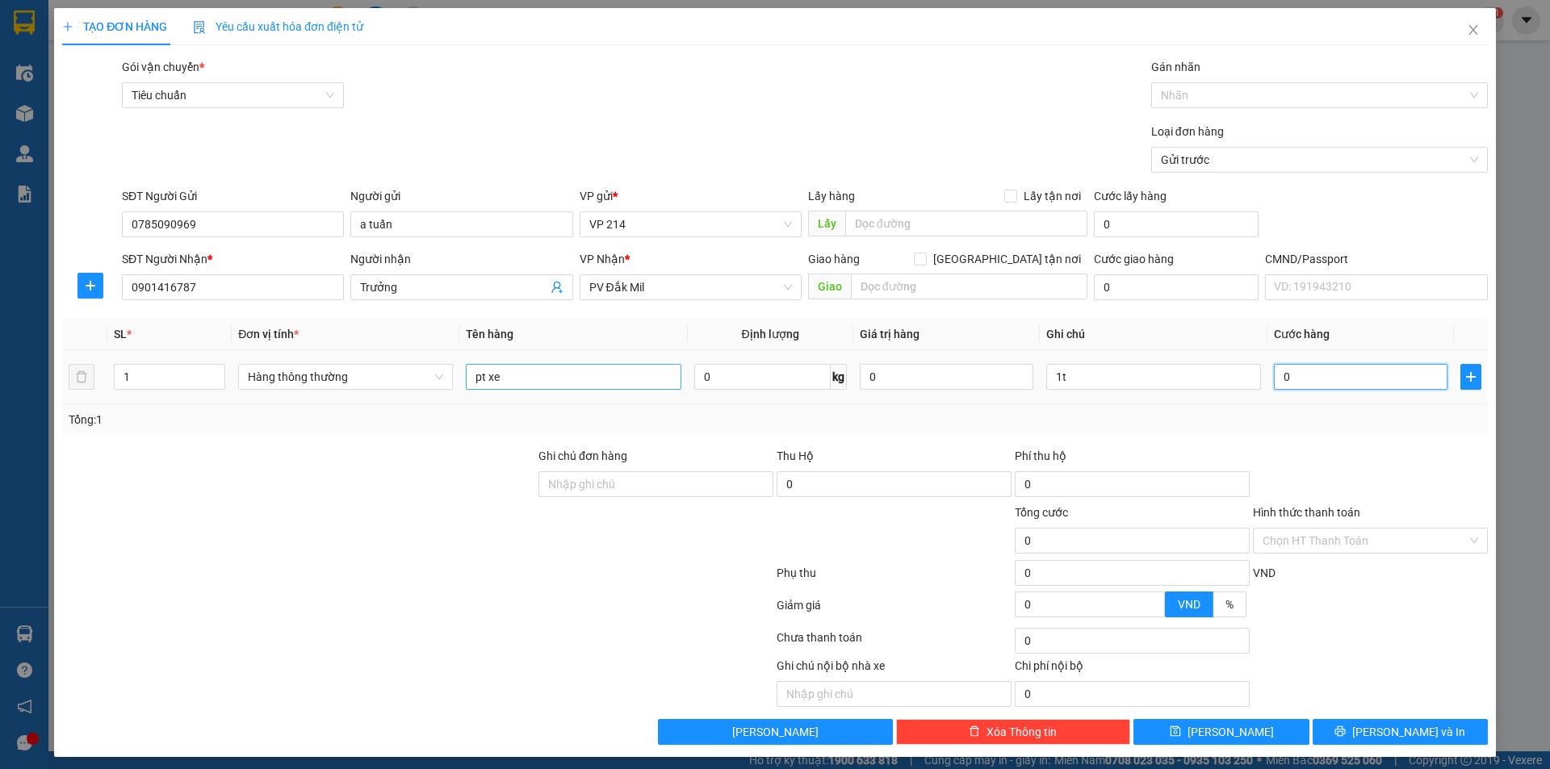
type input "4"
type input "40"
type input "400"
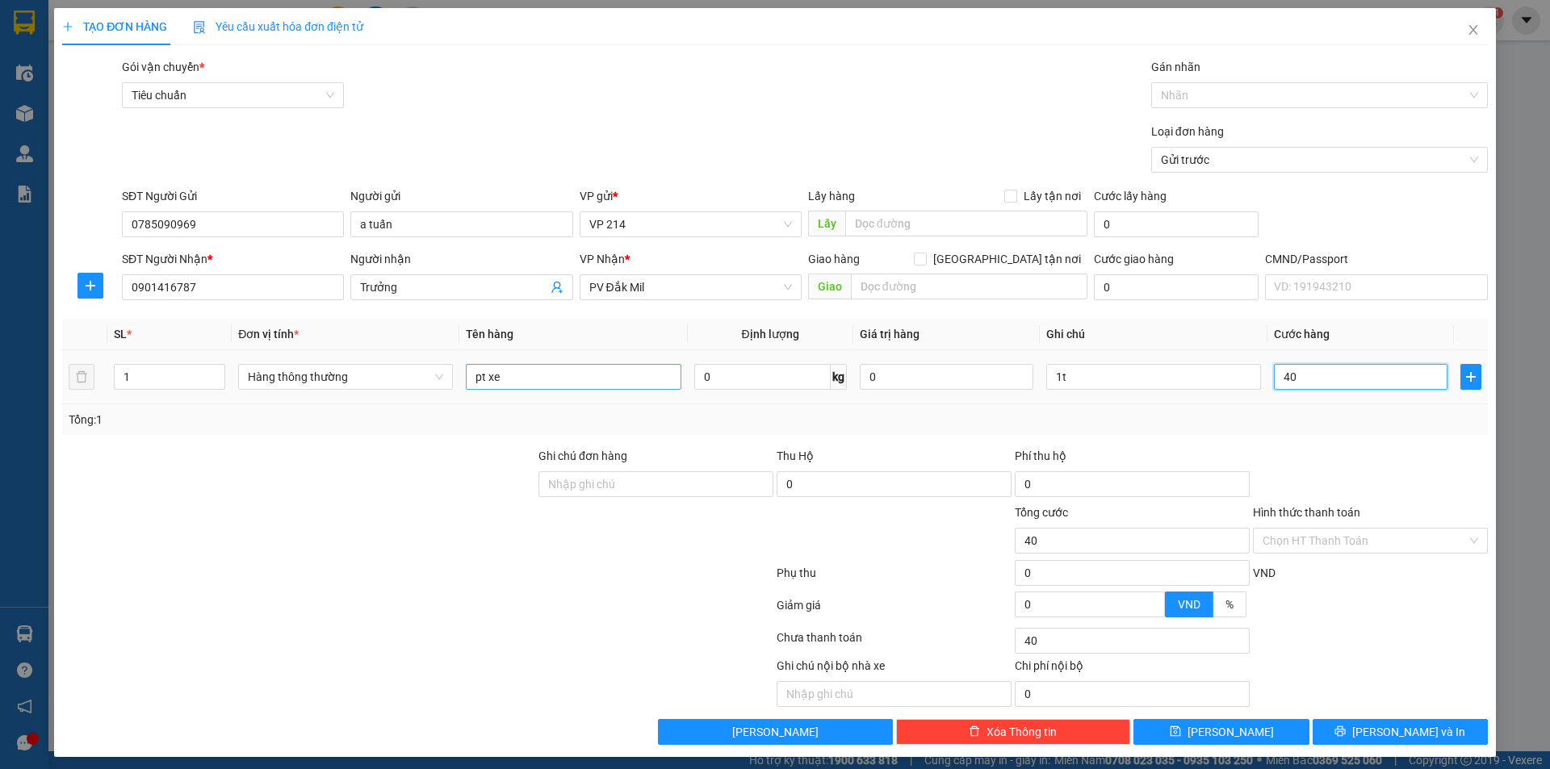
type input "400"
type input "4.000"
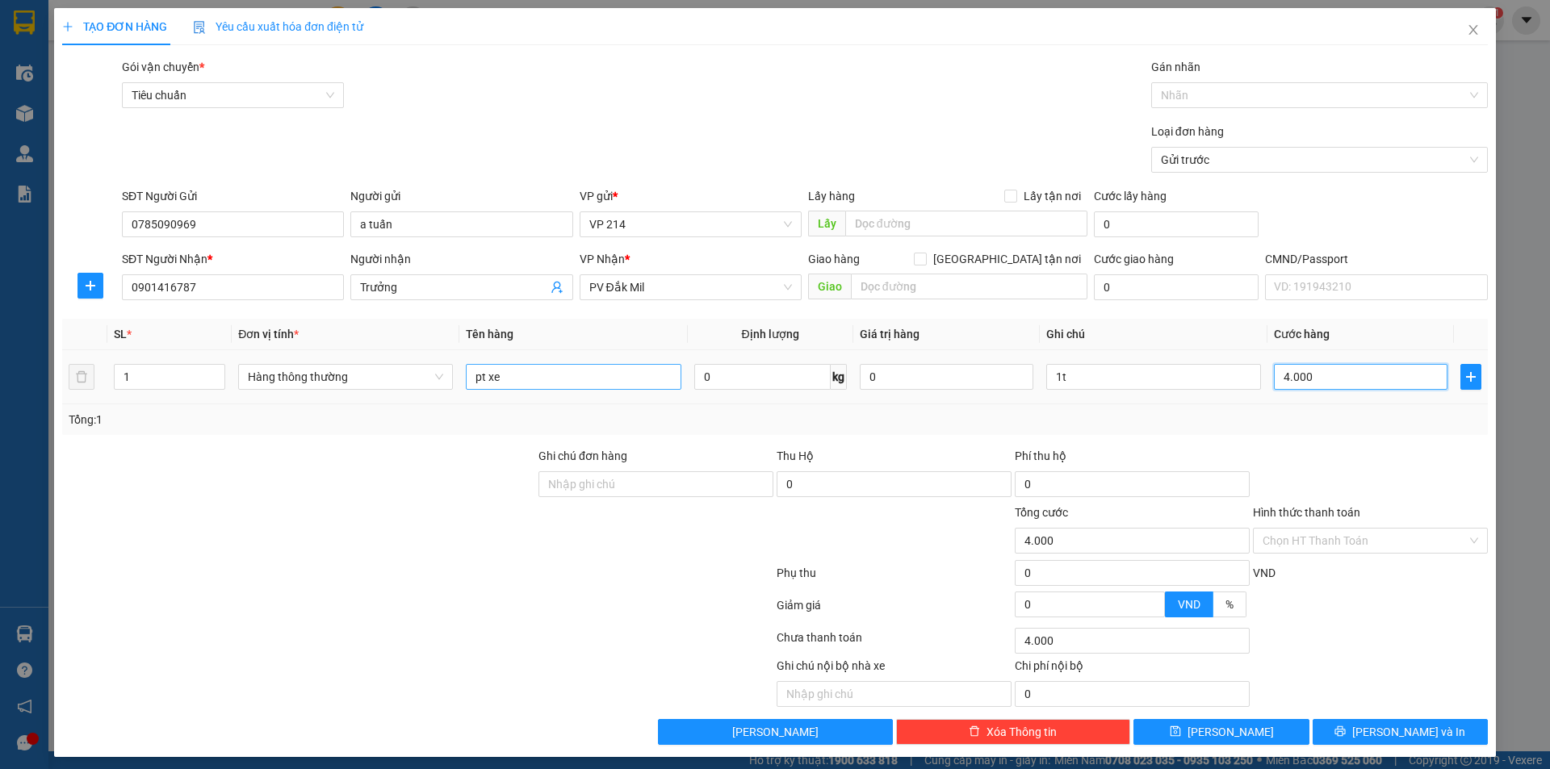
type input "40.000"
click at [1346, 733] on icon "printer" at bounding box center [1340, 731] width 11 height 11
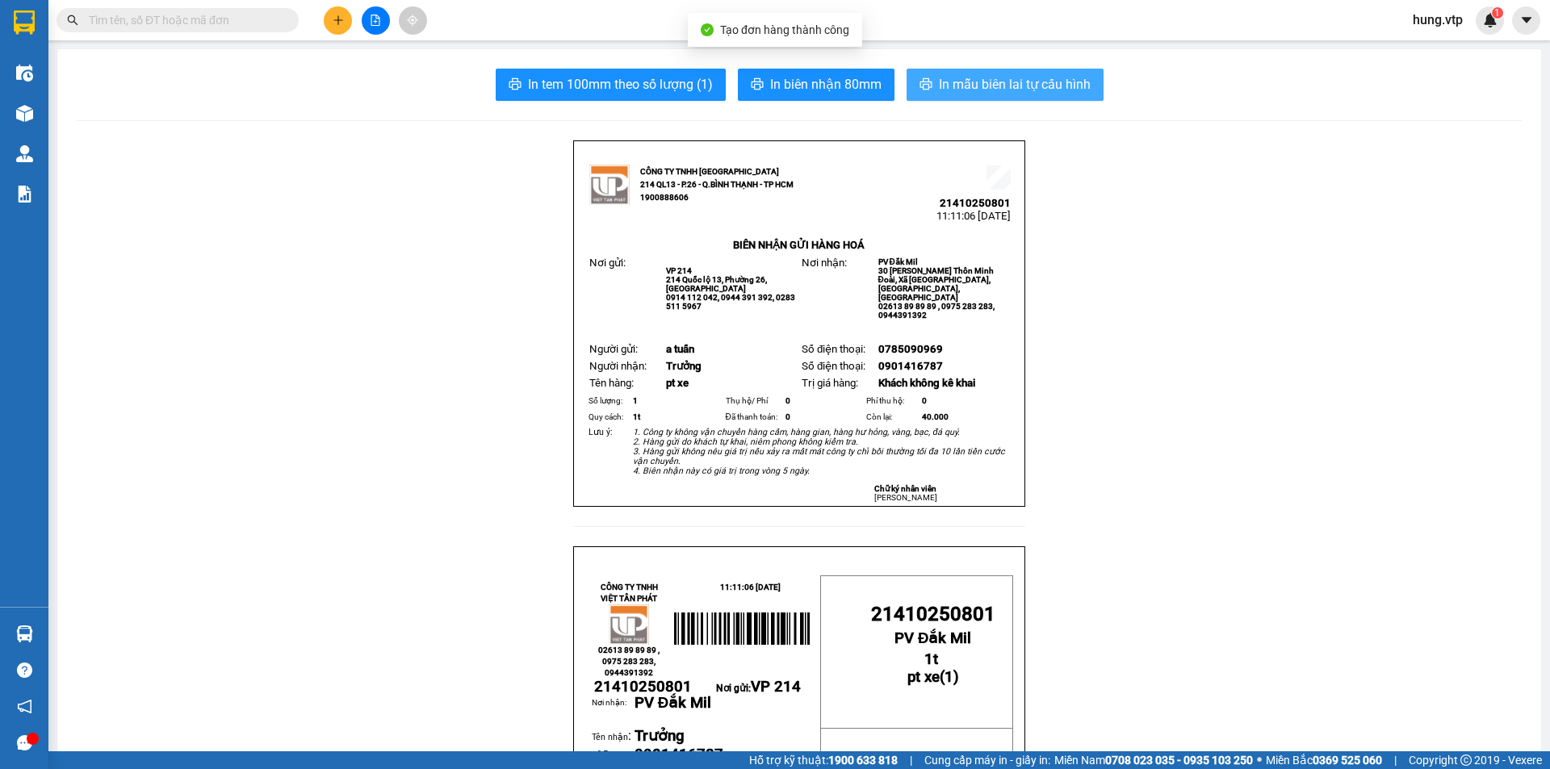
click at [977, 90] on span "In mẫu biên lai tự cấu hình" at bounding box center [1015, 84] width 152 height 20
drag, startPoint x: 1273, startPoint y: 541, endPoint x: 1155, endPoint y: 508, distance: 122.4
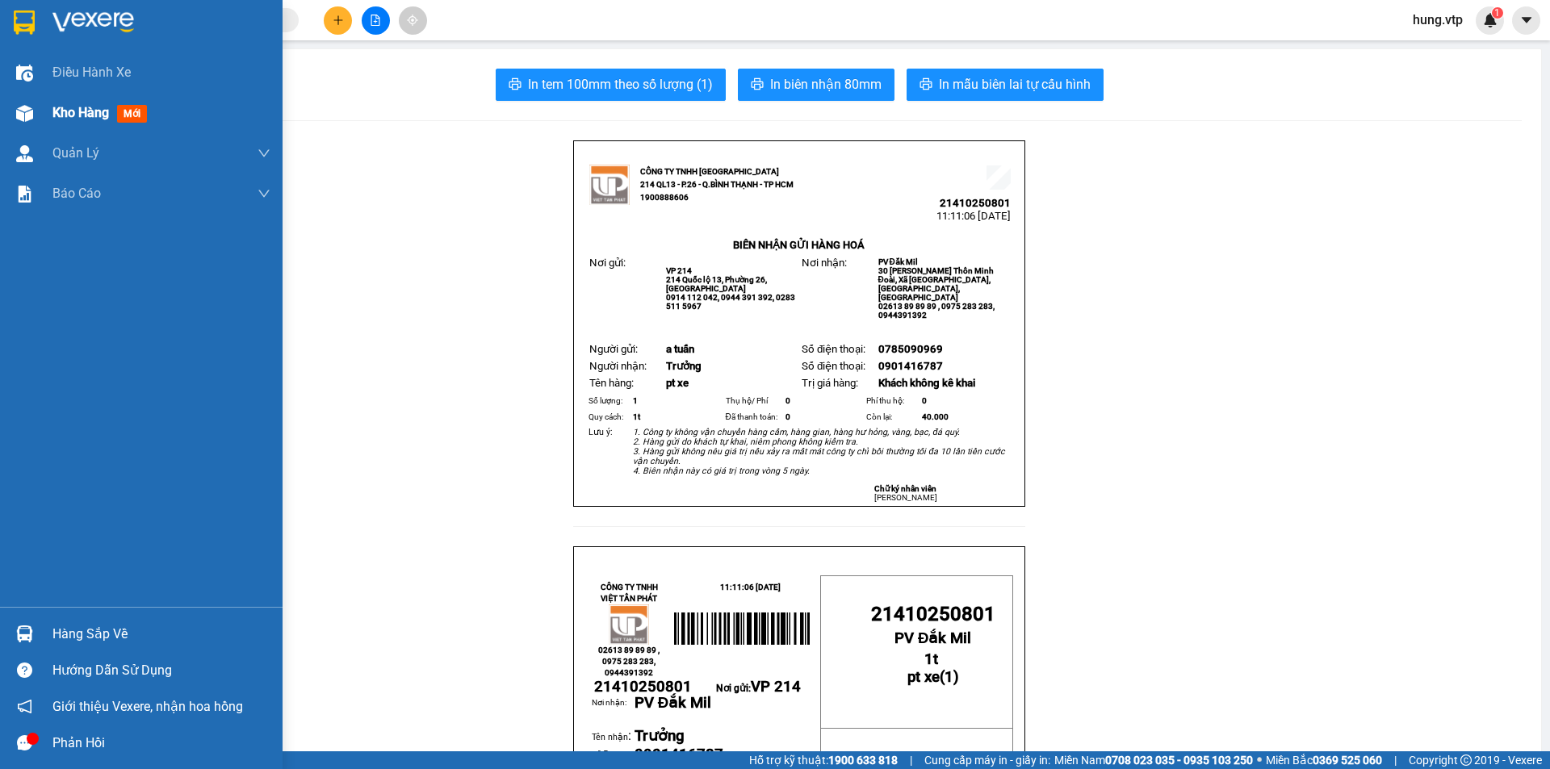
click at [86, 113] on span "Kho hàng" at bounding box center [80, 112] width 57 height 15
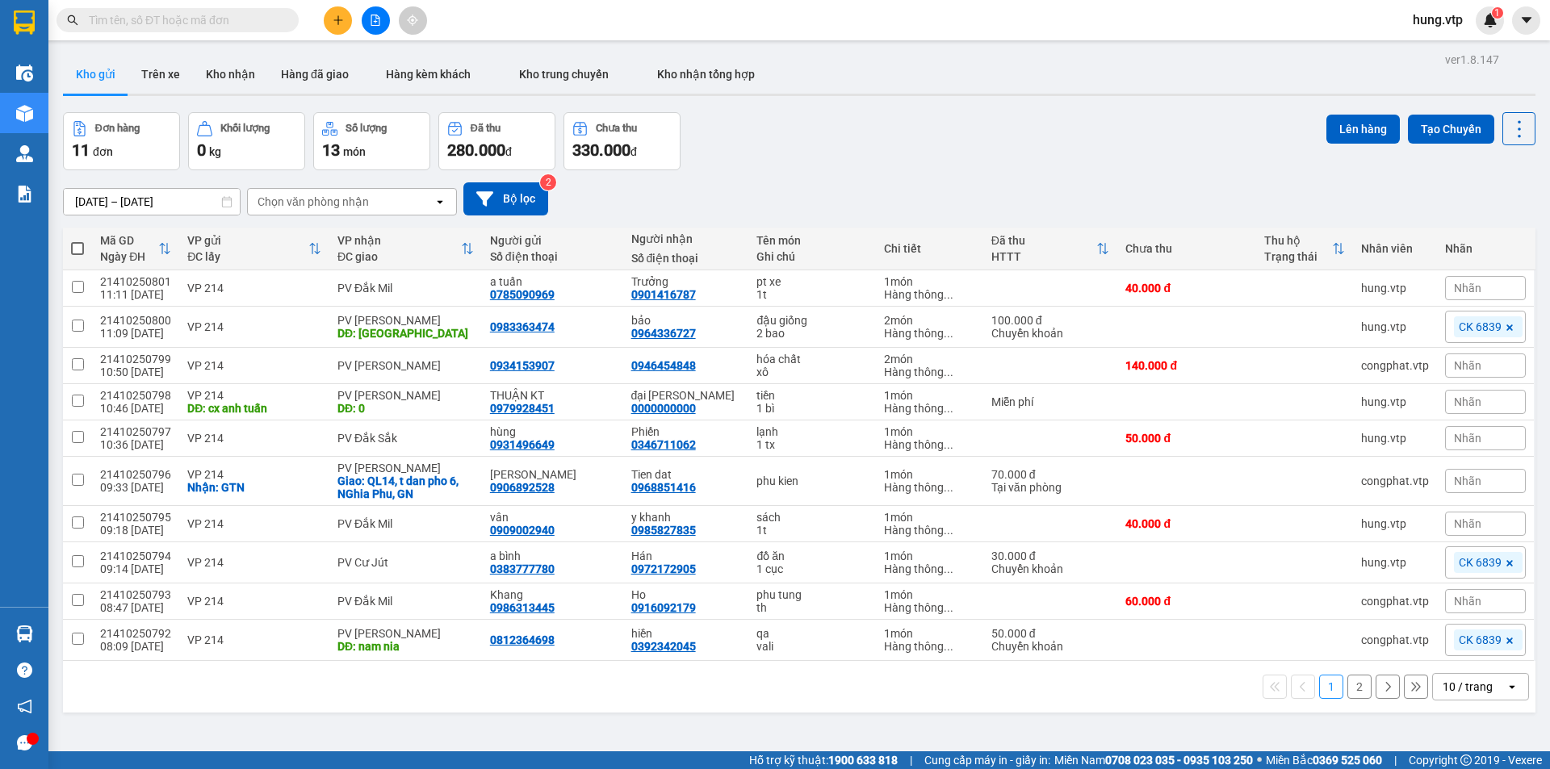
click at [96, 77] on button "Kho gửi" at bounding box center [95, 74] width 65 height 39
click at [1475, 680] on div "10 / trang" at bounding box center [1468, 687] width 50 height 16
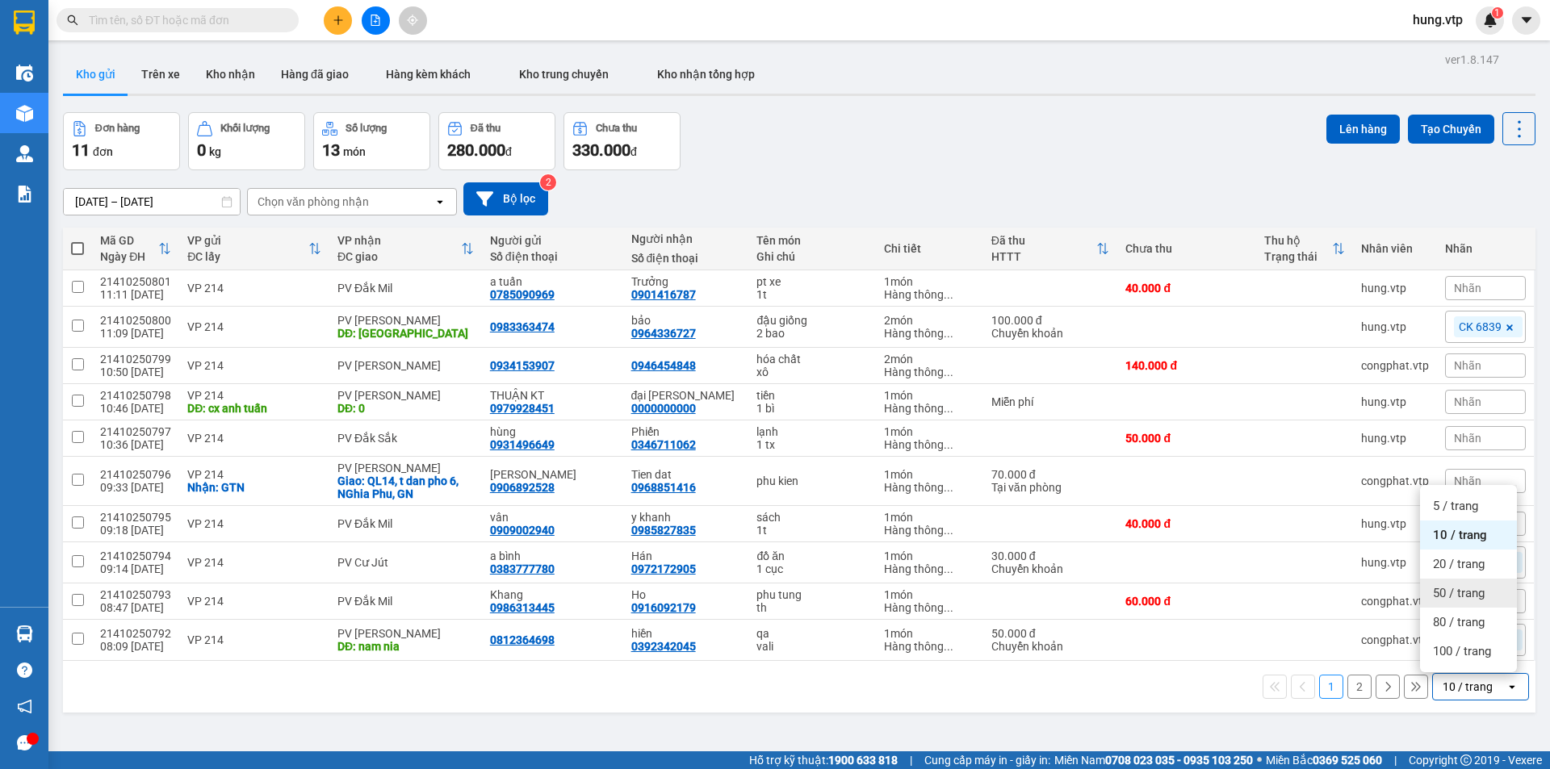
click at [1460, 599] on span "50 / trang" at bounding box center [1459, 593] width 52 height 16
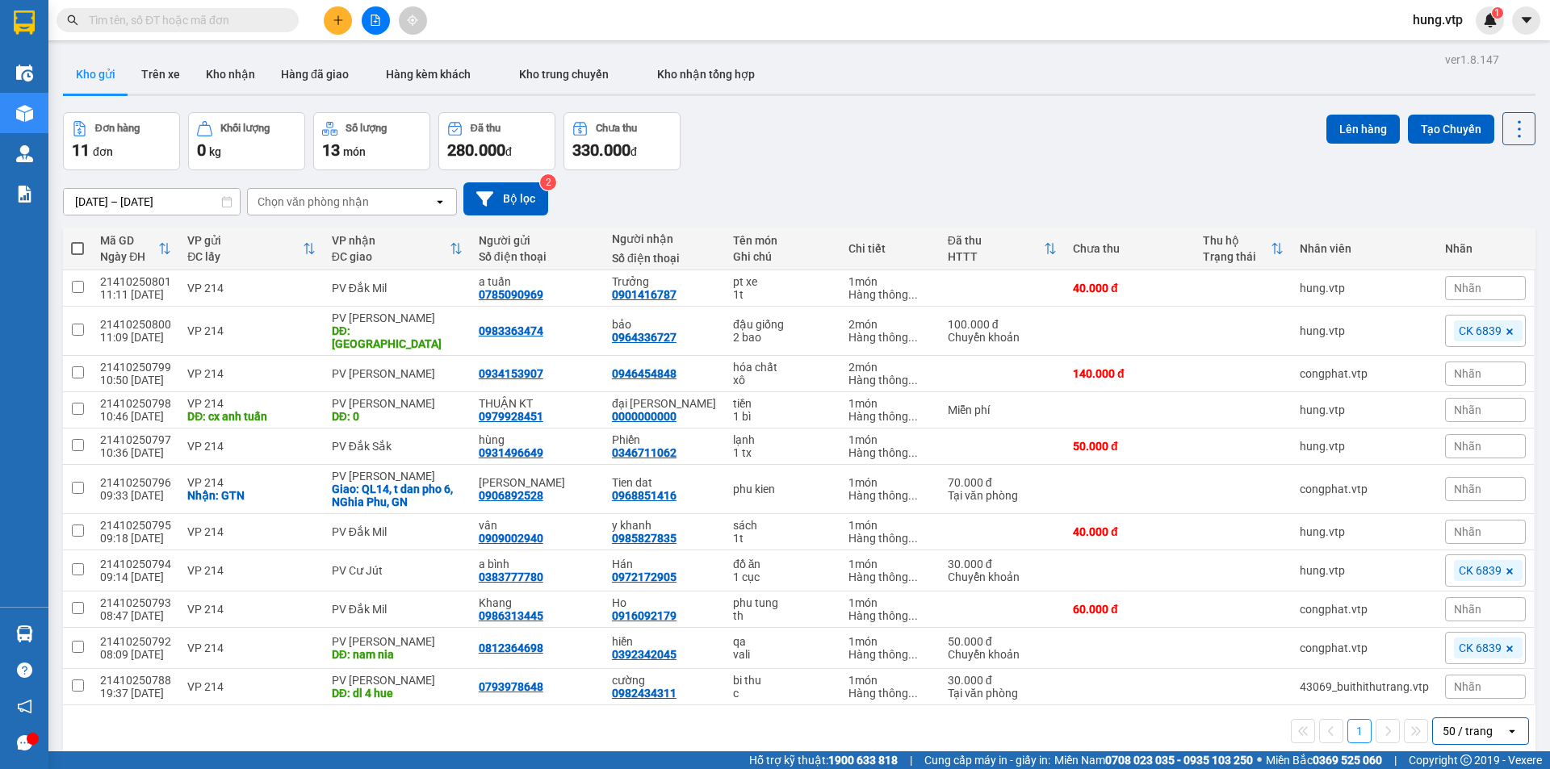
click at [75, 247] on span at bounding box center [77, 248] width 13 height 13
click at [78, 241] on input "checkbox" at bounding box center [78, 241] width 0 height 0
checkbox input "true"
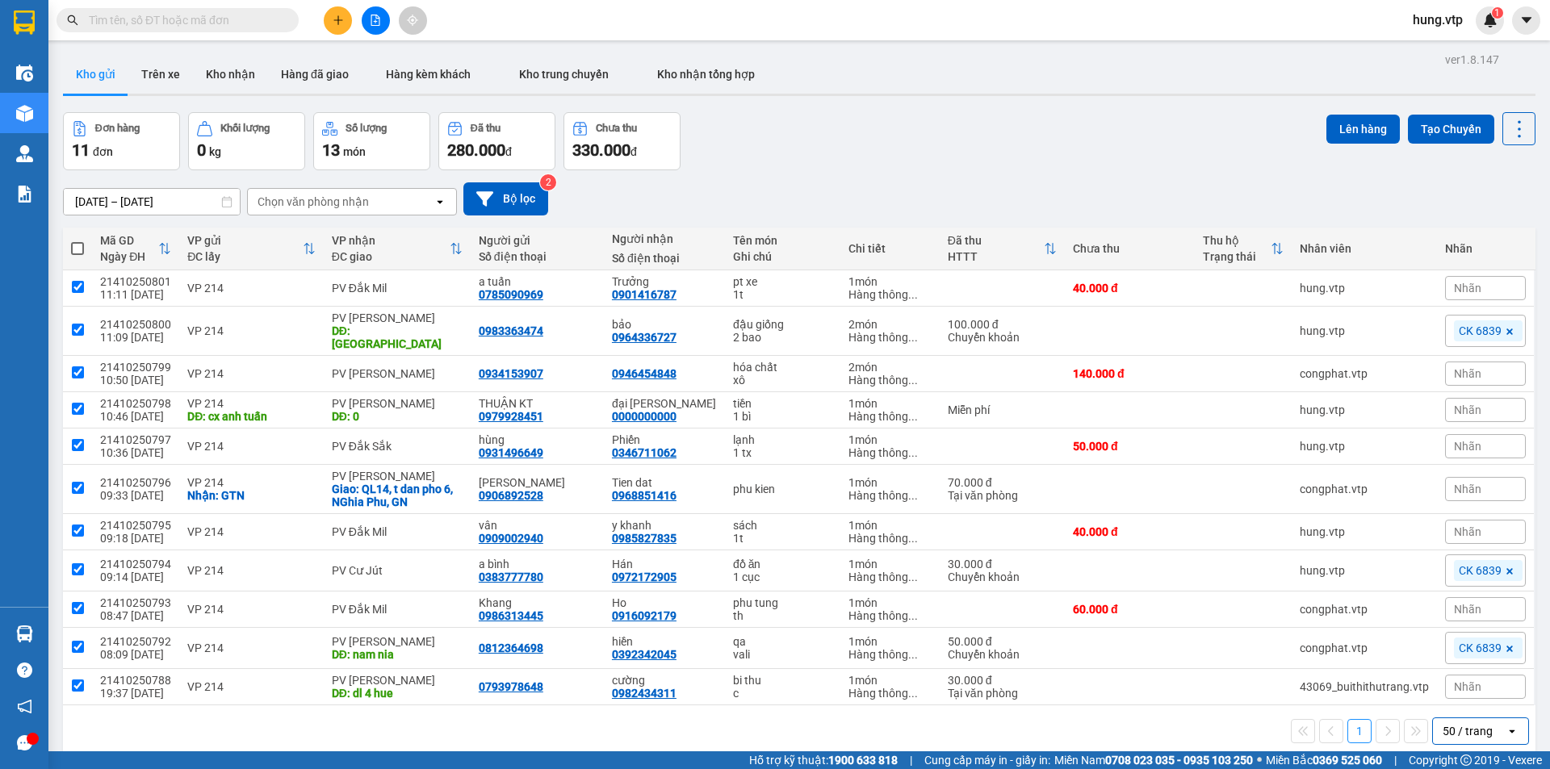
checkbox input "true"
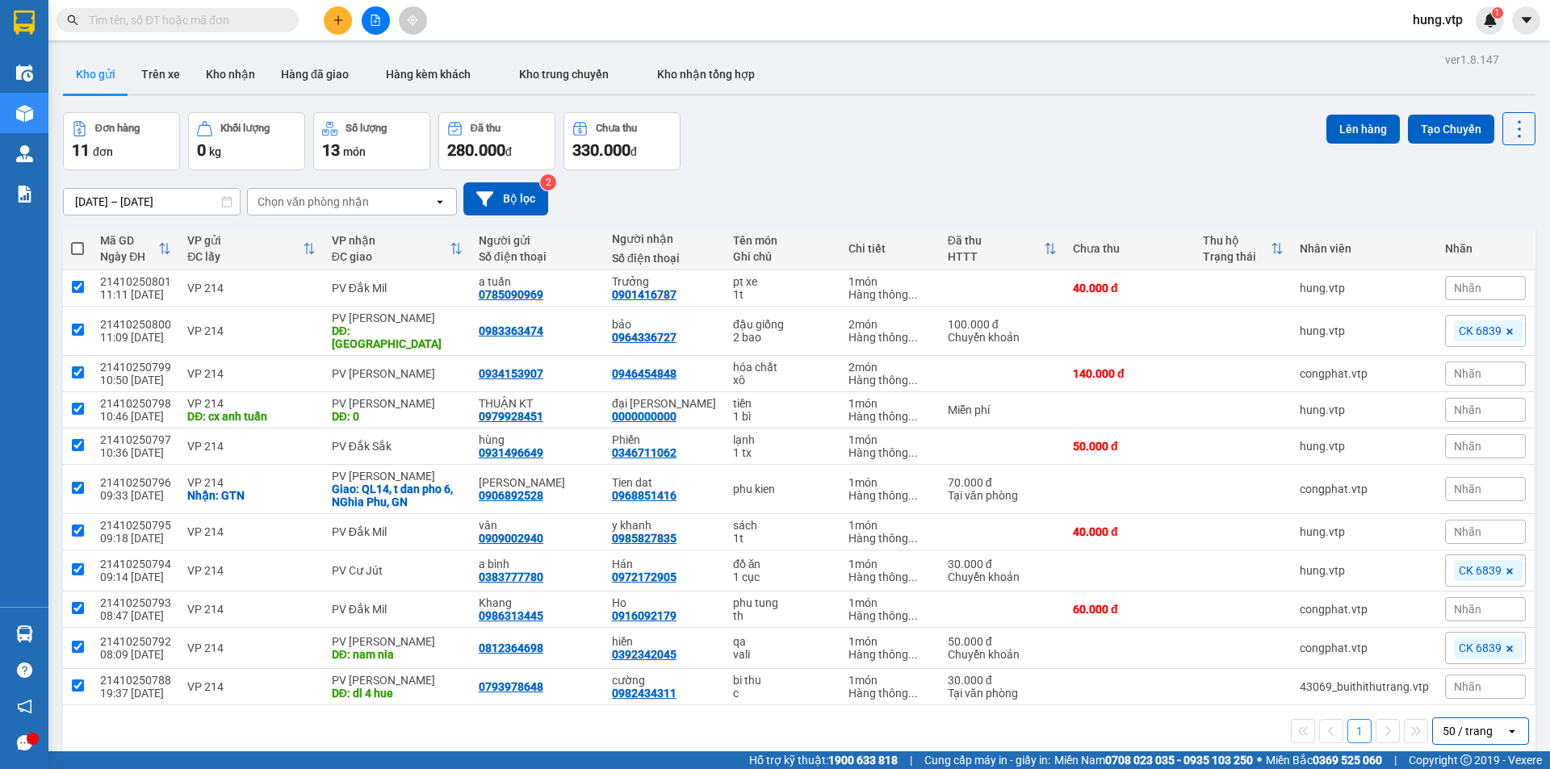
checkbox input "true"
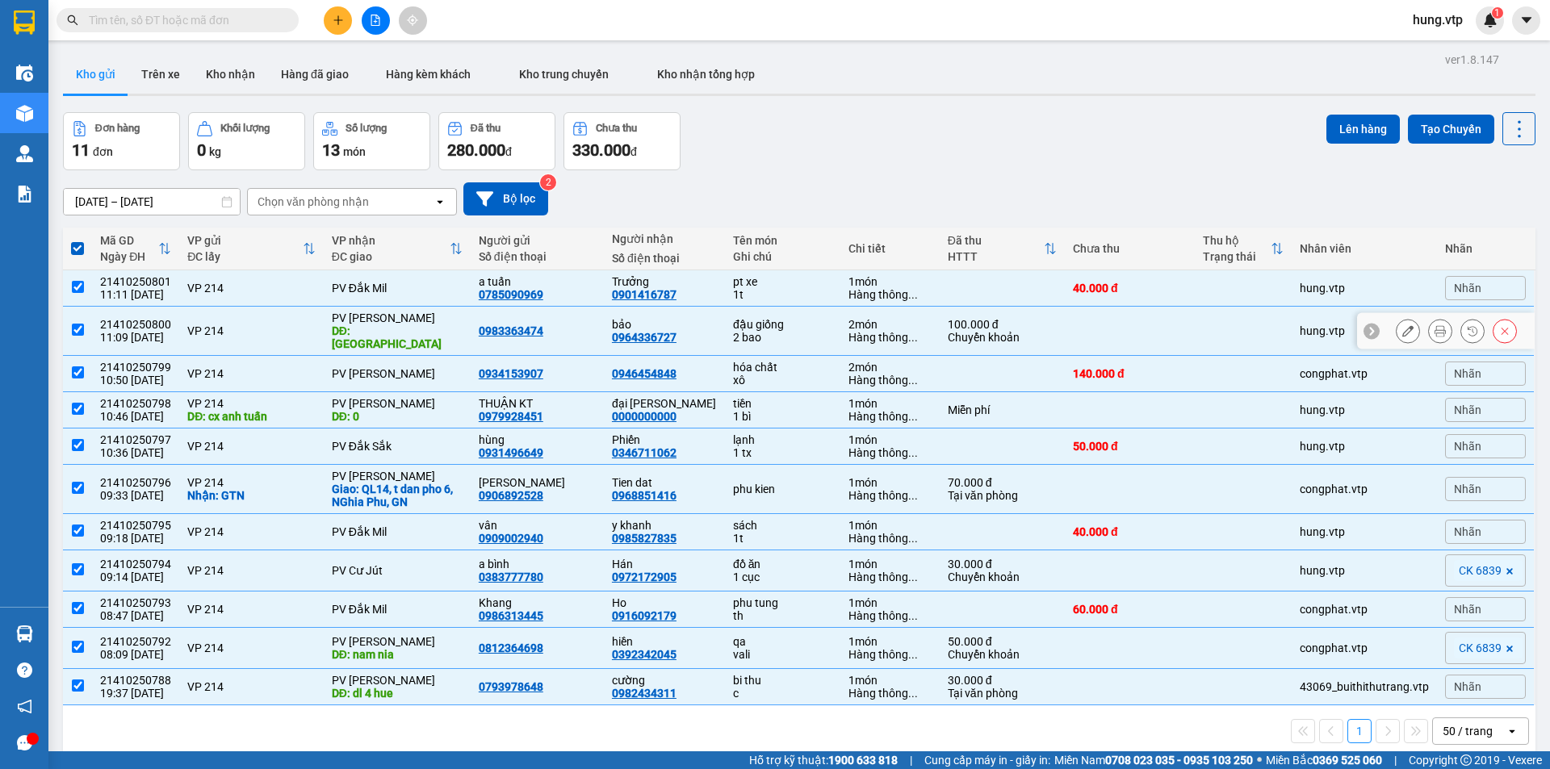
click at [74, 326] on input "checkbox" at bounding box center [78, 330] width 12 height 12
checkbox input "false"
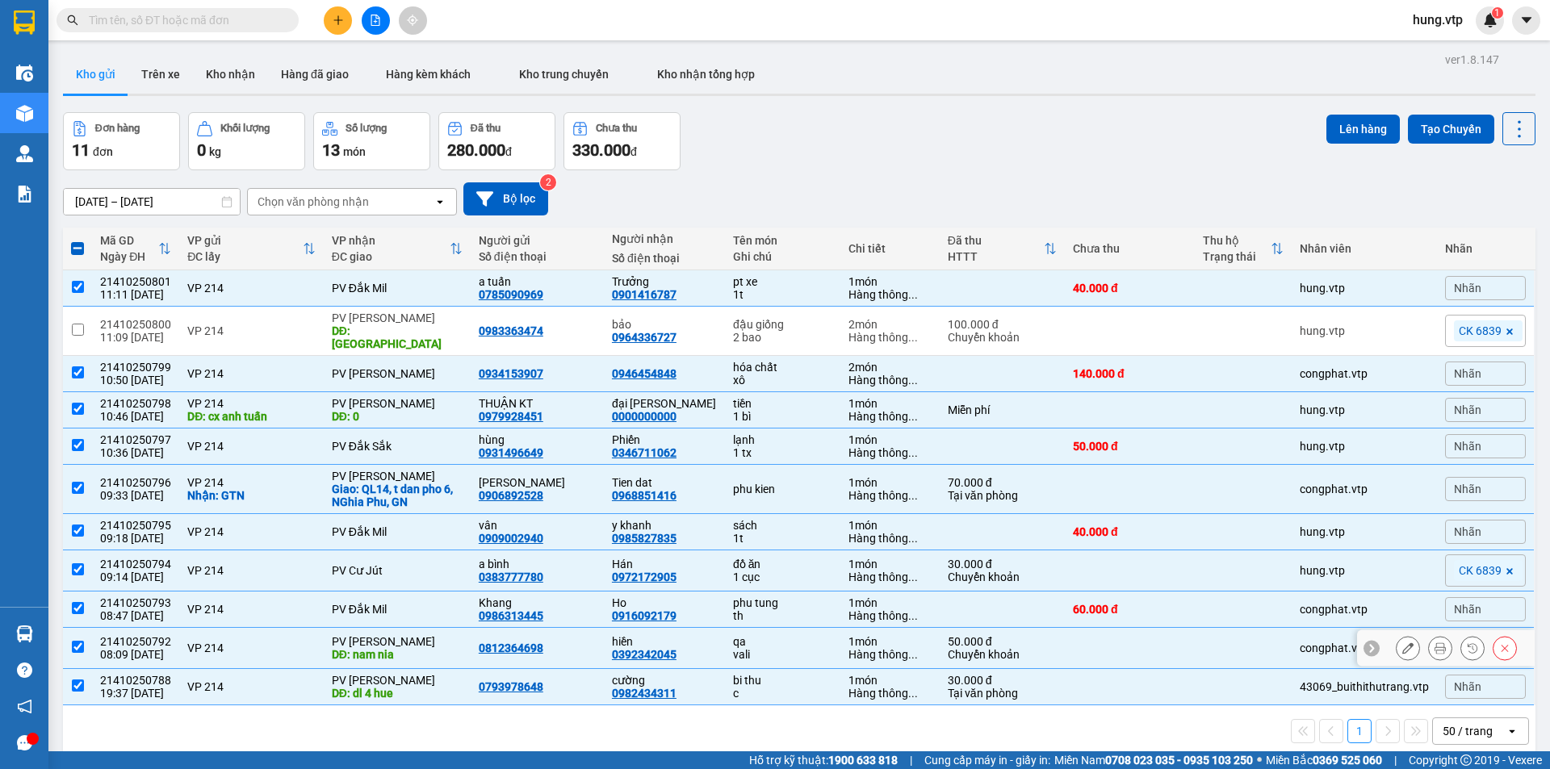
click at [84, 642] on td at bounding box center [77, 648] width 29 height 41
checkbox input "false"
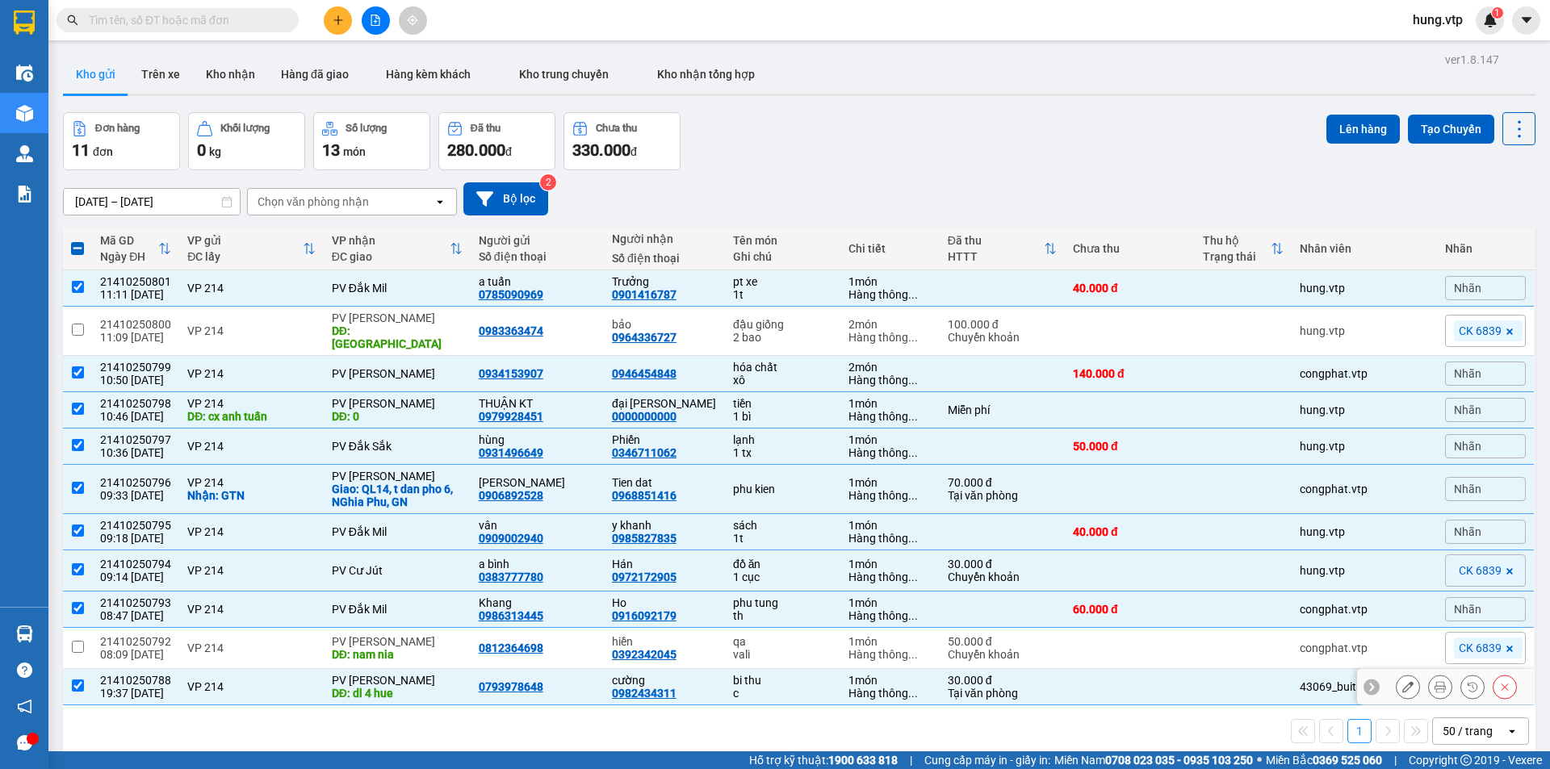
click at [76, 680] on input "checkbox" at bounding box center [78, 686] width 12 height 12
checkbox input "false"
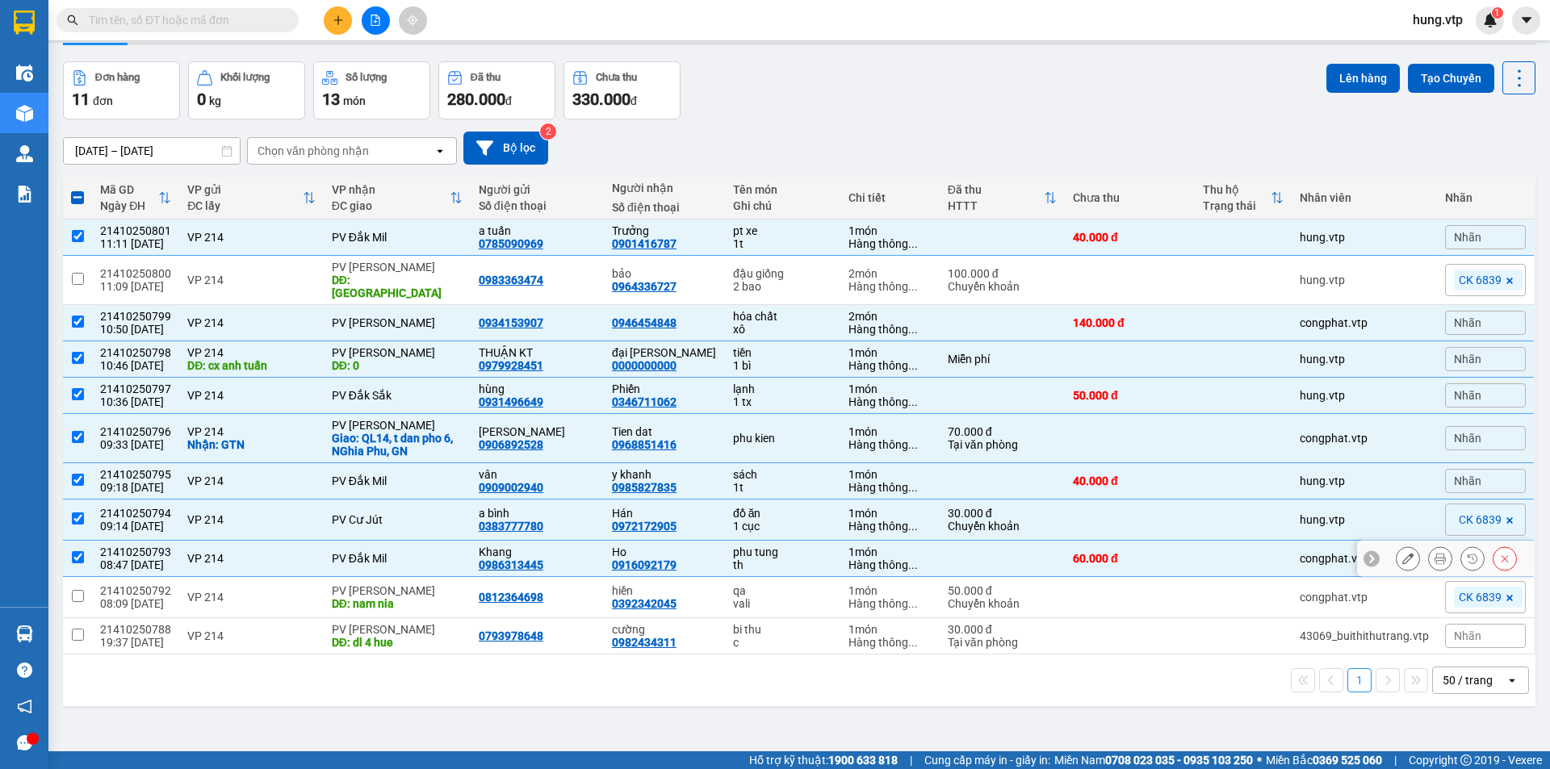
scroll to position [74, 0]
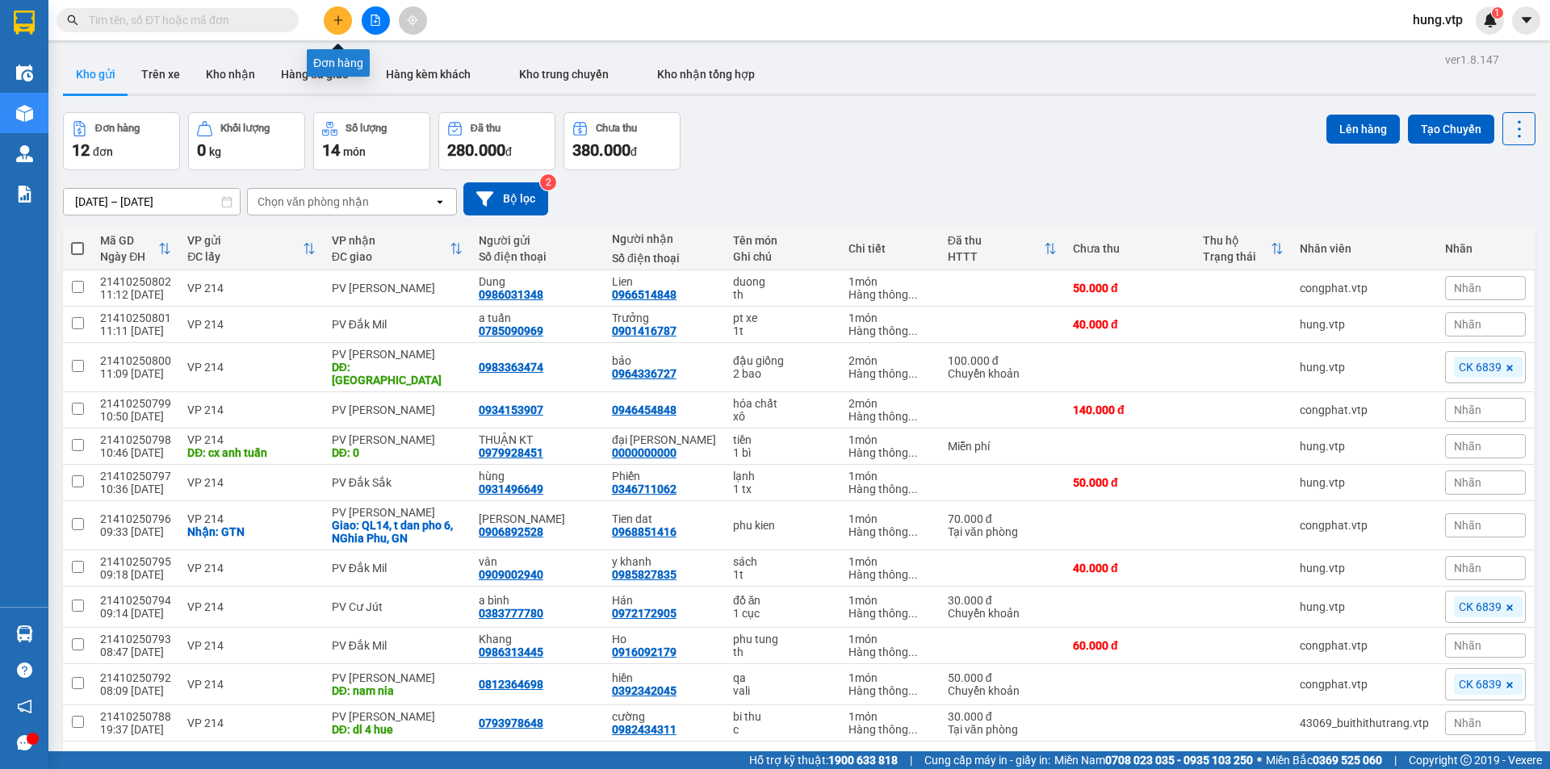
click at [342, 22] on icon "plus" at bounding box center [338, 20] width 11 height 11
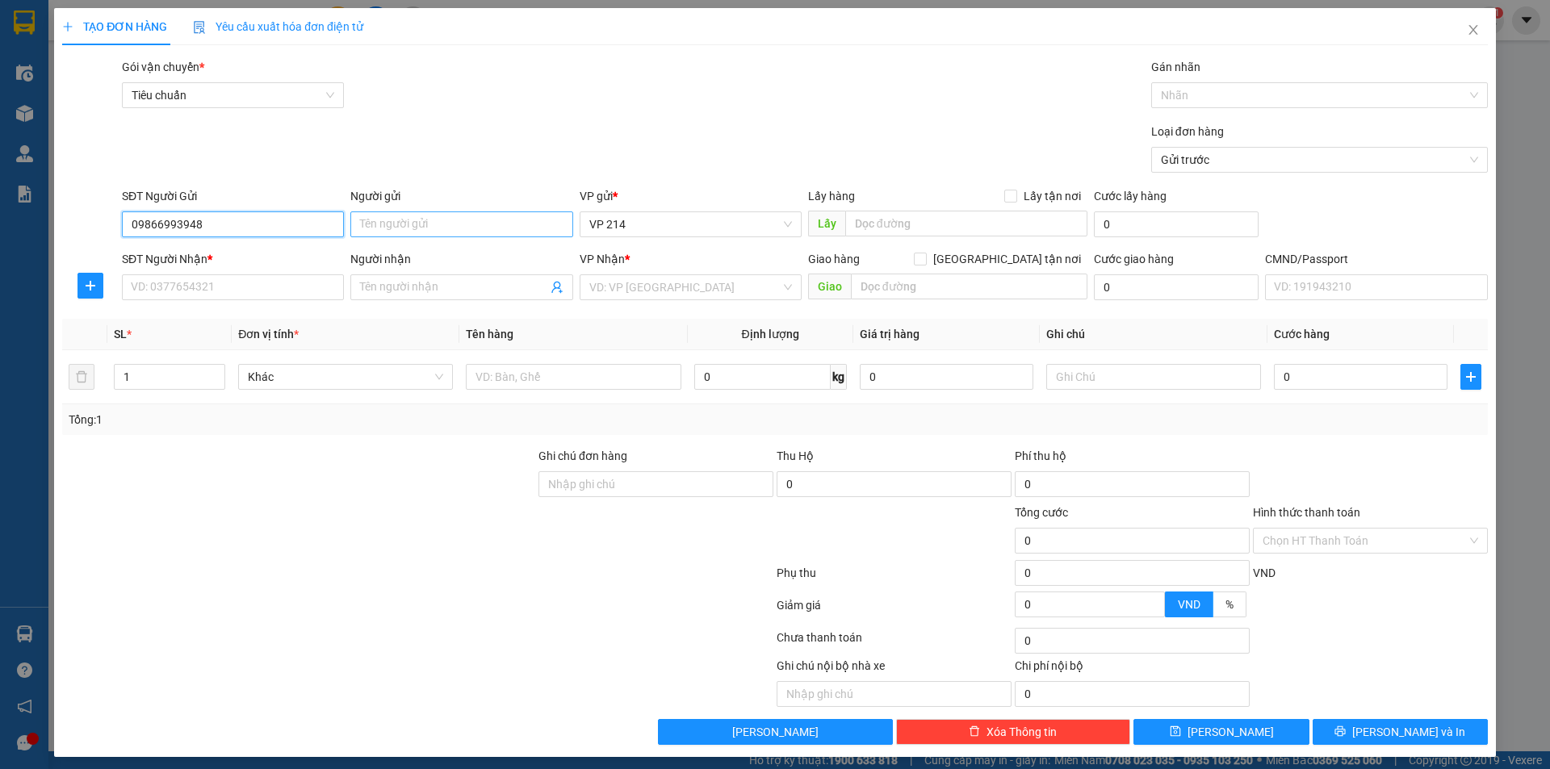
type input "09866993948"
type input "d"
type input "đạt"
type input "0947208741"
type input "thảo"
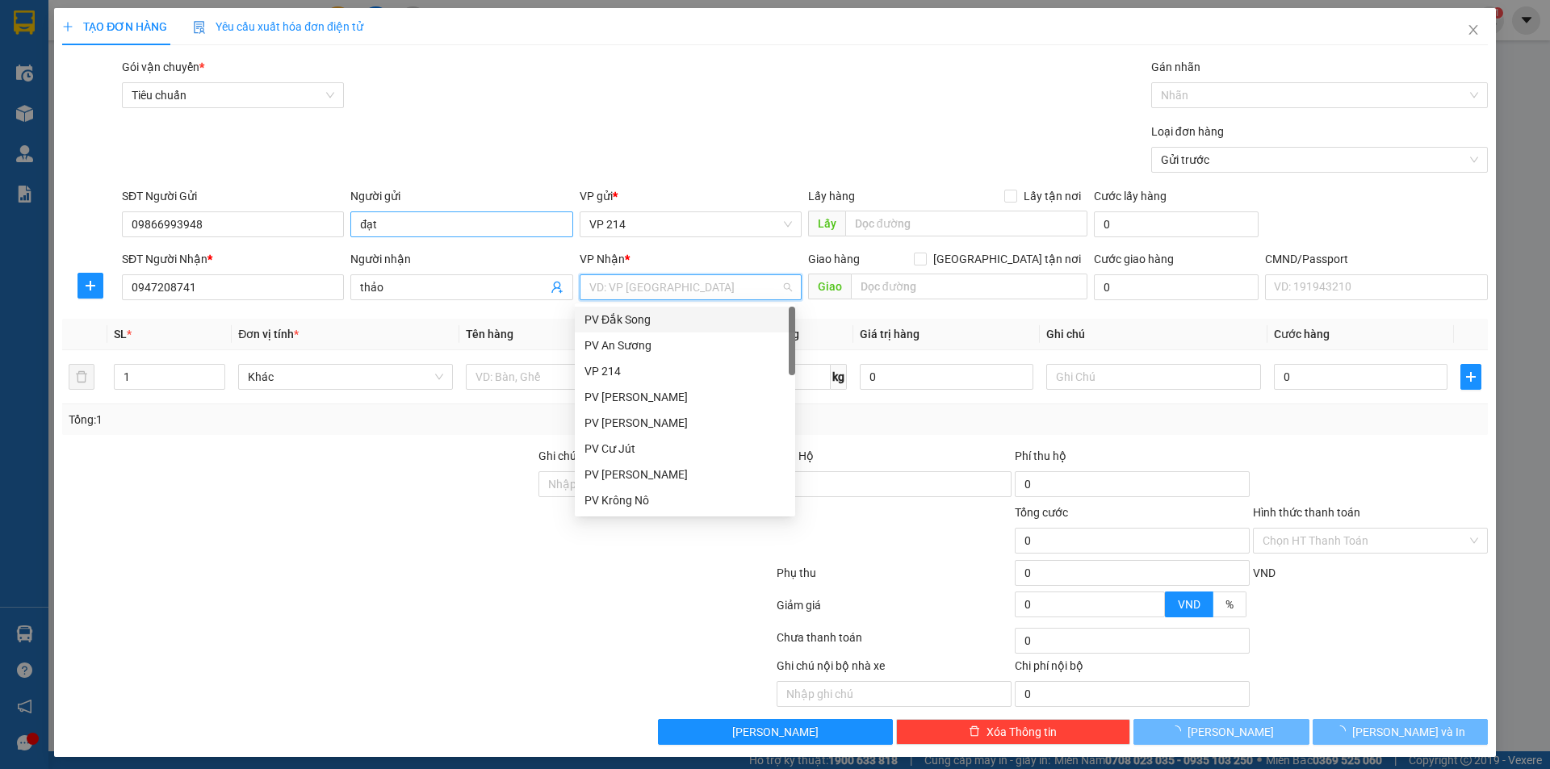
type input "d"
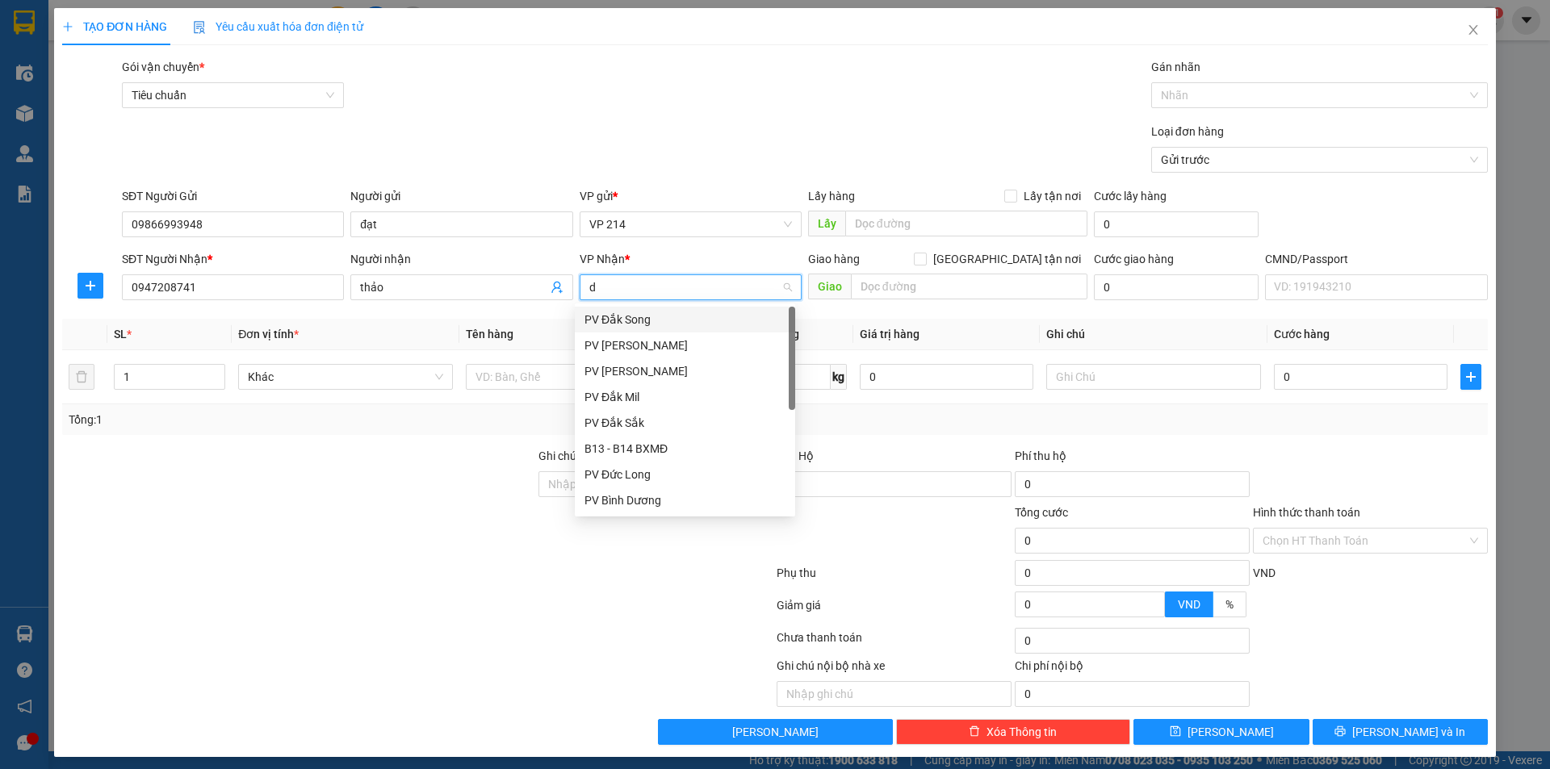
click at [637, 322] on div "PV Đắk Song" at bounding box center [685, 320] width 201 height 18
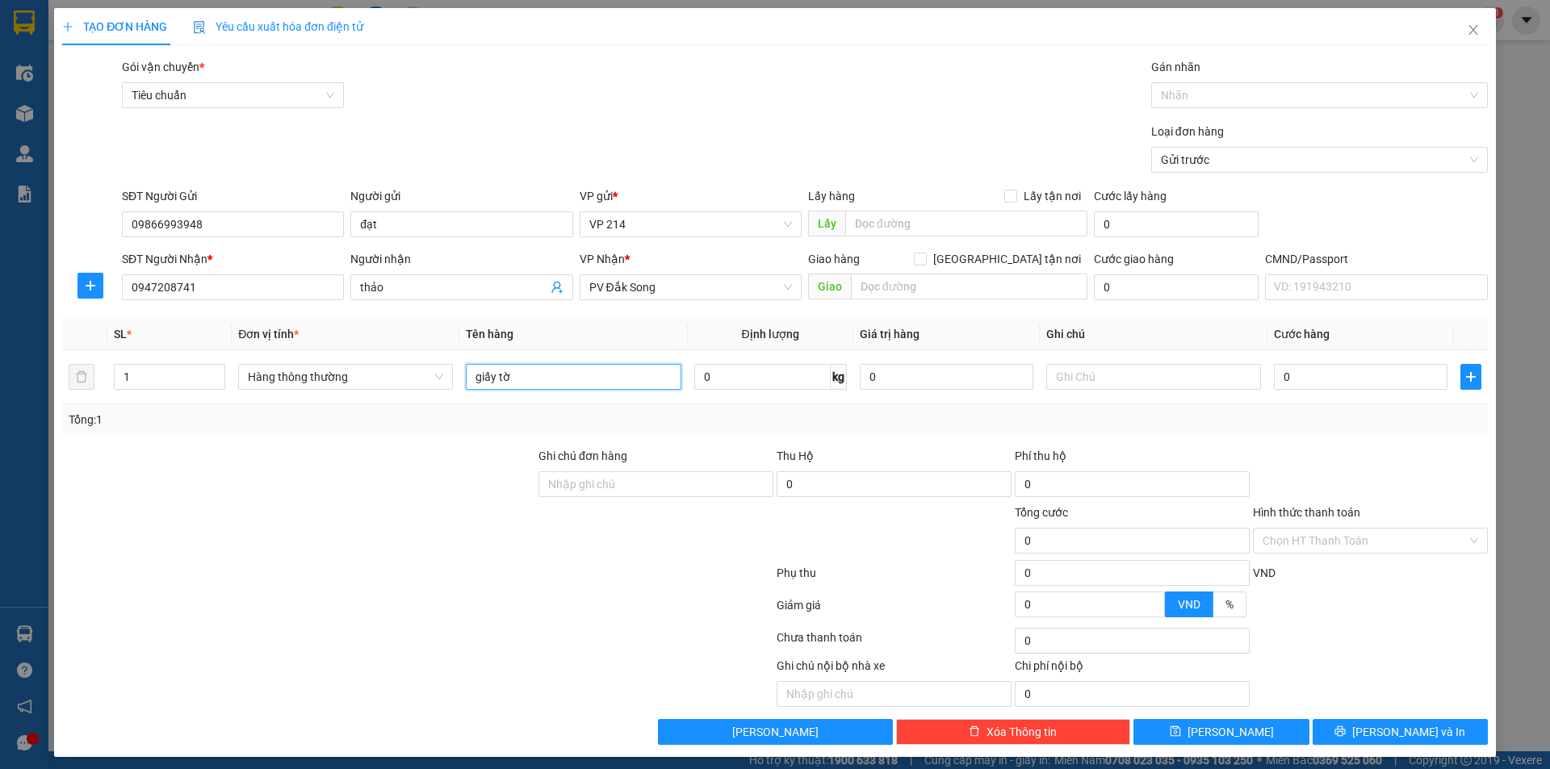
type input "giấy tờ"
type input "1 bì"
type input "03"
type input "3"
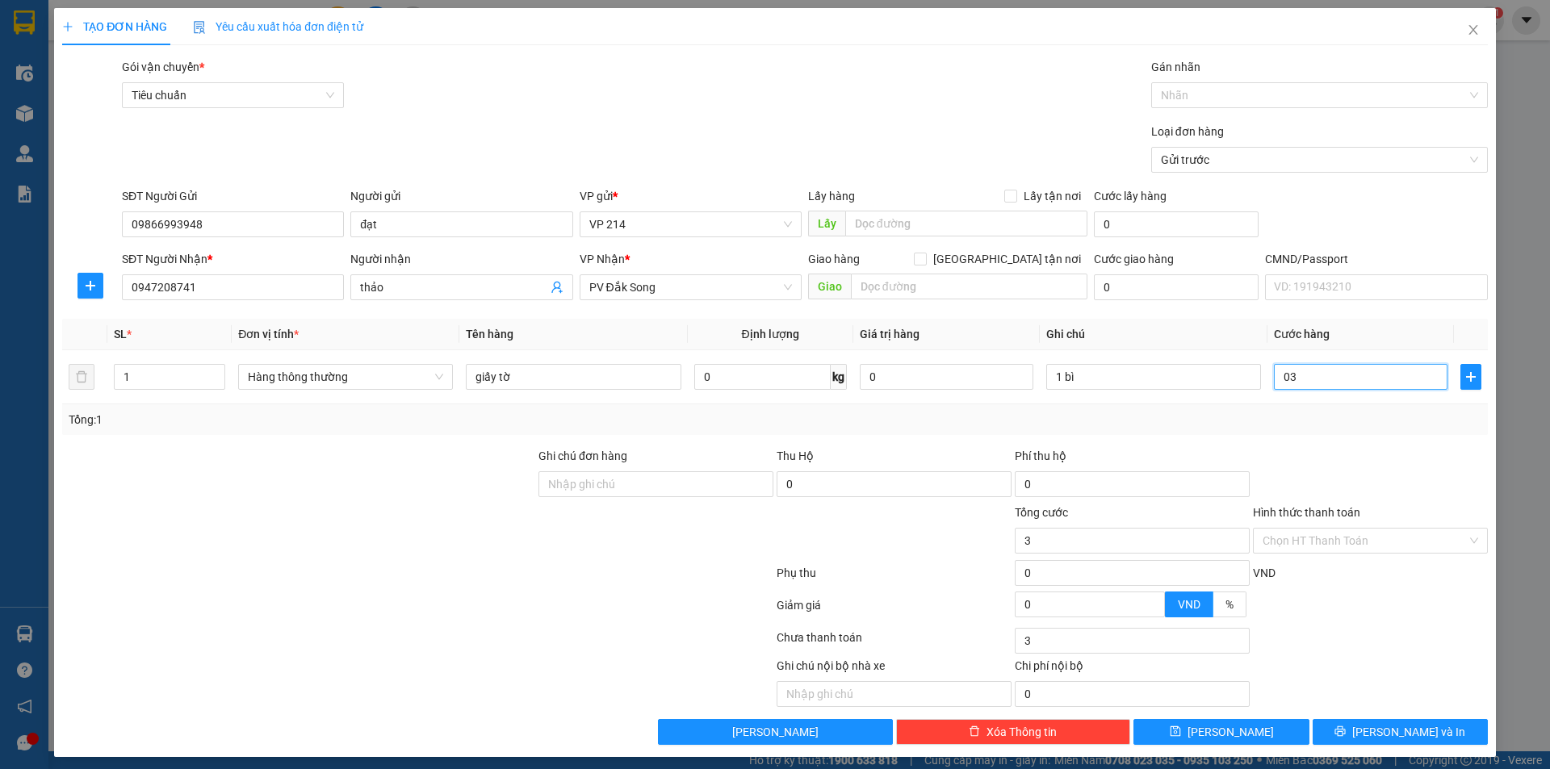
type input "030"
type input "30"
type input "0.300"
type input "300"
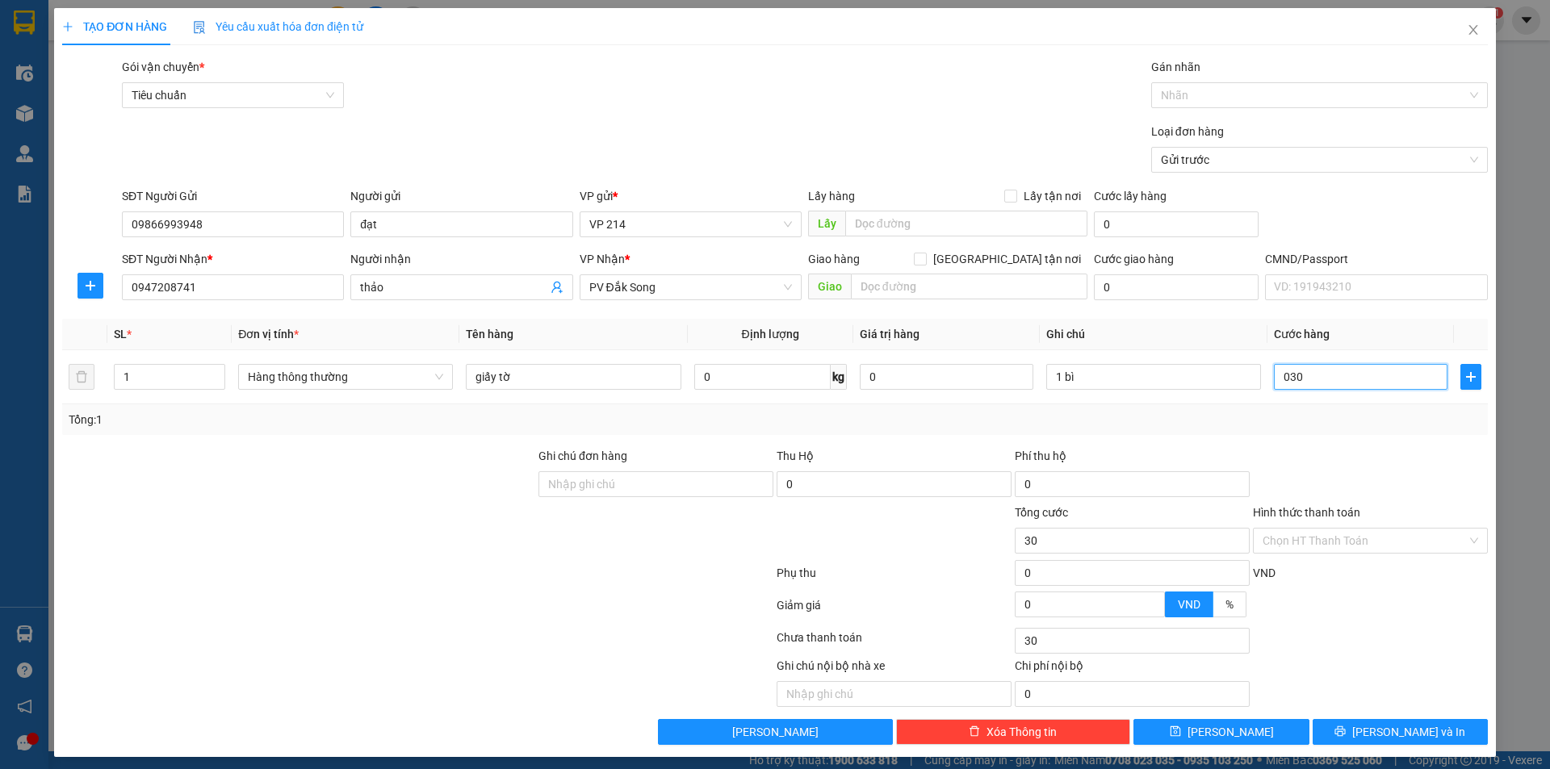
type input "300"
type input "03.000"
type input "3.000"
type input "030.000"
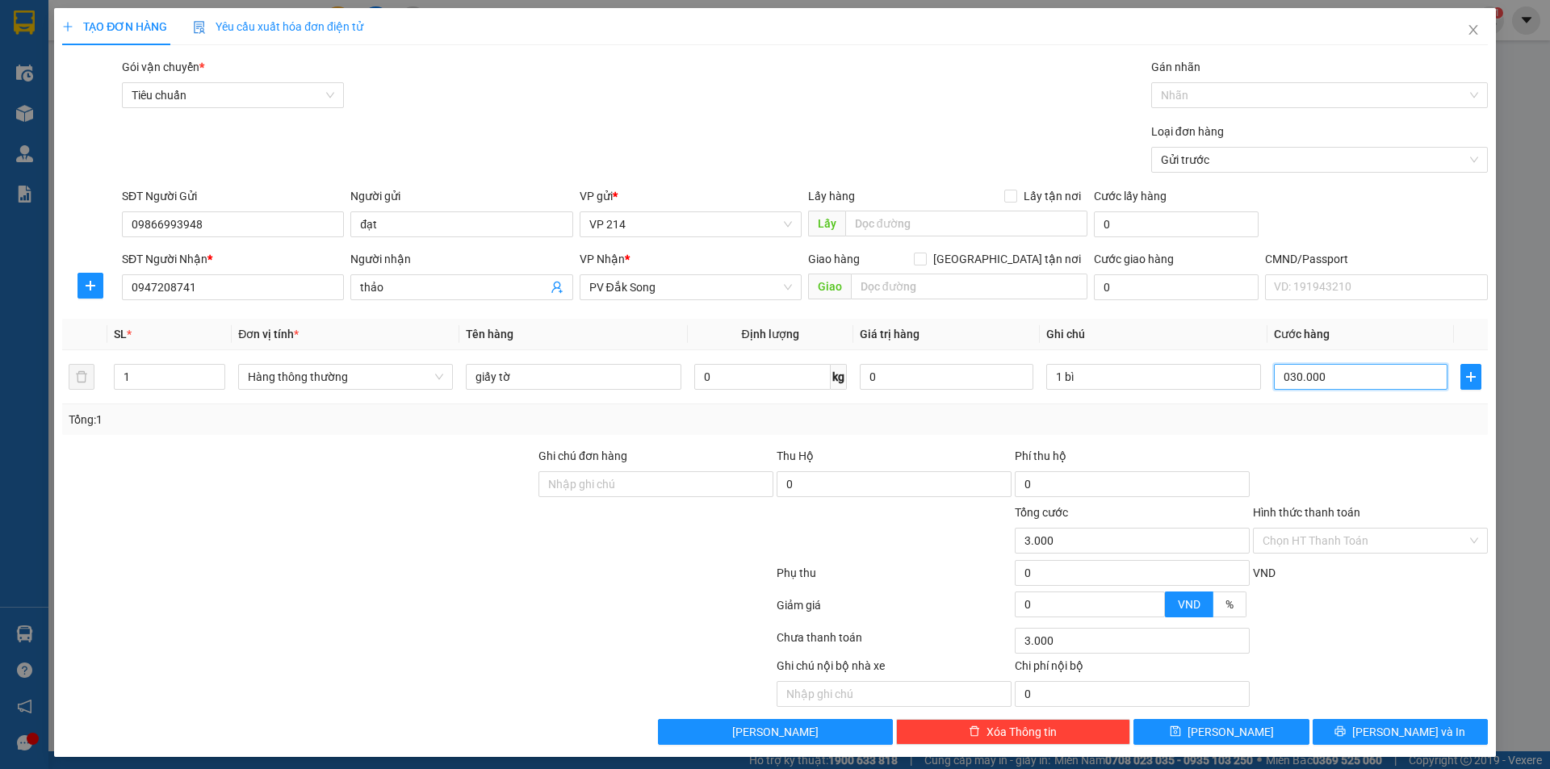
type input "30.000"
click at [1389, 735] on span "[PERSON_NAME] và In" at bounding box center [1408, 732] width 113 height 18
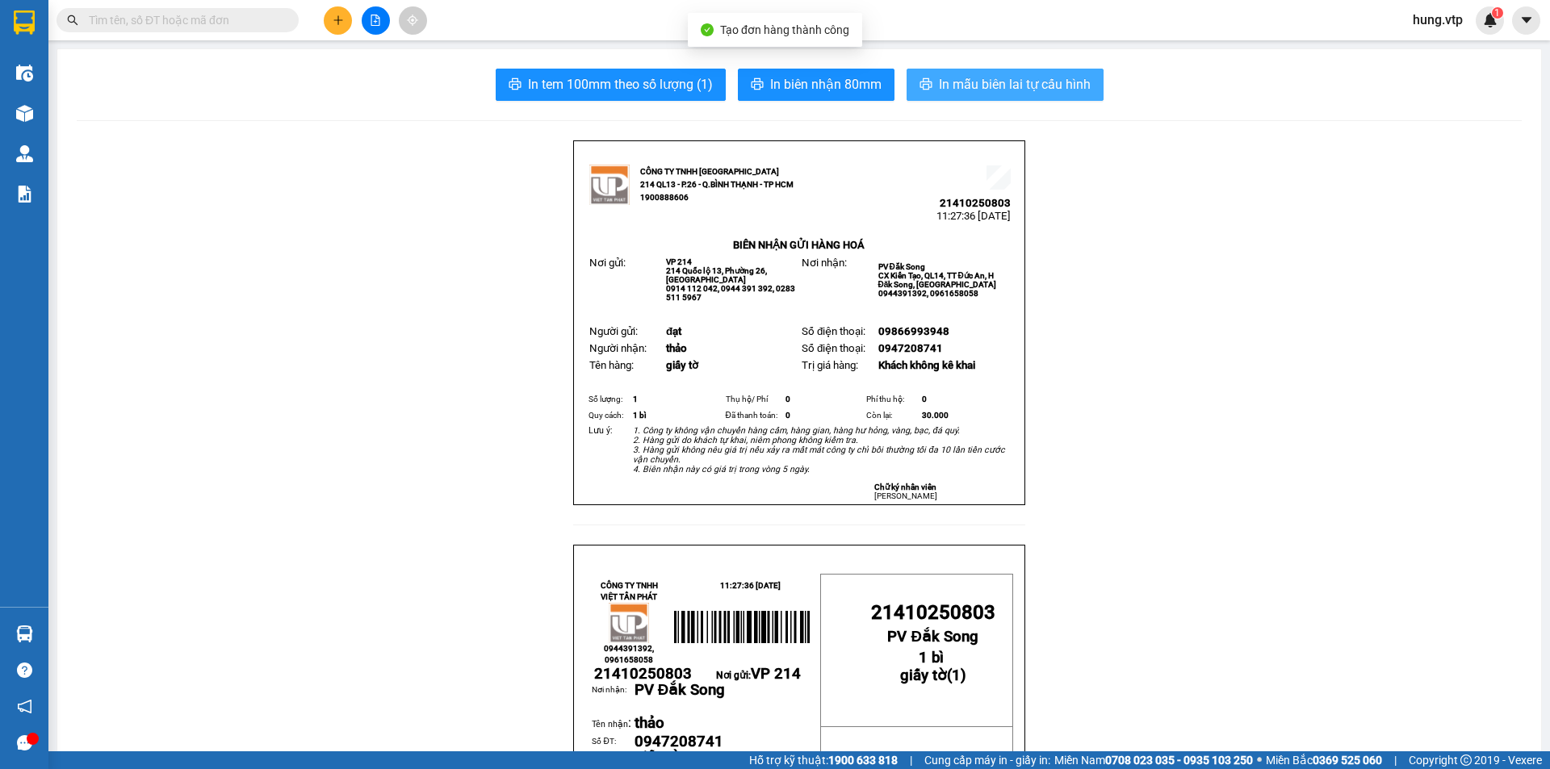
click at [971, 82] on span "In mẫu biên lai tự cấu hình" at bounding box center [1015, 84] width 152 height 20
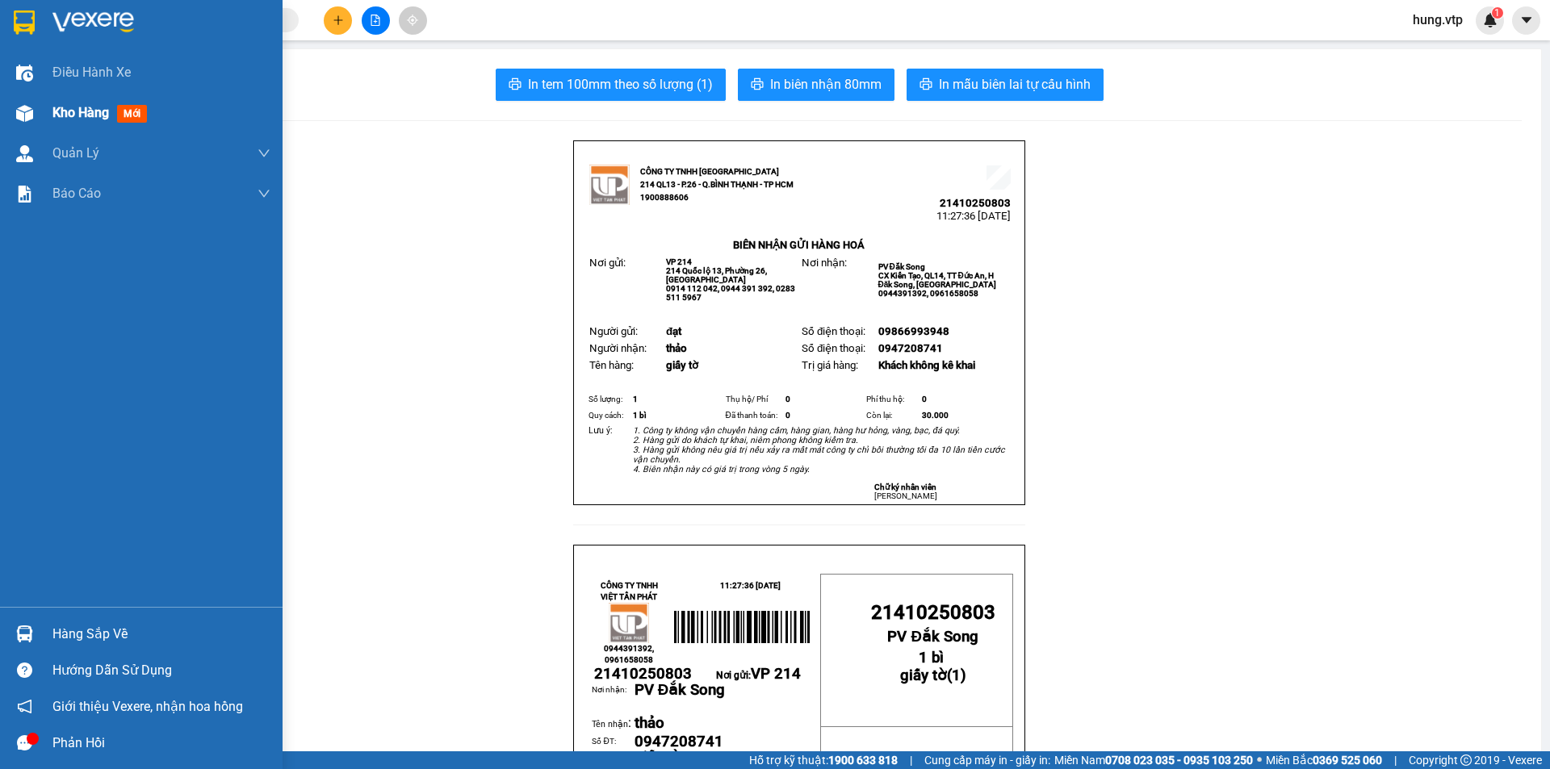
click at [99, 112] on span "Kho hàng" at bounding box center [80, 112] width 57 height 15
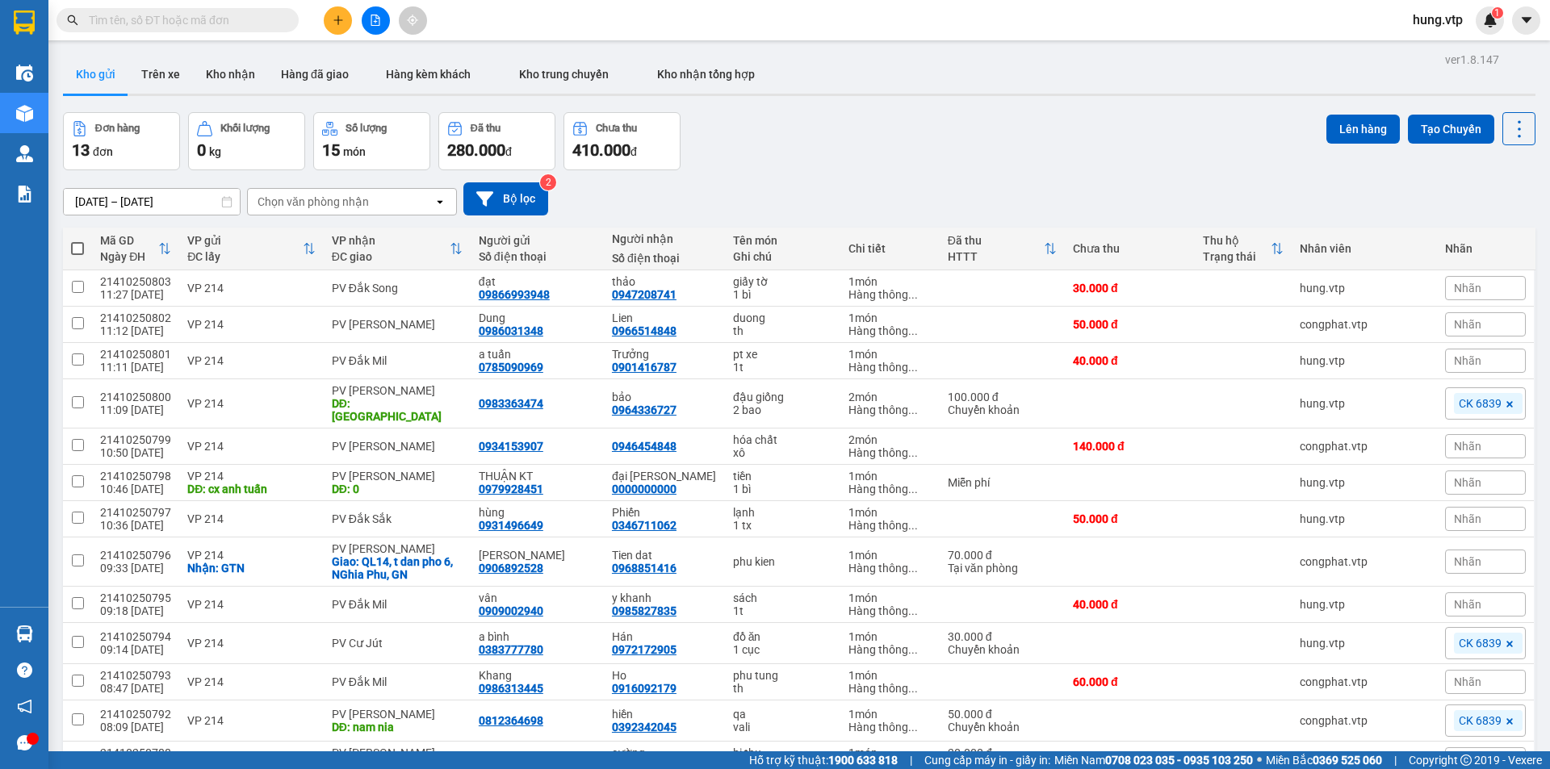
click at [85, 244] on th at bounding box center [77, 249] width 29 height 43
click at [77, 242] on span at bounding box center [77, 248] width 13 height 13
click at [78, 241] on input "checkbox" at bounding box center [78, 241] width 0 height 0
checkbox input "true"
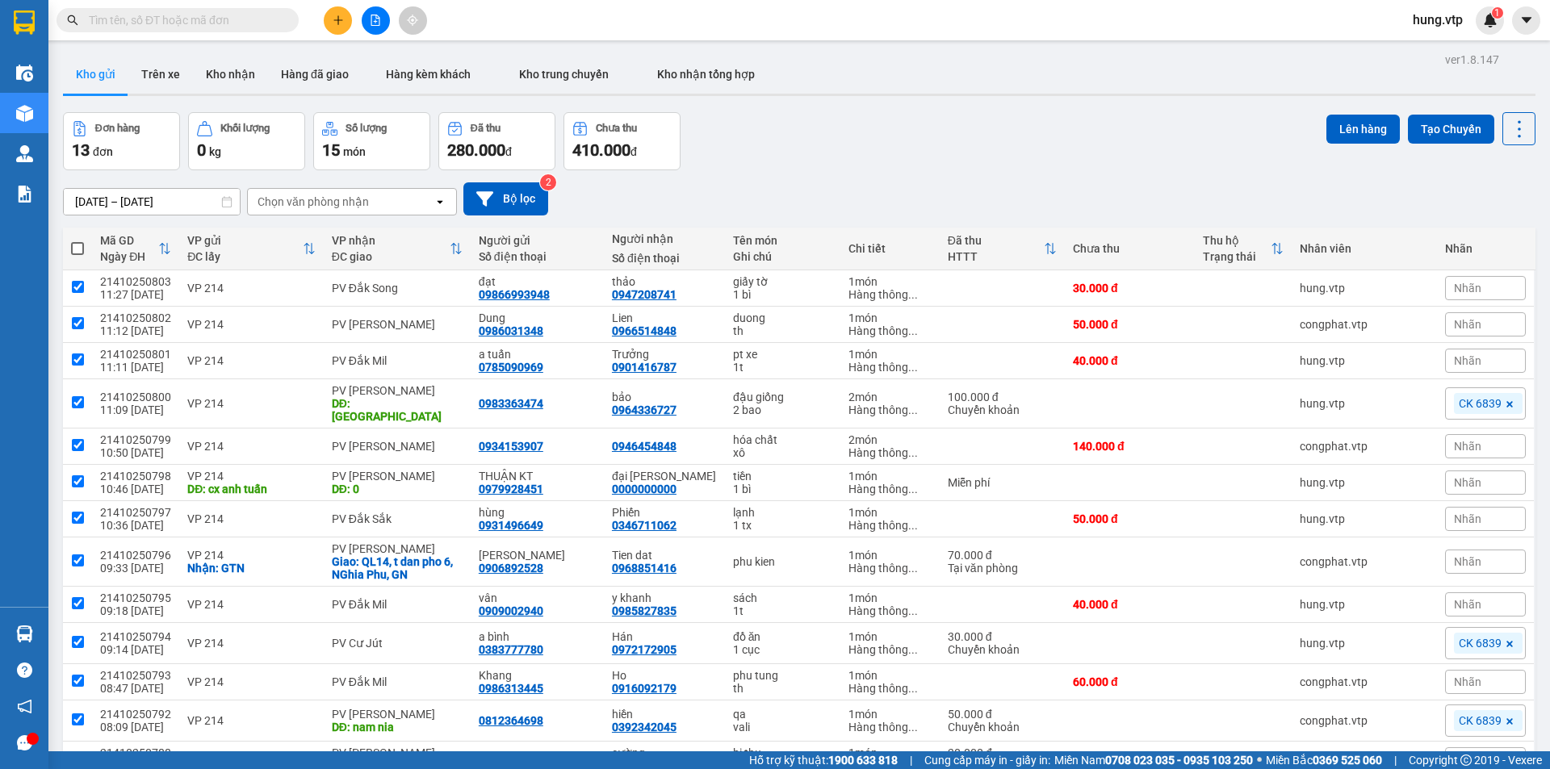
checkbox input "true"
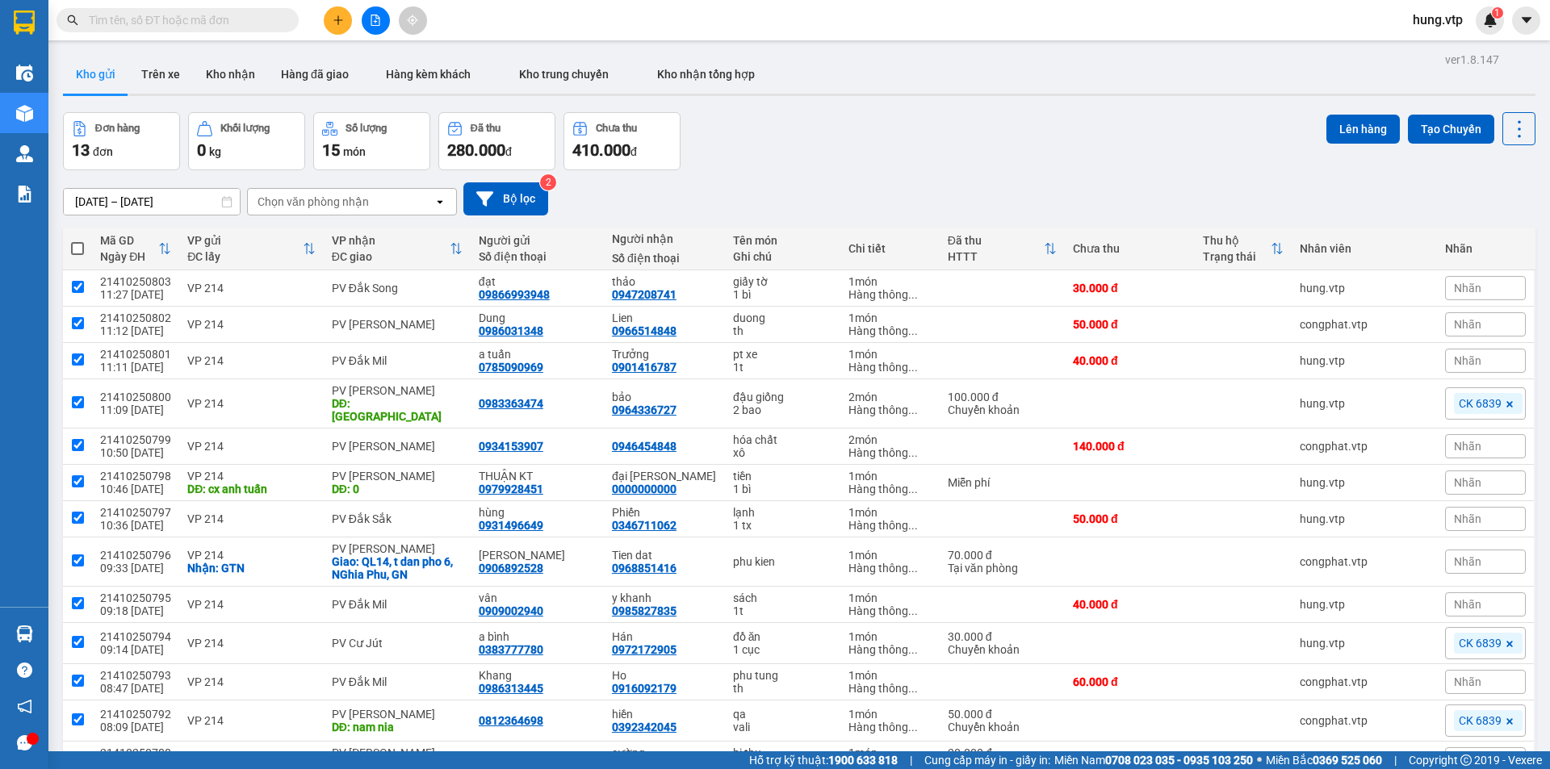
checkbox input "true"
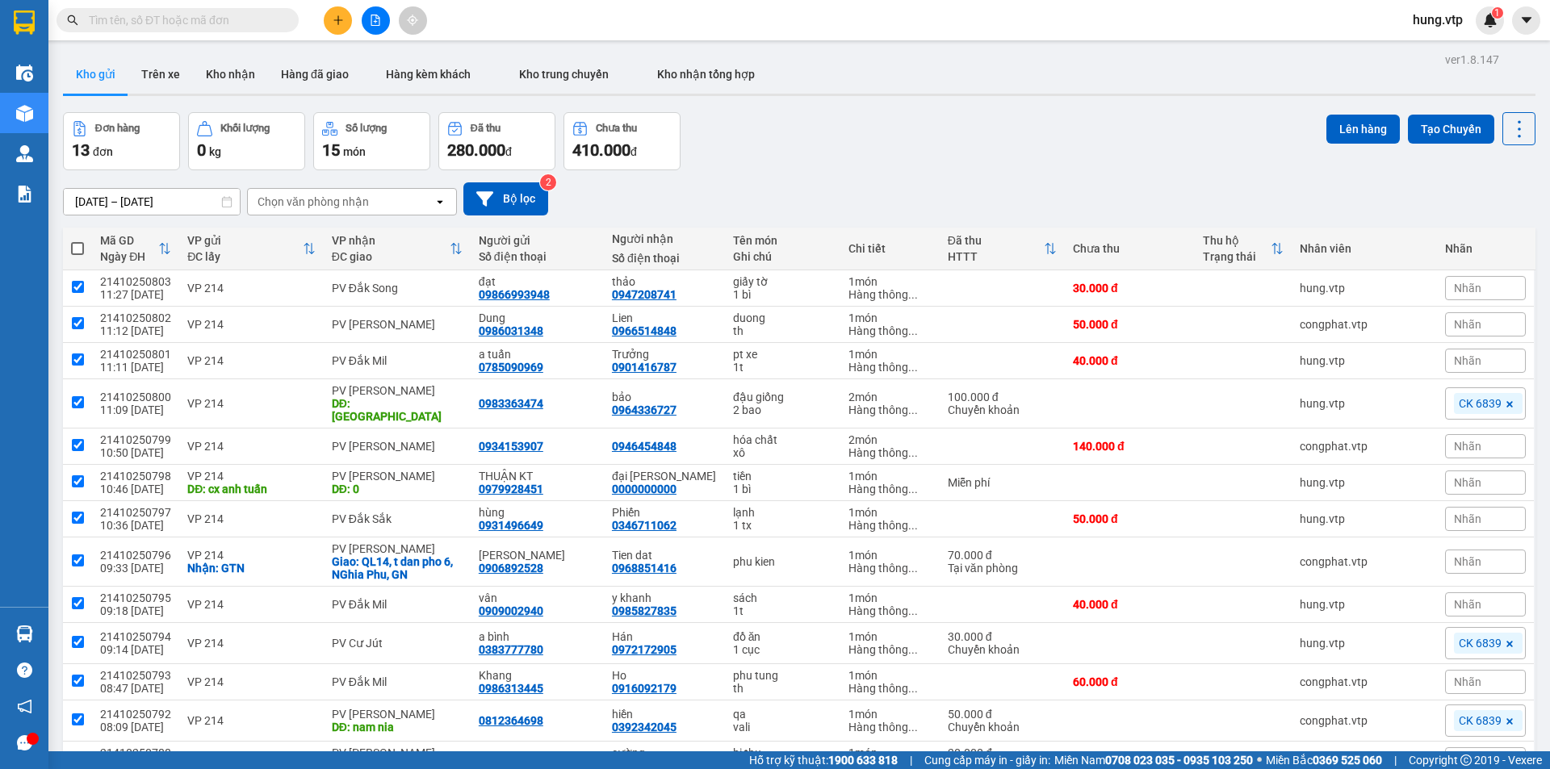
checkbox input "true"
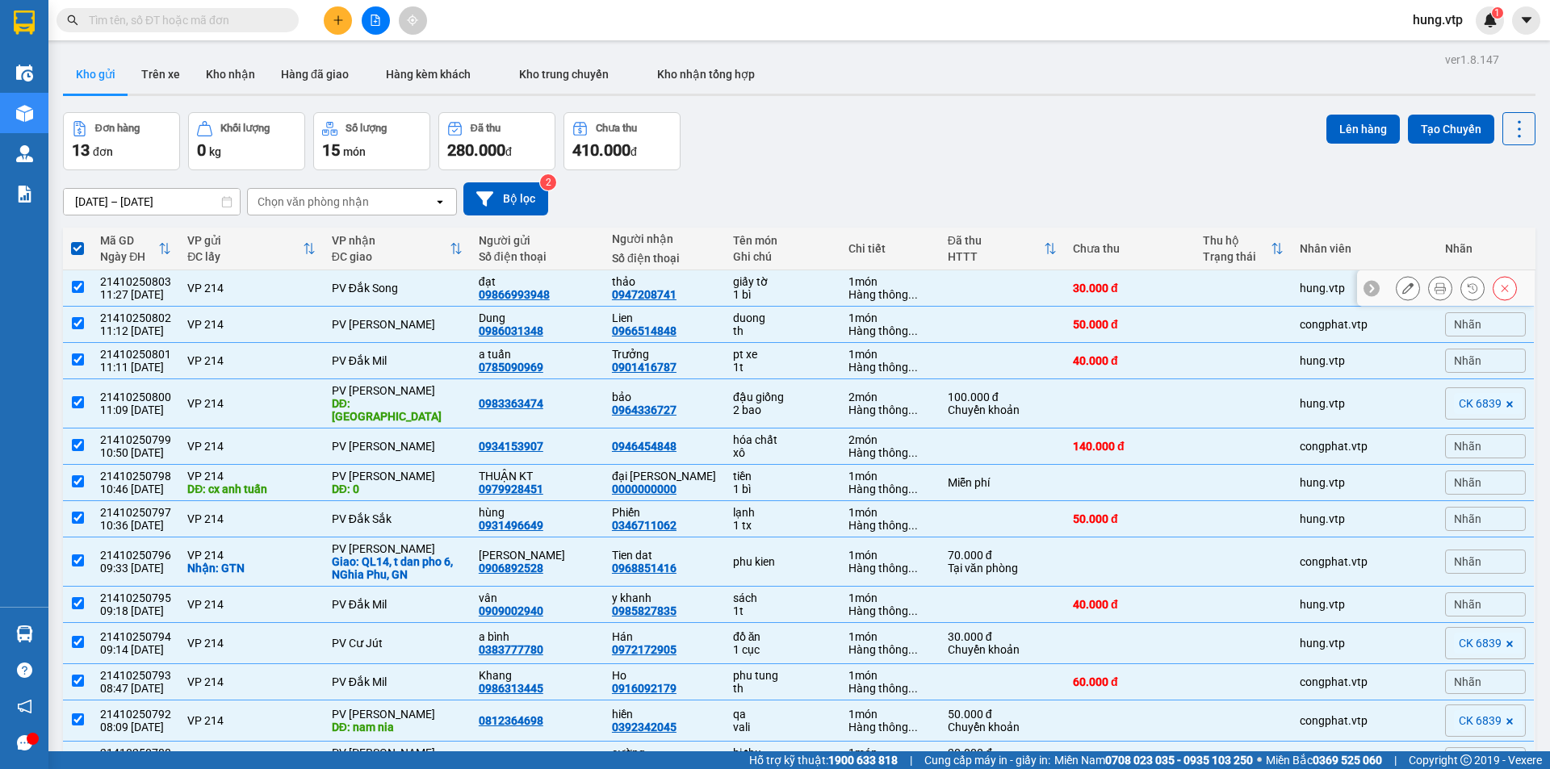
click at [77, 287] on input "checkbox" at bounding box center [78, 287] width 12 height 12
checkbox input "false"
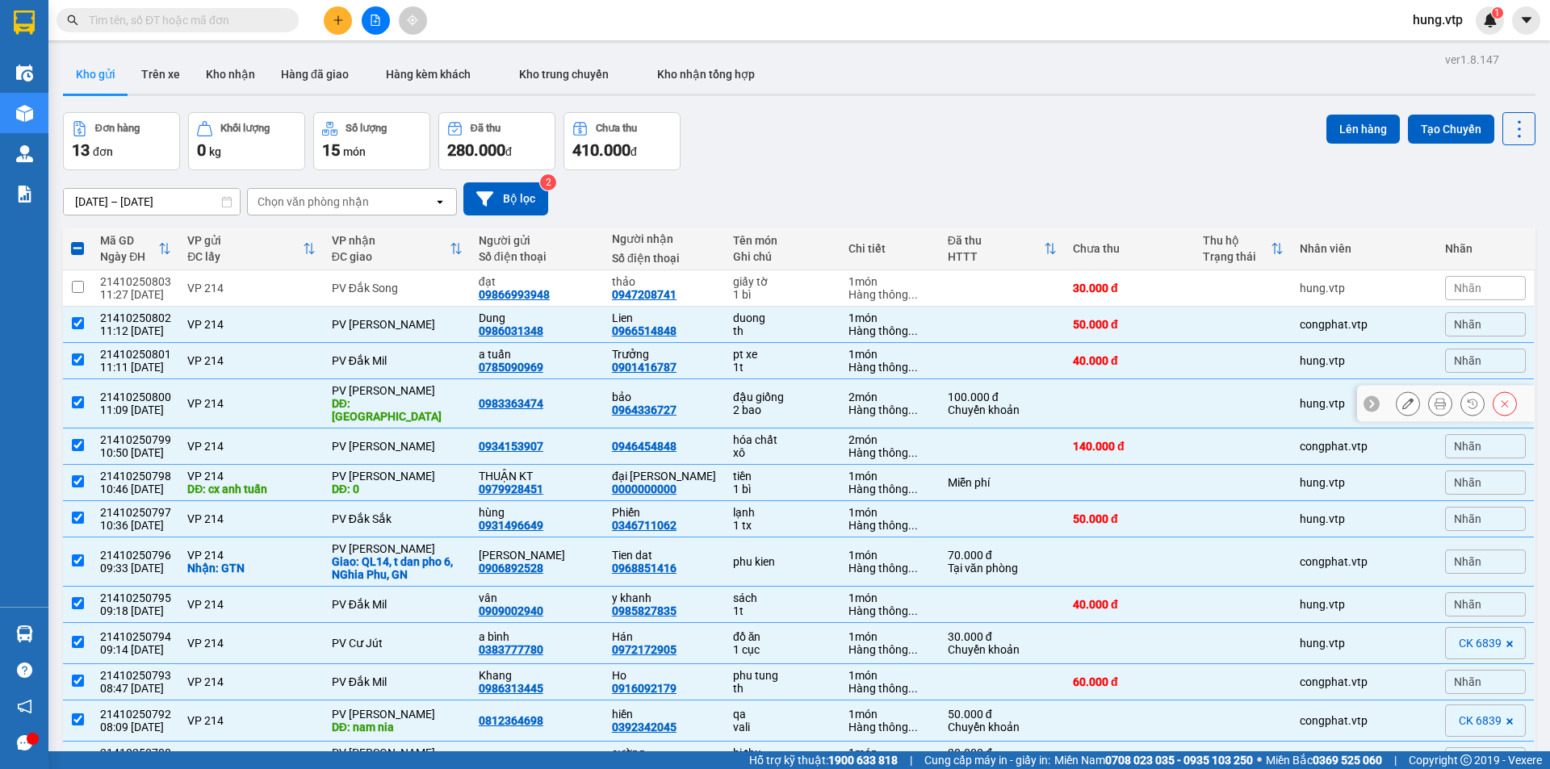
click at [79, 396] on input "checkbox" at bounding box center [78, 402] width 12 height 12
checkbox input "false"
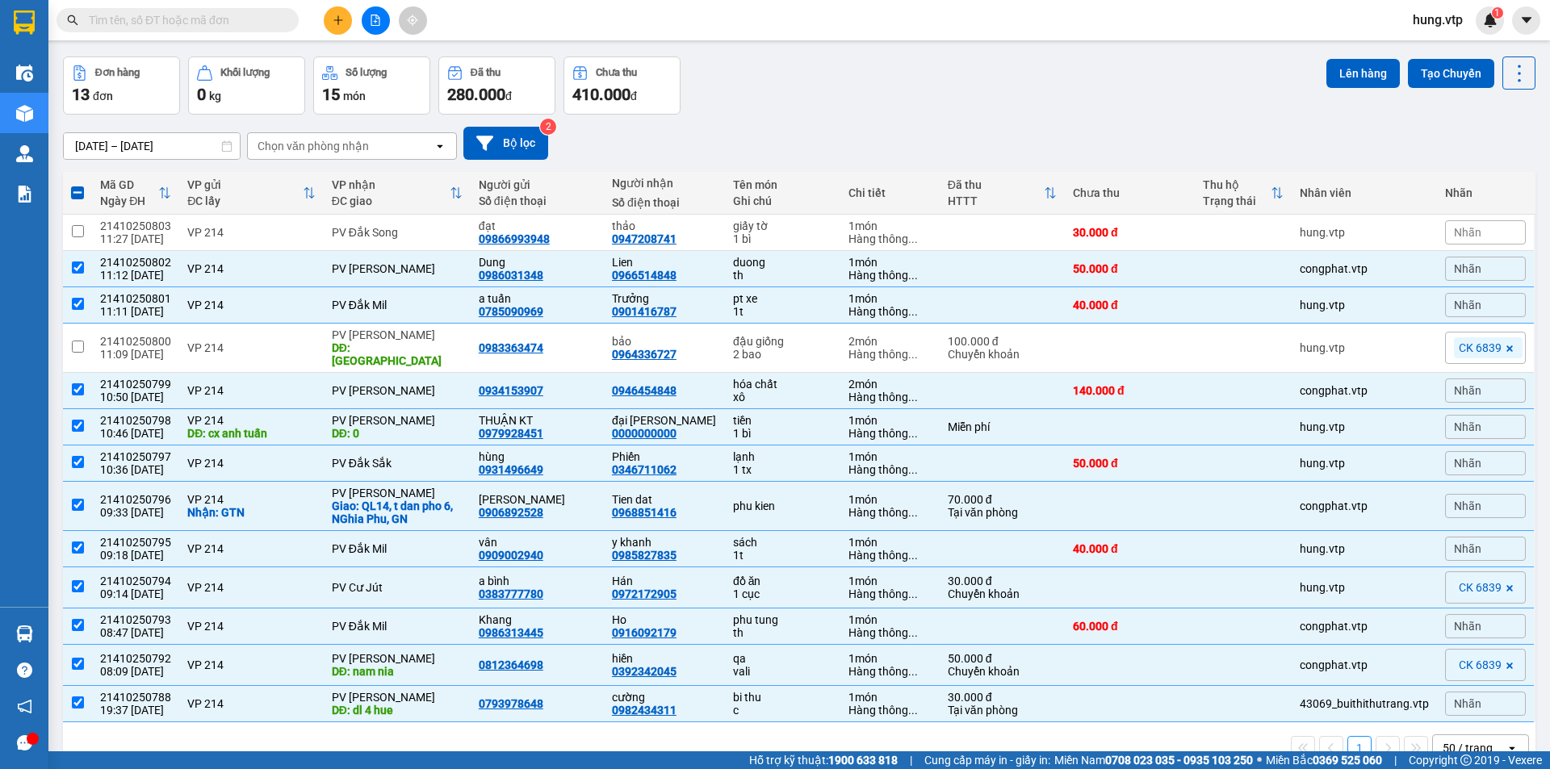
scroll to position [85, 0]
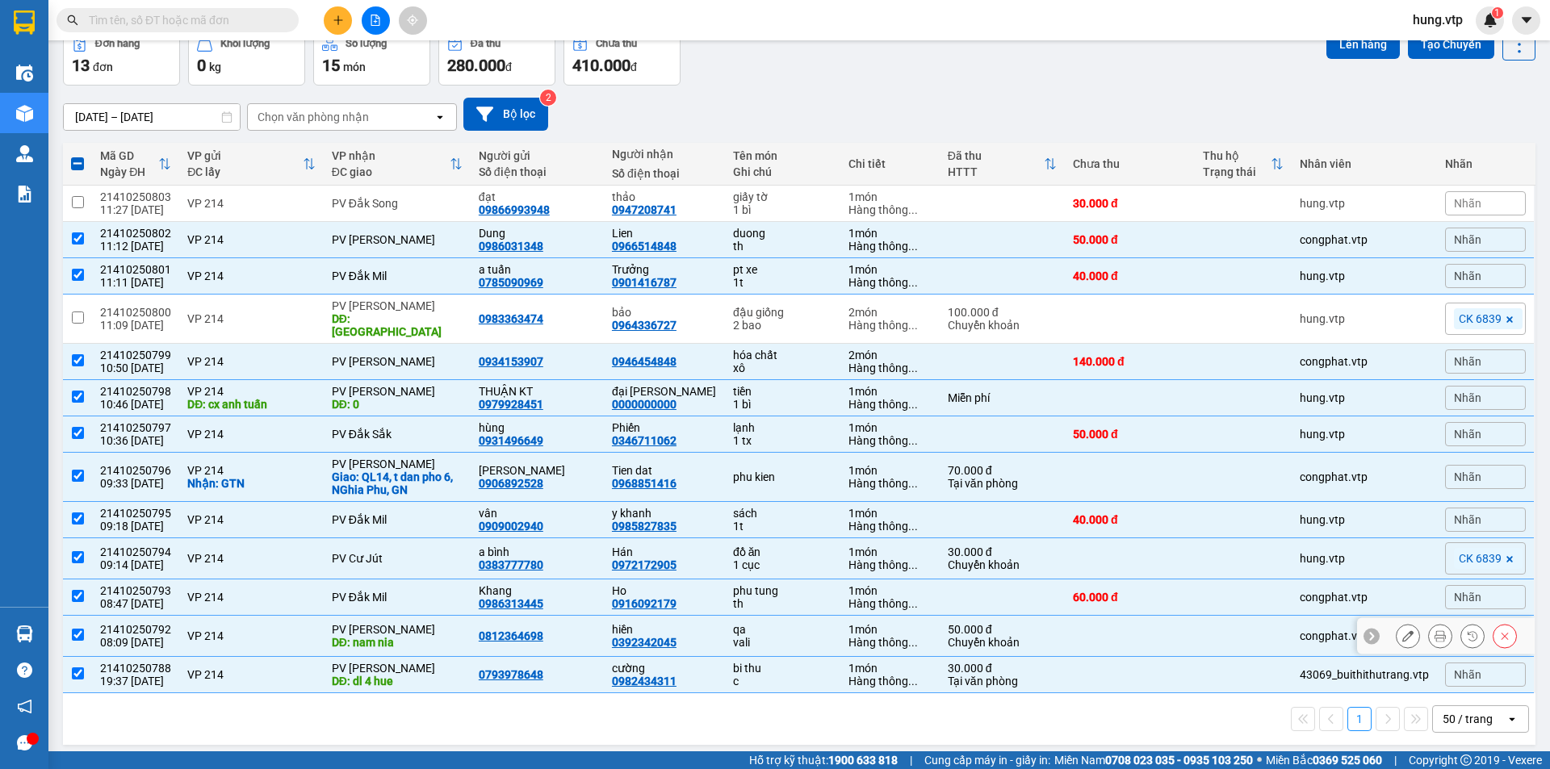
click at [76, 629] on input "checkbox" at bounding box center [78, 635] width 12 height 12
checkbox input "false"
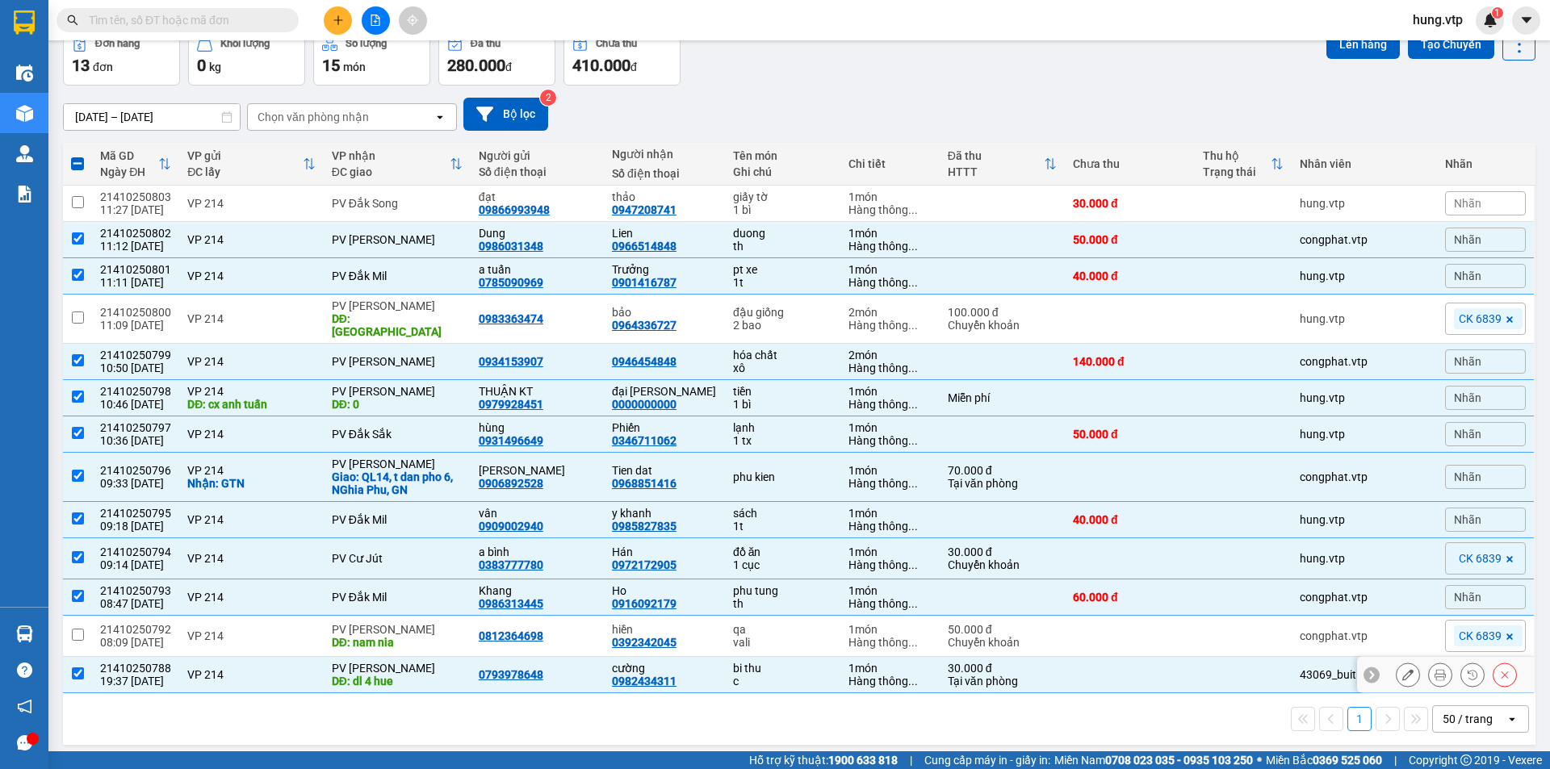
click at [81, 668] on input "checkbox" at bounding box center [78, 674] width 12 height 12
checkbox input "false"
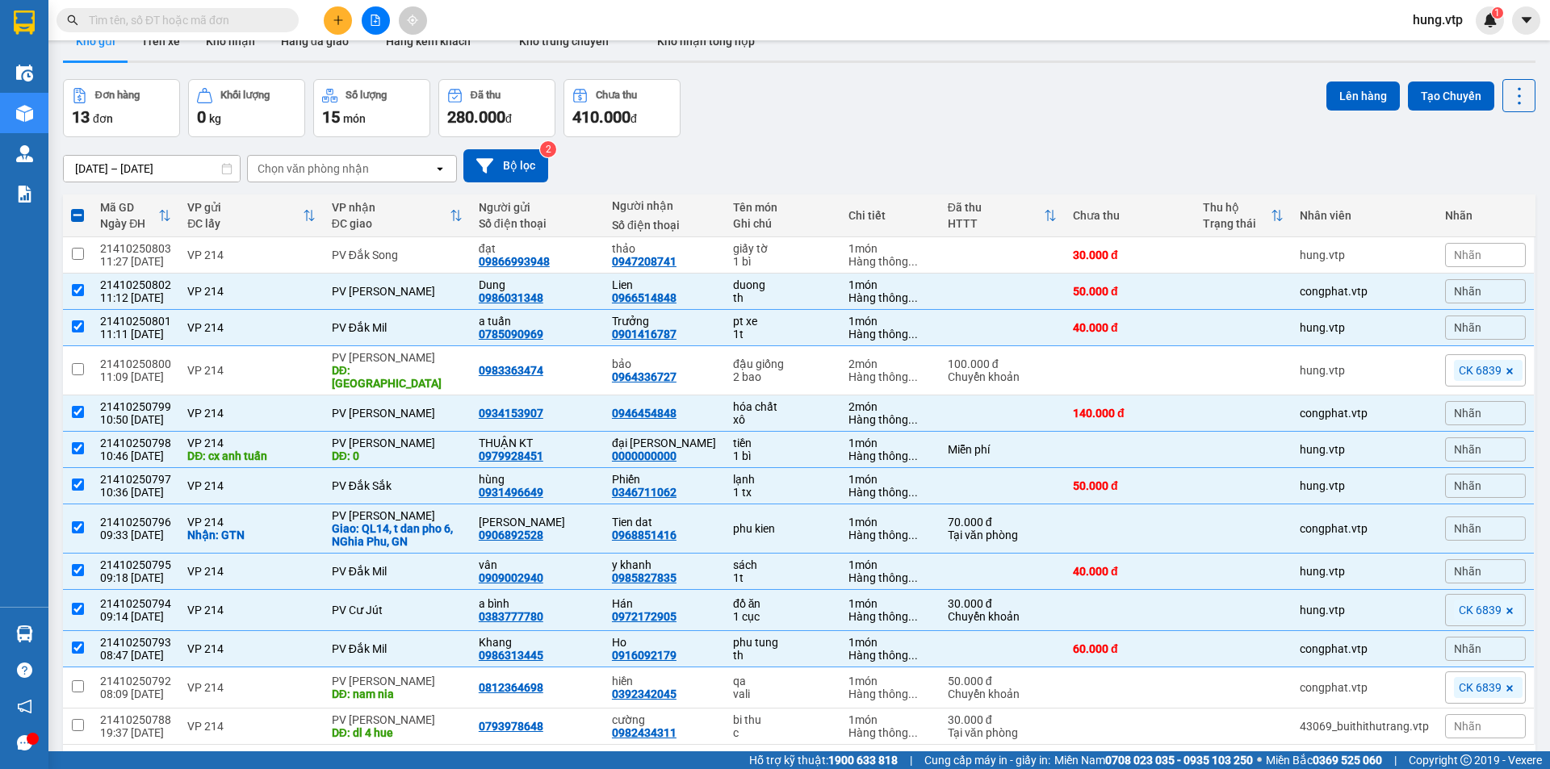
scroll to position [4, 0]
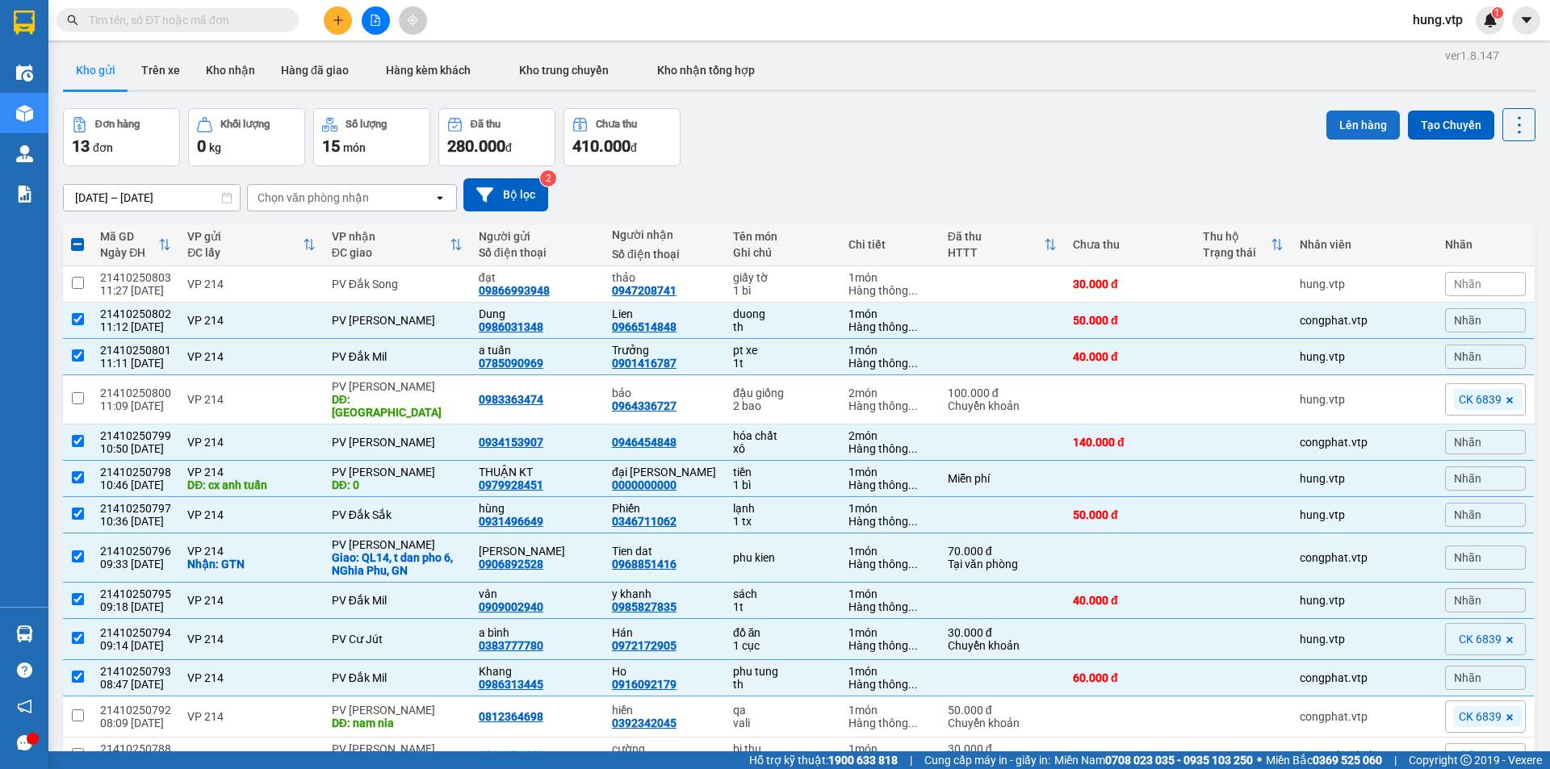
click at [1351, 120] on button "Lên hàng" at bounding box center [1363, 125] width 73 height 29
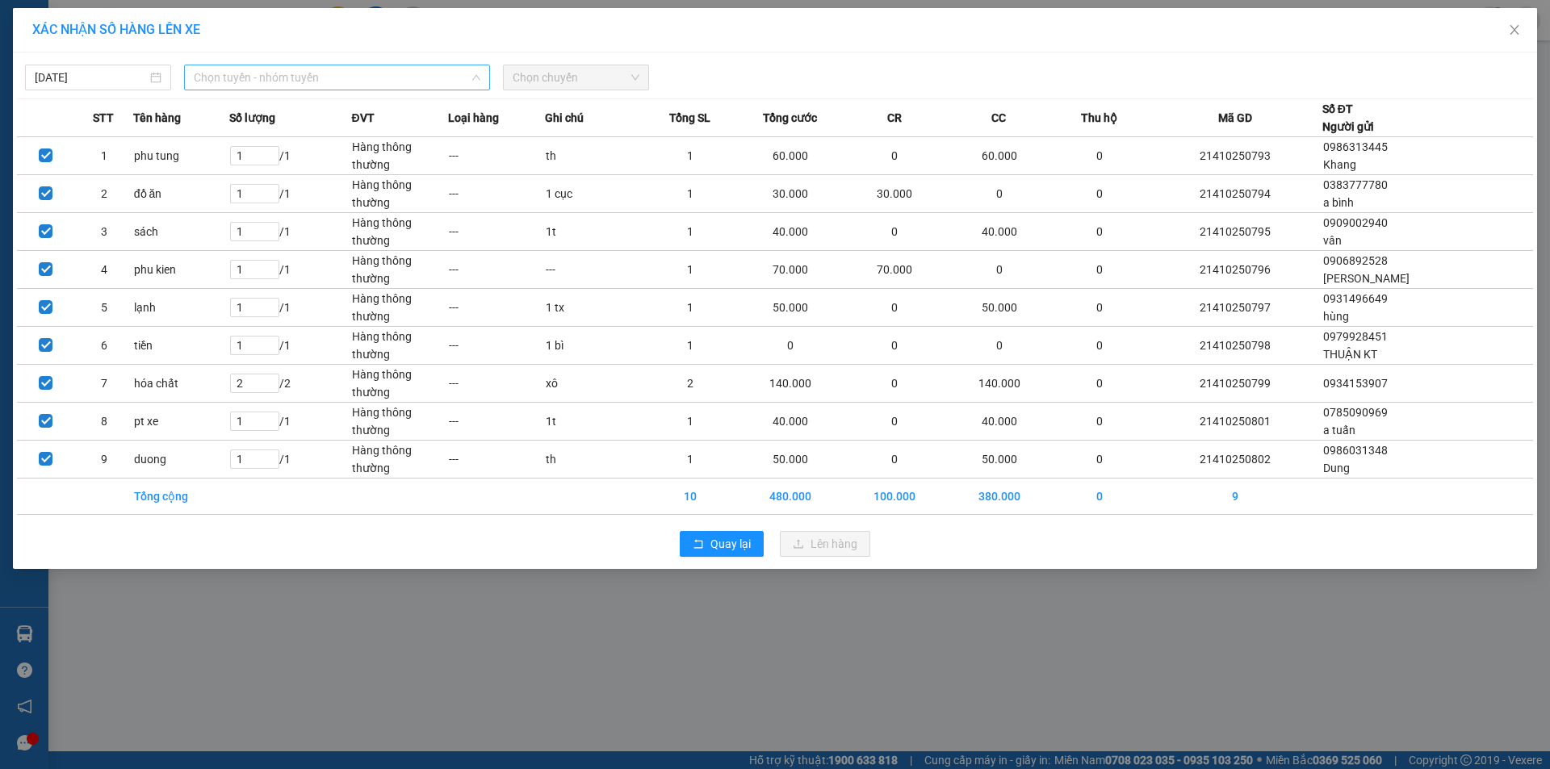
click at [320, 79] on span "Chọn tuyến - nhóm tuyến" at bounding box center [337, 77] width 287 height 24
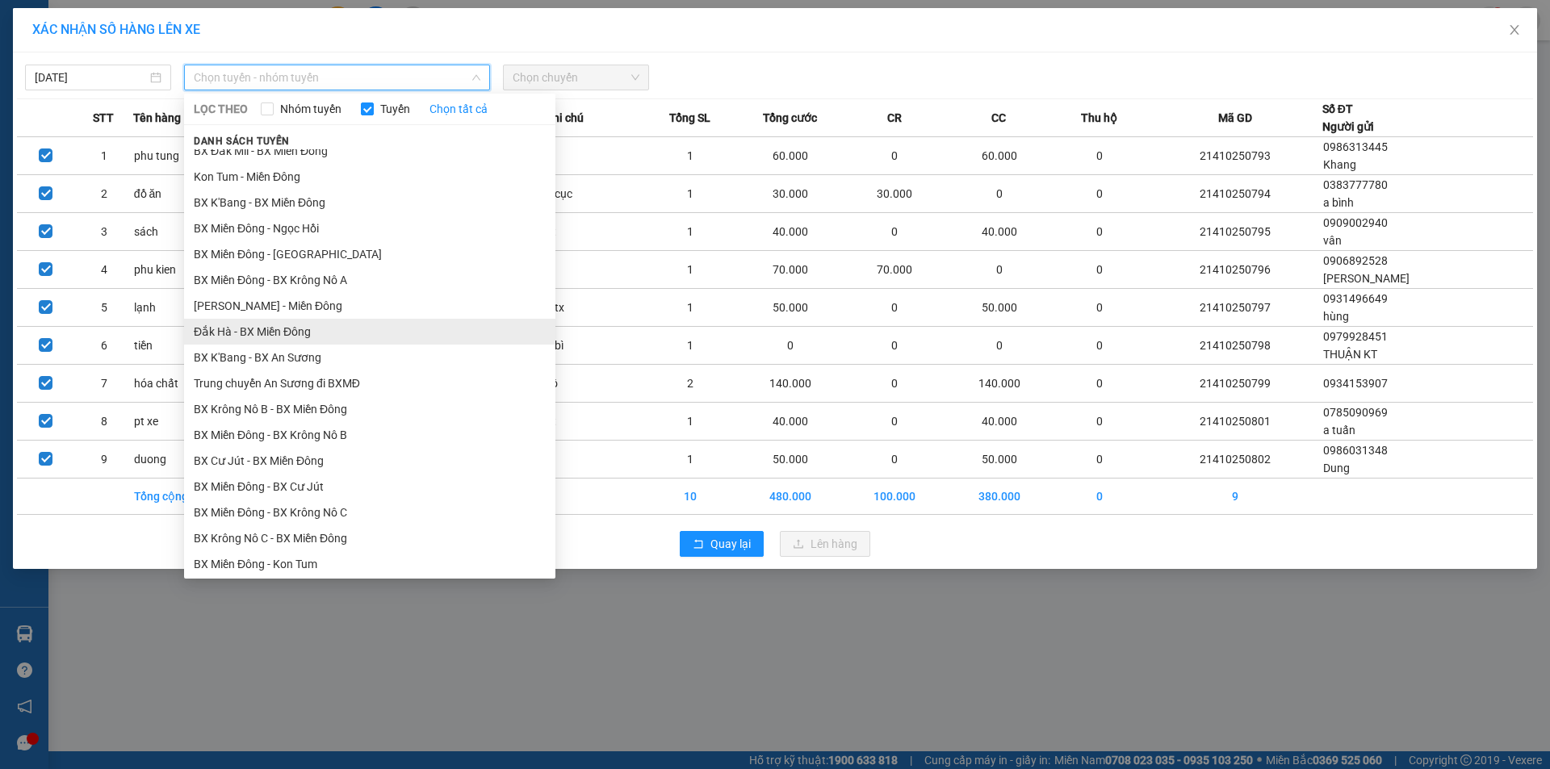
scroll to position [323, 0]
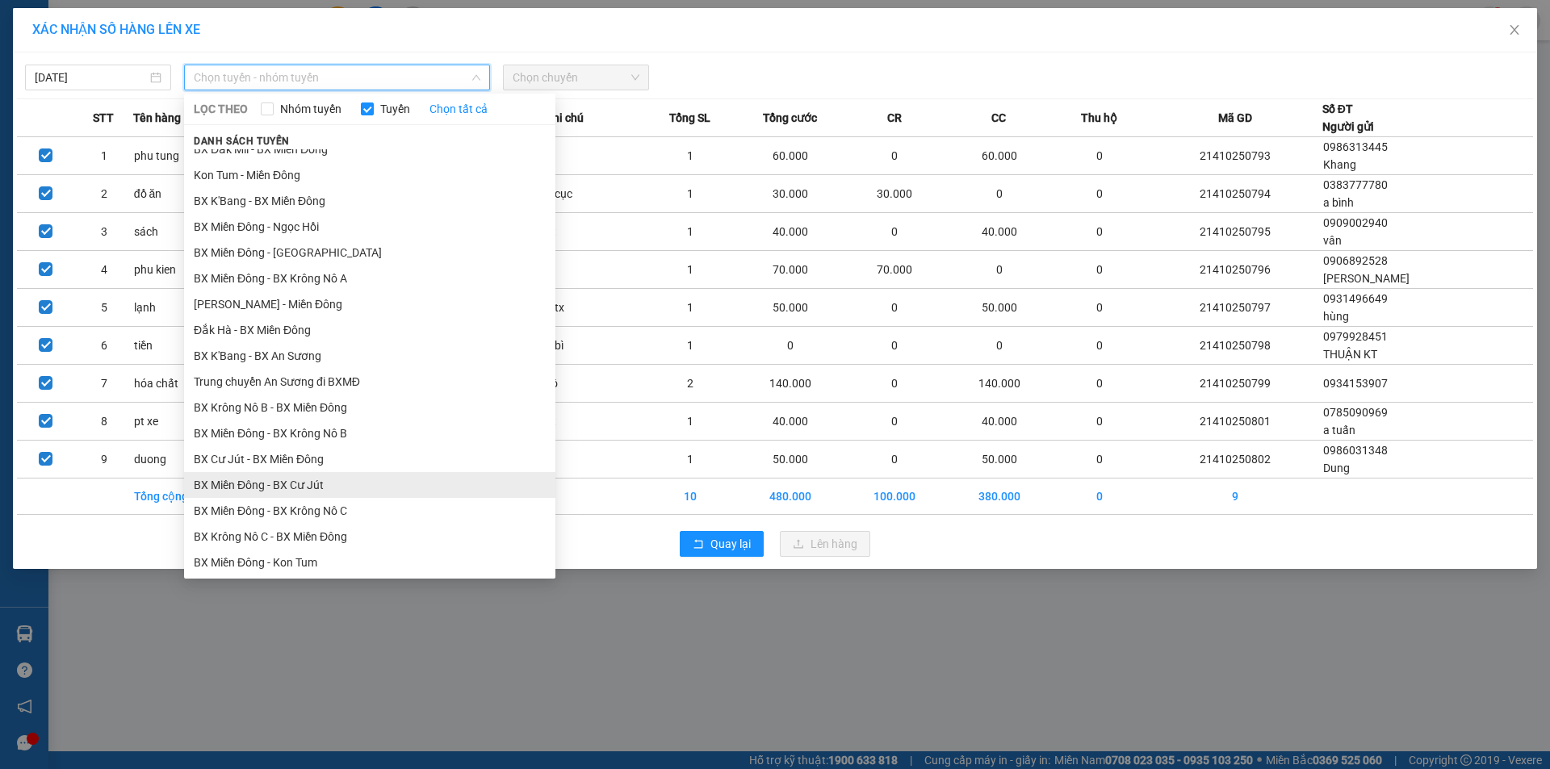
click at [367, 484] on li "BX Miền Đông - BX Cư Jút" at bounding box center [369, 485] width 371 height 26
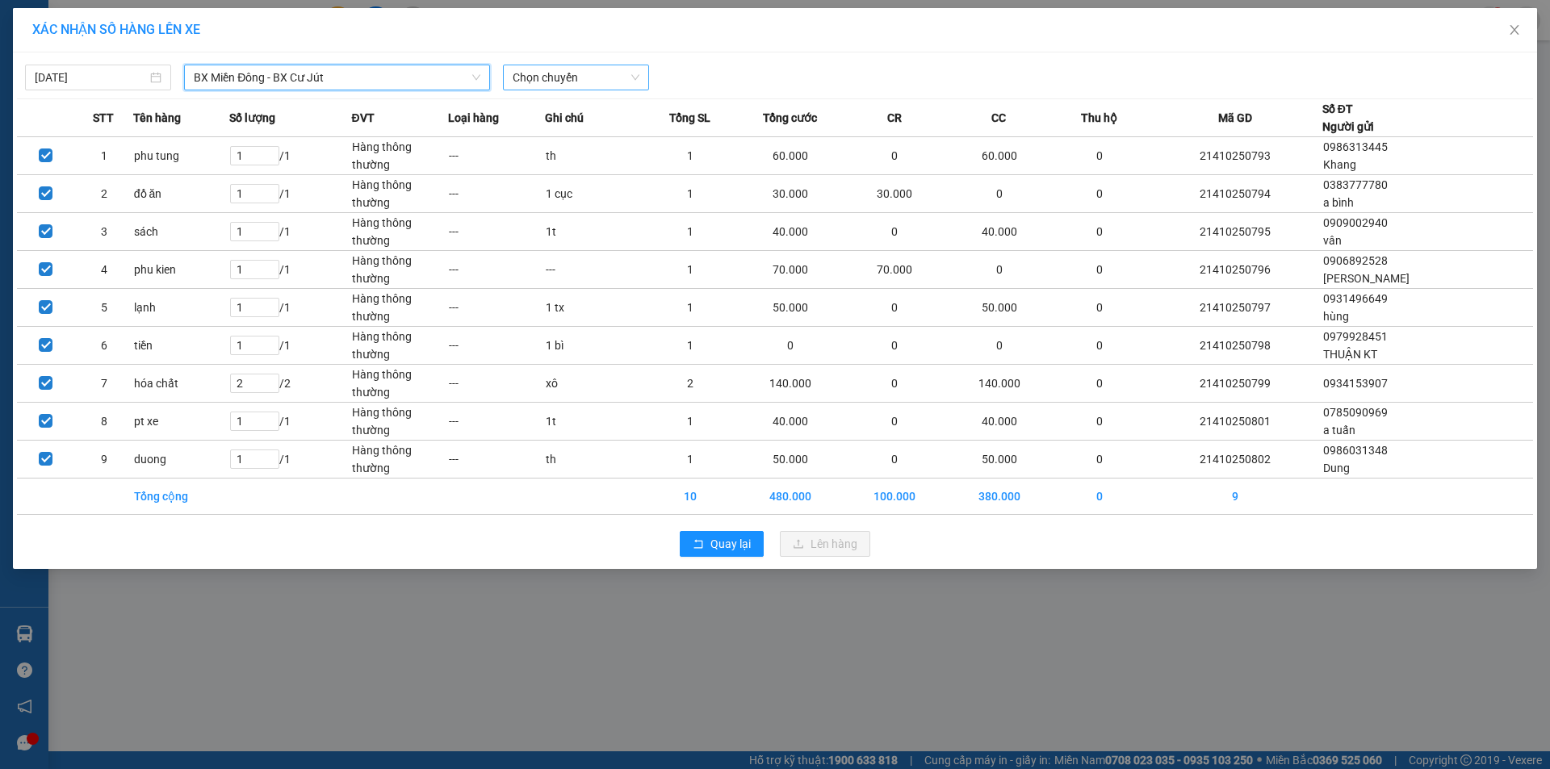
click at [579, 73] on span "Chọn chuyến" at bounding box center [576, 77] width 127 height 24
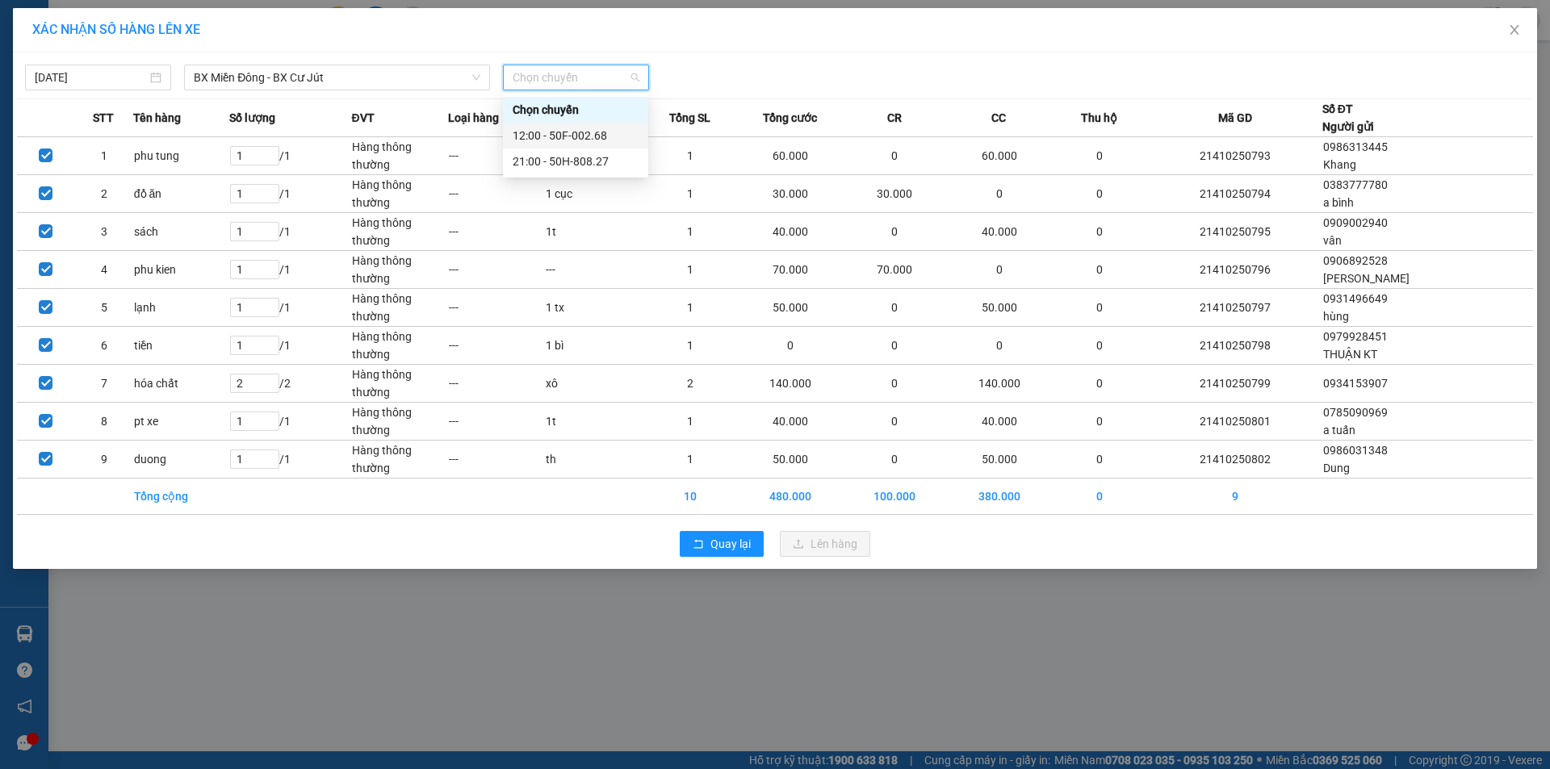
click at [583, 131] on div "12:00 - 50F-002.68" at bounding box center [576, 136] width 126 height 18
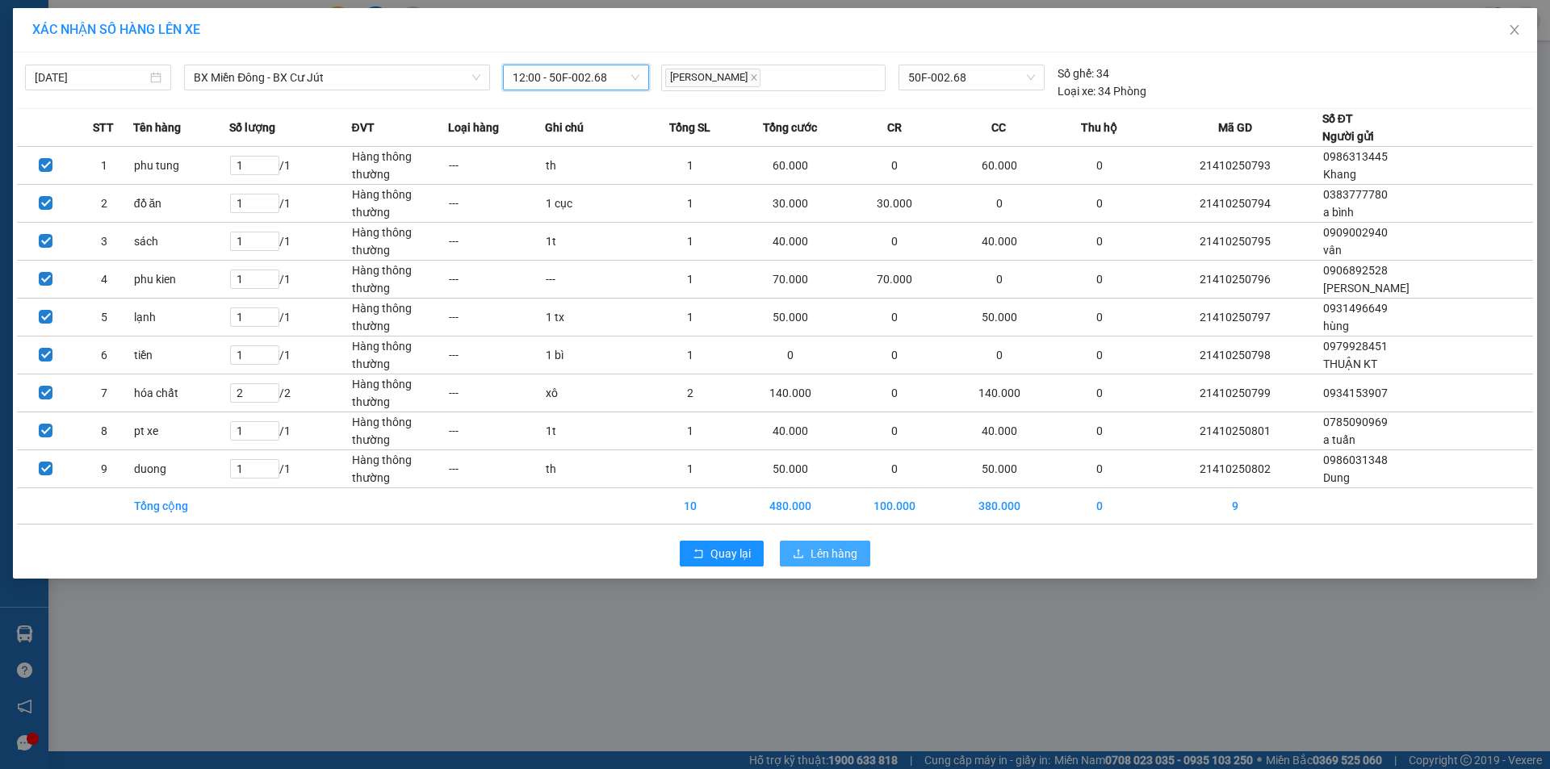
click at [830, 555] on span "Lên hàng" at bounding box center [834, 554] width 47 height 18
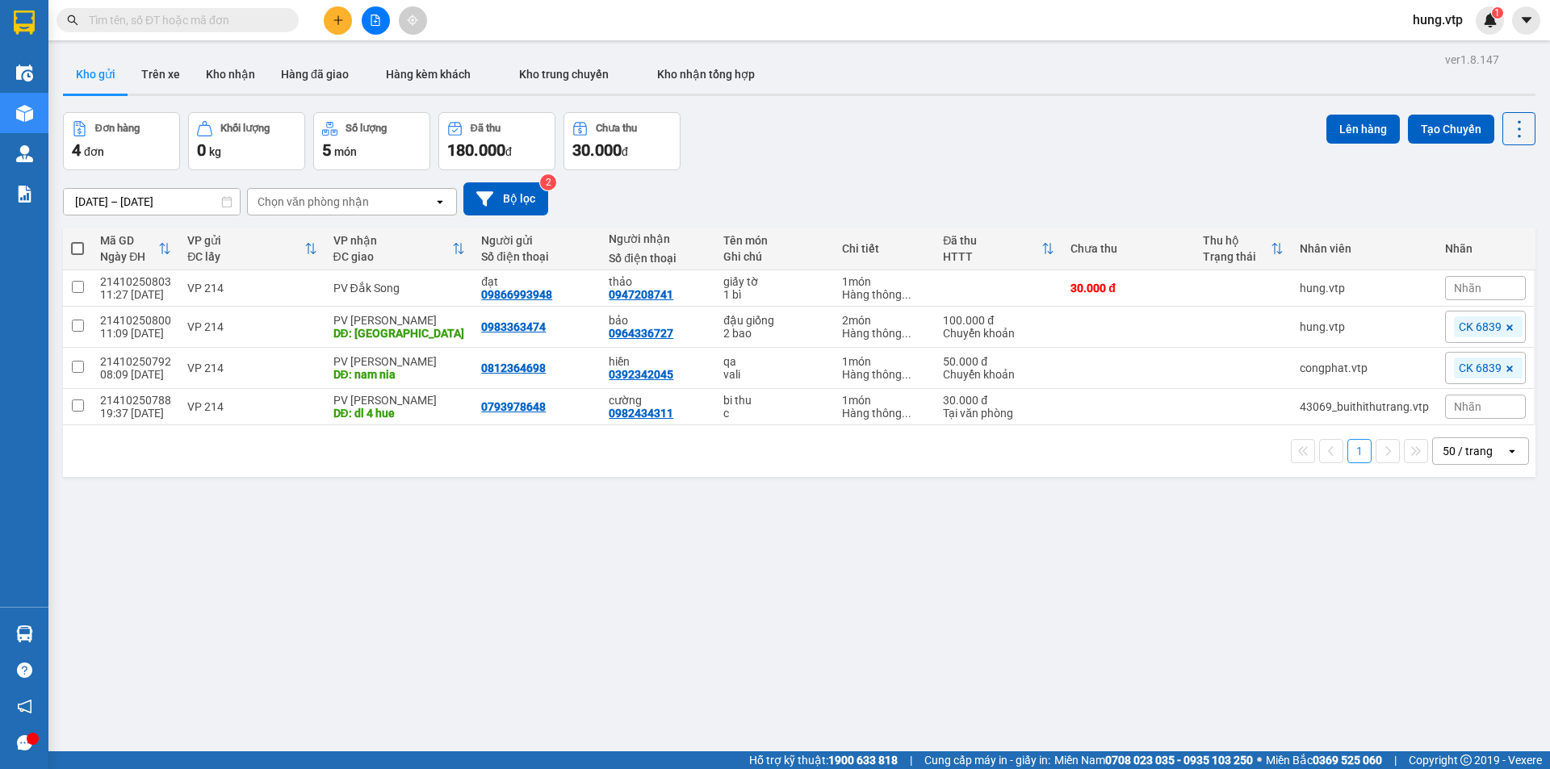
click at [779, 596] on div "ver 1.8.147 Kho gửi Trên xe Kho nhận Hàng đã giao Hàng kèm khách Kho trung chuy…" at bounding box center [800, 432] width 1486 height 769
drag, startPoint x: 355, startPoint y: 566, endPoint x: 341, endPoint y: 578, distance: 18.9
click at [349, 572] on div "ver 1.8.147 Kho gửi Trên xe Kho nhận Hàng đã giao Hàng kèm khách Kho trung chuy…" at bounding box center [800, 432] width 1486 height 769
click at [775, 142] on div "Đơn hàng 4 đơn Khối lượng 0 kg Số lượng 5 món Đã thu 180.000 đ Chưa thu 30.000 …" at bounding box center [799, 141] width 1473 height 58
click at [1497, 19] on img at bounding box center [1490, 20] width 15 height 15
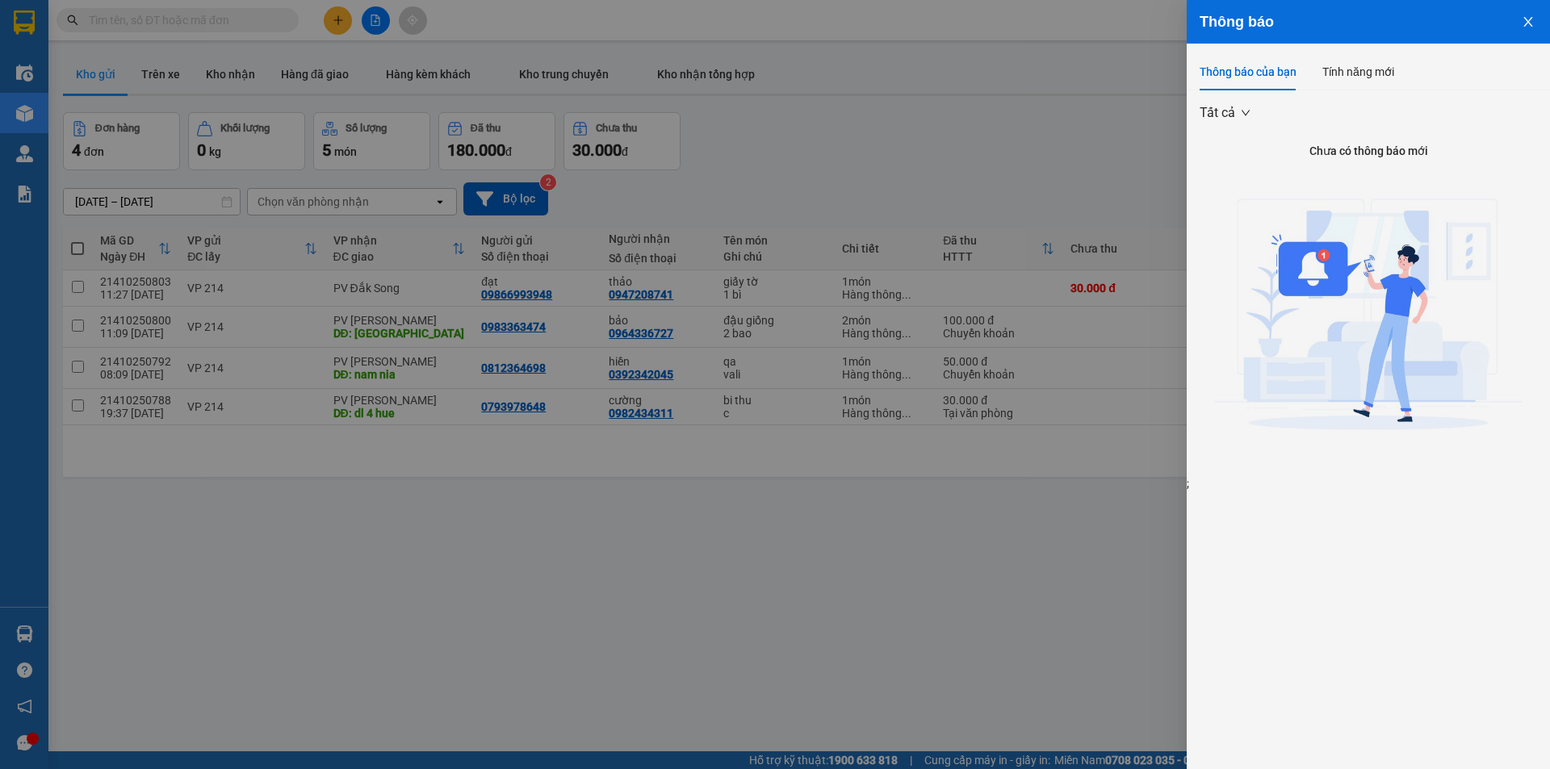
click at [978, 135] on div at bounding box center [775, 384] width 1550 height 769
